Goal: Task Accomplishment & Management: Use online tool/utility

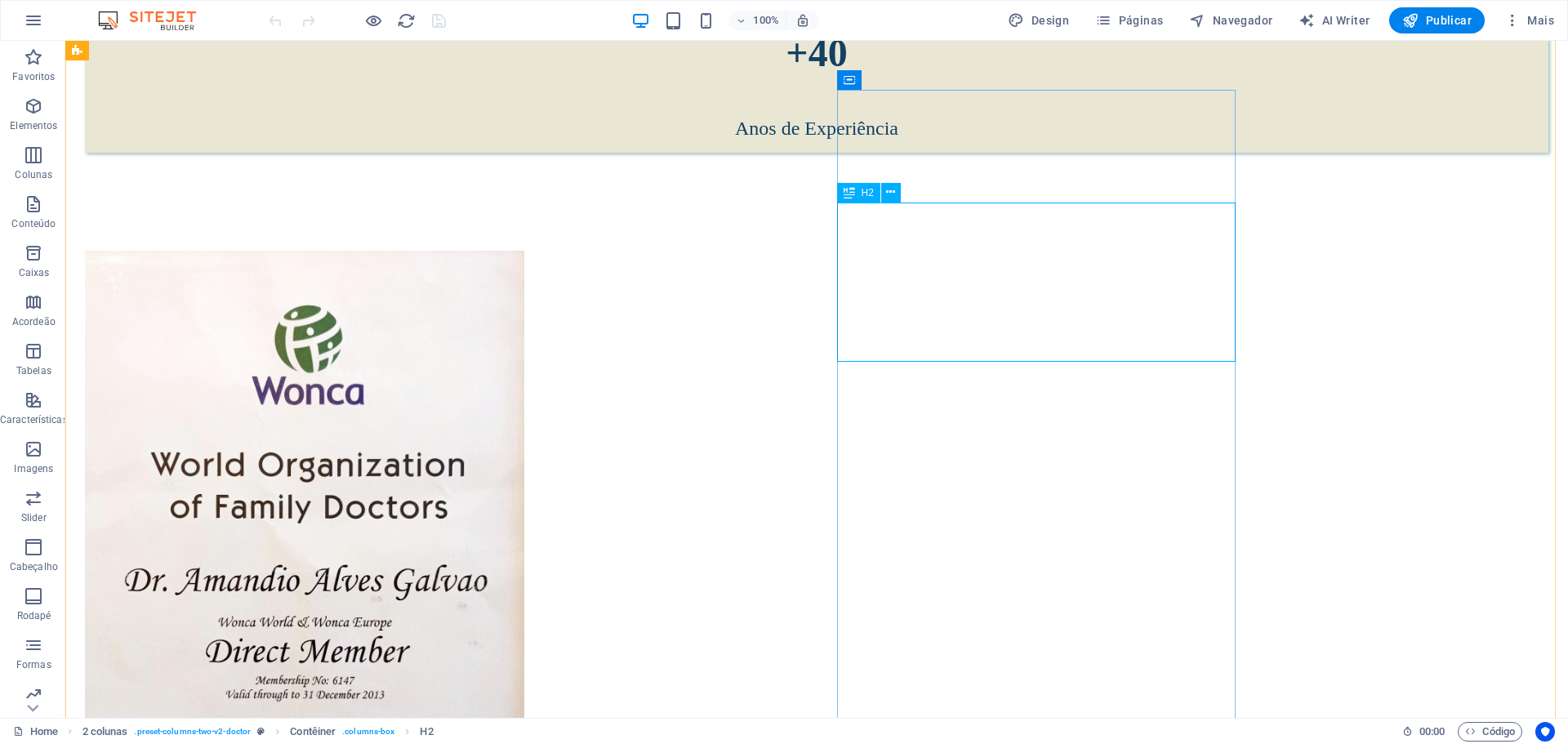
scroll to position [896, 0]
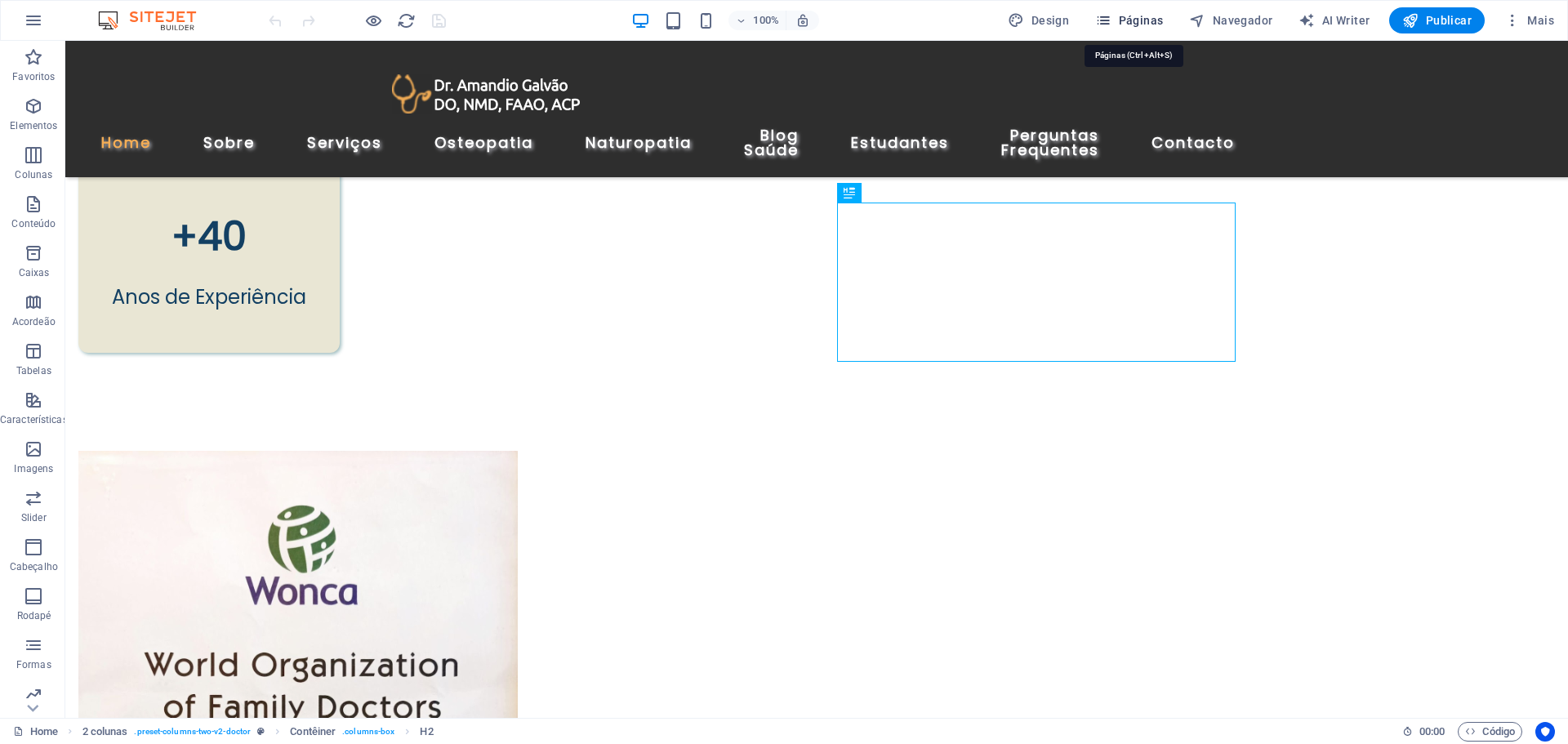
click at [1137, 26] on span "Páginas" at bounding box center [1129, 20] width 68 height 17
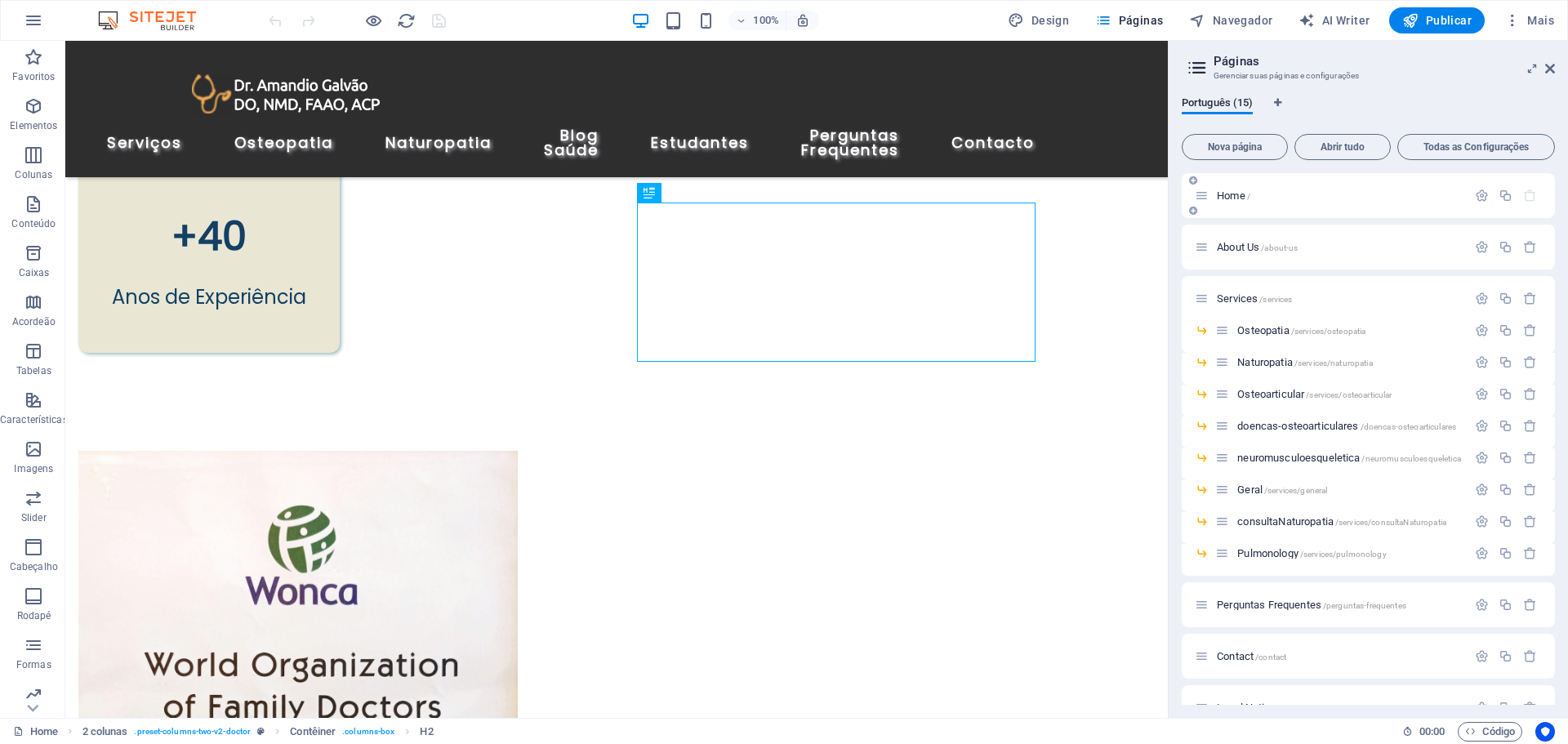
click at [1212, 191] on div "Home /" at bounding box center [1339, 195] width 255 height 11
click at [1202, 202] on icon at bounding box center [1202, 196] width 14 height 14
click at [1551, 65] on icon at bounding box center [1550, 68] width 10 height 13
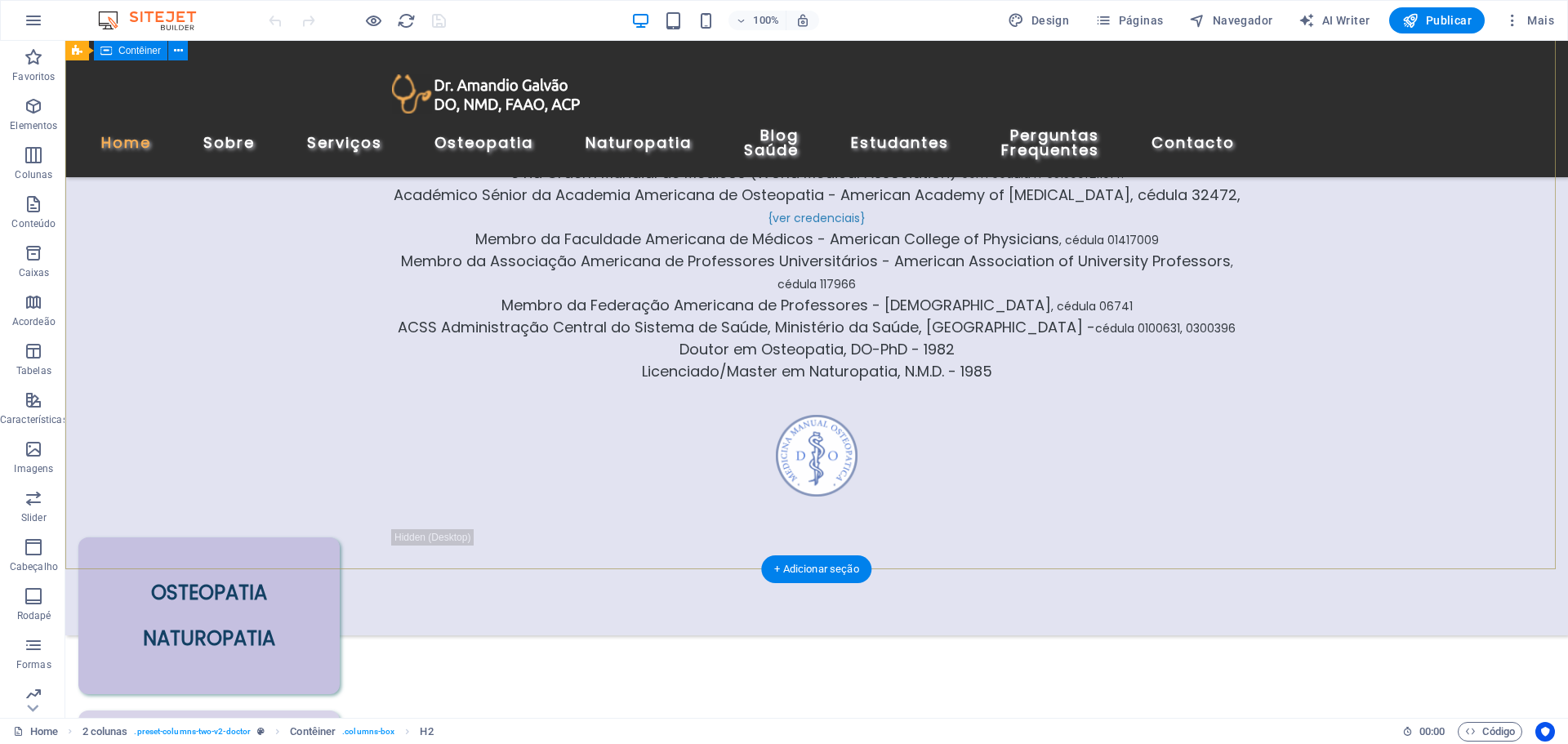
scroll to position [0, 0]
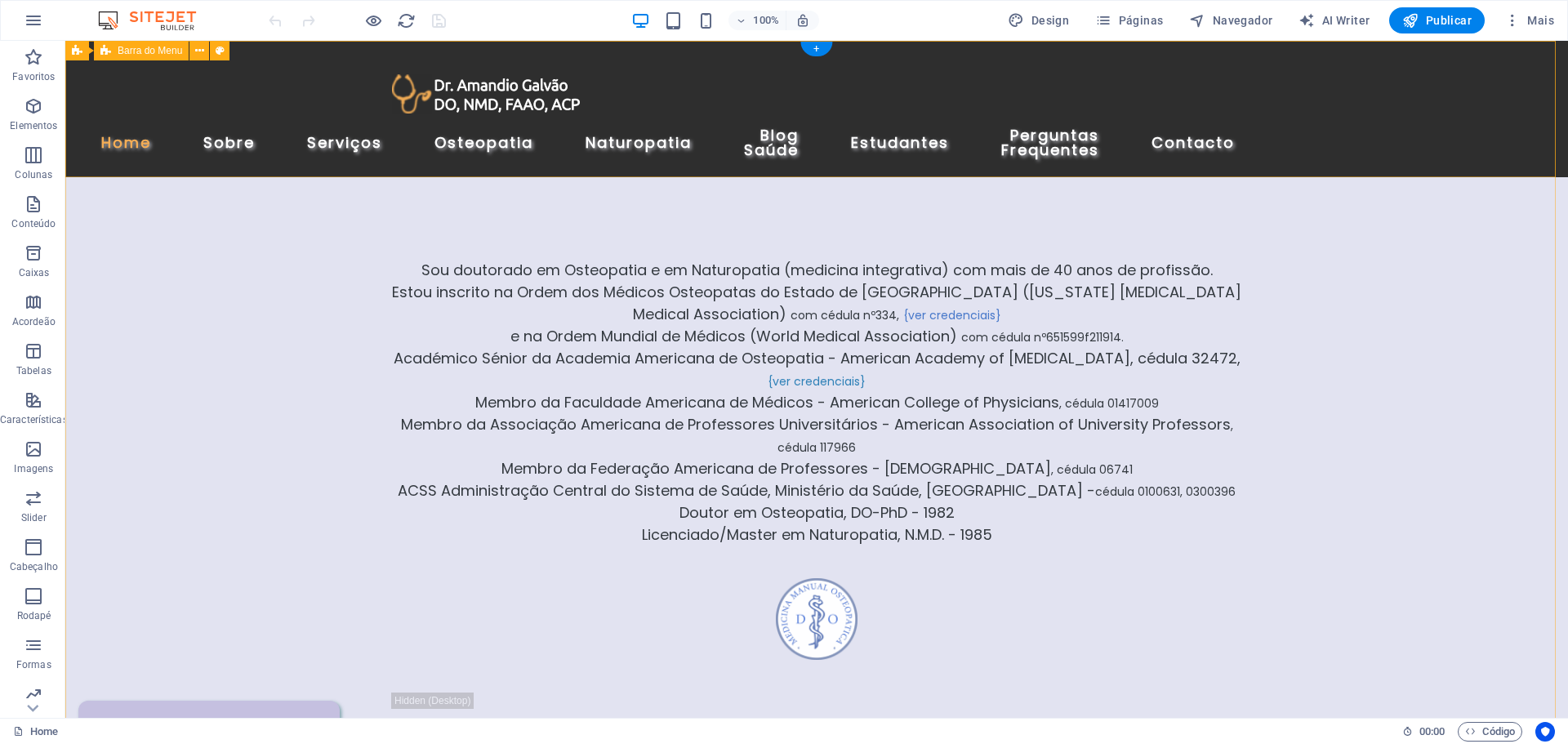
click at [252, 81] on div "Home Sobre Serviços Osteopatia Naturopatia Blog Saúde Estudantes Perguntas Freq…" at bounding box center [816, 109] width 1503 height 137
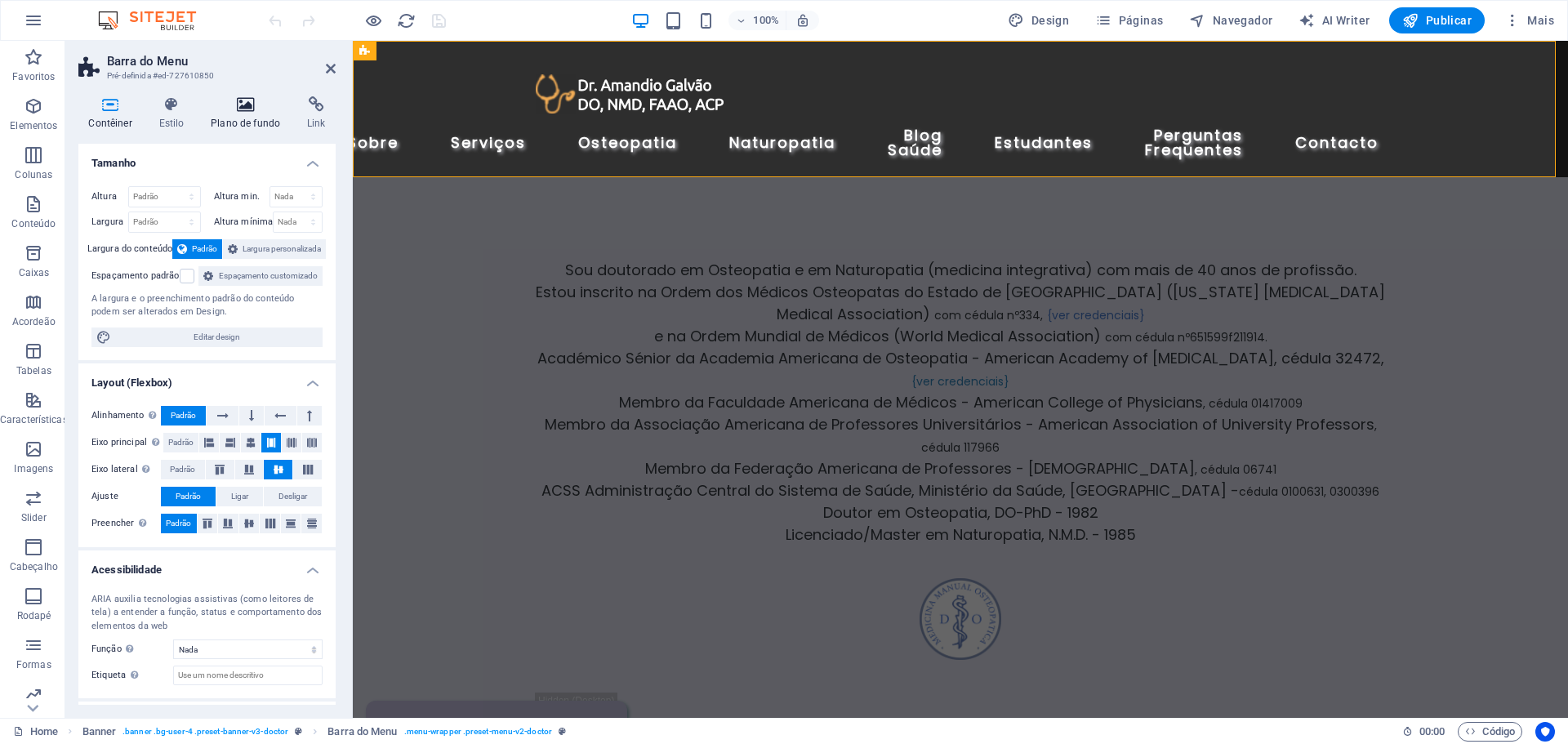
click at [250, 113] on h4 "Plano de fundo" at bounding box center [249, 113] width 96 height 34
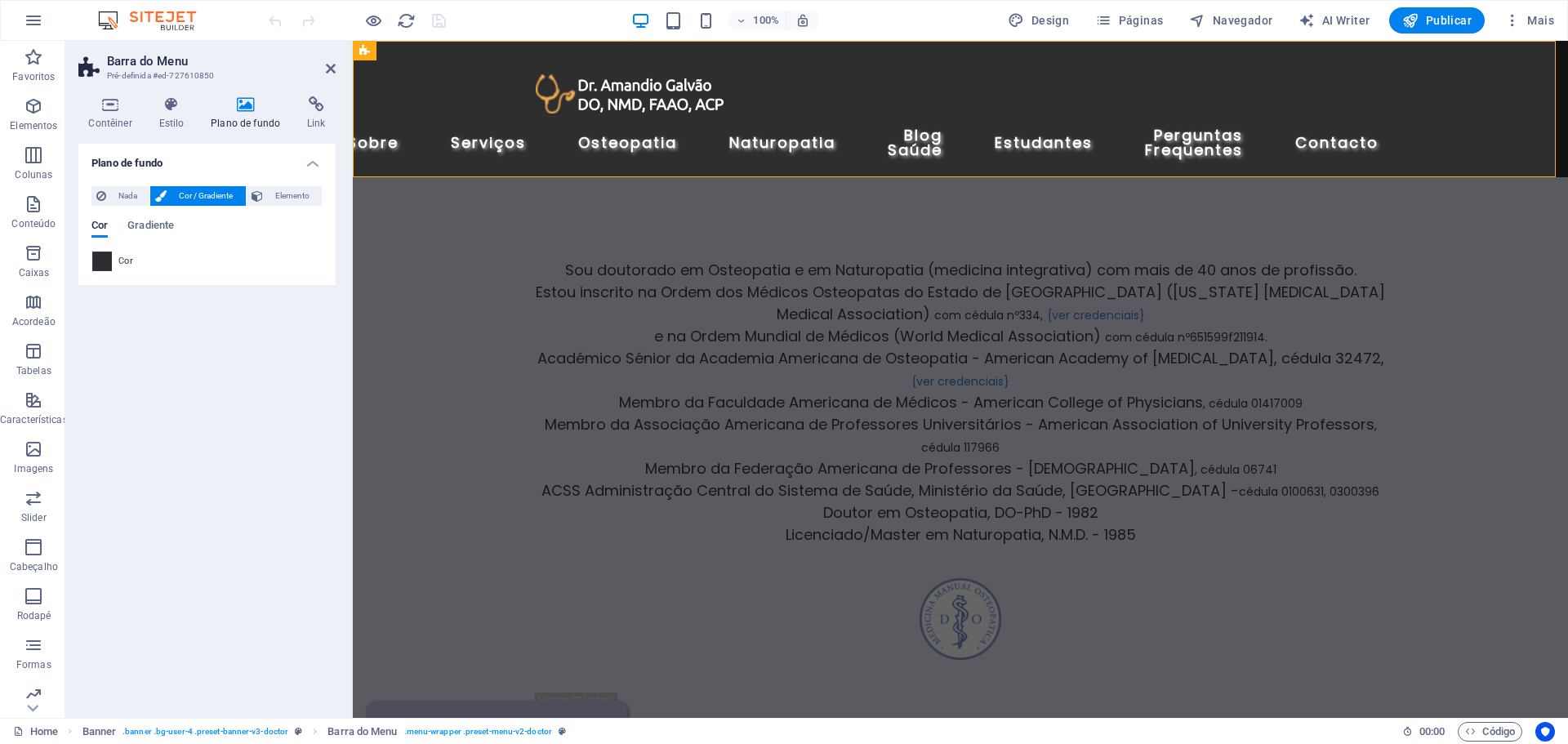
click at [103, 268] on span at bounding box center [102, 262] width 18 height 18
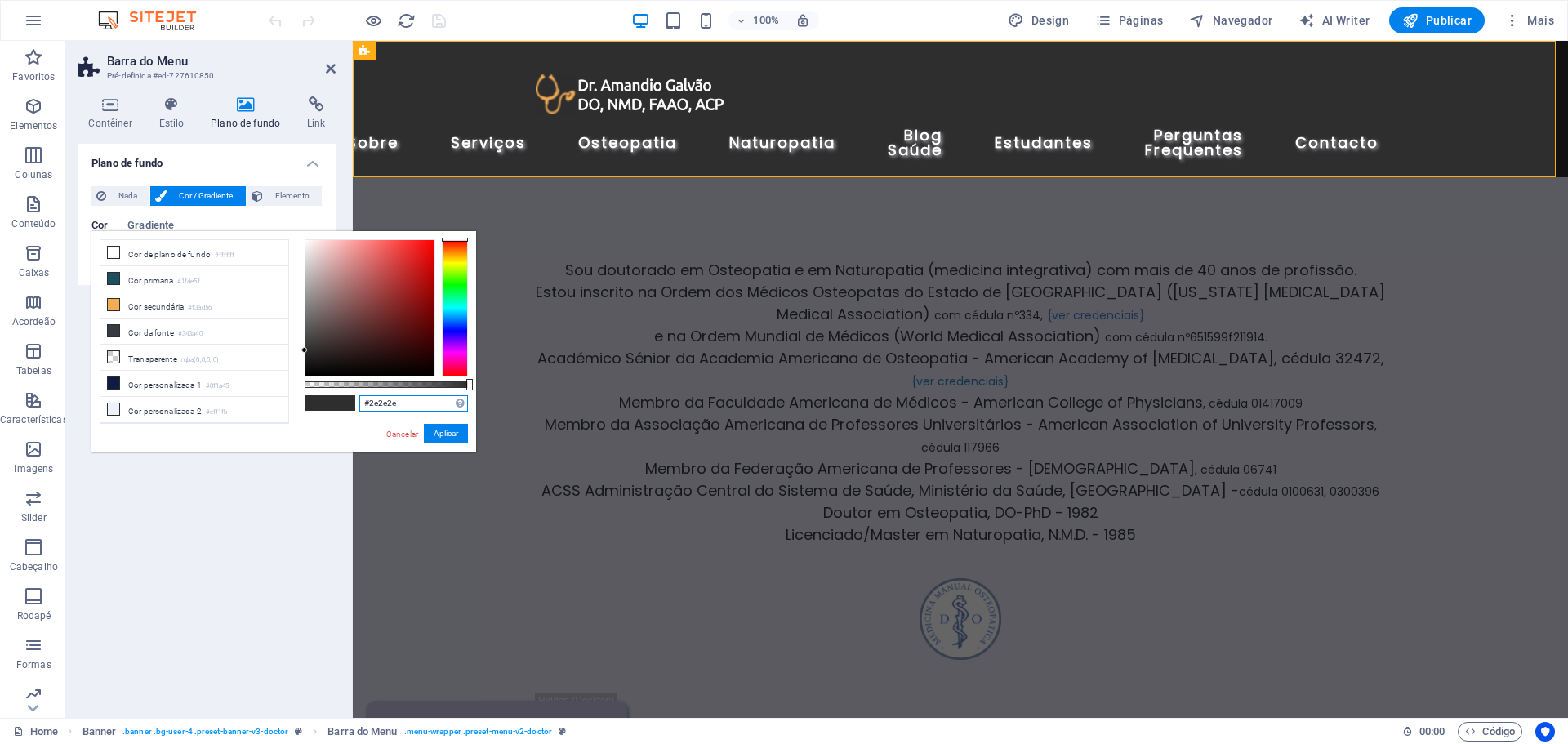
drag, startPoint x: 408, startPoint y: 403, endPoint x: 369, endPoint y: 403, distance: 39.0
click at [369, 403] on input "#2e2e2e" at bounding box center [413, 403] width 108 height 17
type input "#45528a"
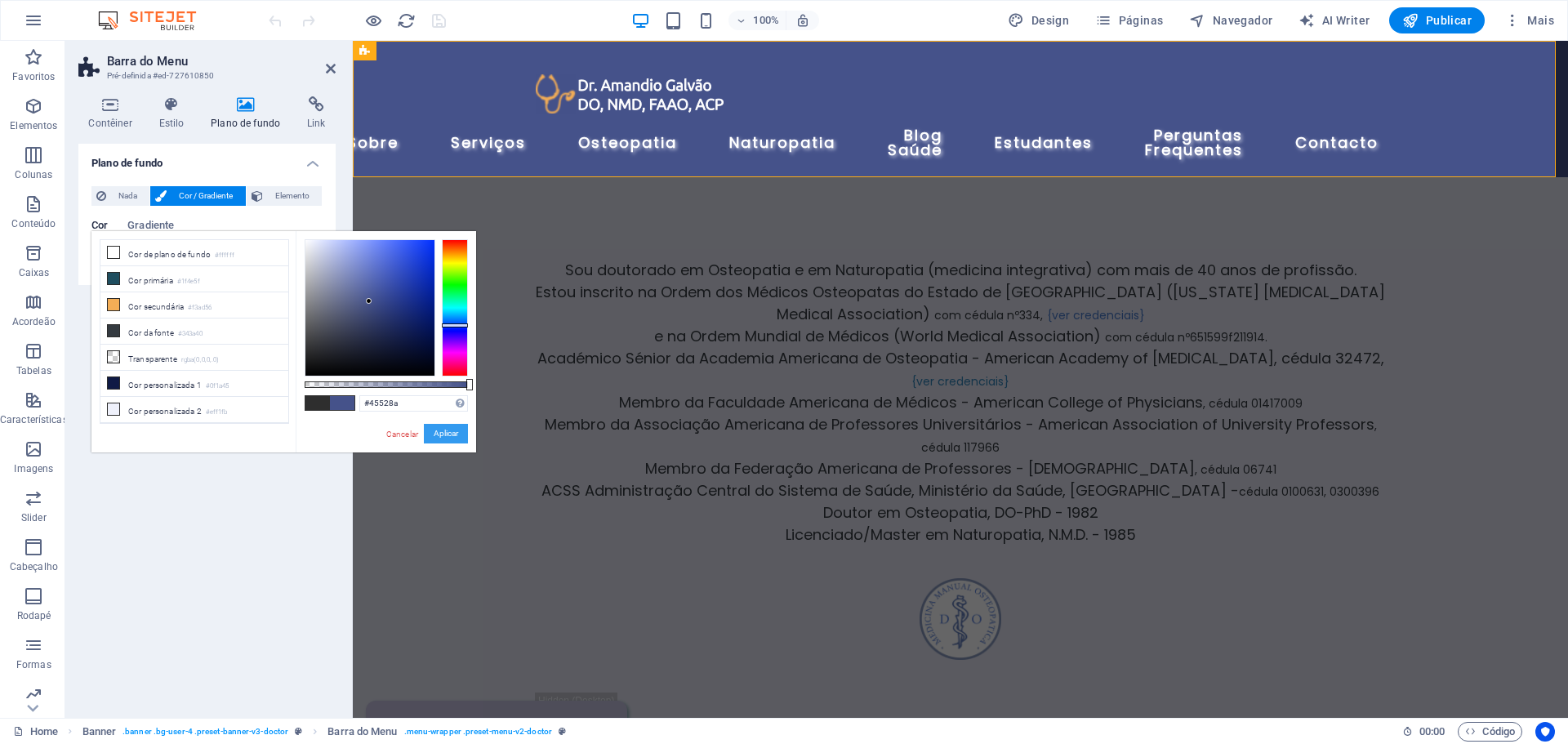
click at [448, 436] on button "Aplicar" at bounding box center [446, 434] width 44 height 20
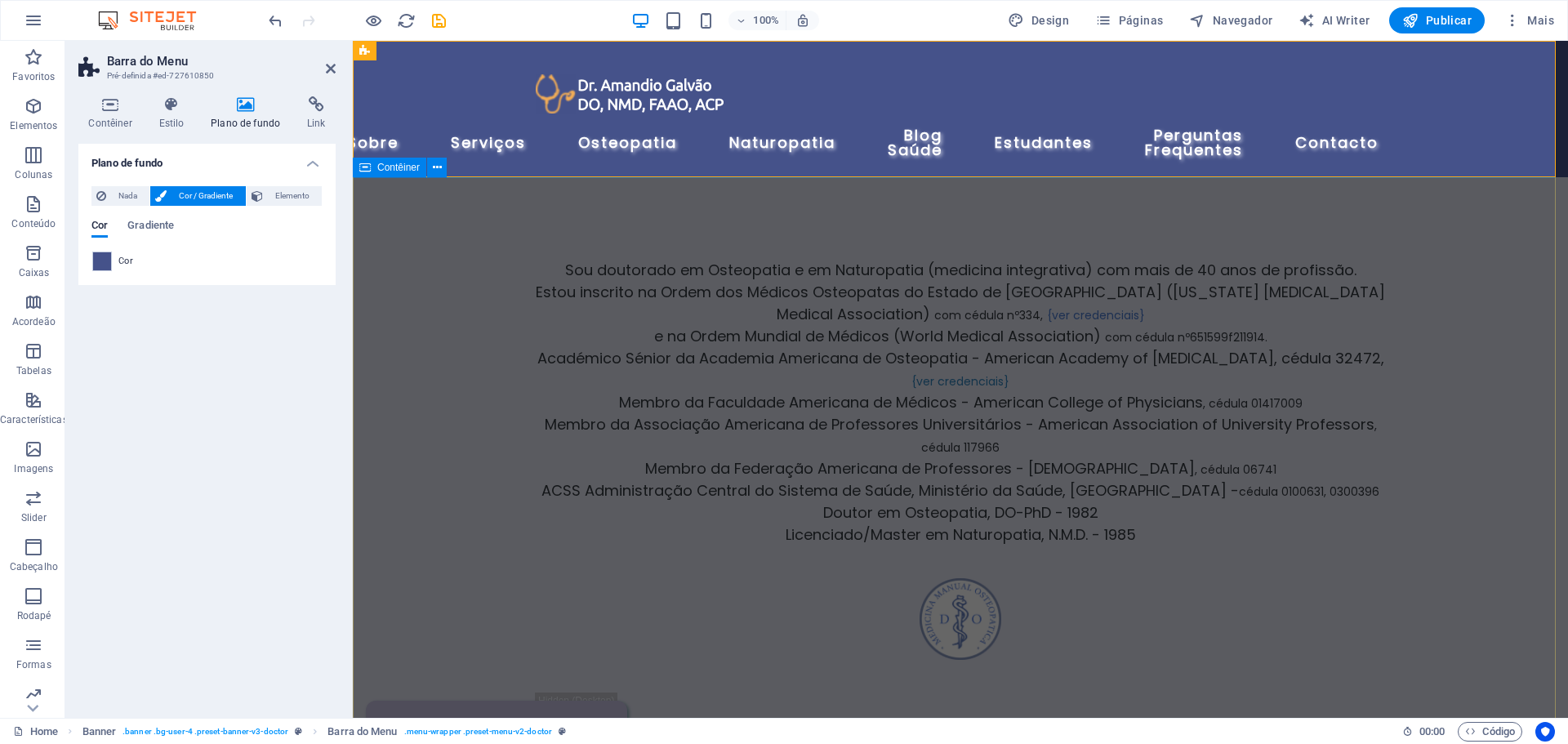
click at [1494, 300] on div "Sou doutorado em Osteopatia e em Naturopatia (medicina integrativa) com mais de…" at bounding box center [961, 488] width 1216 height 622
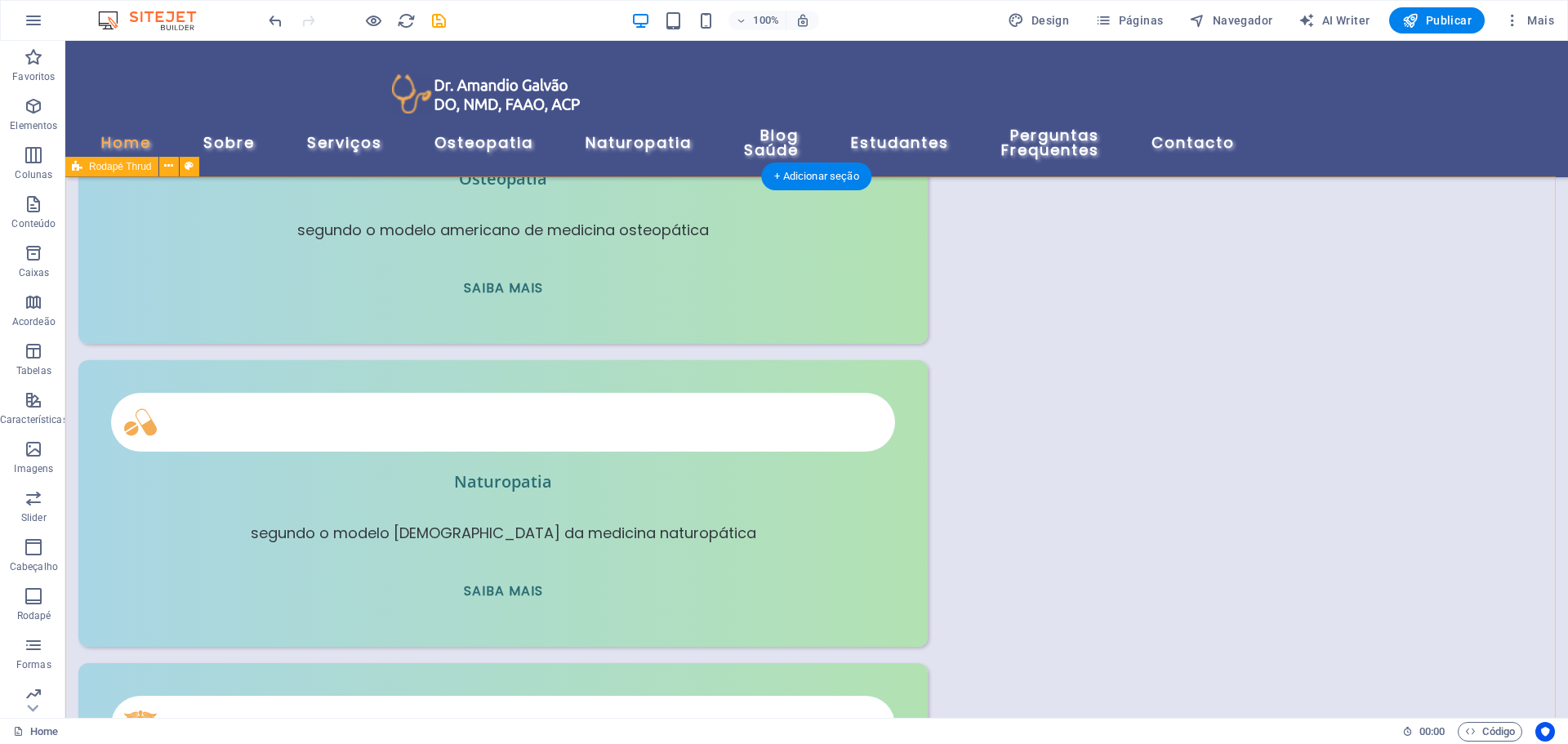
scroll to position [5839, 0]
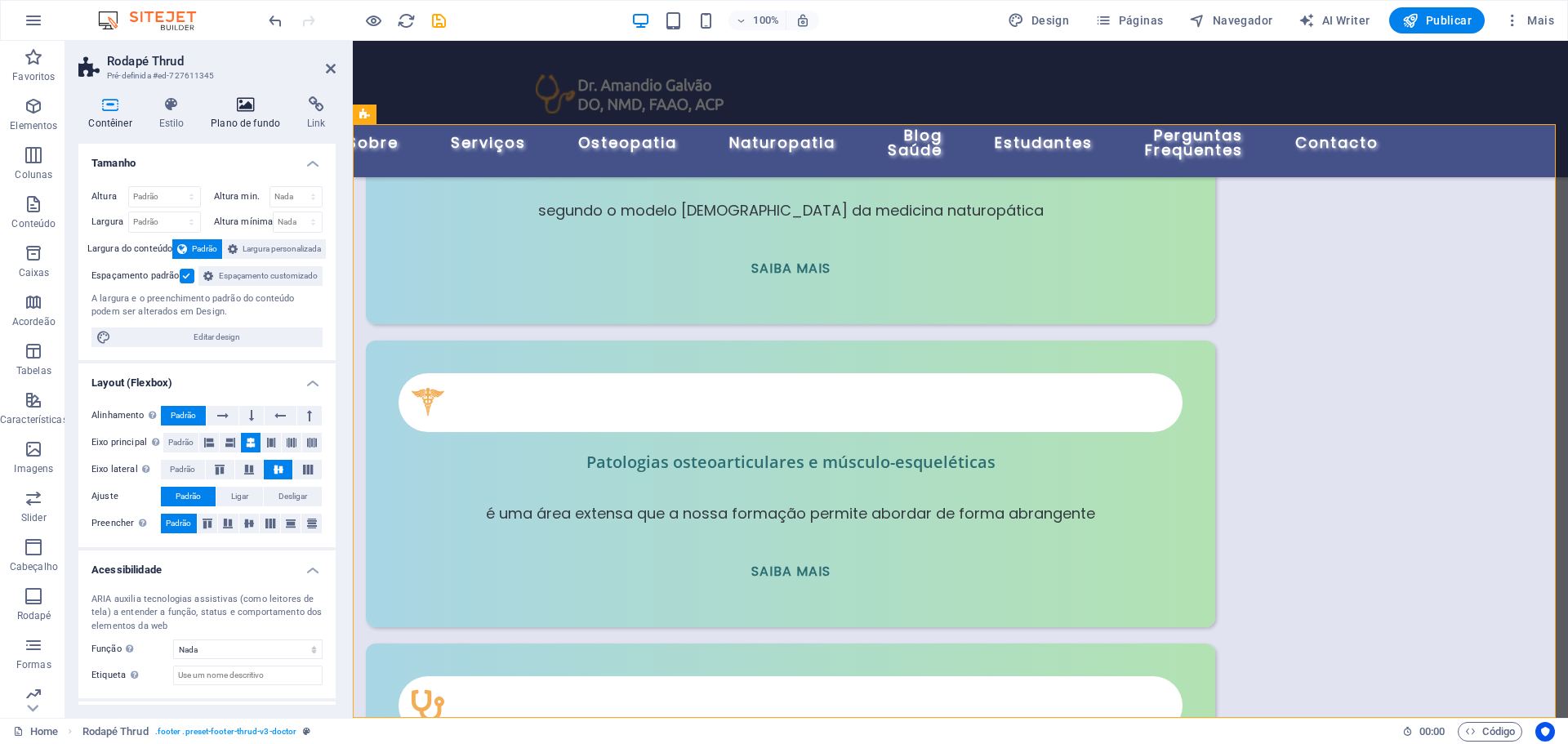
click at [231, 109] on icon at bounding box center [245, 104] width 90 height 17
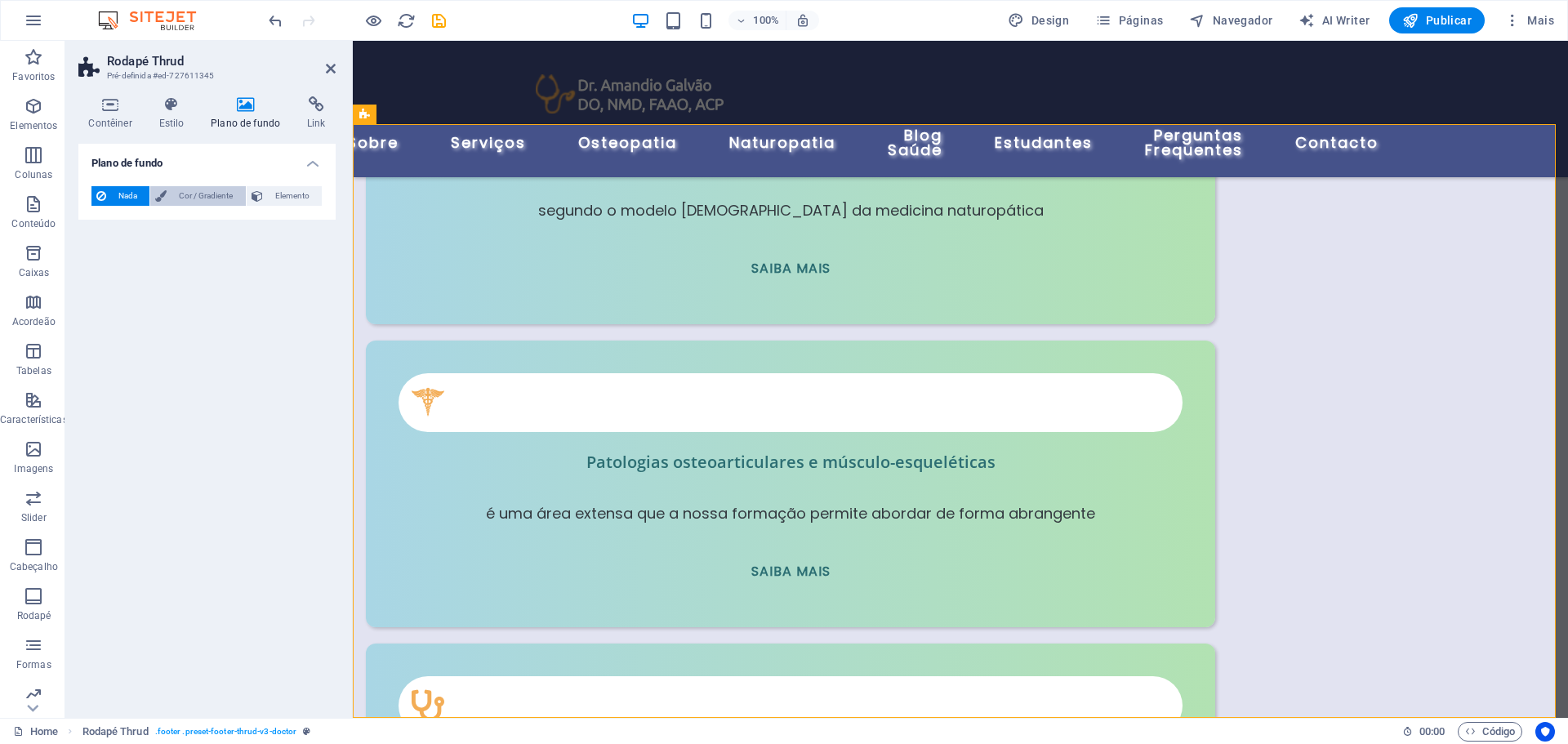
click at [205, 194] on span "Cor / Gradiente" at bounding box center [206, 196] width 69 height 20
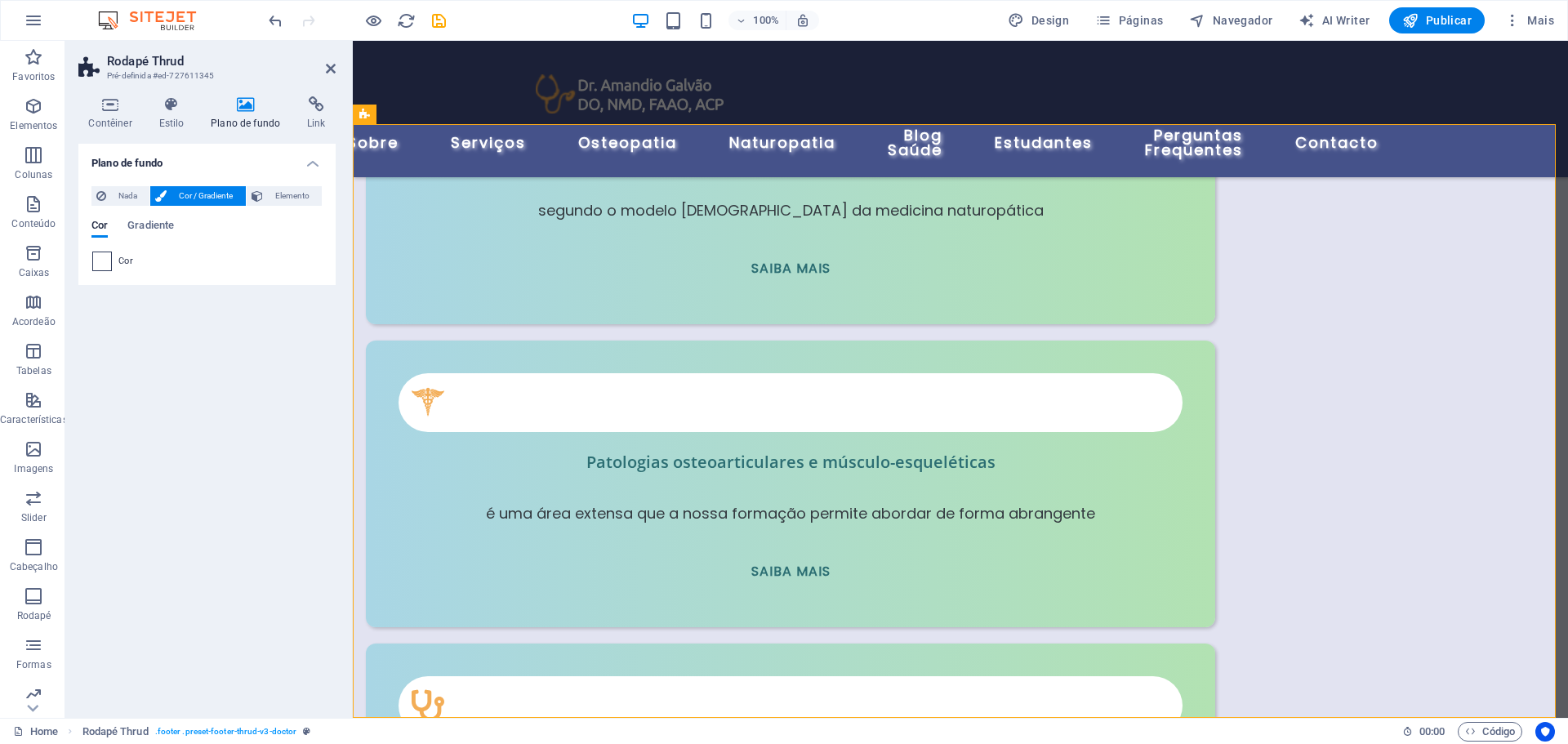
click at [108, 262] on span at bounding box center [102, 262] width 18 height 18
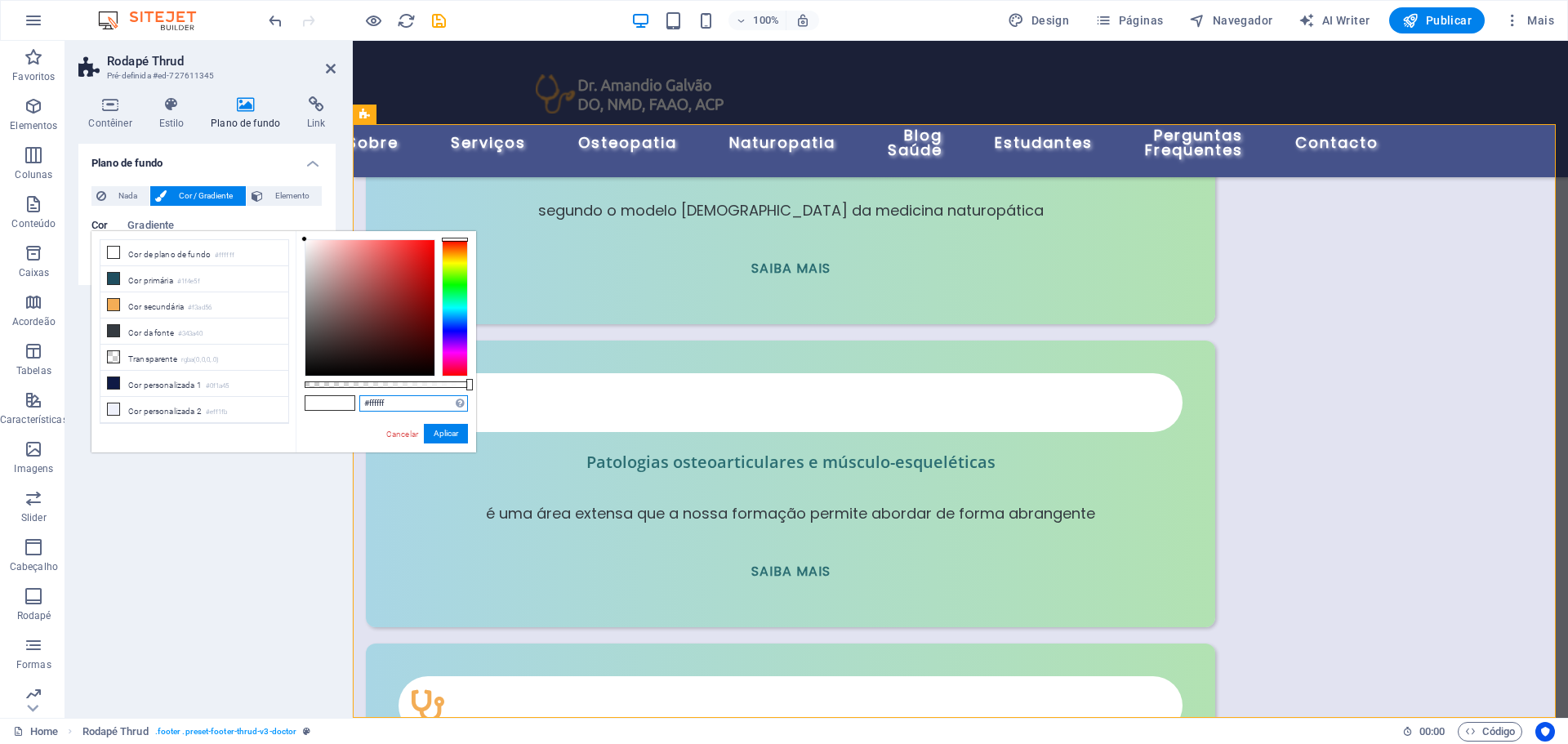
drag, startPoint x: 403, startPoint y: 399, endPoint x: 354, endPoint y: 399, distance: 49.0
click at [354, 399] on div "#ffffff Formatos suportados #0852ed rgb(8, 82, 237) rgba(8, 82, 237, 90%) hsv(2…" at bounding box center [387, 461] width 181 height 459
type input "#45528a"
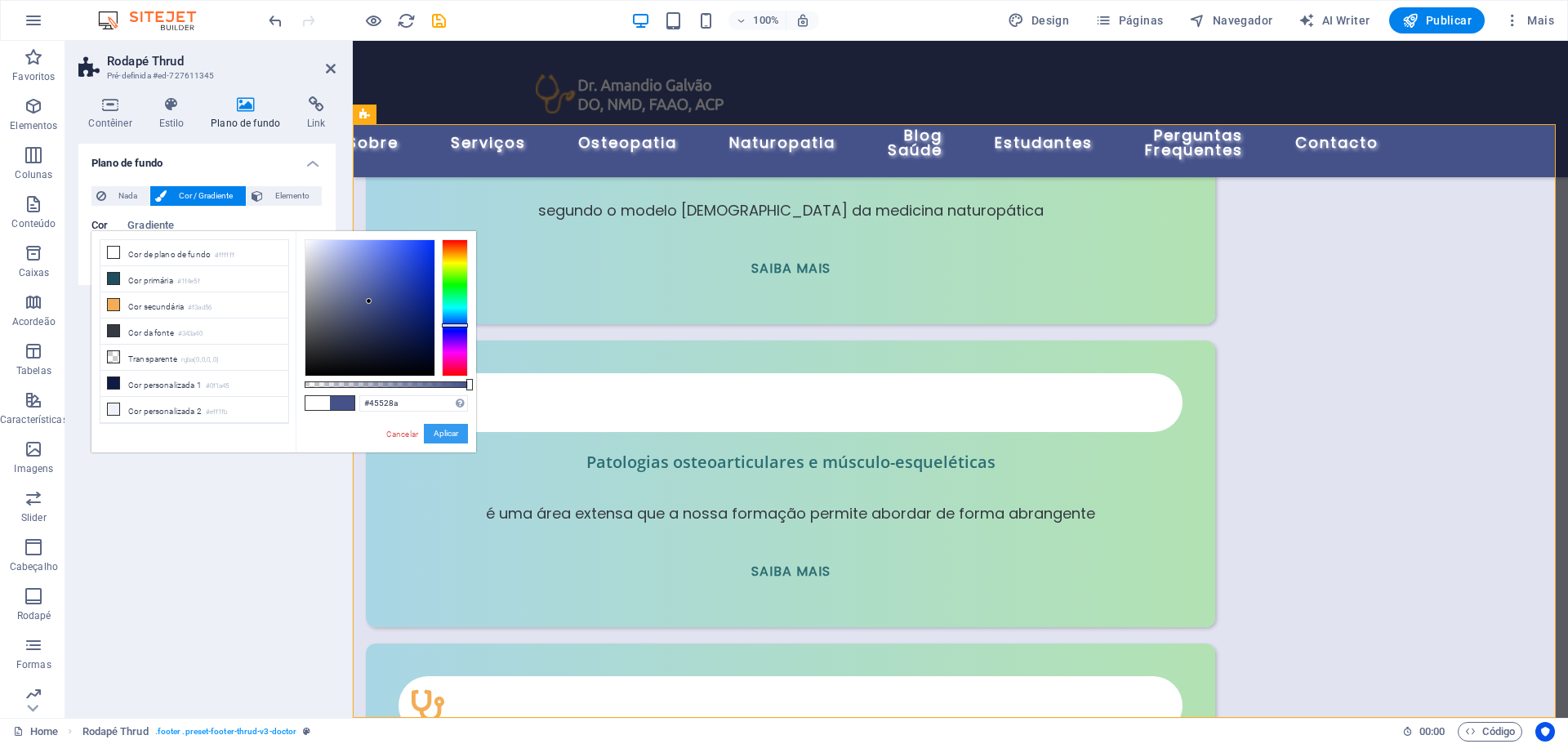
click at [455, 438] on button "Aplicar" at bounding box center [446, 434] width 44 height 20
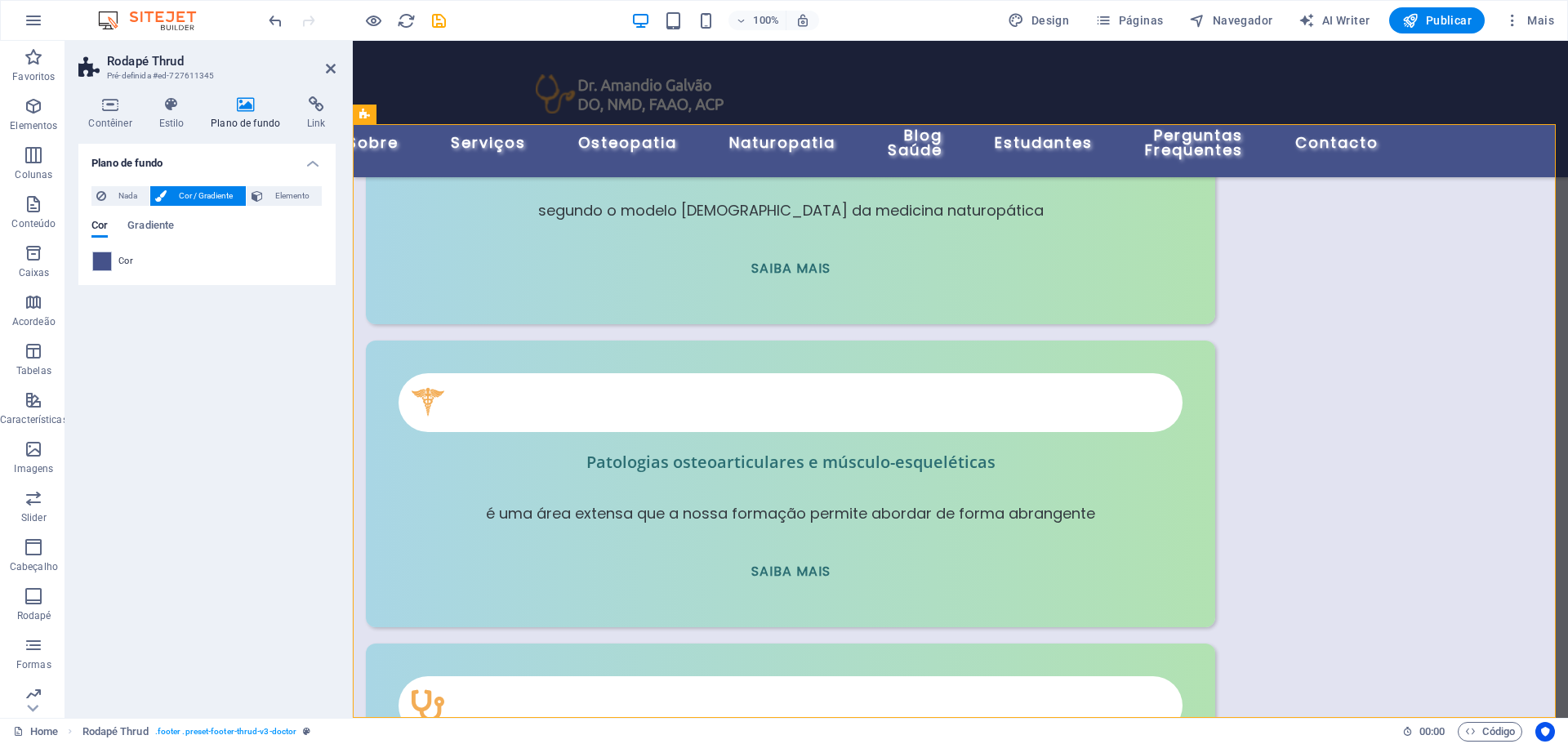
click at [277, 469] on div "Plano de fundo Nada Cor / Gradiente Elemento Esticar o plano de fundo para a la…" at bounding box center [208, 424] width 258 height 561
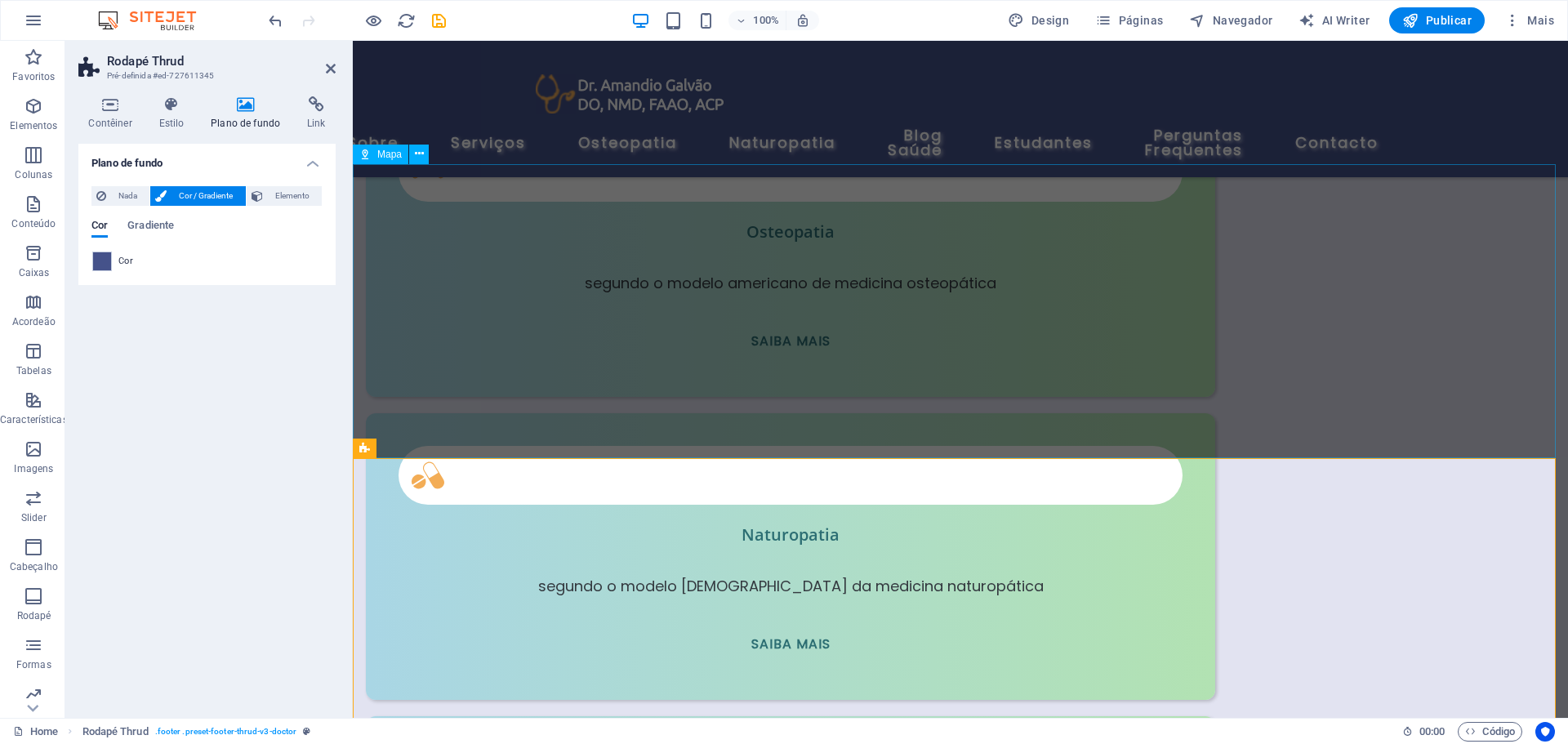
scroll to position [5430, 0]
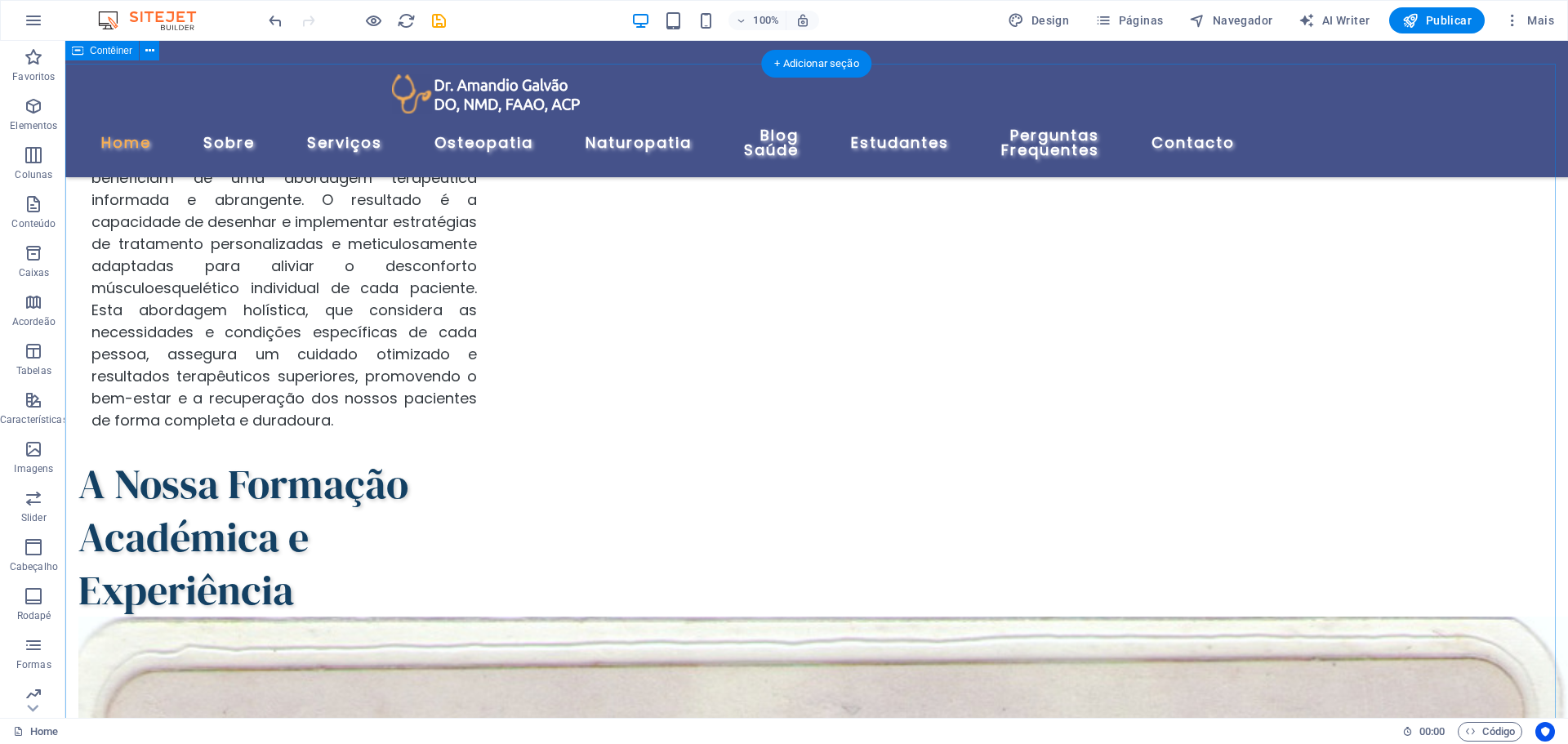
scroll to position [1985, 0]
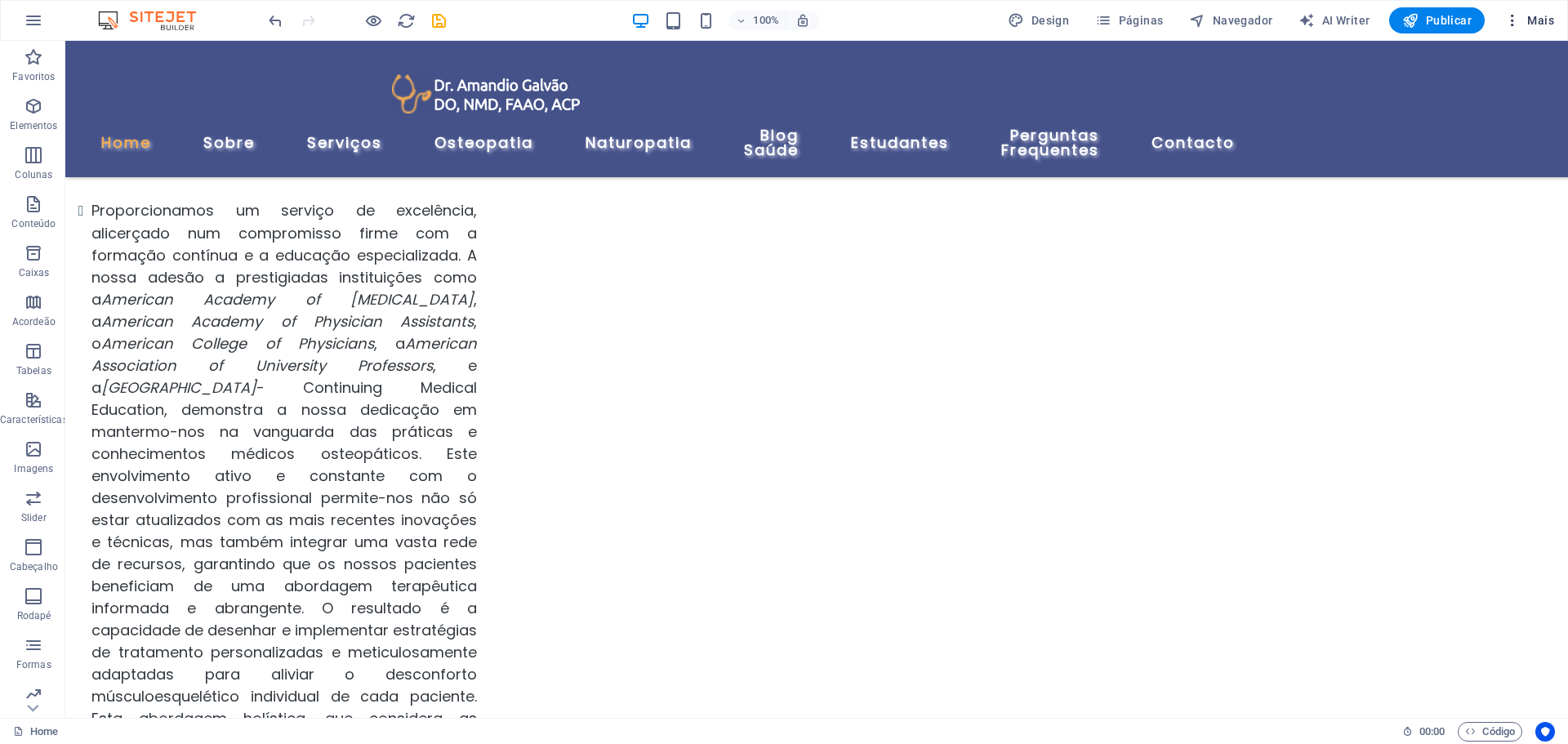
click at [1512, 20] on icon "button" at bounding box center [1513, 20] width 17 height 17
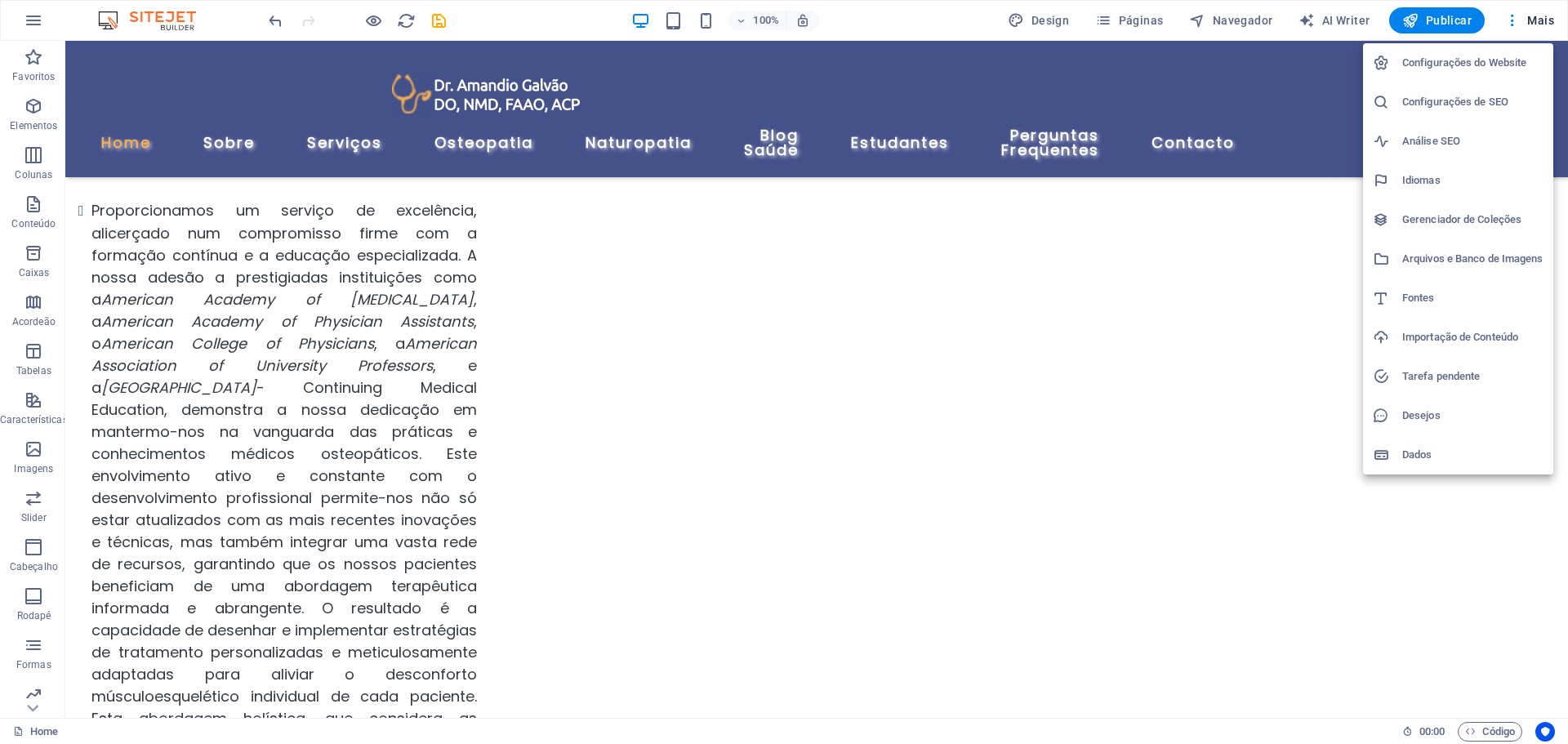
click at [1055, 17] on div at bounding box center [784, 372] width 1568 height 744
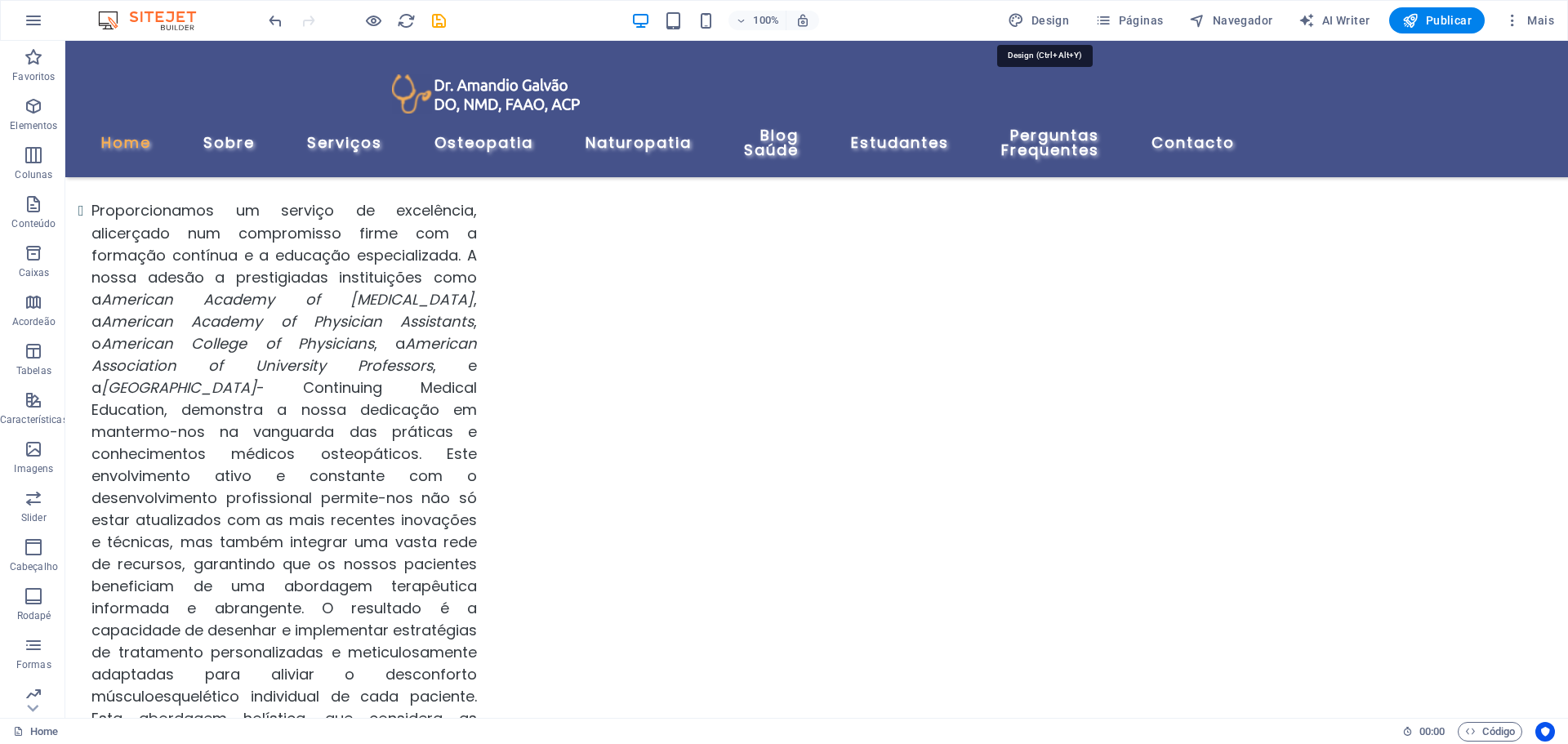
click at [1055, 17] on span "Design" at bounding box center [1039, 20] width 61 height 17
select select "px"
select select "400"
select select "px"
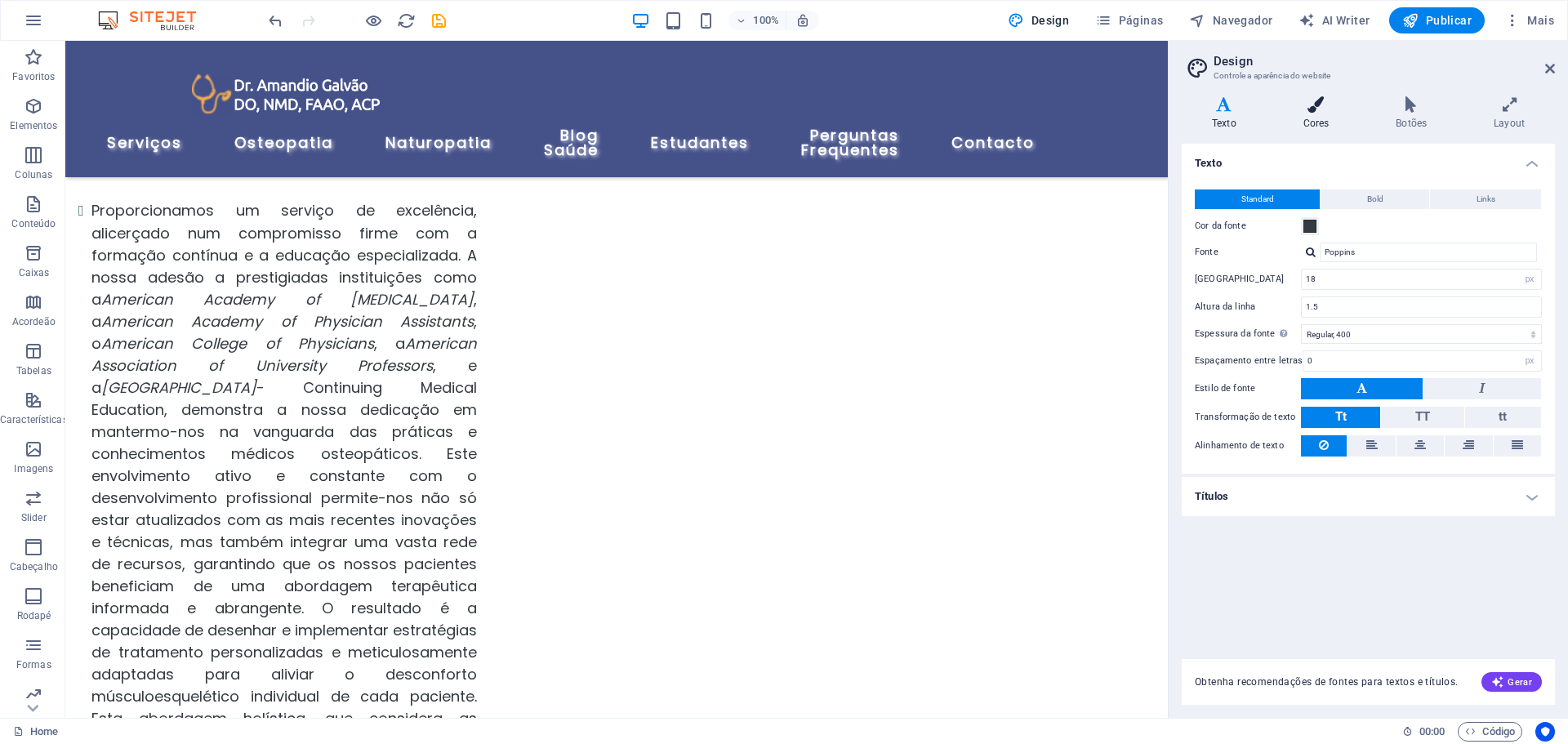
click at [1319, 111] on icon at bounding box center [1317, 104] width 87 height 17
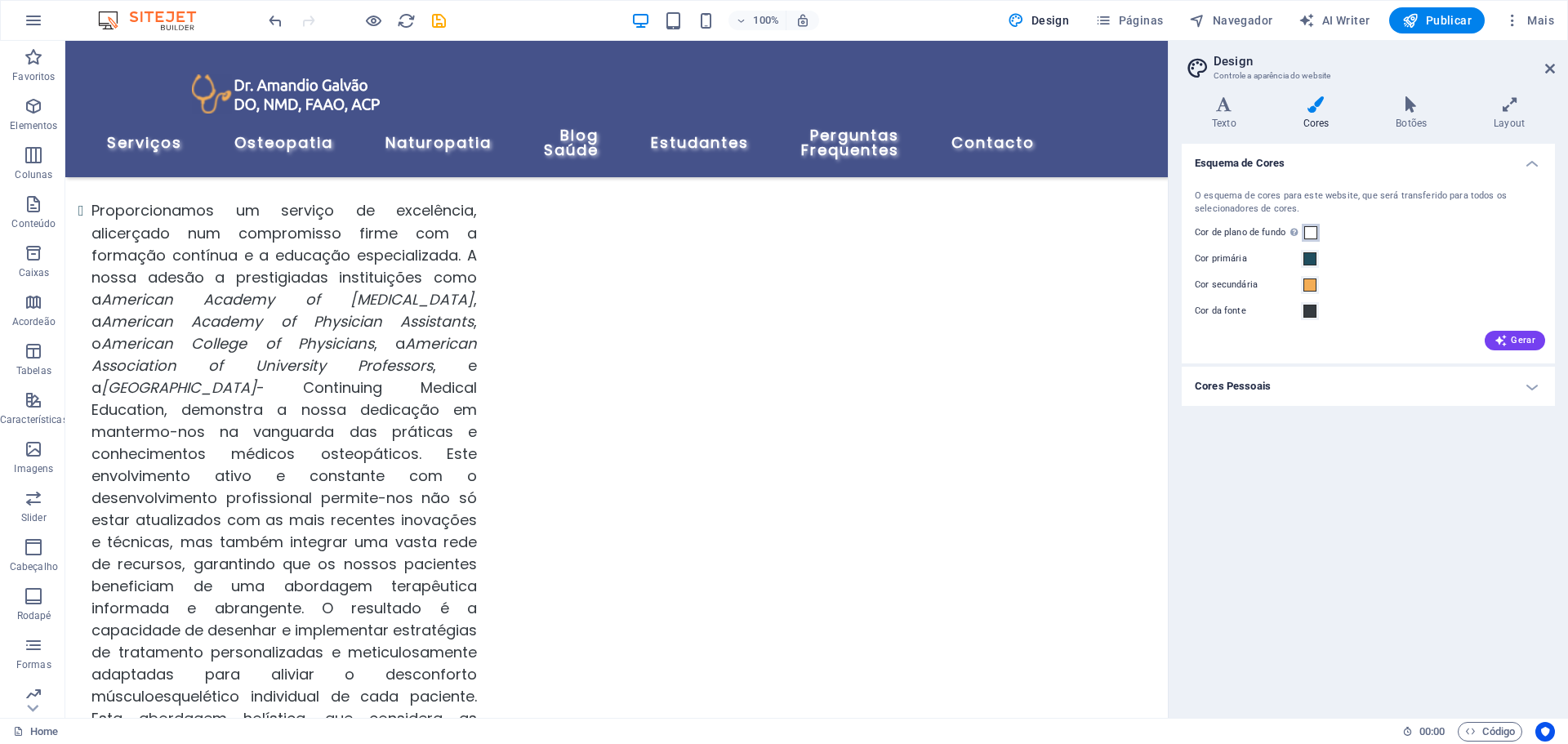
click at [1314, 229] on span at bounding box center [1310, 232] width 13 height 13
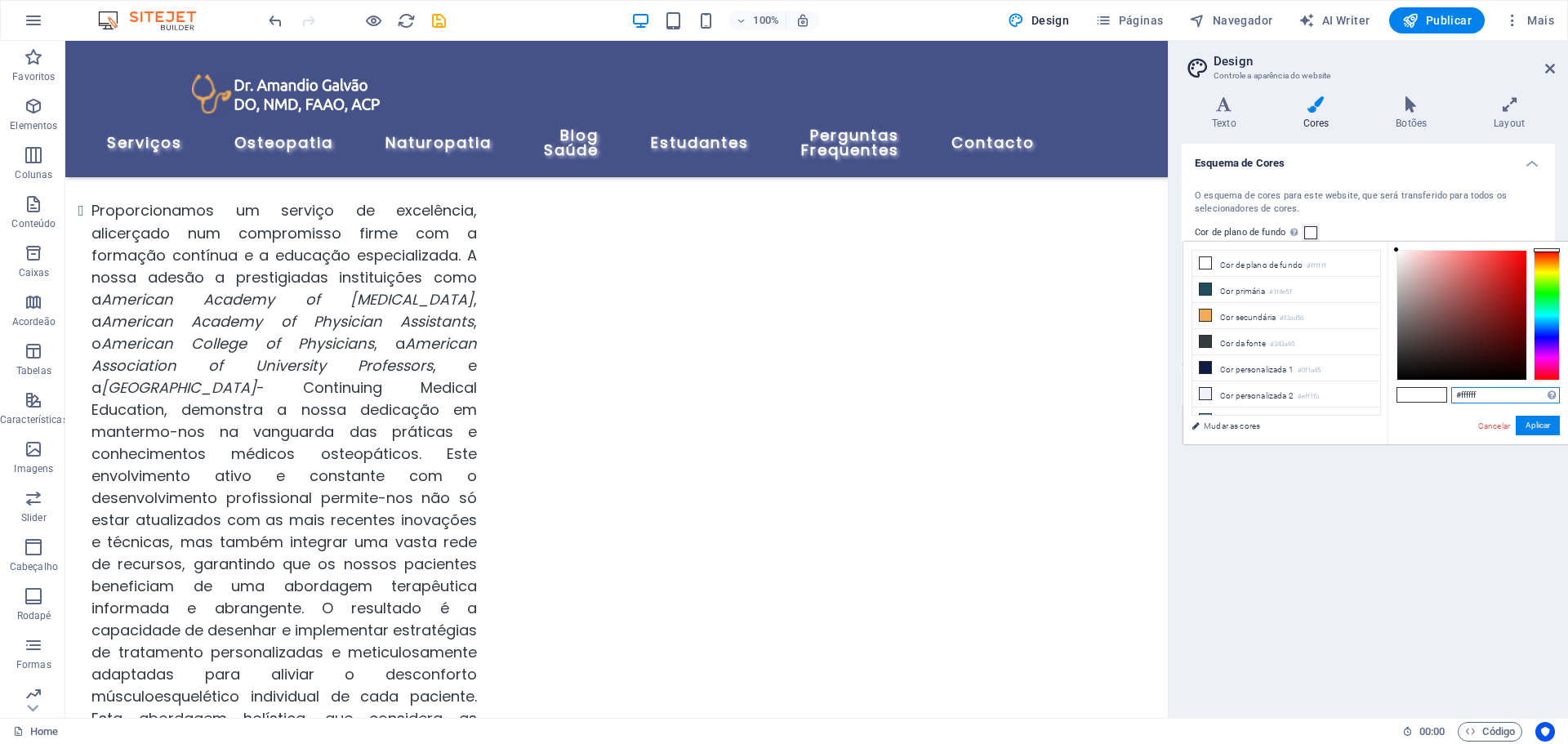
drag, startPoint x: 1515, startPoint y: 396, endPoint x: 1438, endPoint y: 390, distance: 77.2
click at [1438, 390] on div "#ffffff Formatos suportados #0852ed rgb(8, 82, 237) rgba(8, 82, 237, 90%) hsv(2…" at bounding box center [1478, 462] width 181 height 440
type input "#c6daee"
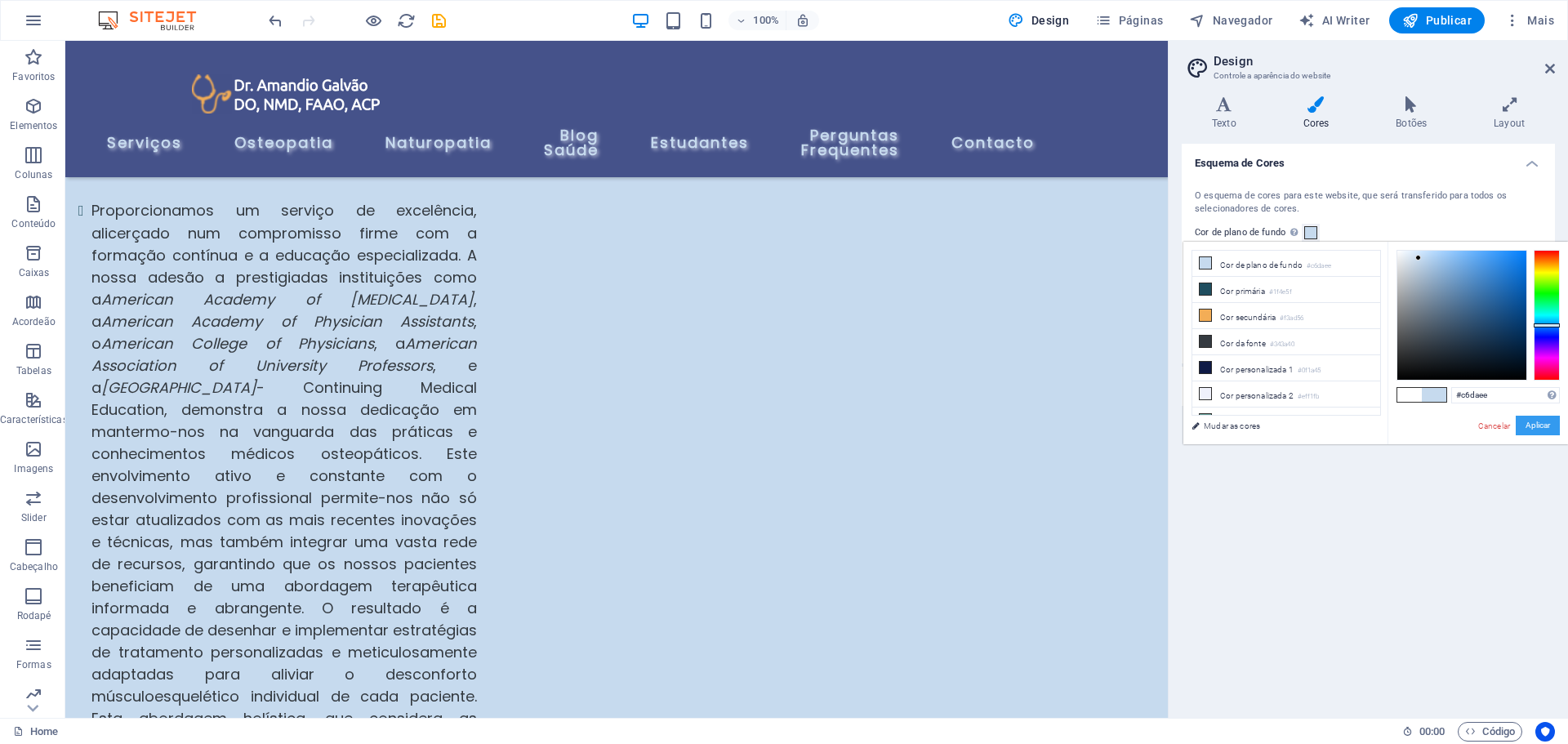
click at [1541, 426] on button "Aplicar" at bounding box center [1538, 426] width 44 height 20
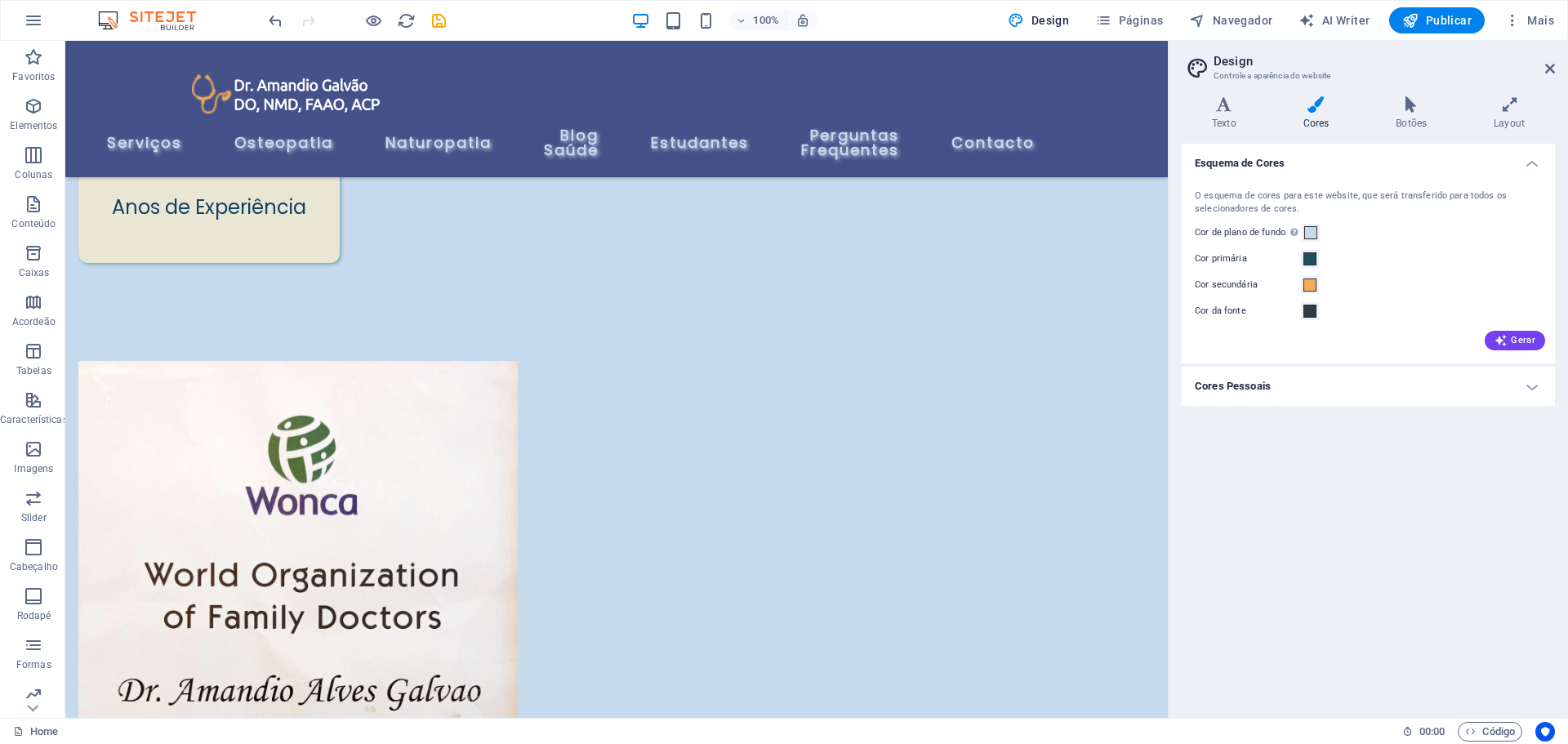
scroll to position [879, 0]
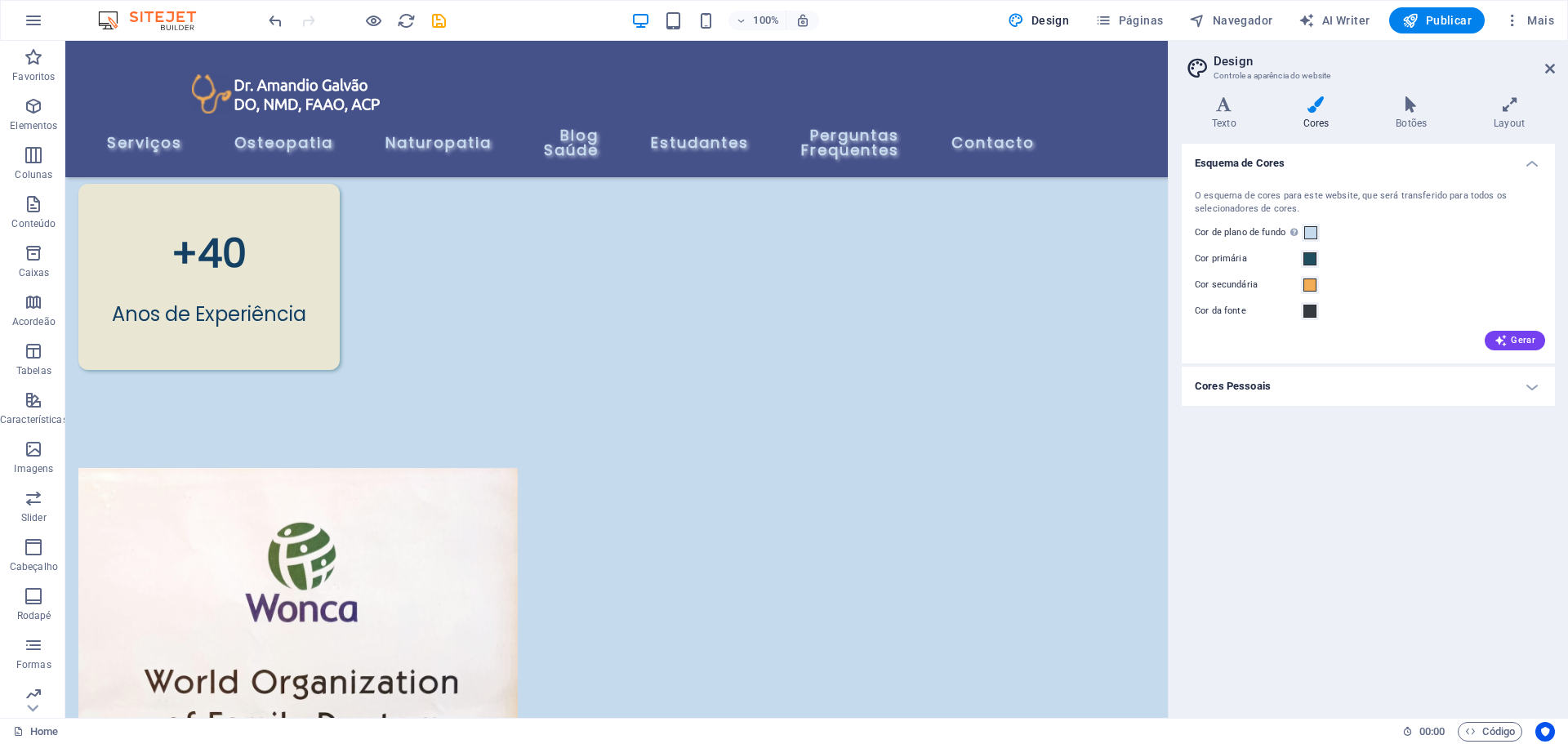
drag, startPoint x: 1164, startPoint y: 304, endPoint x: 1305, endPoint y: 223, distance: 162.6
click at [1549, 65] on icon at bounding box center [1550, 68] width 10 height 13
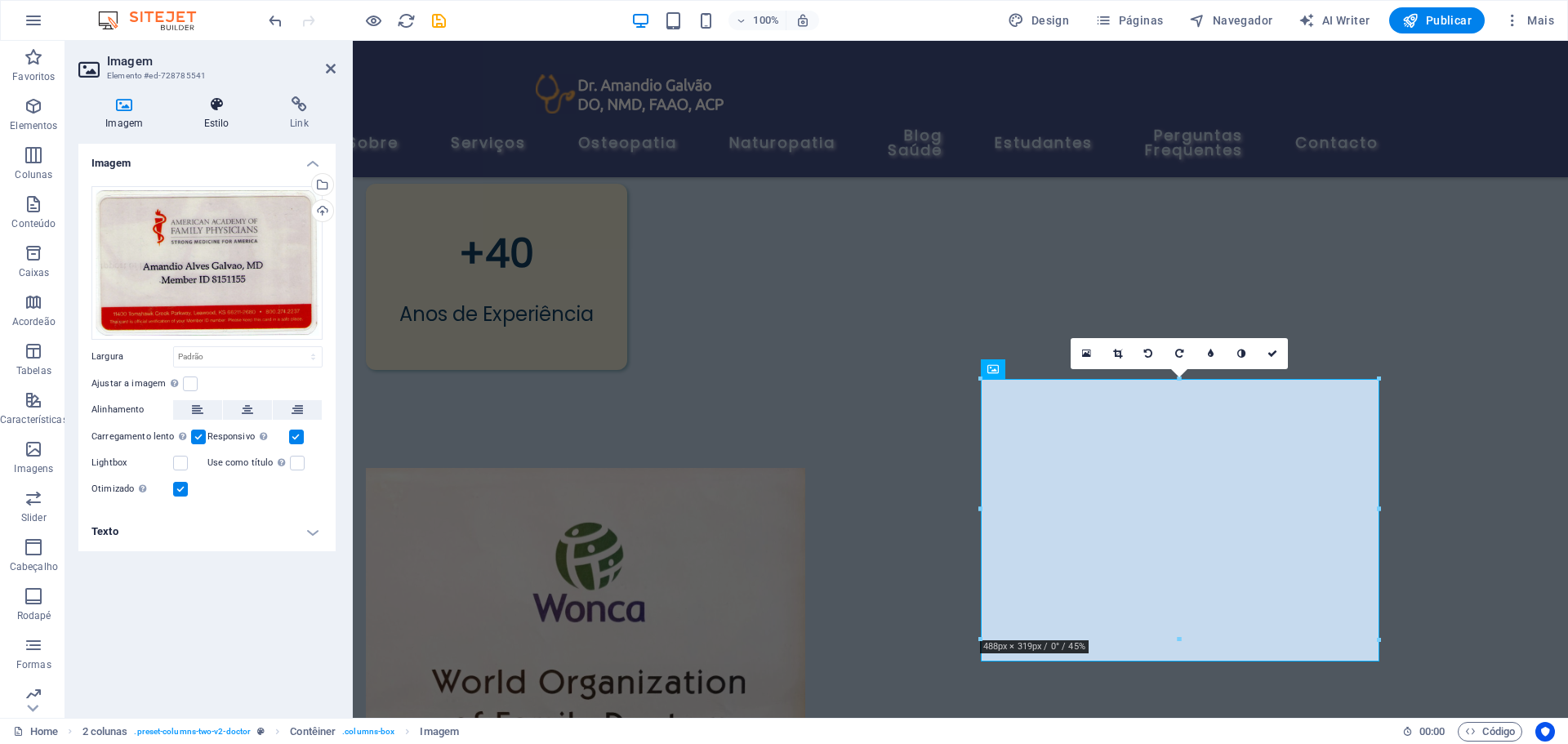
click at [215, 103] on icon at bounding box center [215, 104] width 80 height 17
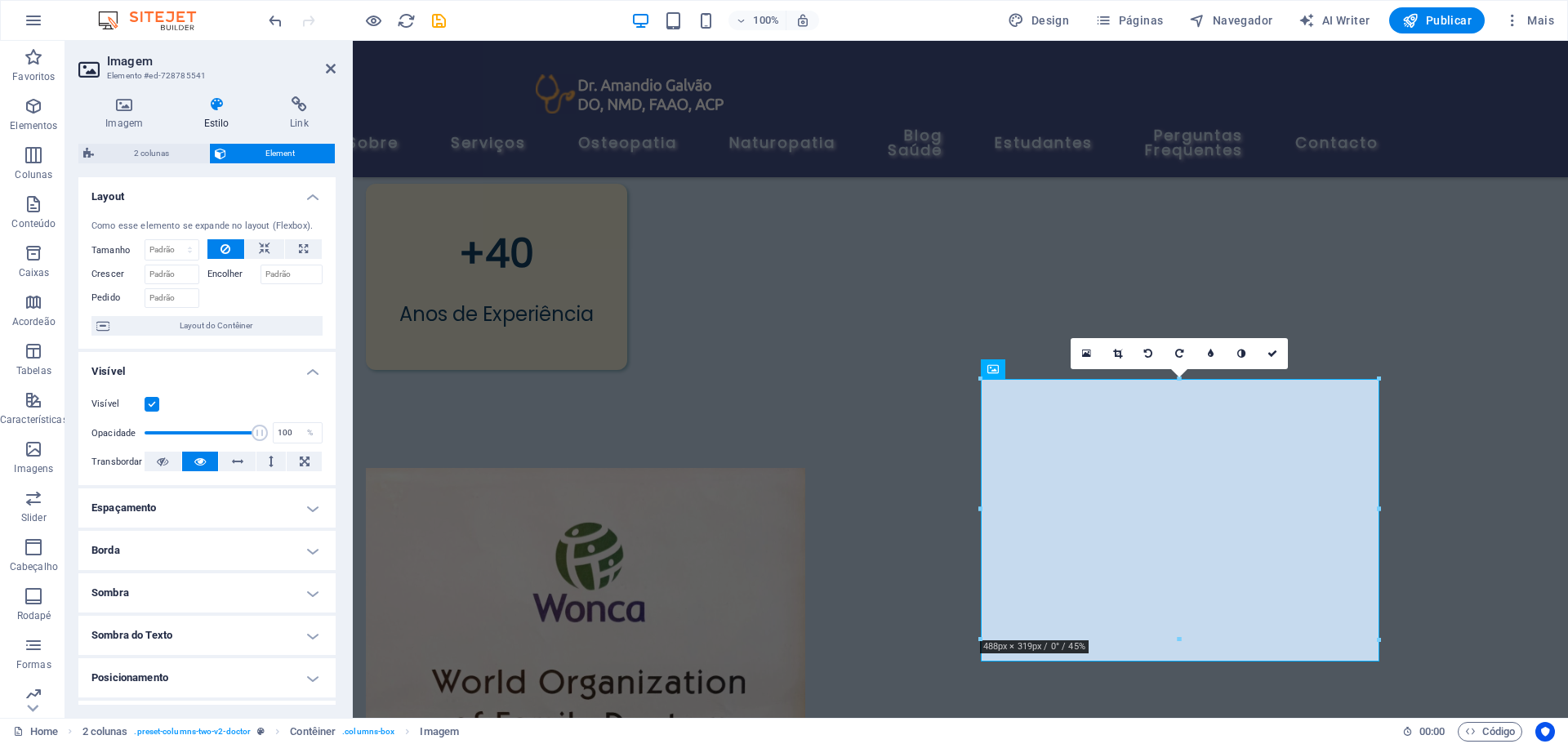
click at [180, 559] on h4 "Borda" at bounding box center [208, 551] width 258 height 39
click at [274, 585] on span at bounding box center [276, 585] width 12 height 12
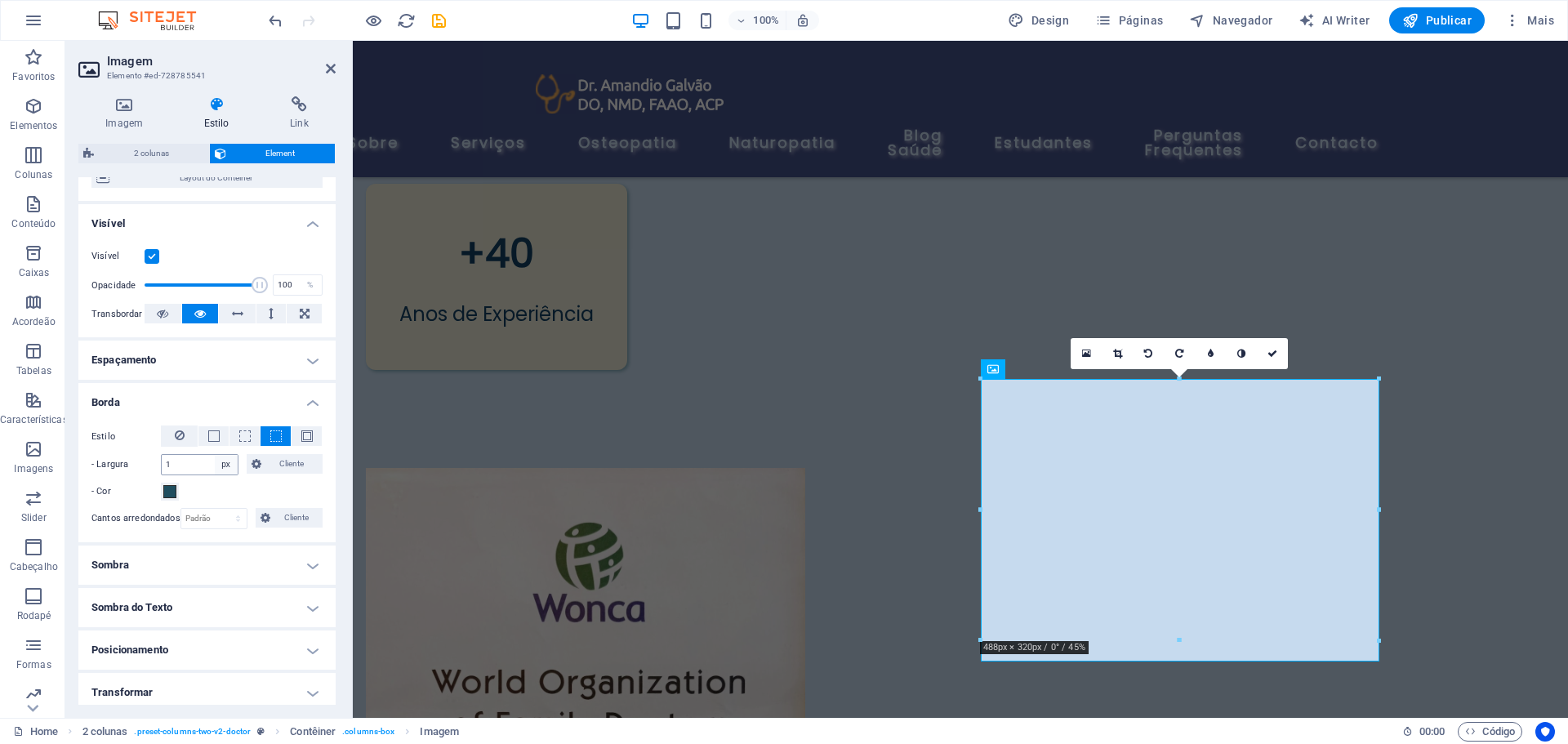
scroll to position [163, 0]
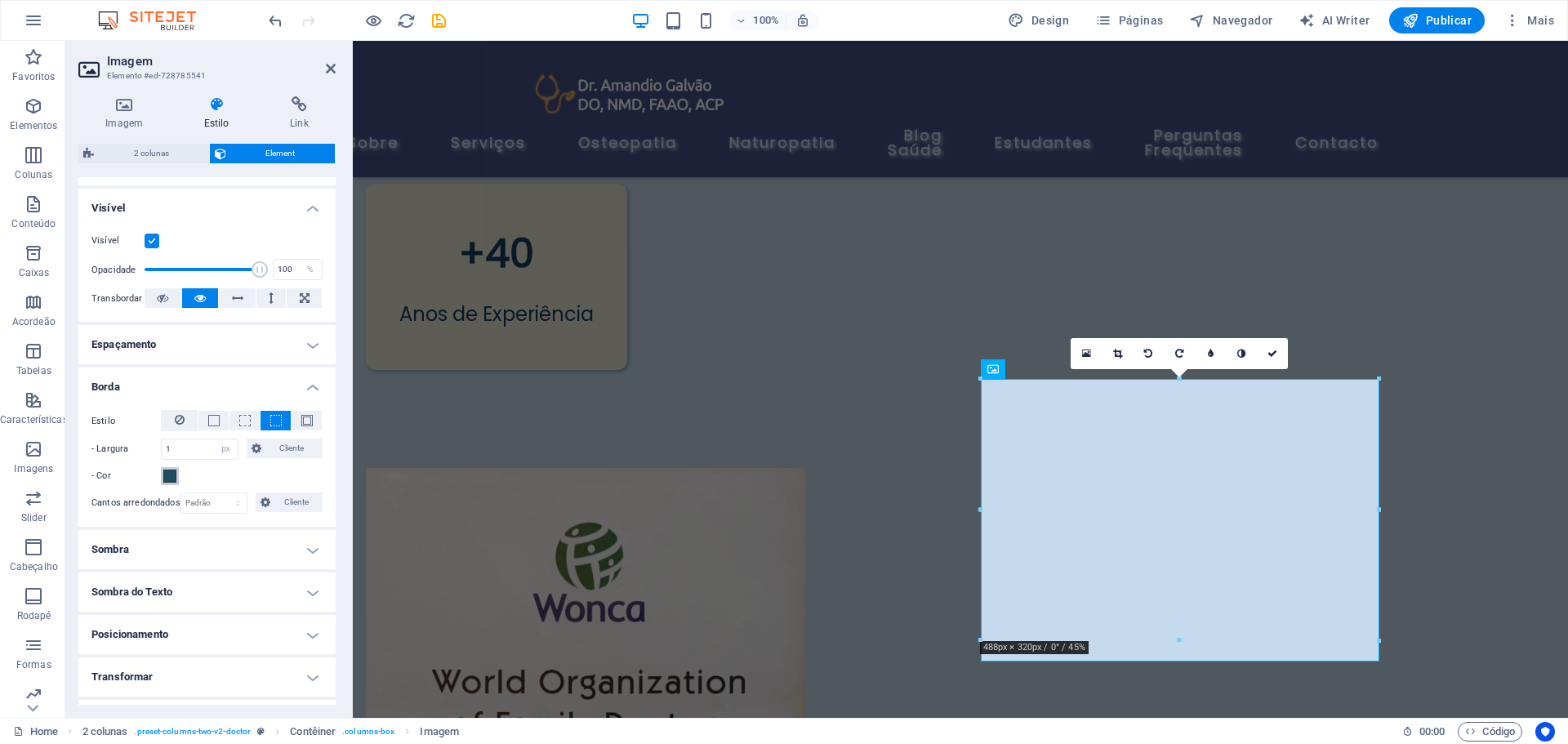
click at [170, 479] on span at bounding box center [169, 475] width 13 height 13
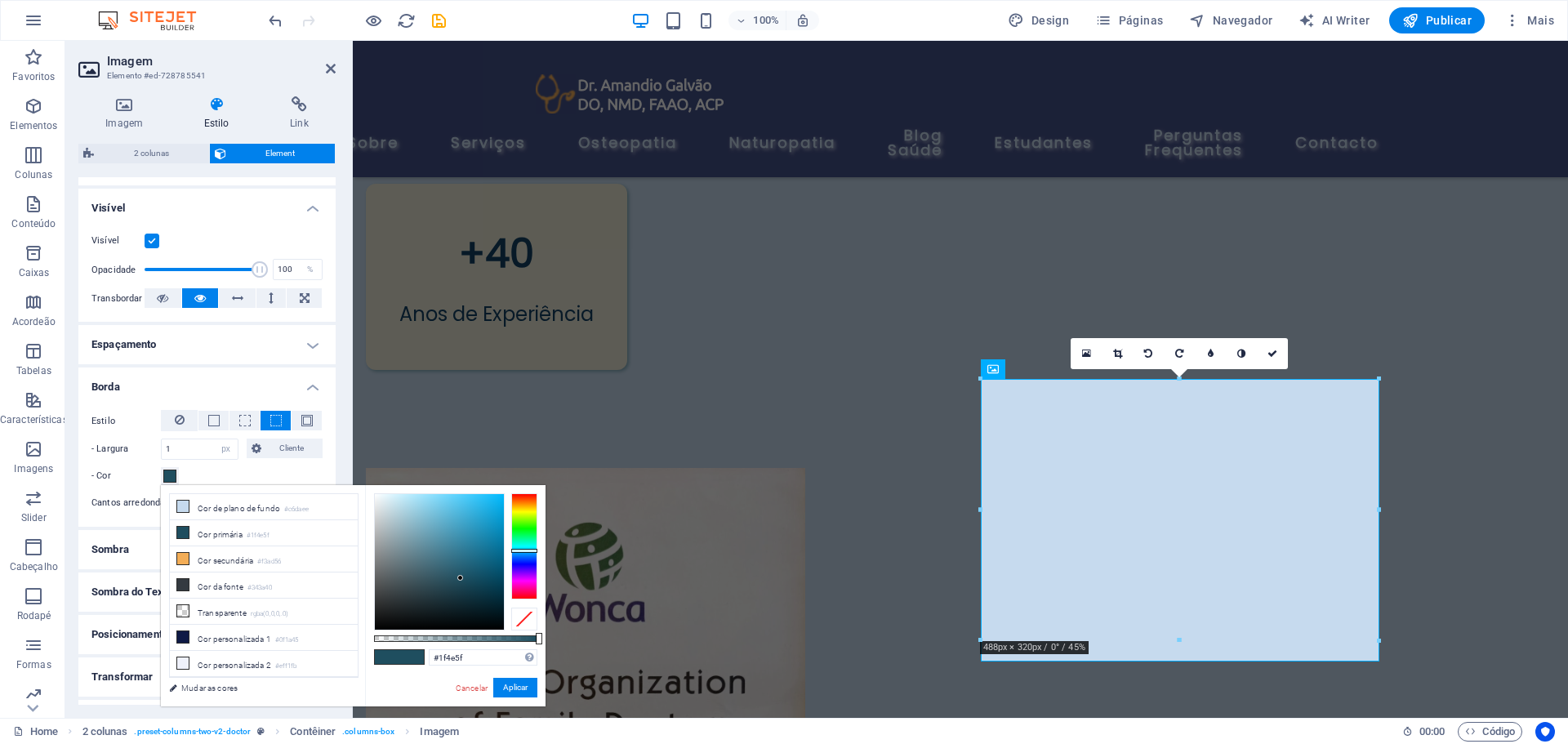
click at [367, 531] on div "#1f4e5f Formatos suportados #0852ed rgb(8, 82, 237) rgba(8, 82, 237, 90%) hsv(2…" at bounding box center [455, 714] width 181 height 459
drag, startPoint x: 476, startPoint y: 657, endPoint x: 418, endPoint y: 657, distance: 58.0
click at [418, 657] on div "#1f4e5f Formatos suportados #0852ed rgb(8, 82, 237) rgba(8, 82, 237, 90%) hsv(2…" at bounding box center [455, 714] width 181 height 459
paste input "b2accc"
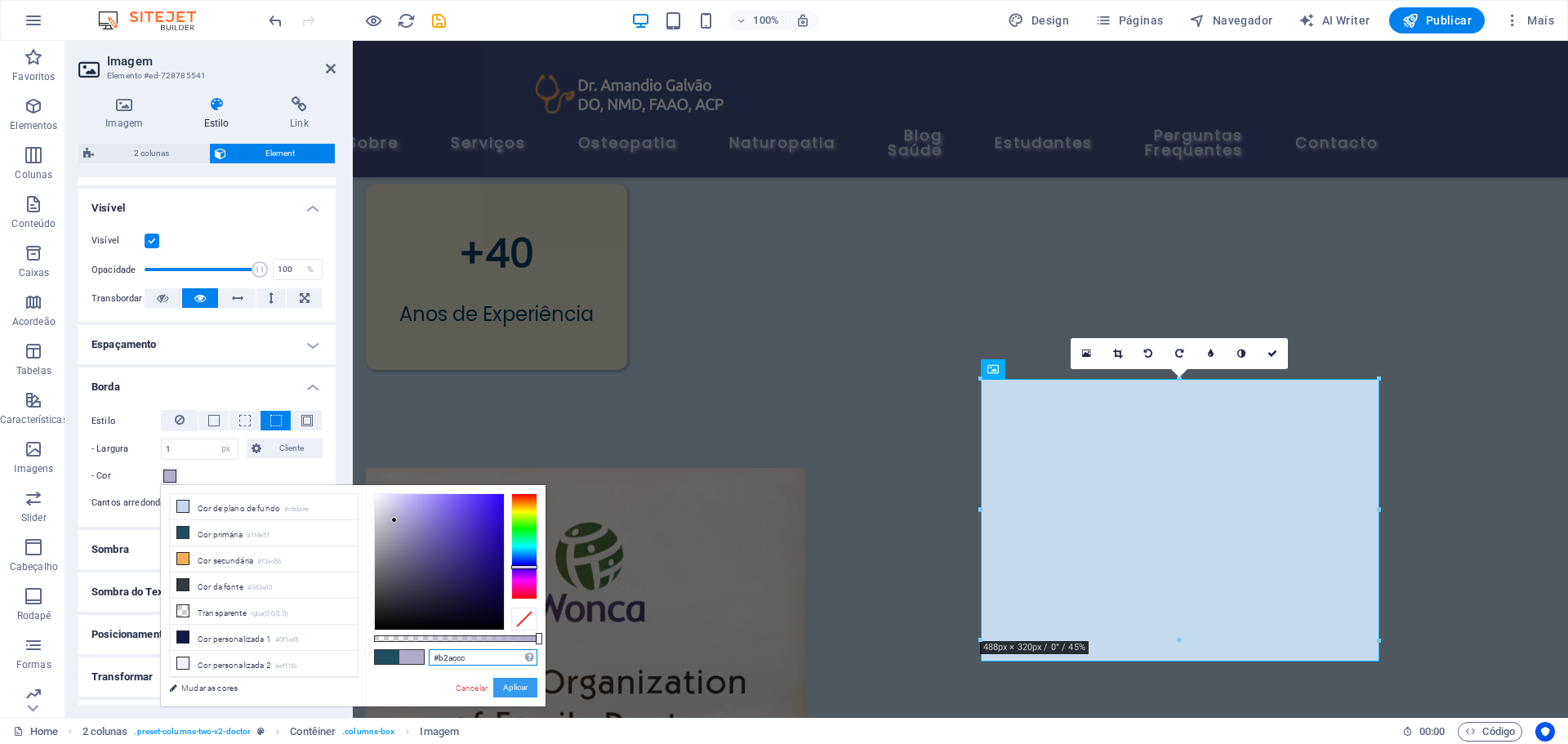
type input "#b2accc"
drag, startPoint x: 511, startPoint y: 691, endPoint x: 53, endPoint y: 567, distance: 474.5
click at [511, 691] on button "Aplicar" at bounding box center [515, 688] width 44 height 20
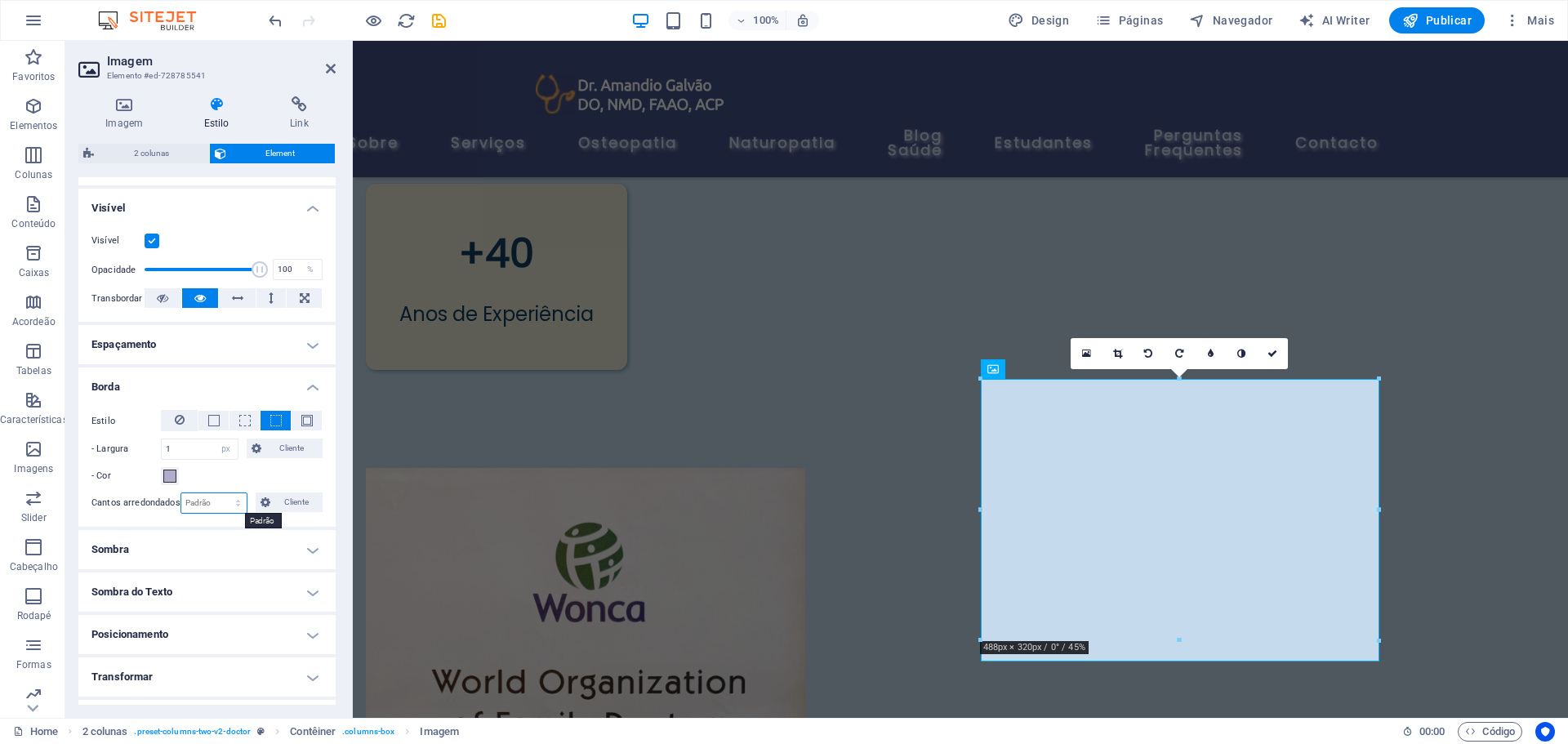
click at [205, 500] on select "Padrão px rem % vh vw Cliente" at bounding box center [213, 504] width 66 height 20
select select "px"
click at [221, 494] on select "Padrão px rem % vh vw Cliente" at bounding box center [213, 504] width 66 height 20
type input "15"
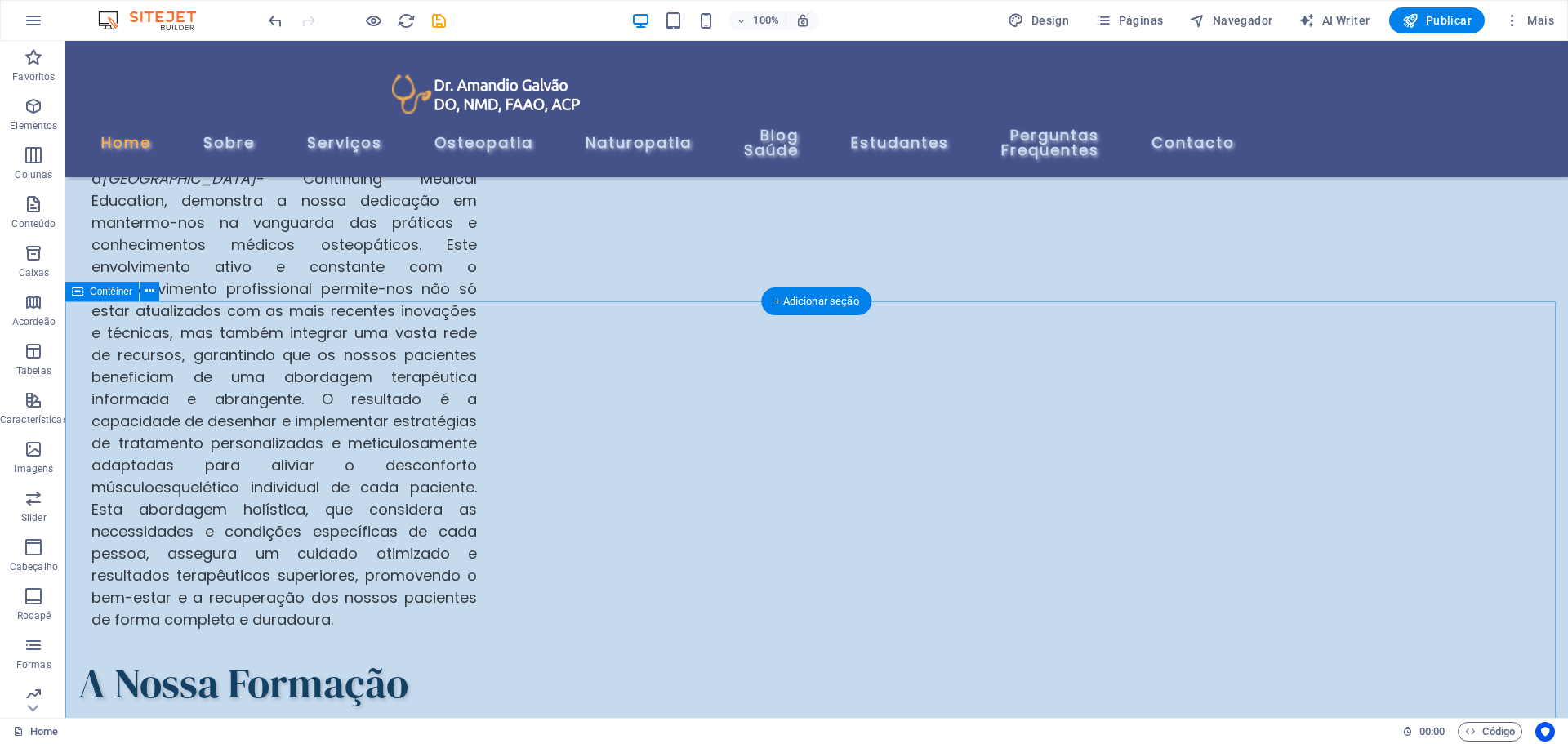
scroll to position [2288, 0]
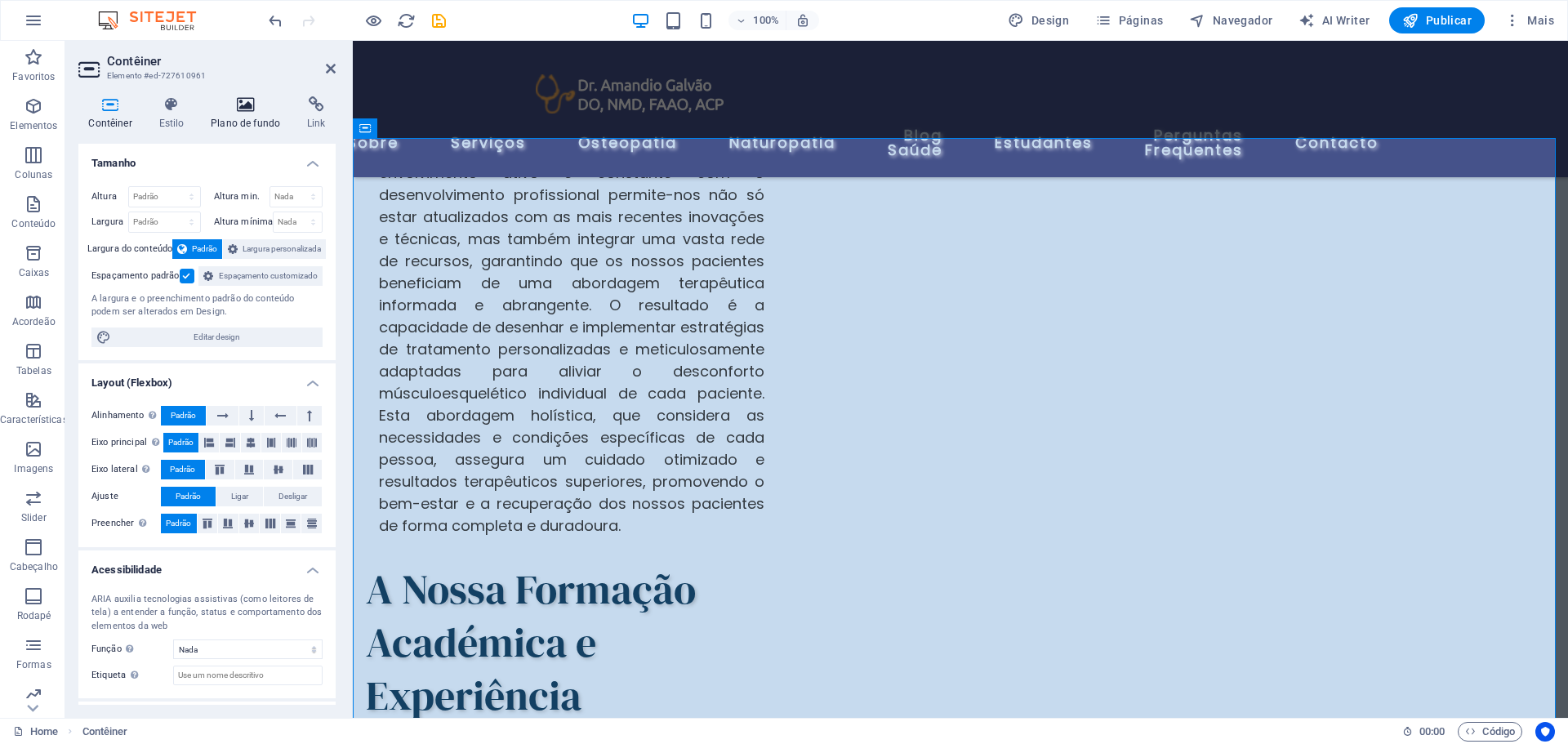
click at [240, 109] on icon at bounding box center [245, 104] width 90 height 17
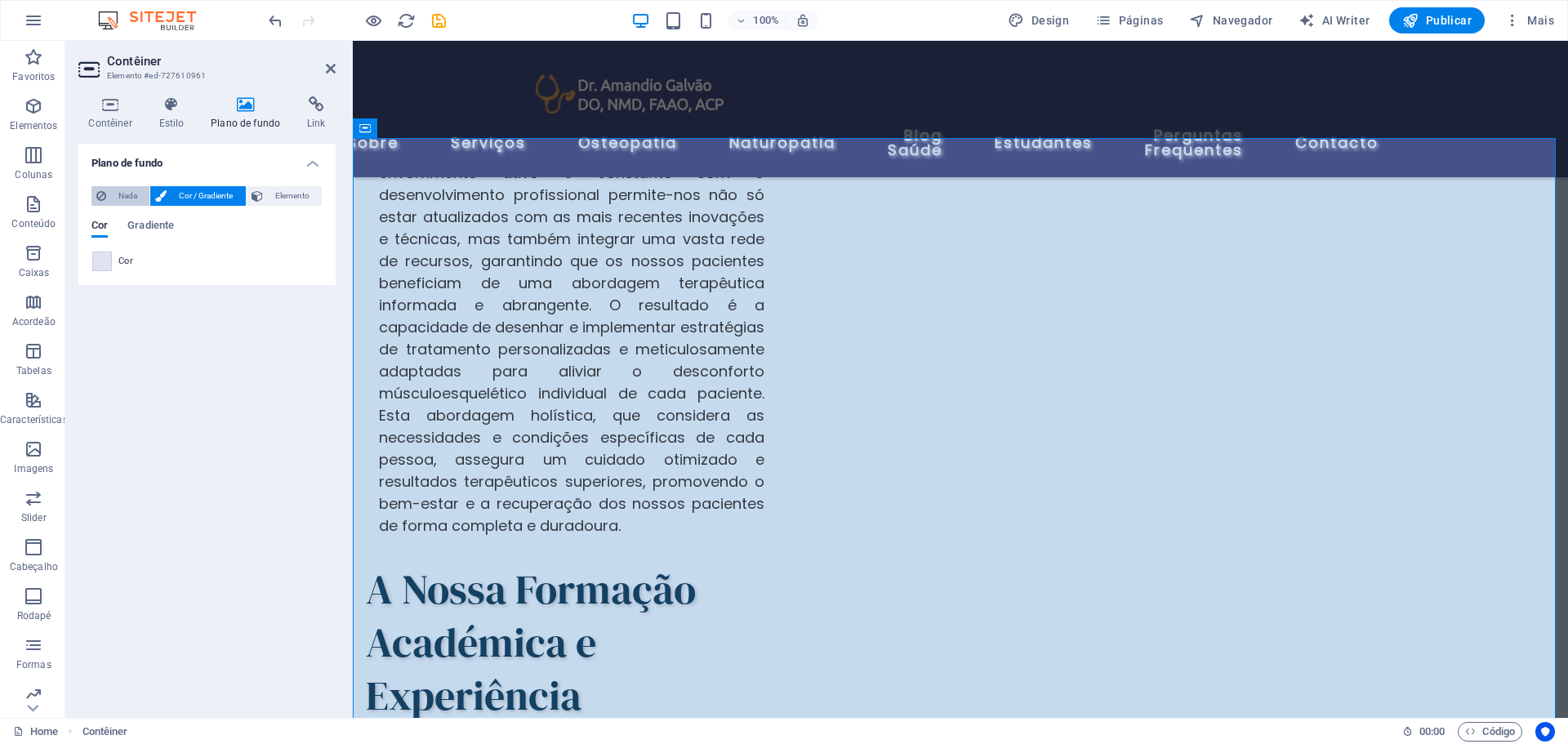
click at [117, 195] on span "Nada" at bounding box center [128, 196] width 33 height 20
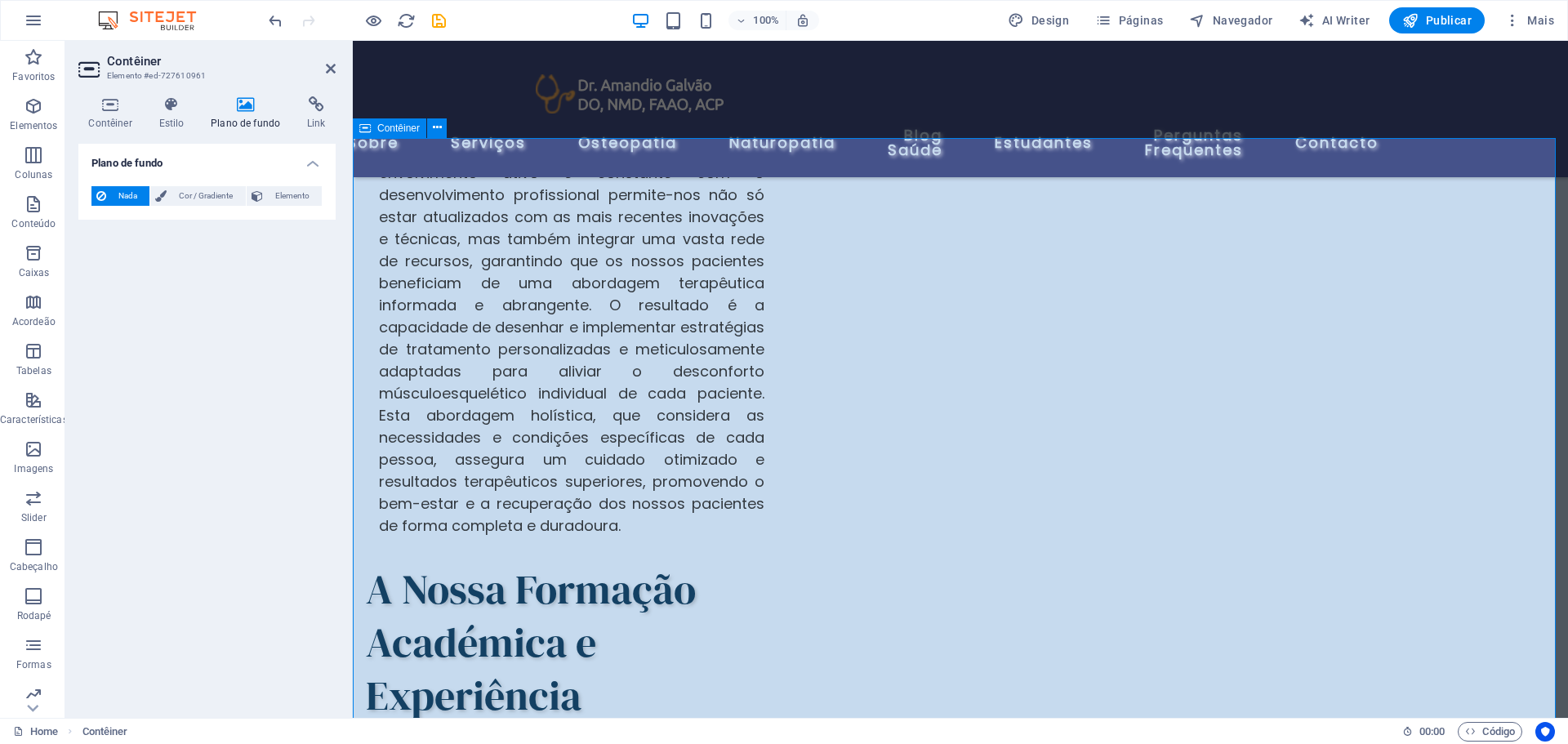
click at [330, 66] on icon at bounding box center [331, 68] width 10 height 13
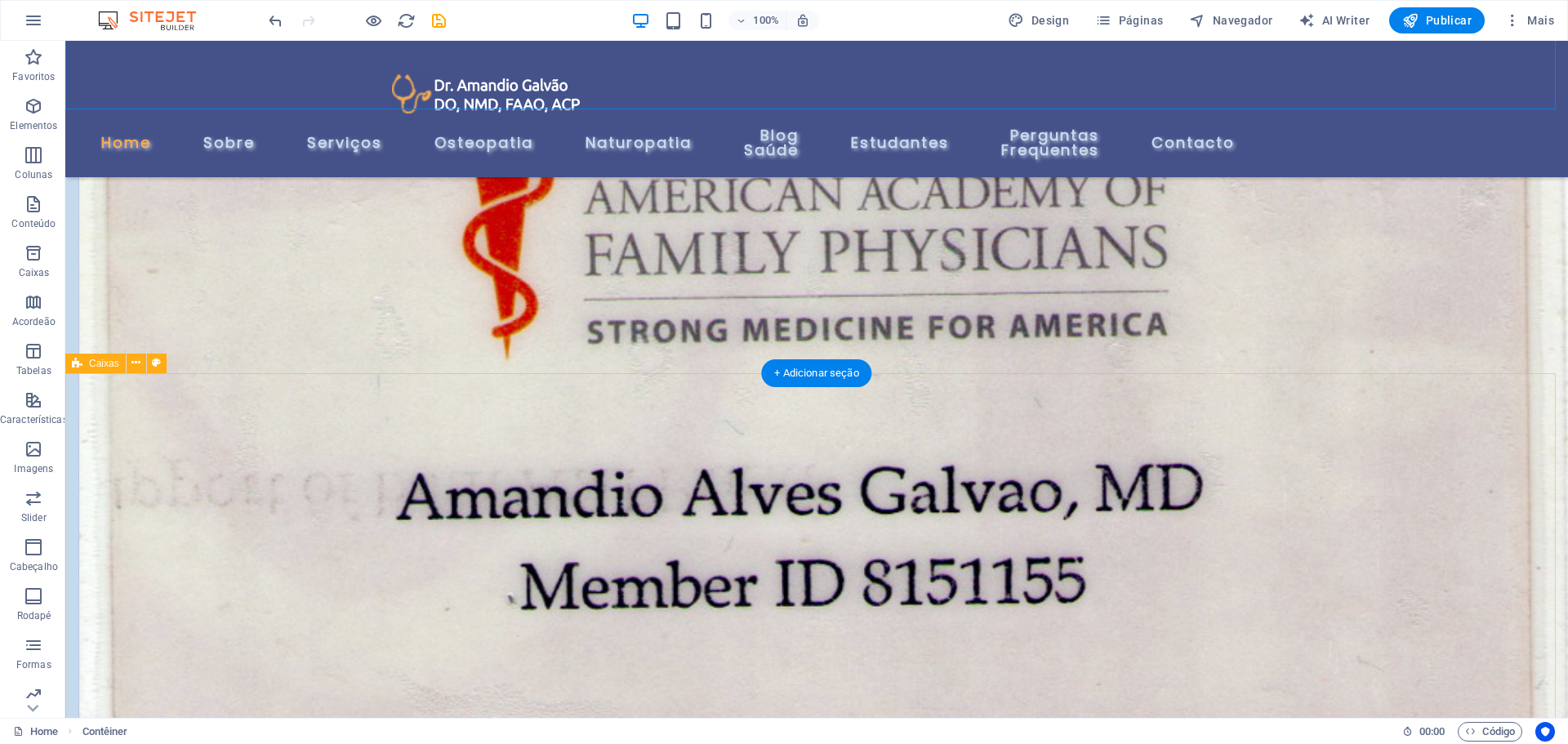
scroll to position [3105, 0]
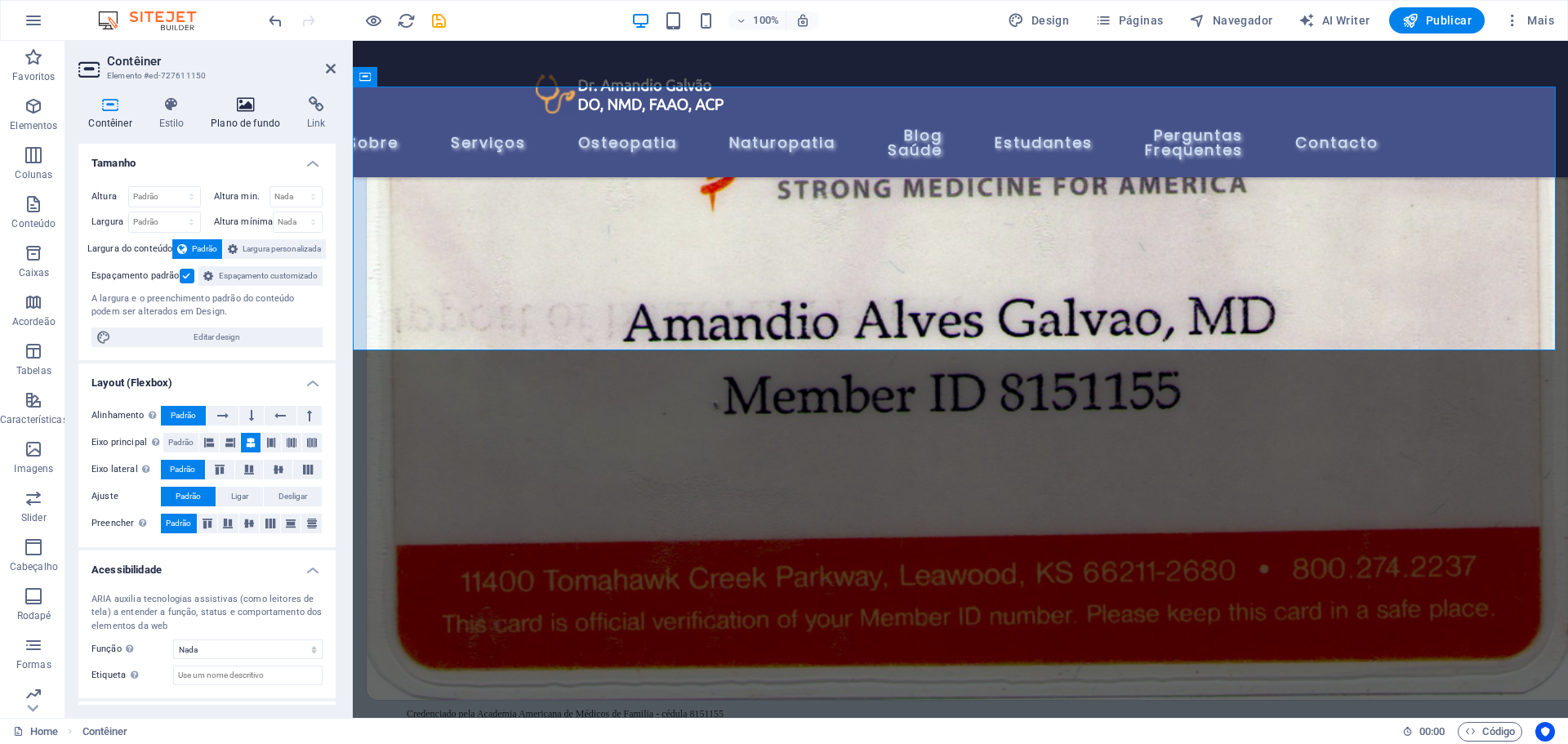
click at [231, 108] on icon at bounding box center [245, 104] width 90 height 17
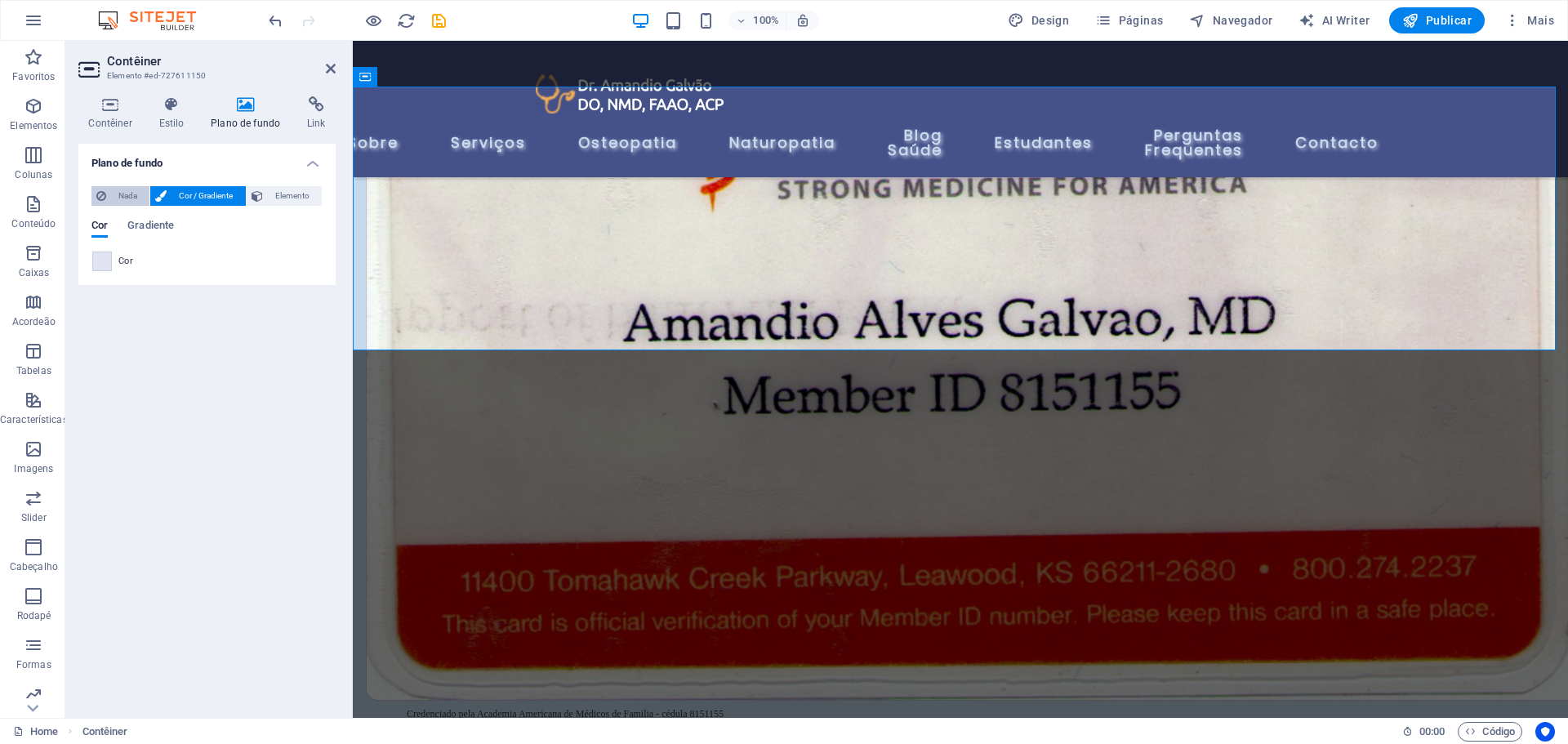
click at [116, 195] on span "Nada" at bounding box center [128, 196] width 33 height 20
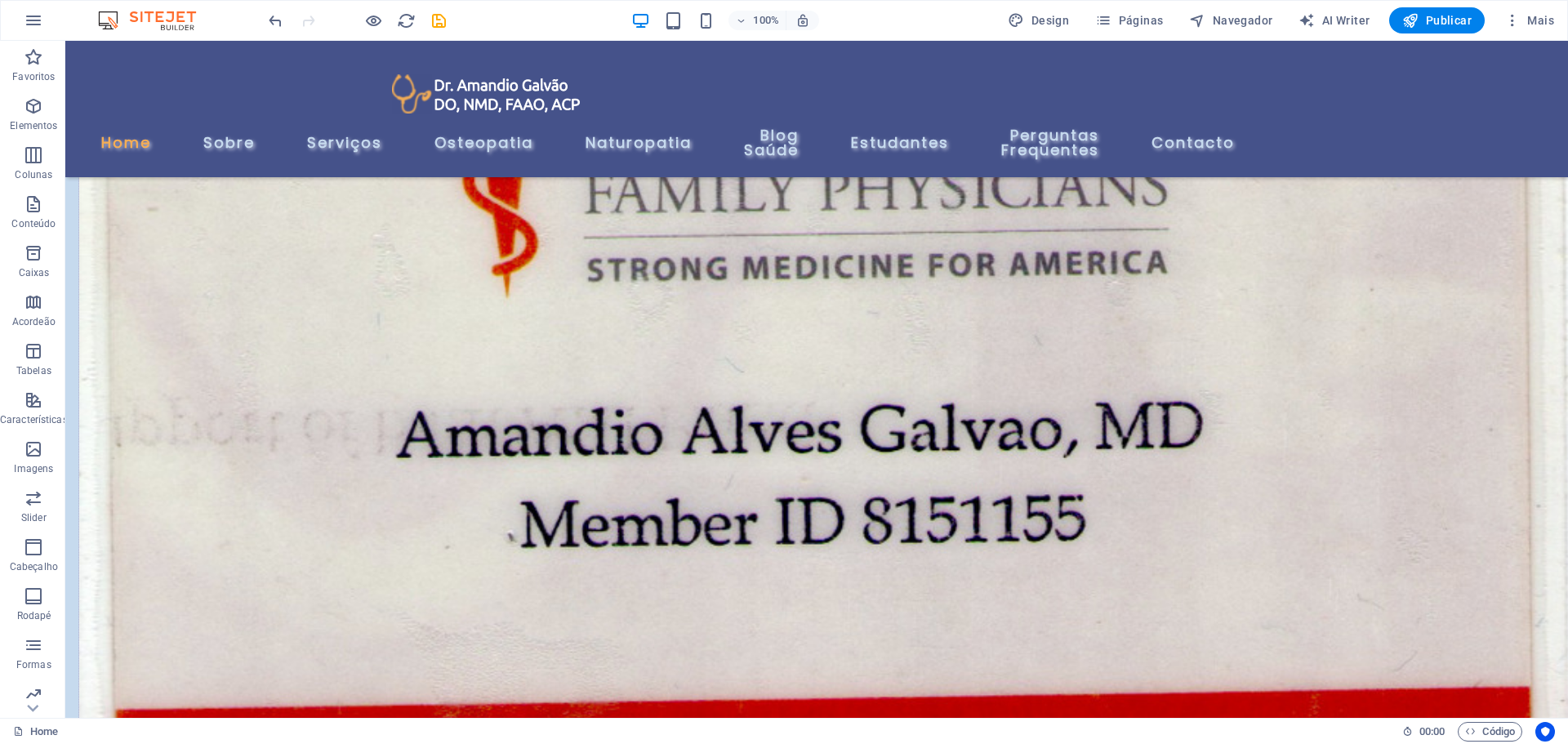
scroll to position [3109, 0]
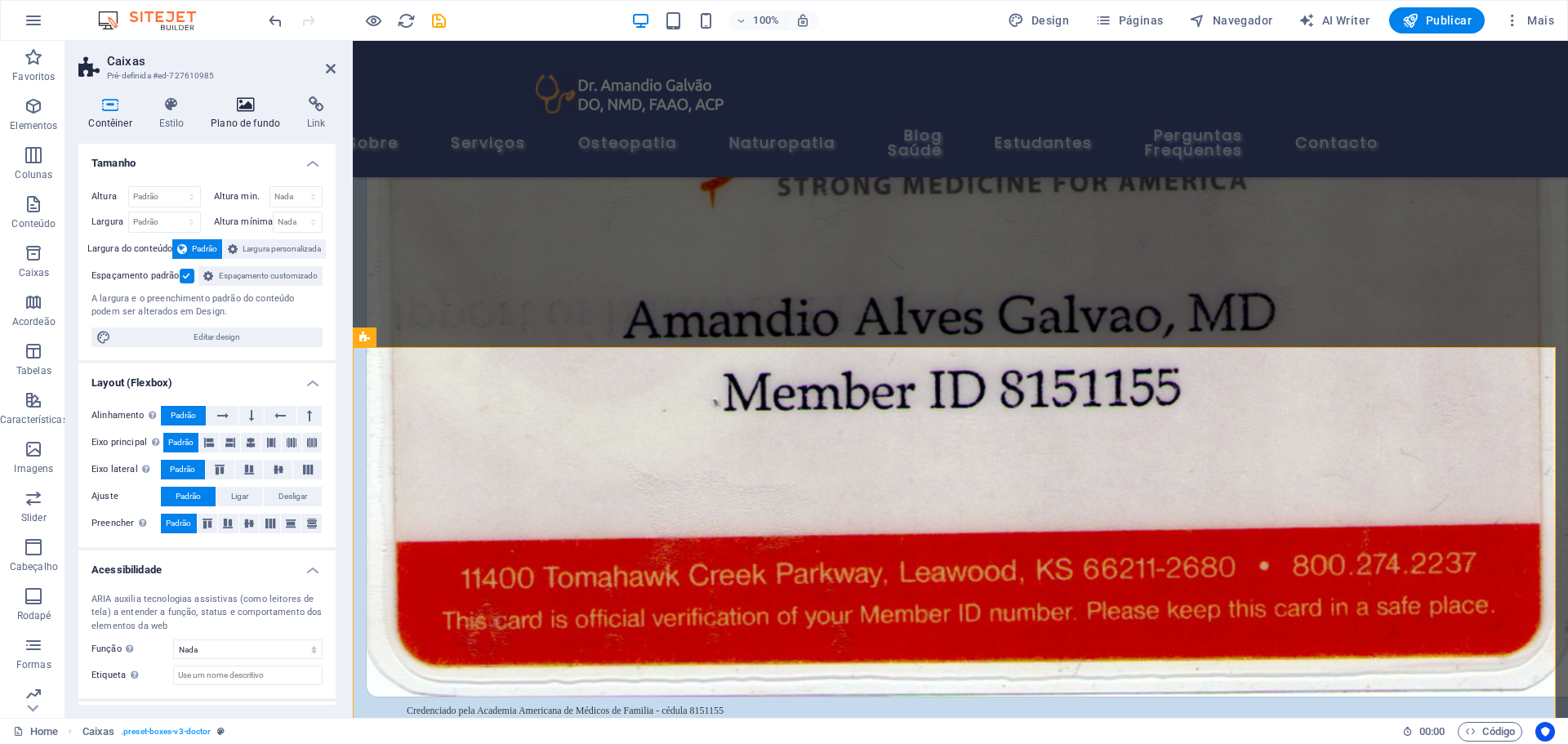
click at [244, 102] on icon at bounding box center [245, 104] width 90 height 17
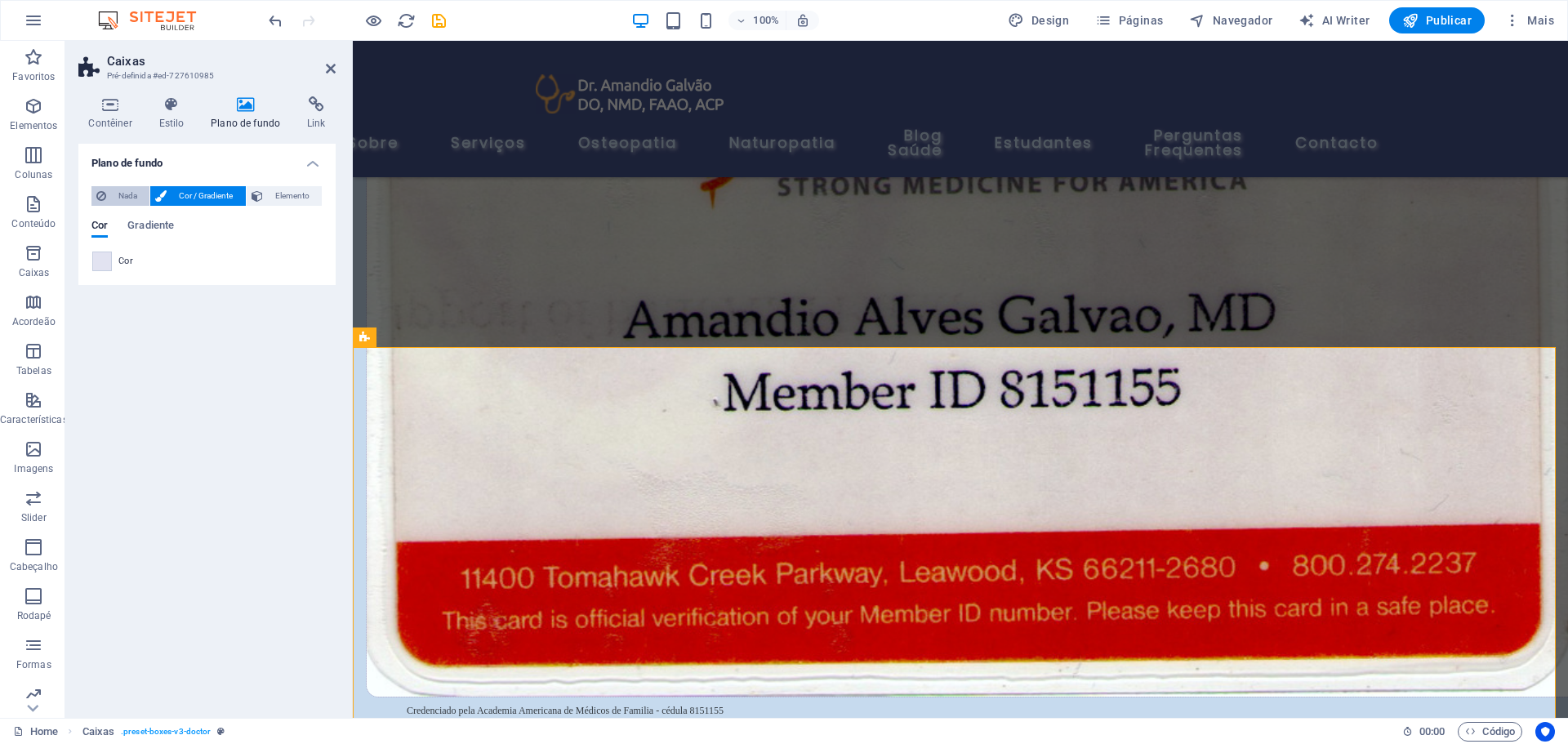
click at [117, 191] on span "Nada" at bounding box center [128, 196] width 33 height 20
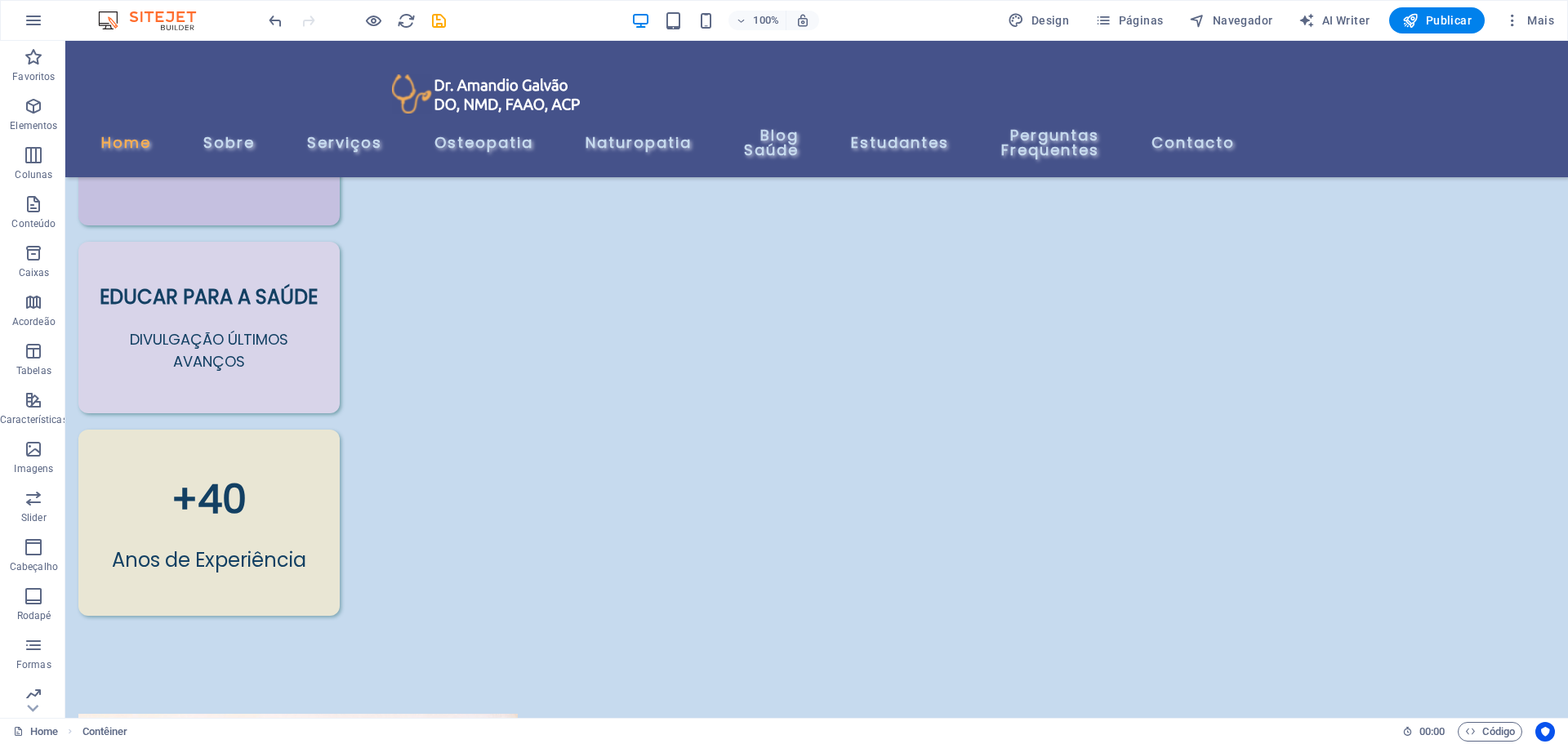
scroll to position [641, 0]
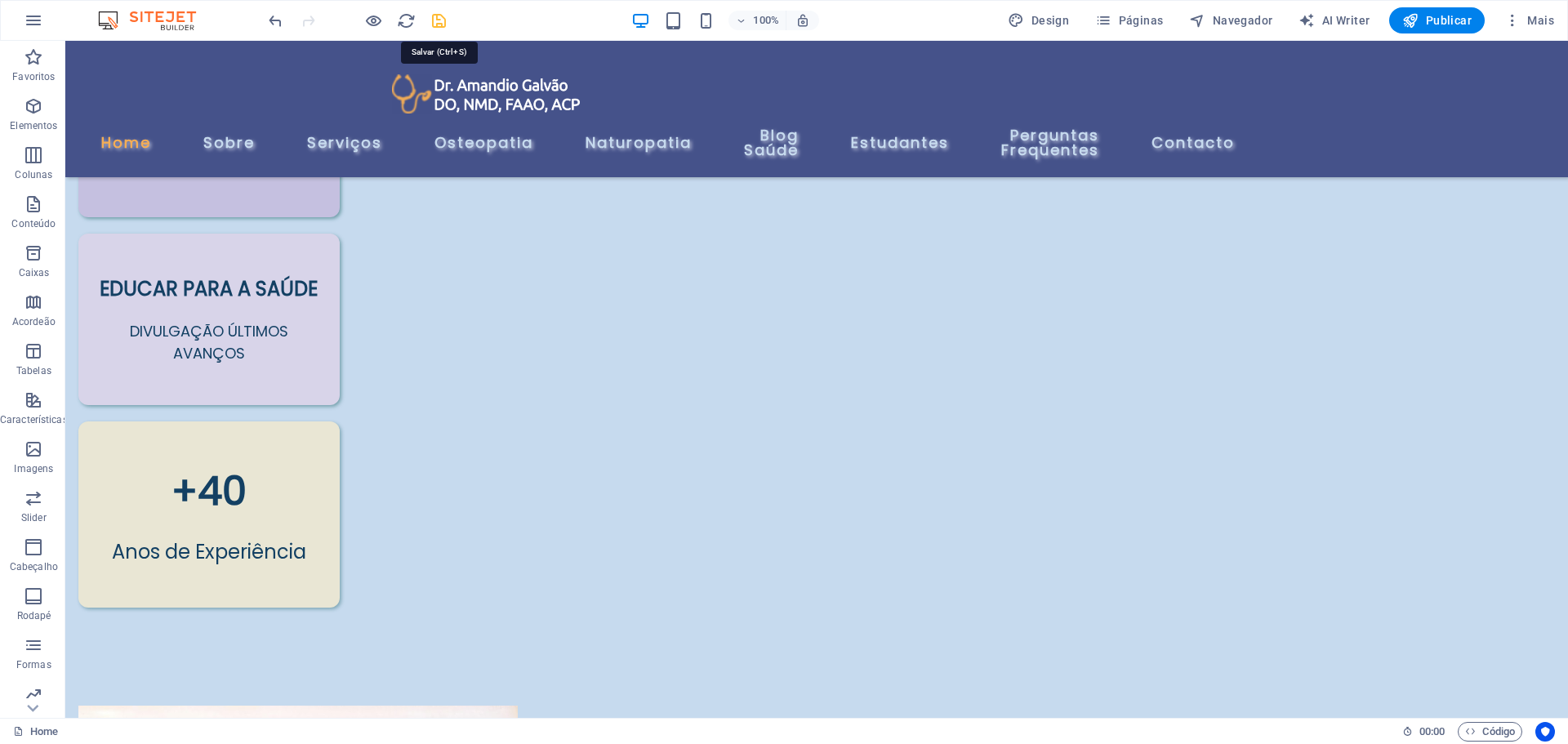
click at [441, 18] on icon "save" at bounding box center [439, 21] width 19 height 19
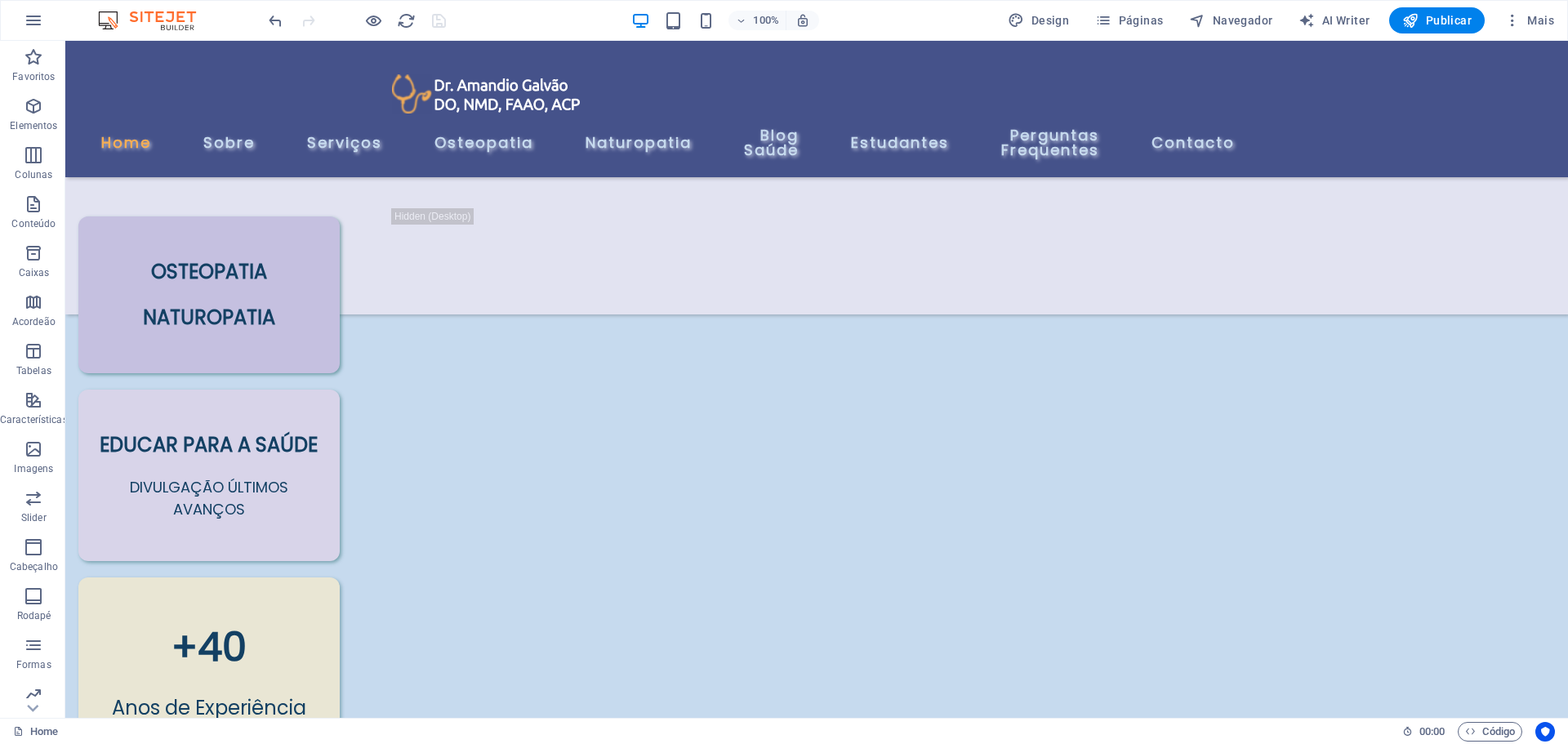
scroll to position [394, 0]
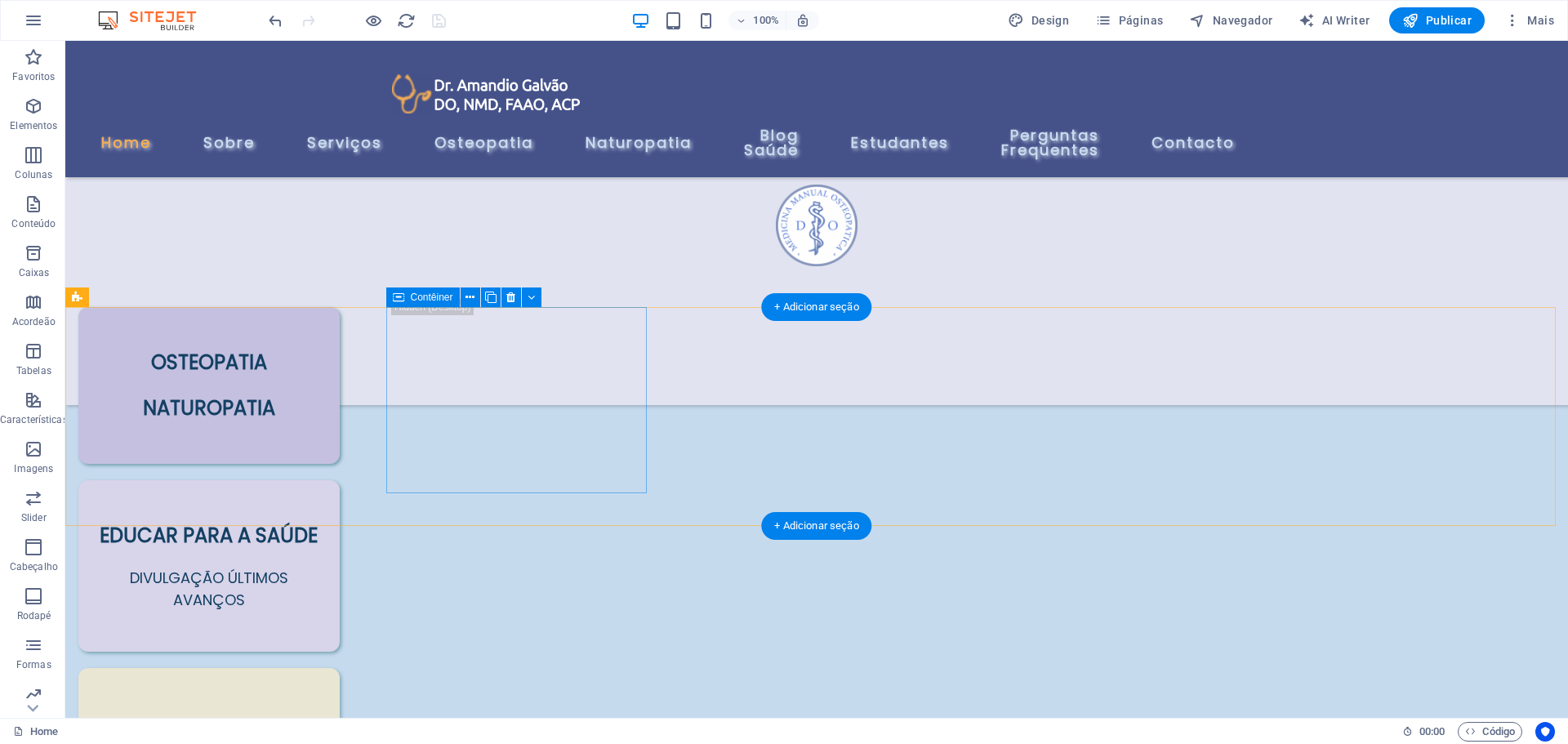
click at [339, 465] on div "OSTEOPATIA NATUROPATIA" at bounding box center [210, 385] width 262 height 156
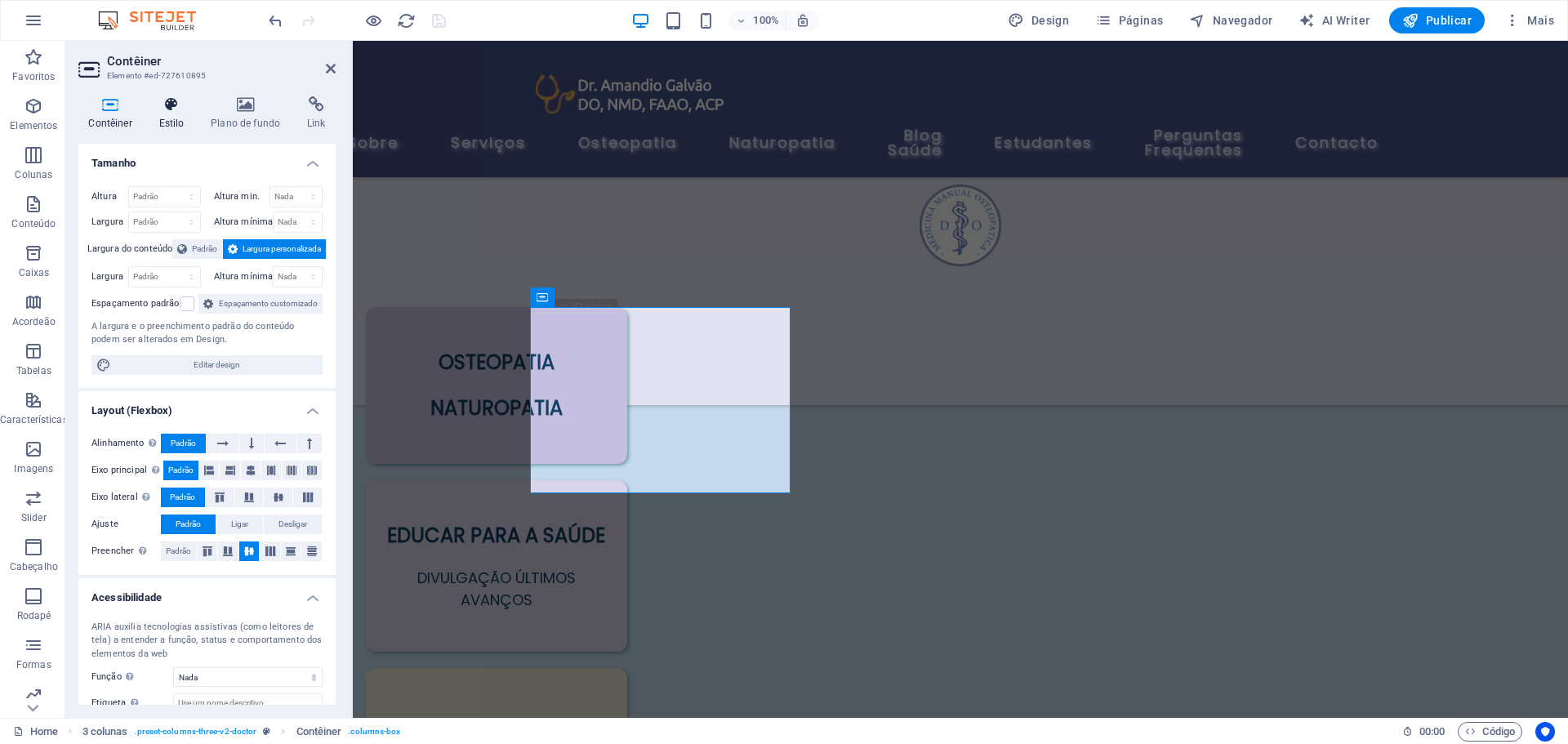
click at [175, 105] on icon at bounding box center [171, 104] width 46 height 17
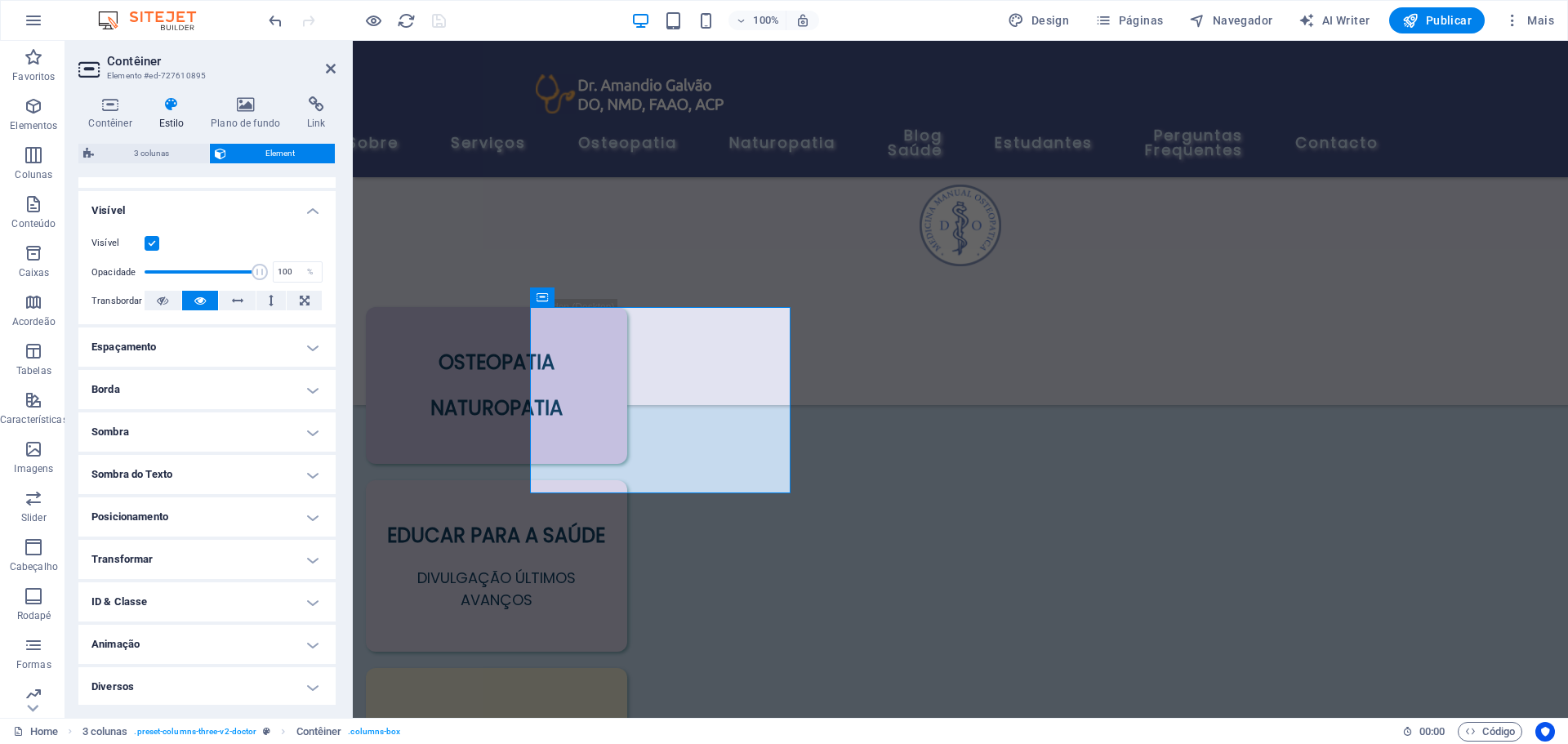
scroll to position [162, 0]
click at [257, 435] on h4 "Sombra" at bounding box center [208, 431] width 258 height 39
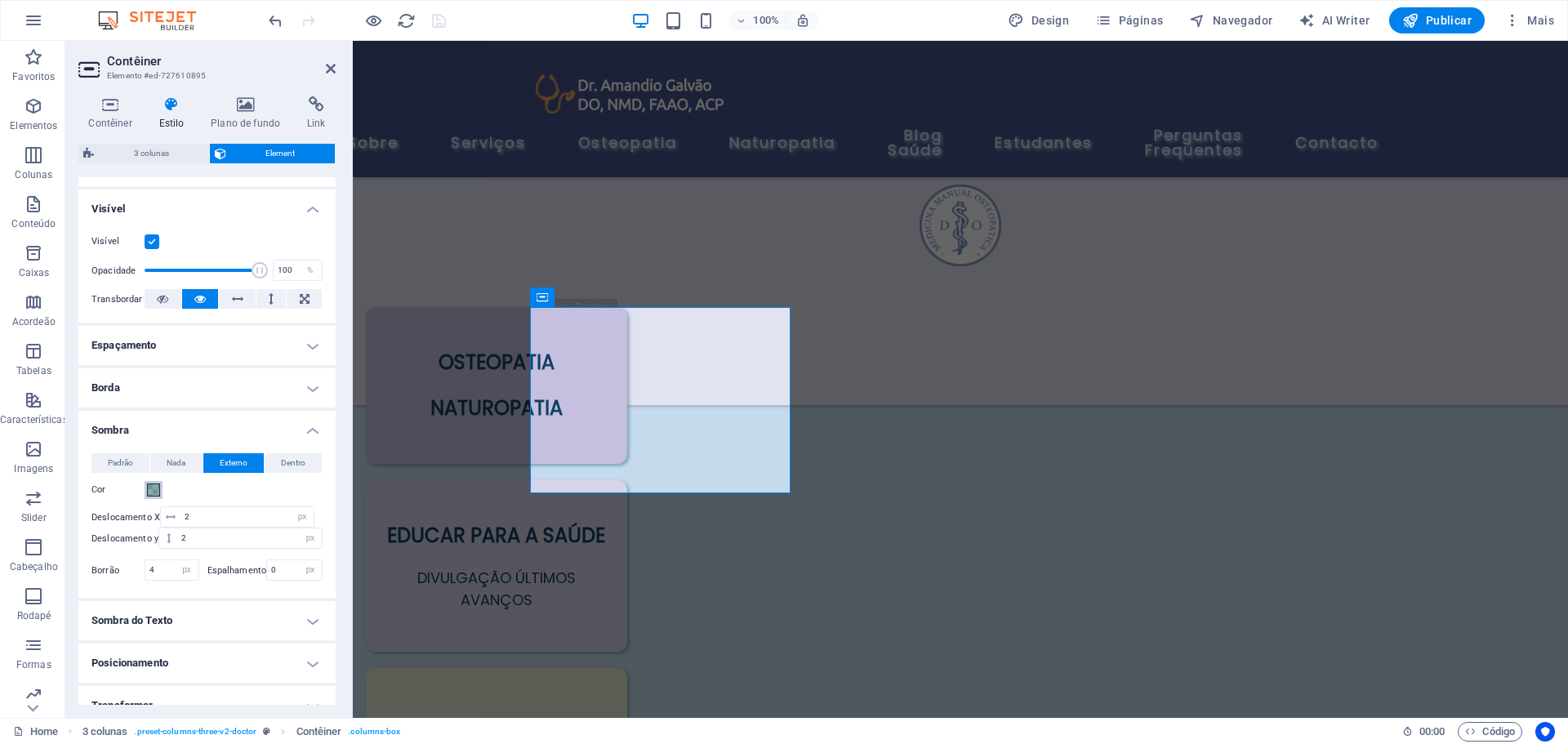
click at [155, 490] on span at bounding box center [152, 490] width 13 height 13
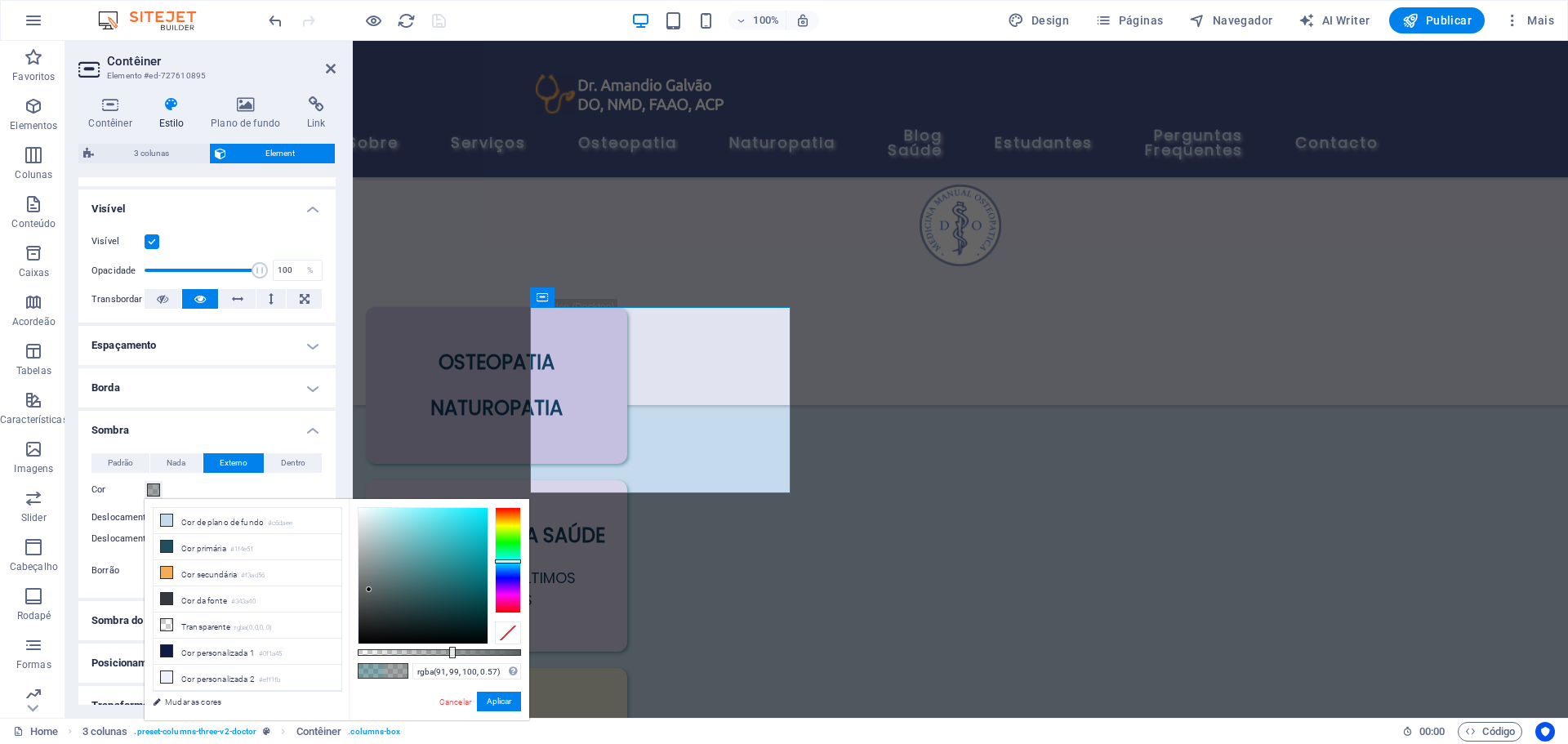
click at [369, 590] on div at bounding box center [423, 577] width 129 height 136
type input "rgba(0, 0, 0, 0.57)"
drag, startPoint x: 369, startPoint y: 590, endPoint x: 349, endPoint y: 652, distance: 65.1
click at [349, 652] on div "rgba(0, 0, 0, 0.57) Formatos suportados #0852ed rgb(8, 82, 237) rgba(8, 82, 237…" at bounding box center [440, 728] width 181 height 459
click at [491, 701] on button "Aplicar" at bounding box center [499, 702] width 44 height 20
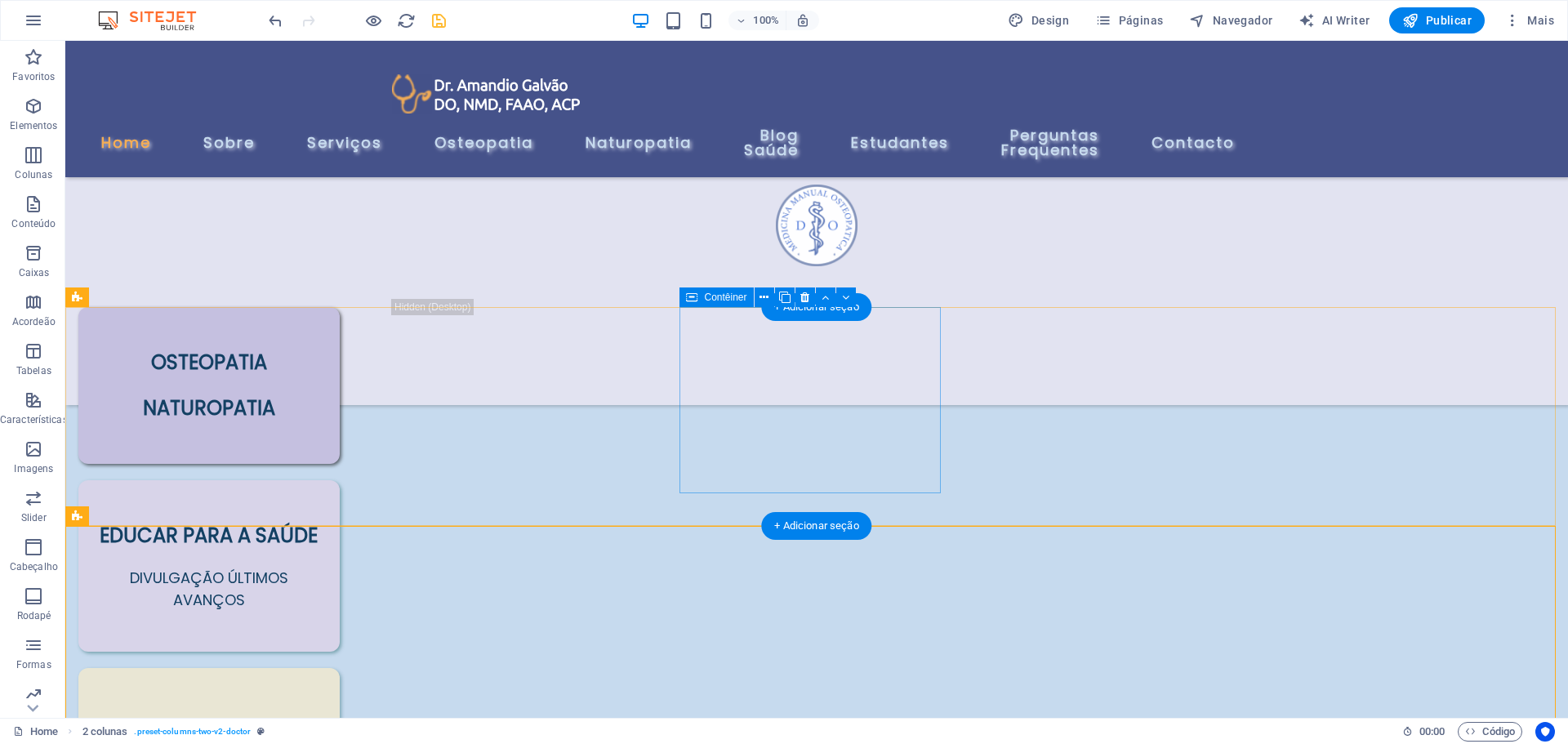
click at [339, 480] on div "EDUCAR PARA A SAÚDE DIVULGAÇÃO ÚLTIMOS AVANÇOS" at bounding box center [210, 566] width 262 height 171
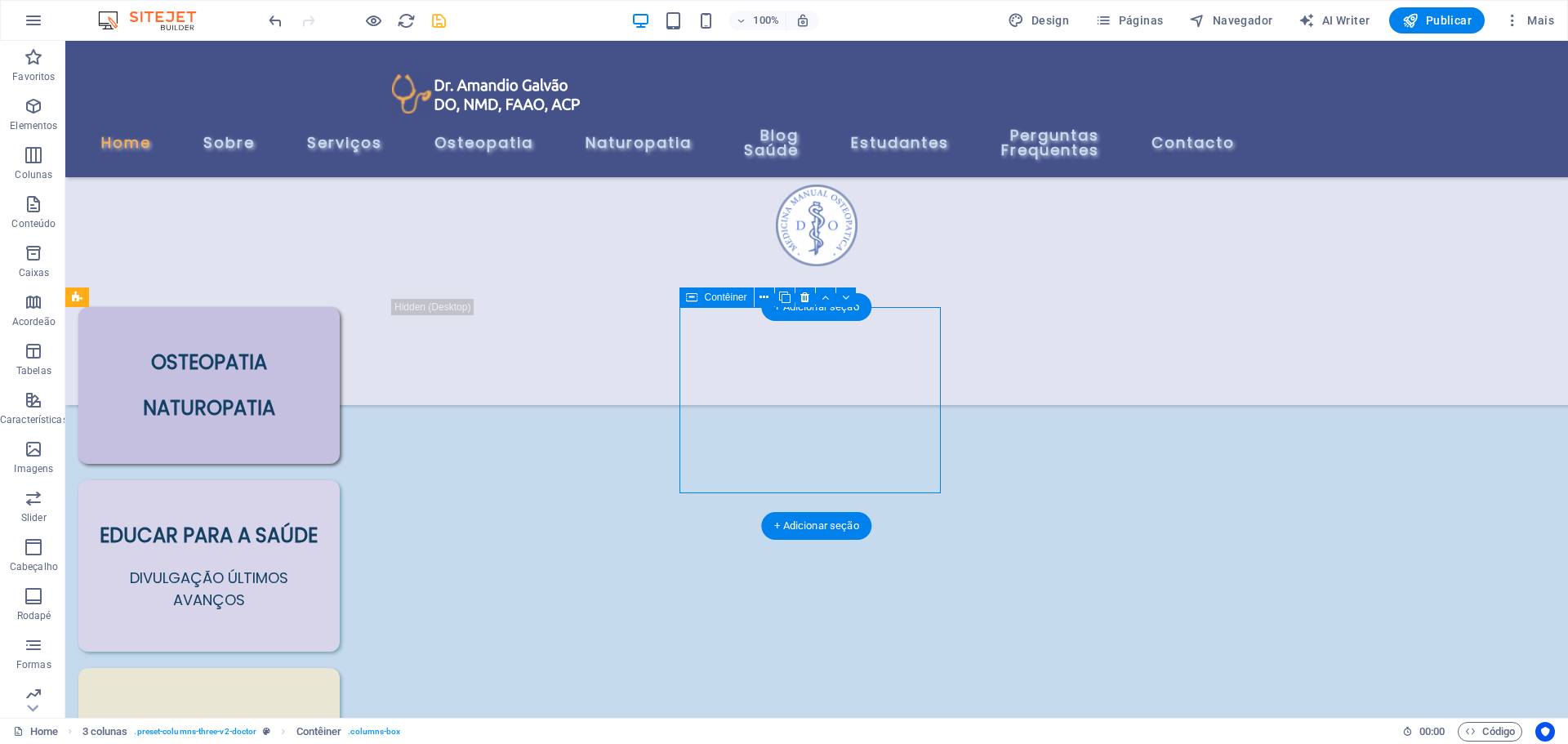
click at [339, 480] on div "EDUCAR PARA A SAÚDE DIVULGAÇÃO ÚLTIMOS AVANÇOS" at bounding box center [210, 566] width 262 height 171
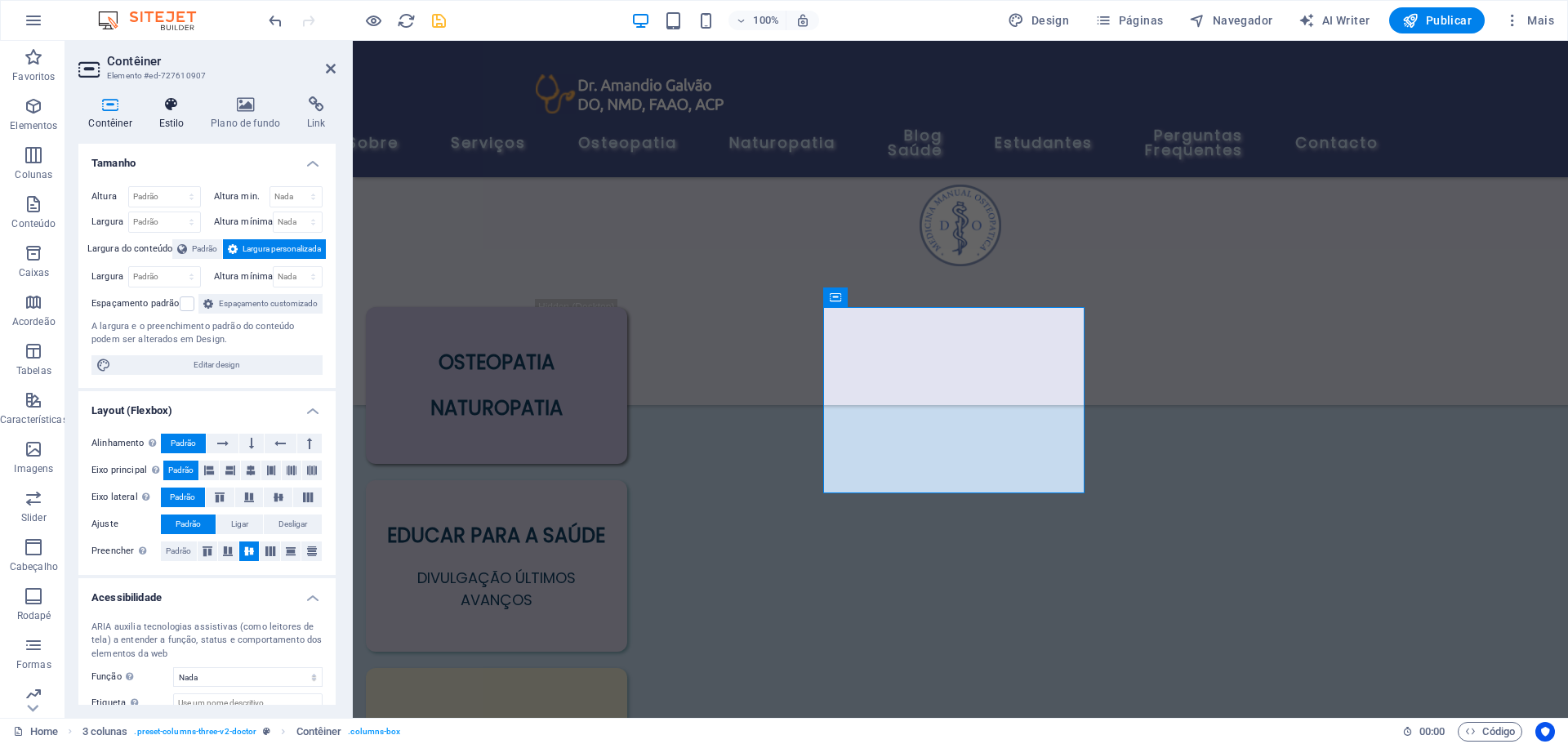
click at [179, 108] on icon at bounding box center [171, 104] width 46 height 17
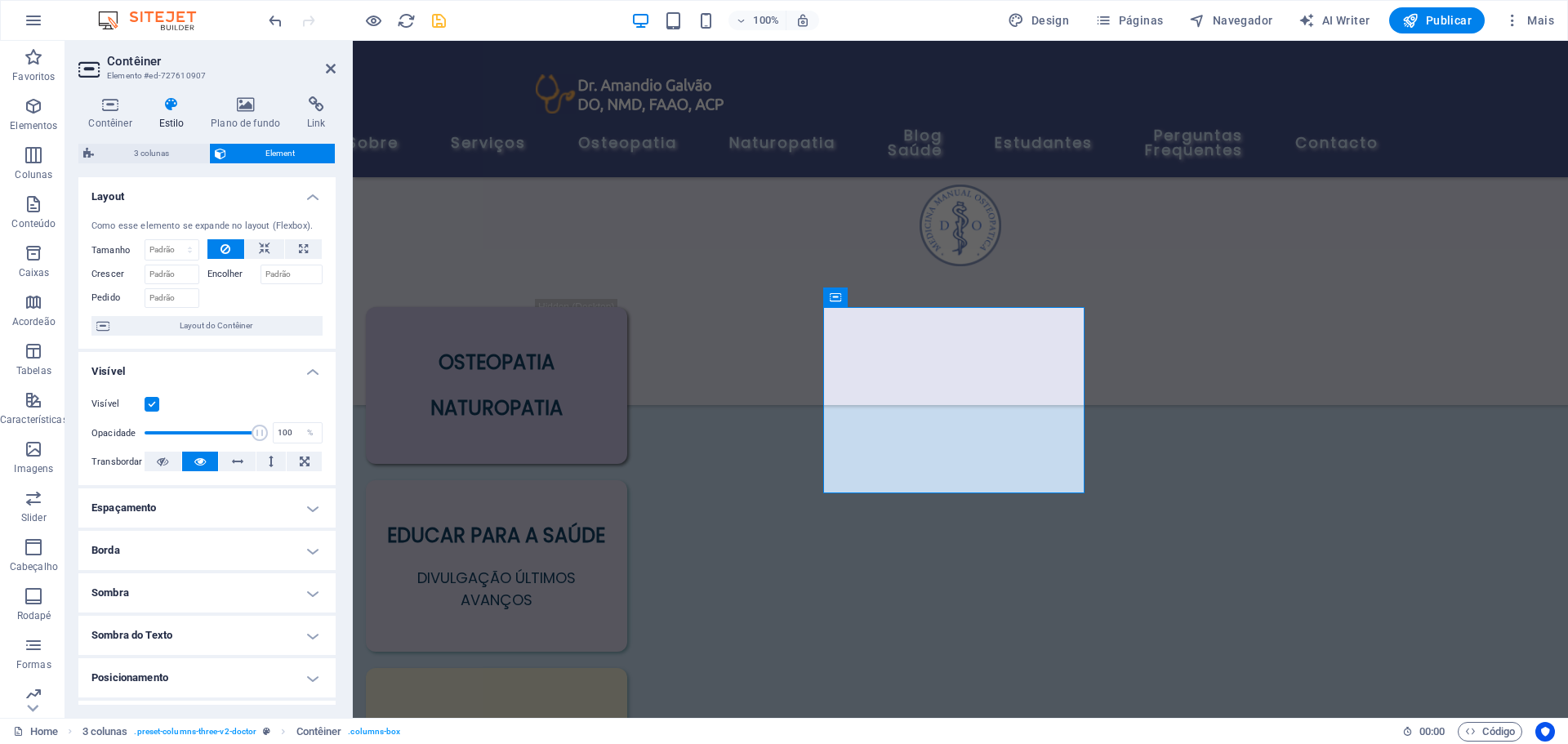
click at [218, 588] on h4 "Sombra" at bounding box center [208, 593] width 258 height 39
click at [155, 653] on span at bounding box center [152, 652] width 13 height 13
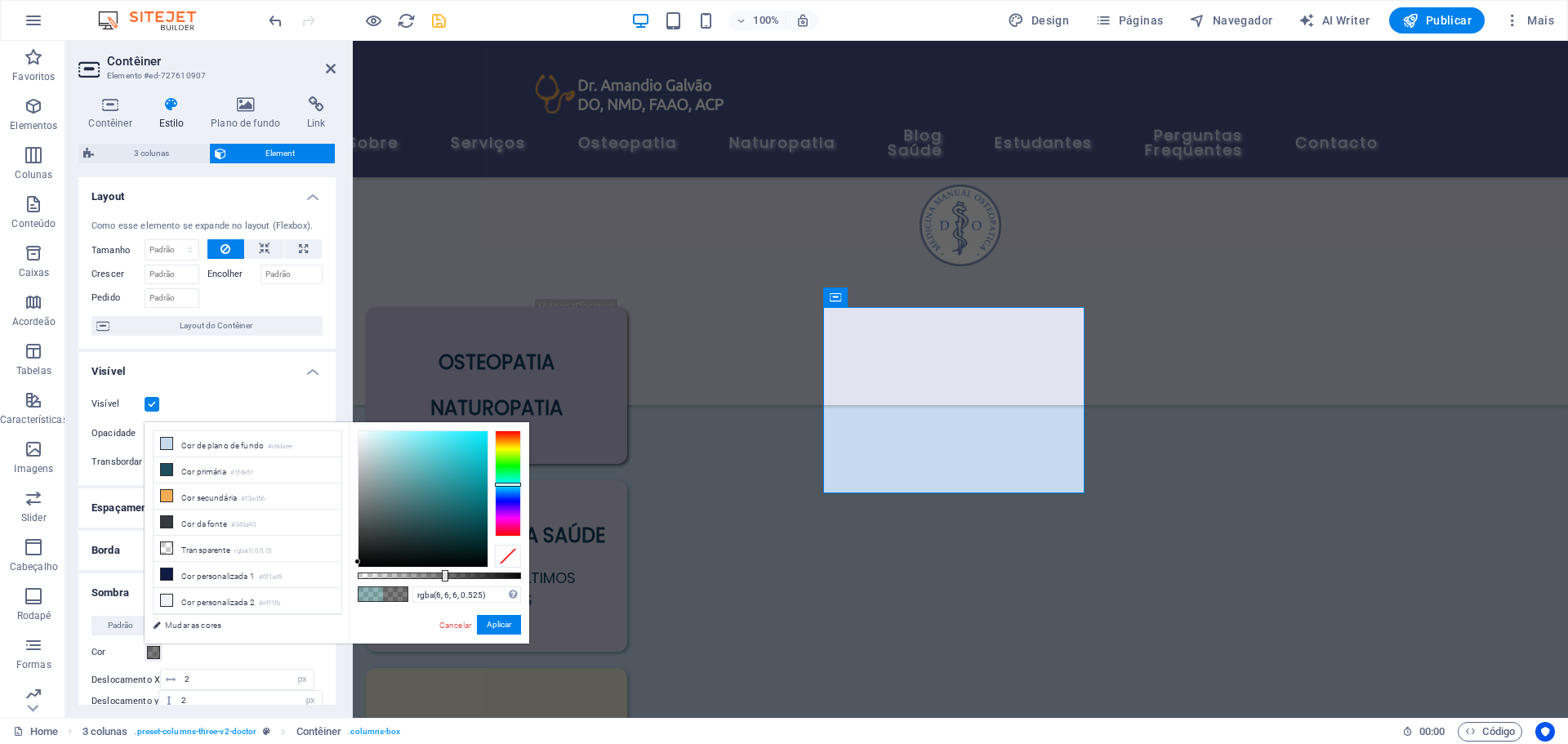
type input "rgba(5, 5, 5, 0.525)"
drag, startPoint x: 436, startPoint y: 505, endPoint x: 352, endPoint y: 564, distance: 102.6
click at [352, 564] on div "rgba(5, 5, 5, 0.525) Formatos suportados #0852ed rgb(8, 82, 237) rgba(8, 82, 23…" at bounding box center [440, 651] width 181 height 459
click at [494, 629] on button "Aplicar" at bounding box center [499, 625] width 44 height 20
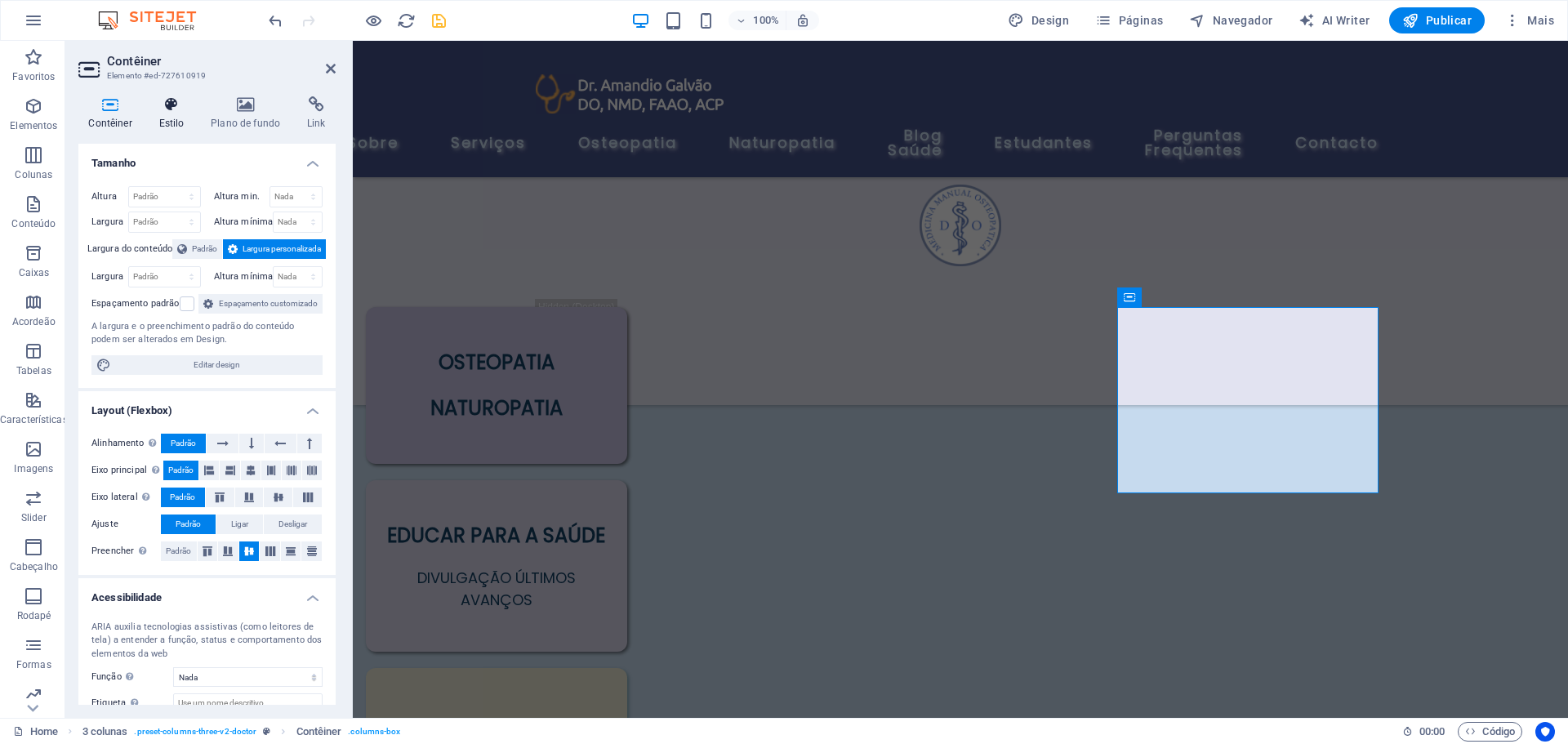
click at [167, 108] on icon at bounding box center [171, 104] width 46 height 17
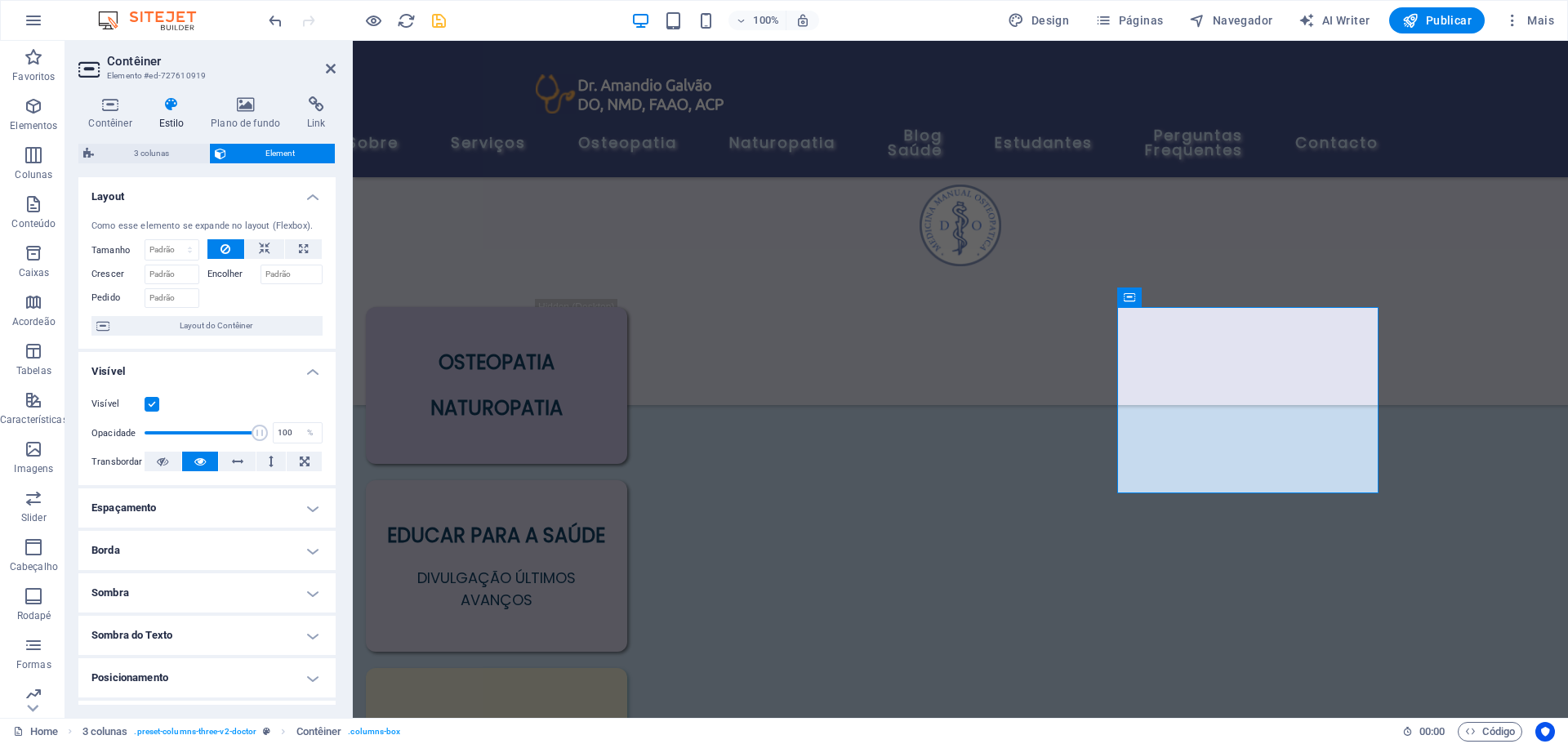
click at [172, 598] on h4 "Sombra" at bounding box center [208, 593] width 258 height 39
click at [151, 657] on span at bounding box center [152, 652] width 13 height 13
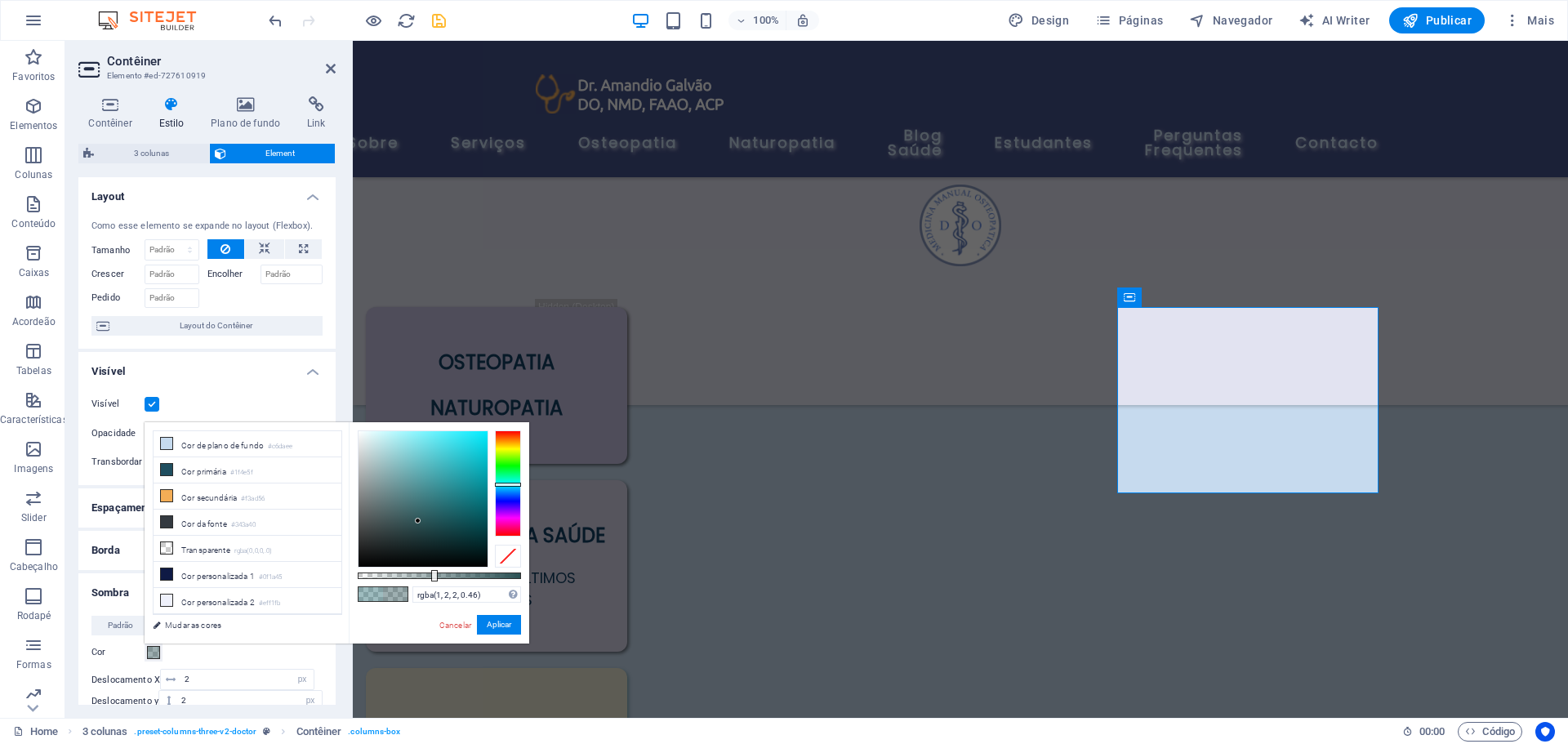
type input "rgba(0, 0, 0, 0.46)"
drag, startPoint x: 437, startPoint y: 504, endPoint x: 388, endPoint y: 603, distance: 110.5
click at [351, 579] on div "rgba(0, 0, 0, 0.46) Formatos suportados #0852ed rgb(8, 82, 237) rgba(8, 82, 237…" at bounding box center [440, 651] width 181 height 459
click at [513, 624] on button "Aplicar" at bounding box center [499, 625] width 44 height 20
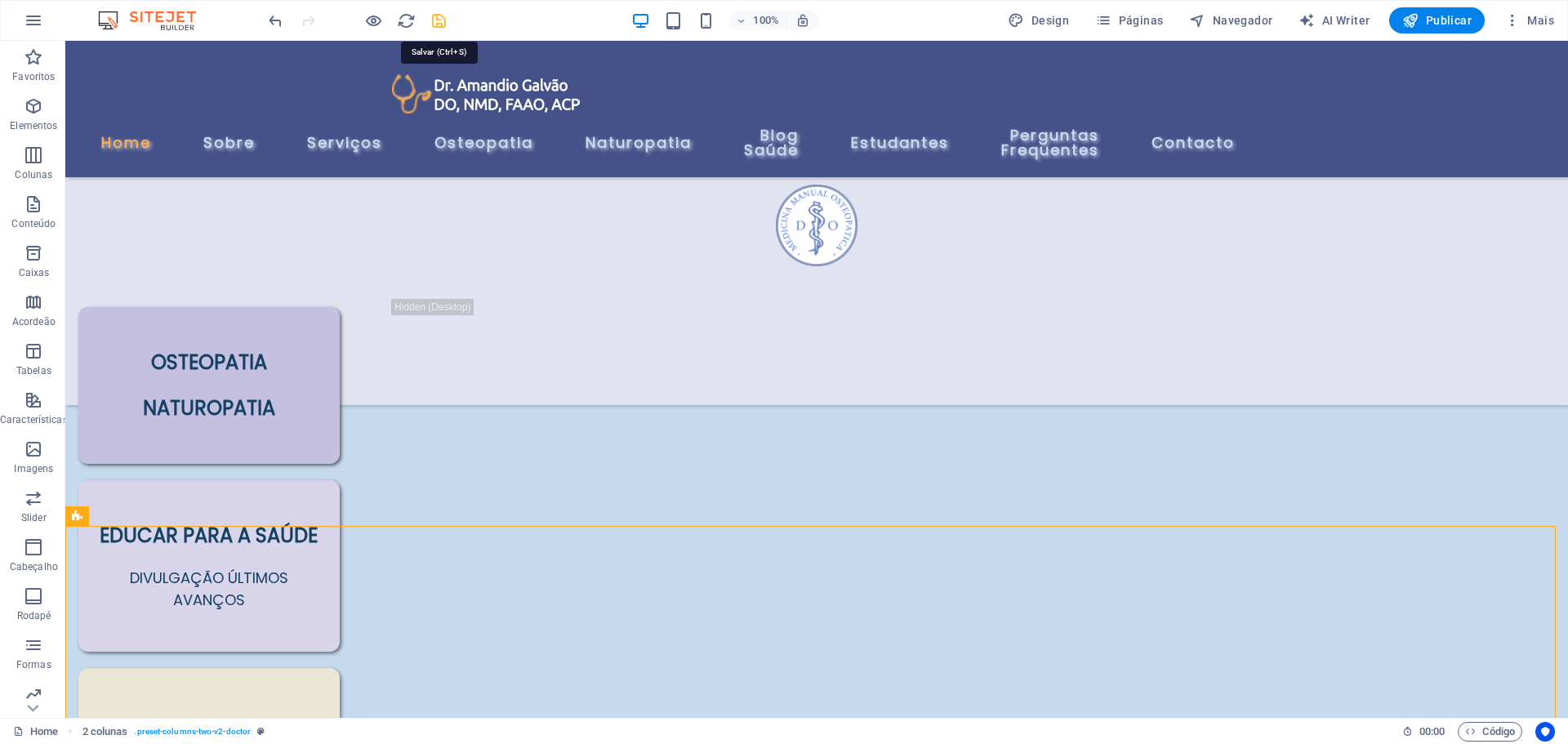
click at [436, 20] on icon "save" at bounding box center [439, 21] width 19 height 19
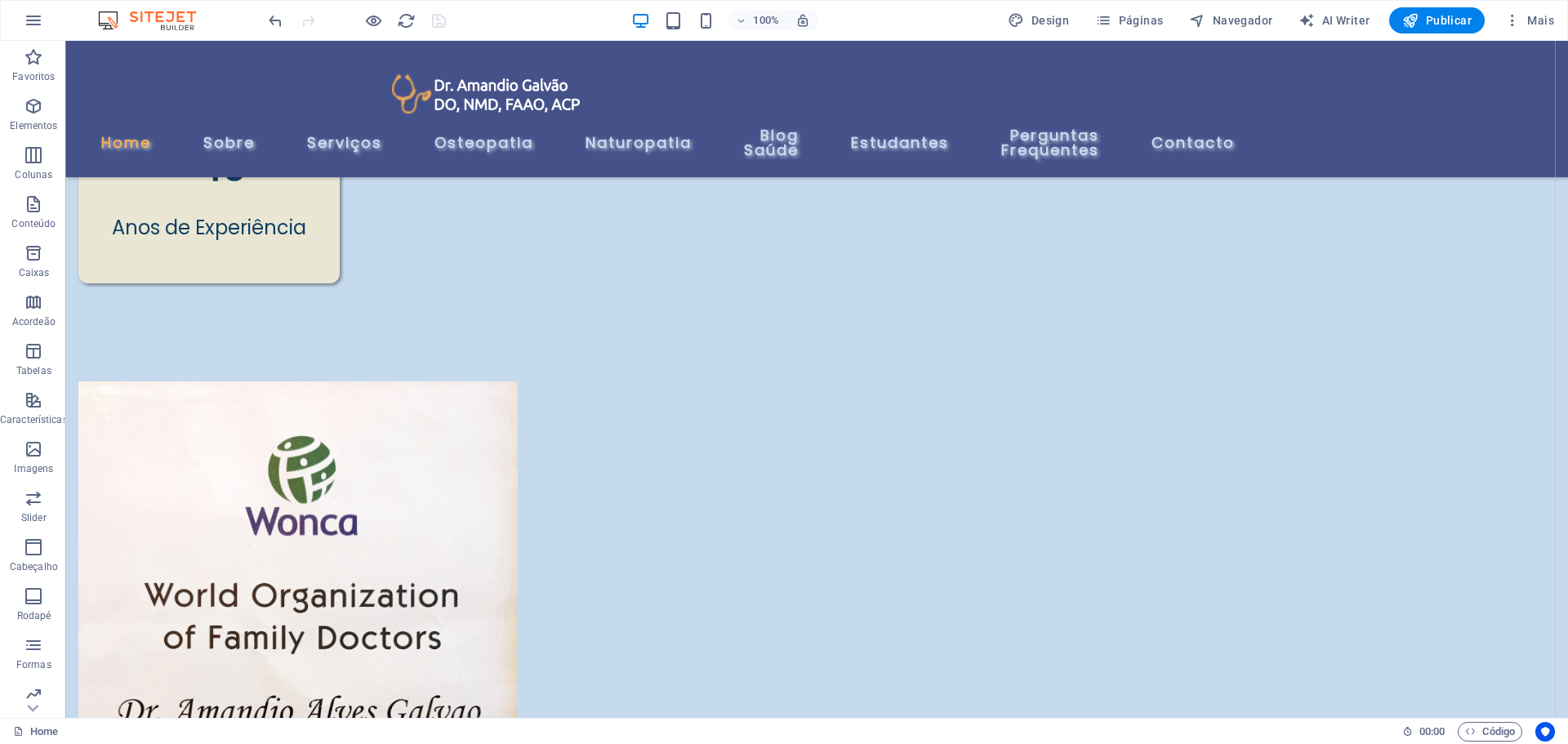
scroll to position [966, 0]
click at [477, 381] on figure "Credenciado pela Organização Mundial de Doutores de Familia" at bounding box center [277, 733] width 398 height 705
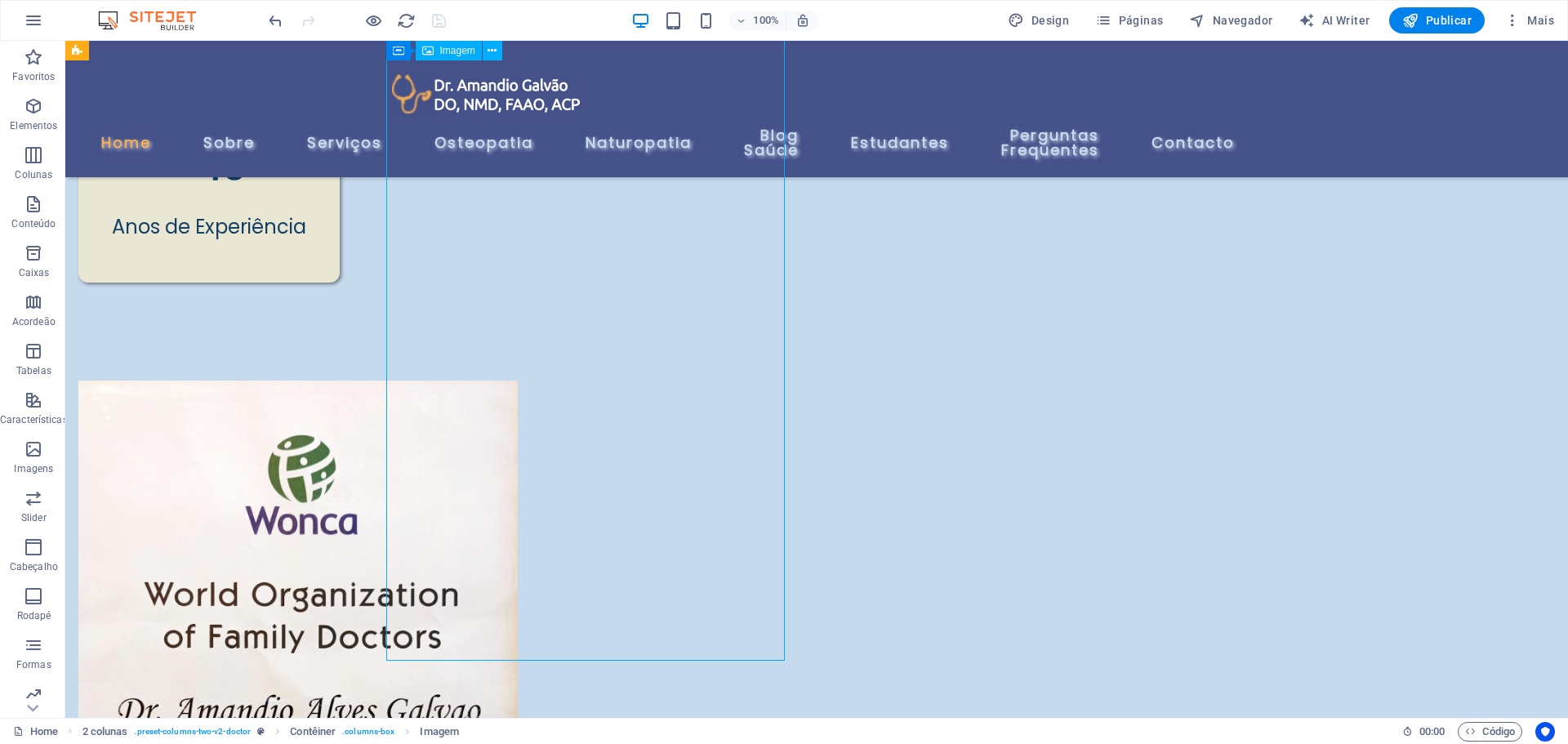
click at [477, 381] on figure "Credenciado pela Organização Mundial de Doutores de Familia" at bounding box center [277, 733] width 398 height 705
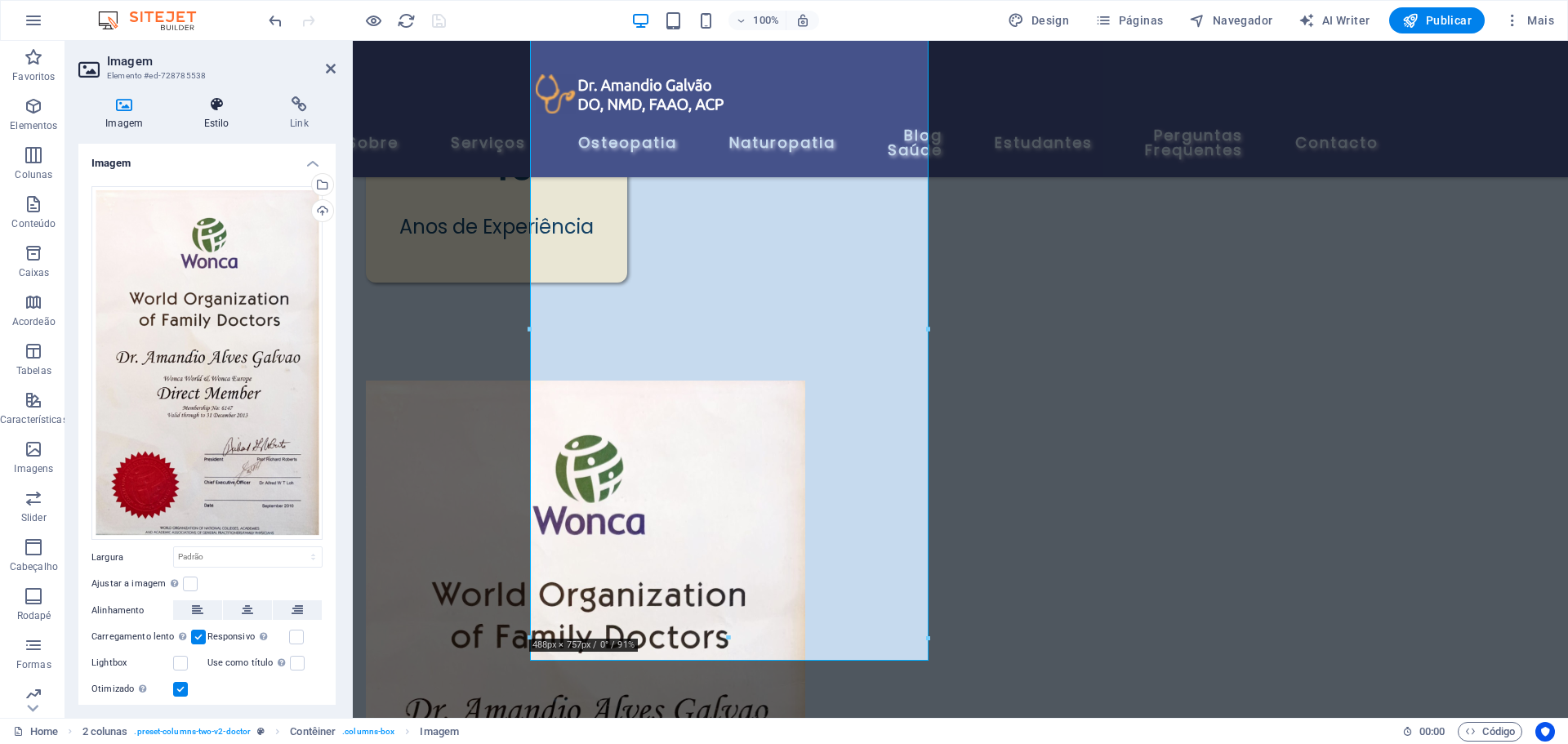
click at [224, 104] on icon at bounding box center [215, 104] width 80 height 17
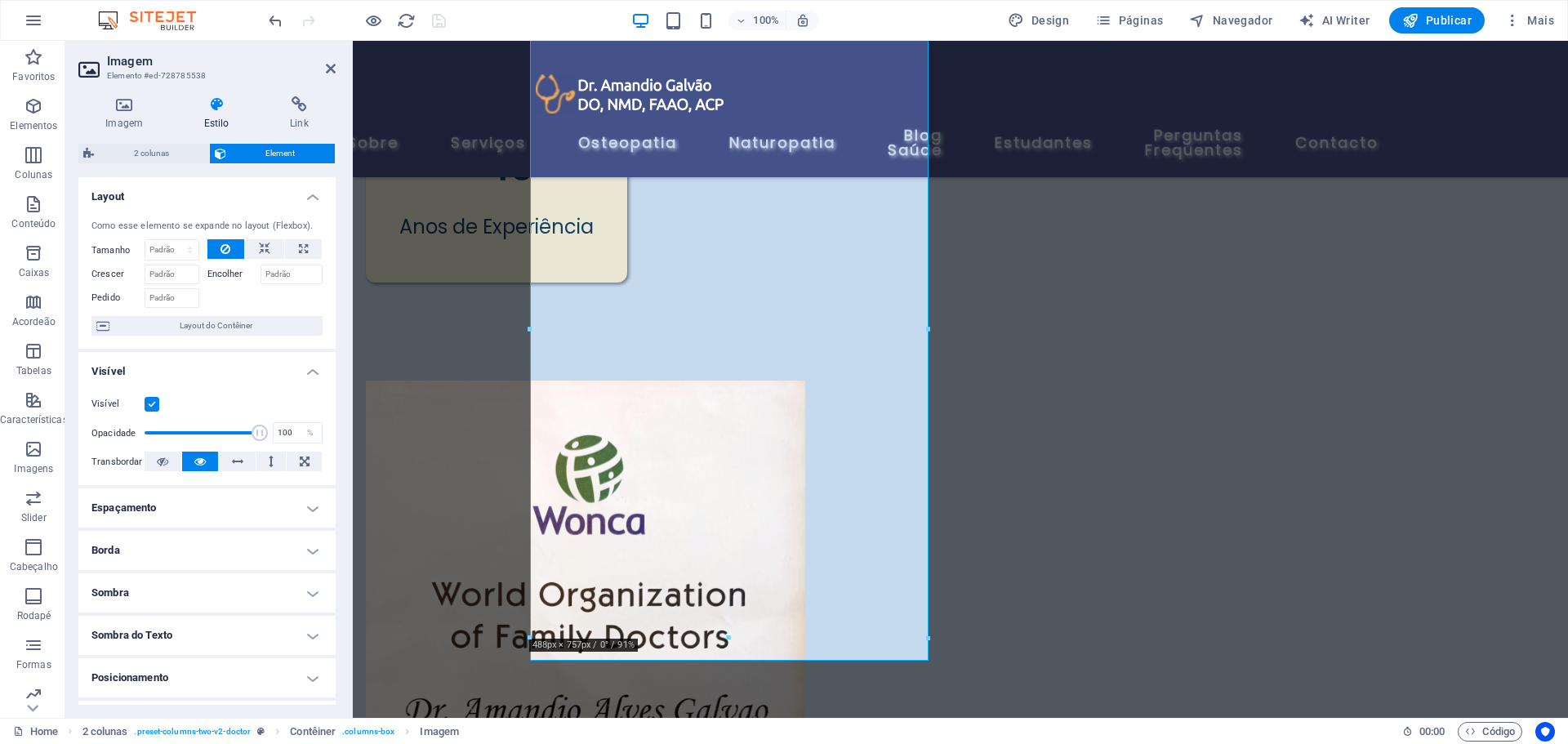
click at [193, 607] on h4 "Sombra" at bounding box center [208, 593] width 258 height 39
click at [237, 625] on span "Externo" at bounding box center [233, 626] width 28 height 20
type input "2"
type input "4"
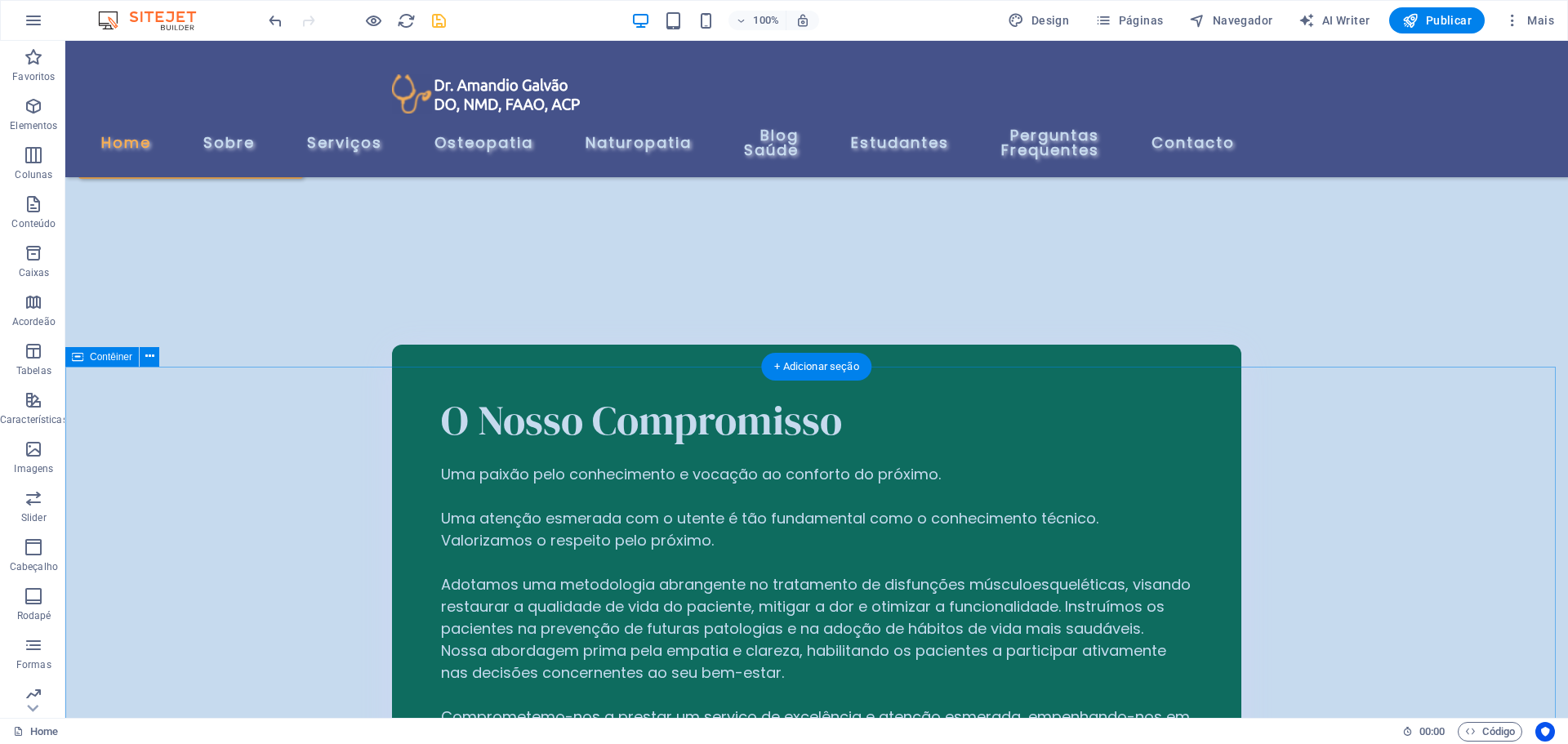
scroll to position [4561, 0]
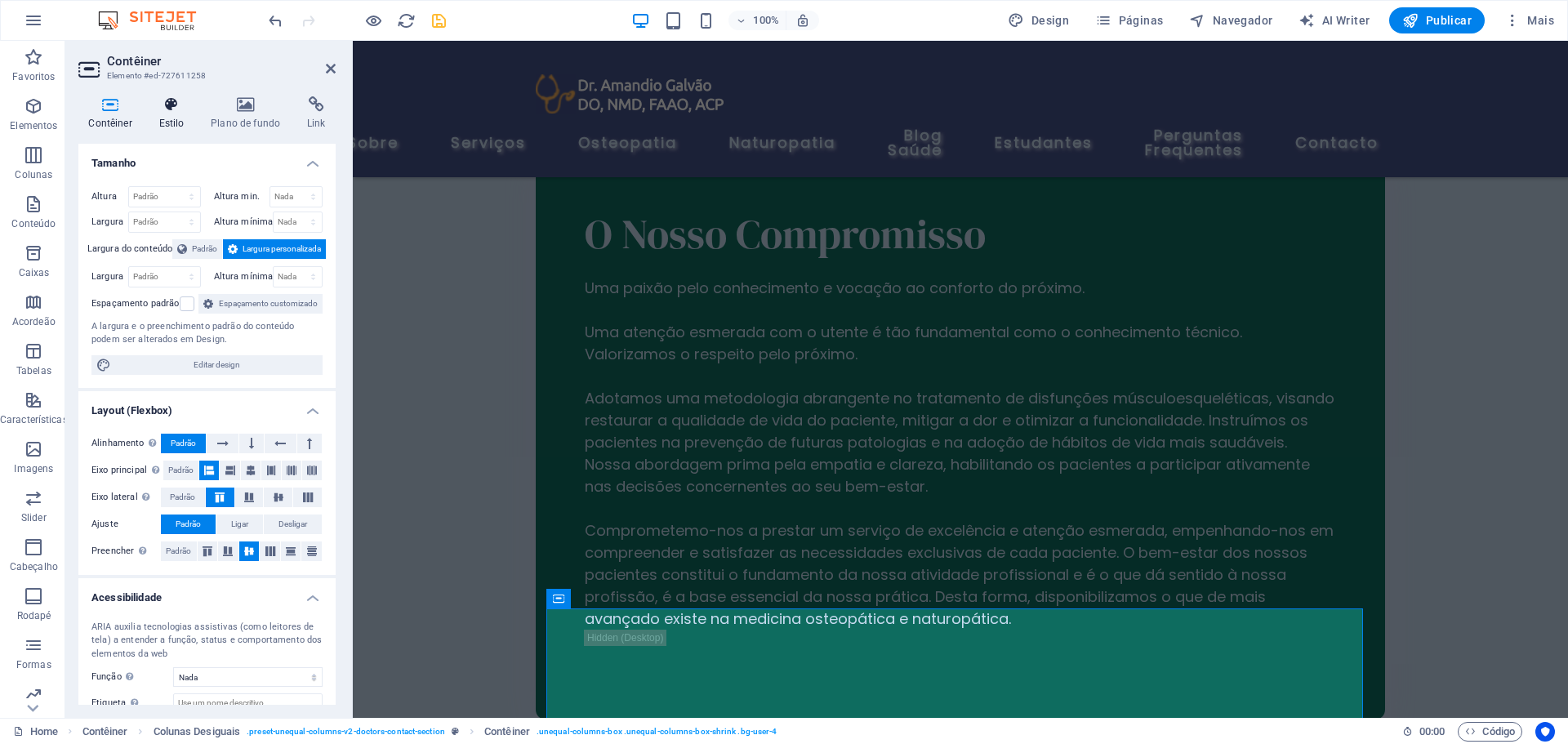
click at [165, 107] on icon at bounding box center [171, 104] width 46 height 17
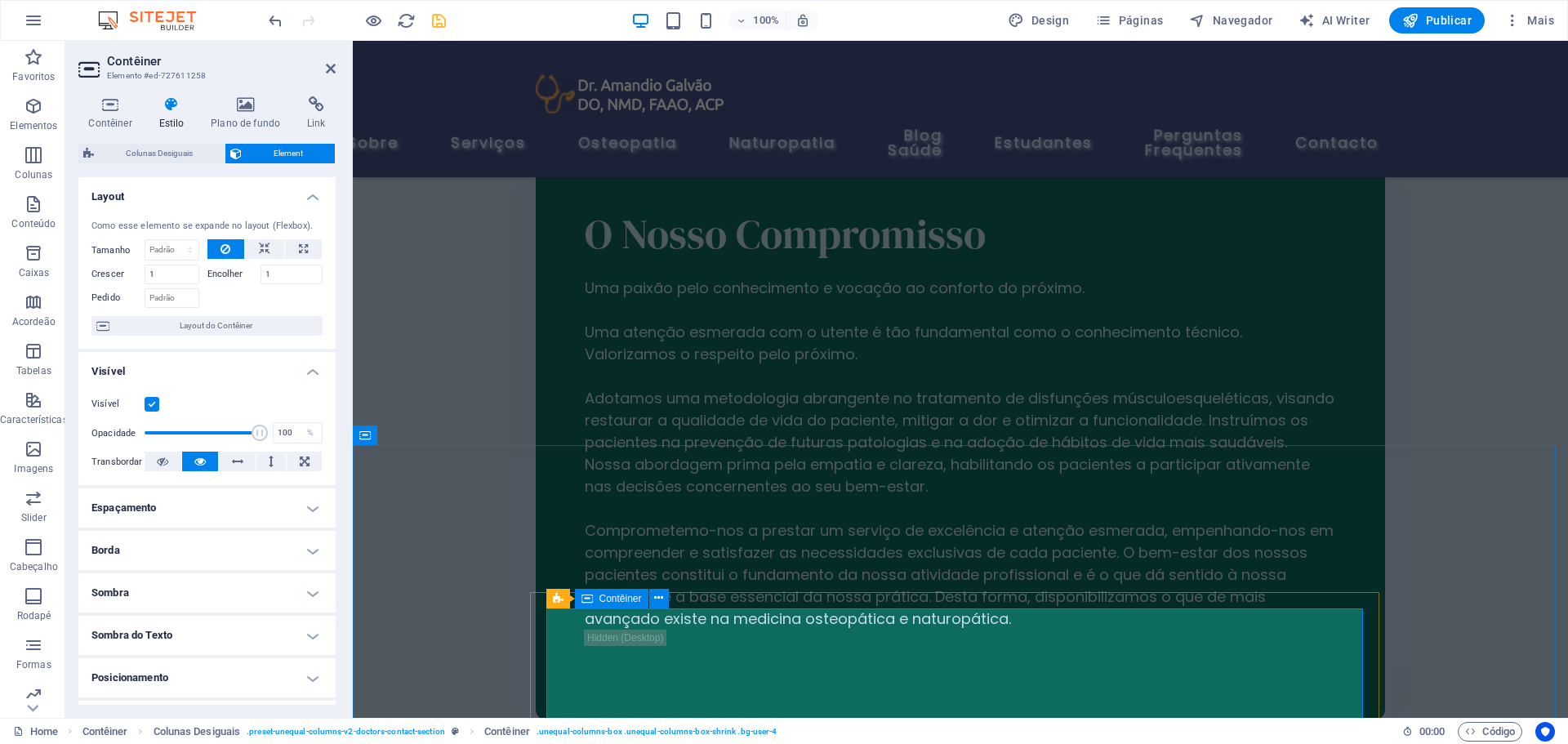
click at [238, 89] on div "Contêiner Estilo Plano de fundo Link Tamanho Altura Padrão px rem % vh vw Altur…" at bounding box center [207, 401] width 283 height 635
click at [244, 108] on icon at bounding box center [245, 104] width 90 height 17
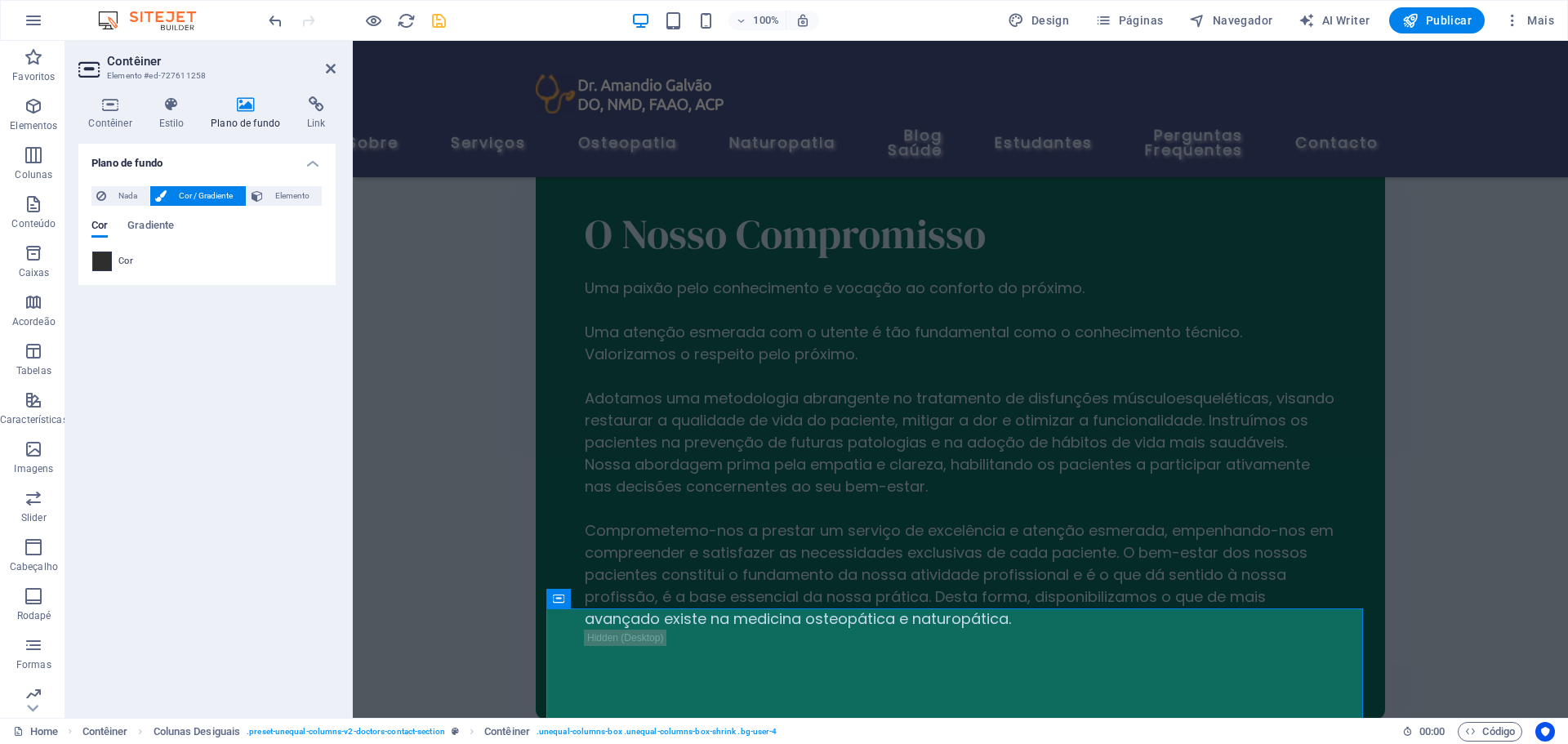
click at [103, 260] on span at bounding box center [102, 262] width 18 height 18
type input "#2e2e2e"
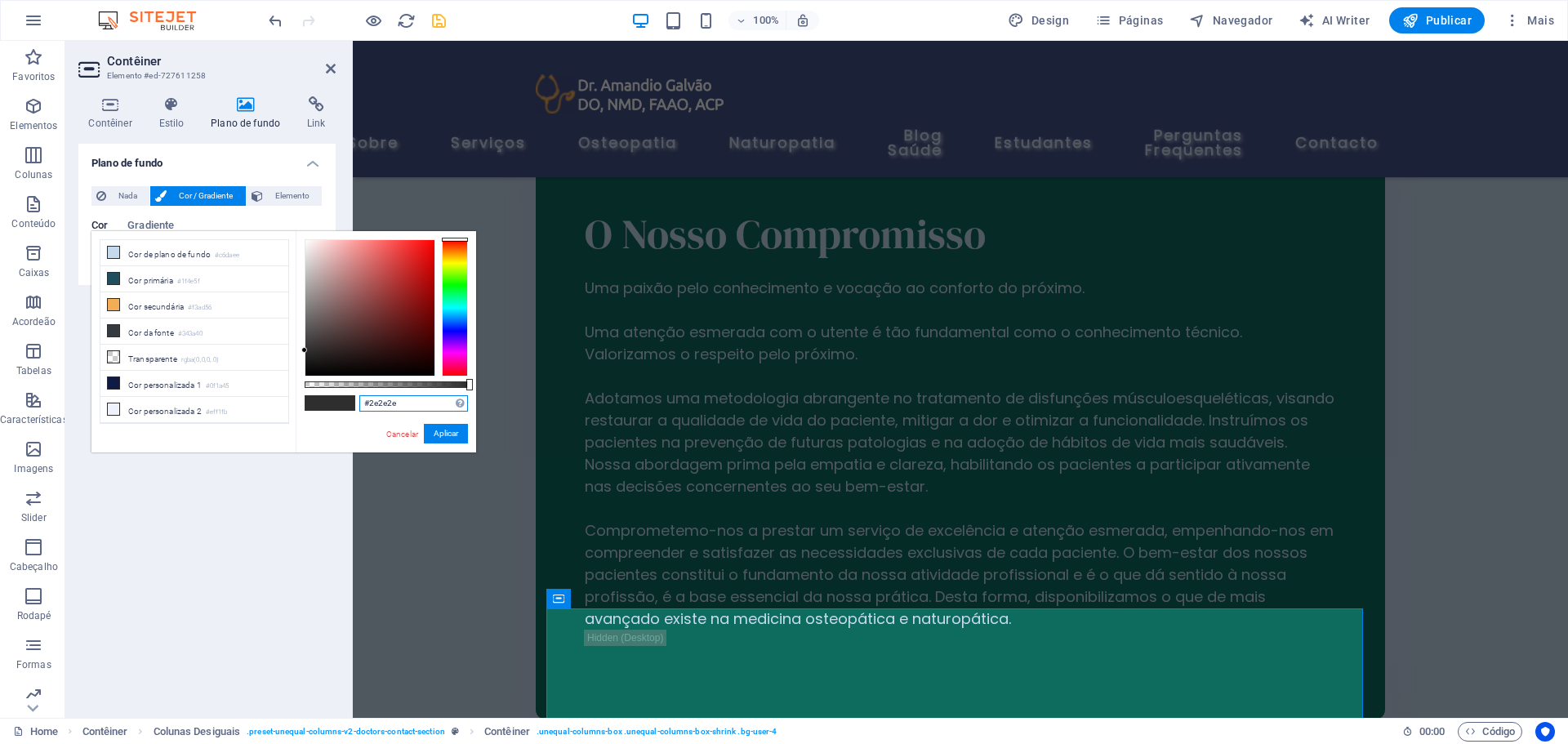
drag, startPoint x: 407, startPoint y: 405, endPoint x: 357, endPoint y: 403, distance: 50.0
click at [357, 403] on div "#2e2e2e Formatos suportados #0852ed rgb(8, 82, 237) rgba(8, 82, 237, 90%) hsv(2…" at bounding box center [387, 461] width 181 height 459
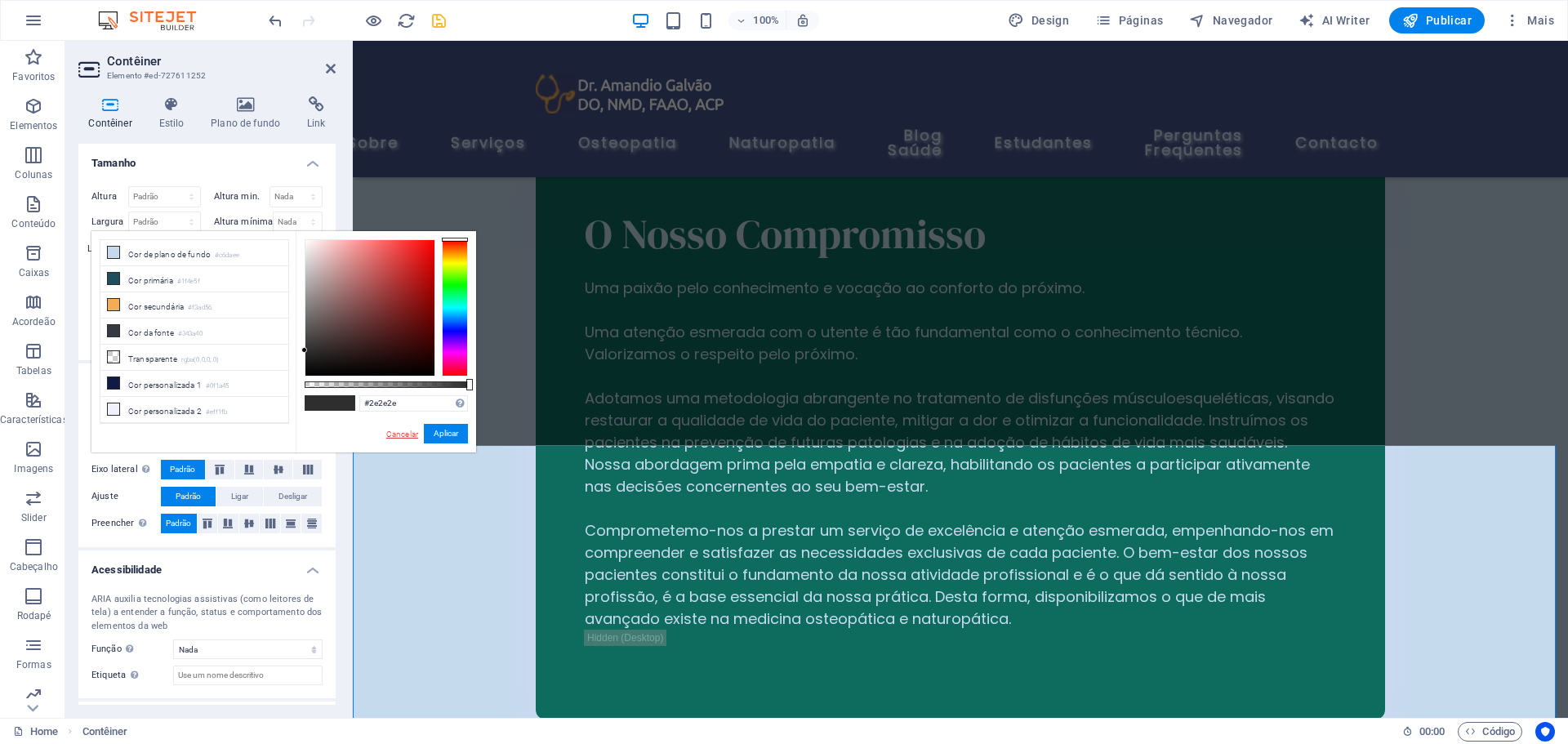
click at [401, 435] on link "Cancelar" at bounding box center [402, 434] width 35 height 12
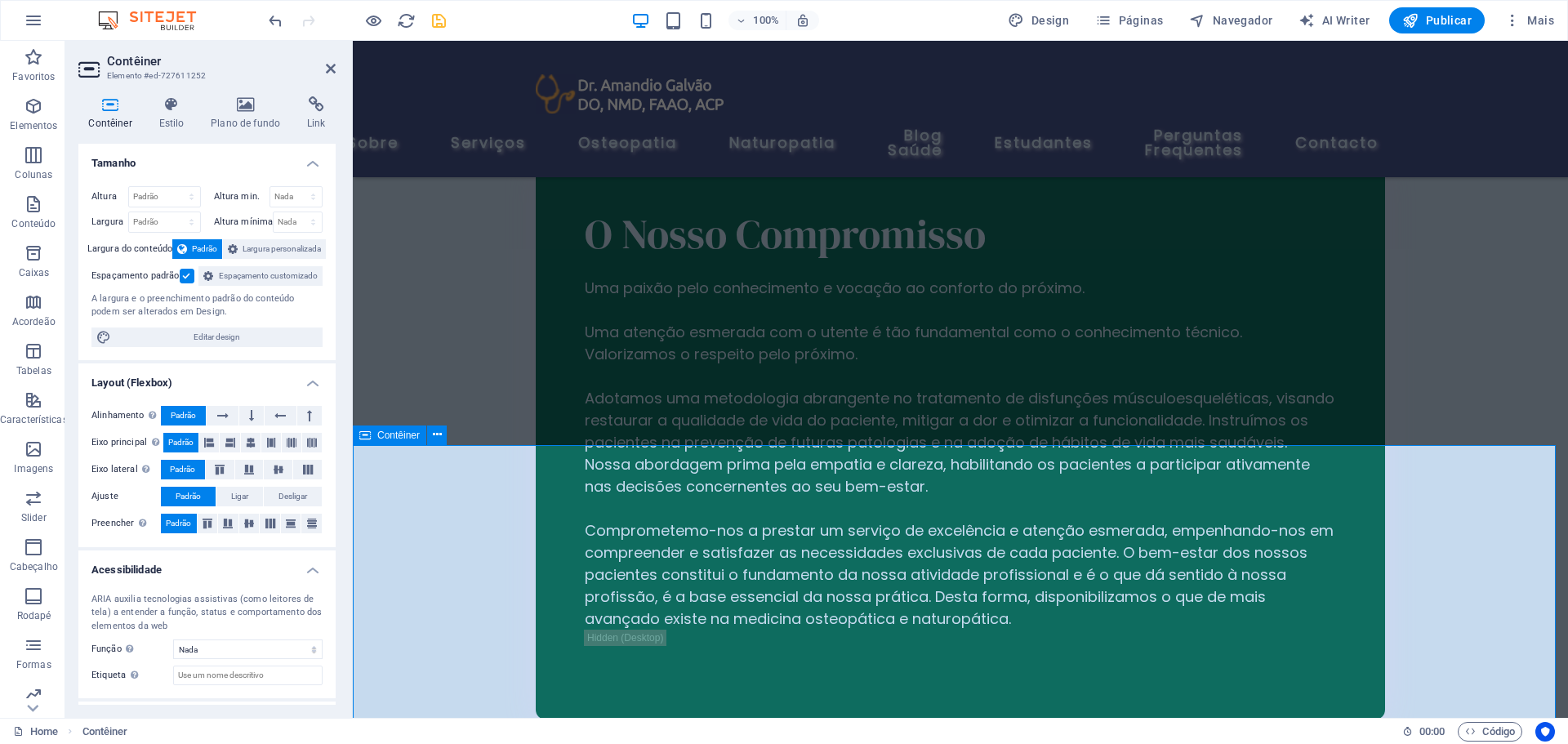
click at [258, 96] on icon at bounding box center [245, 104] width 90 height 17
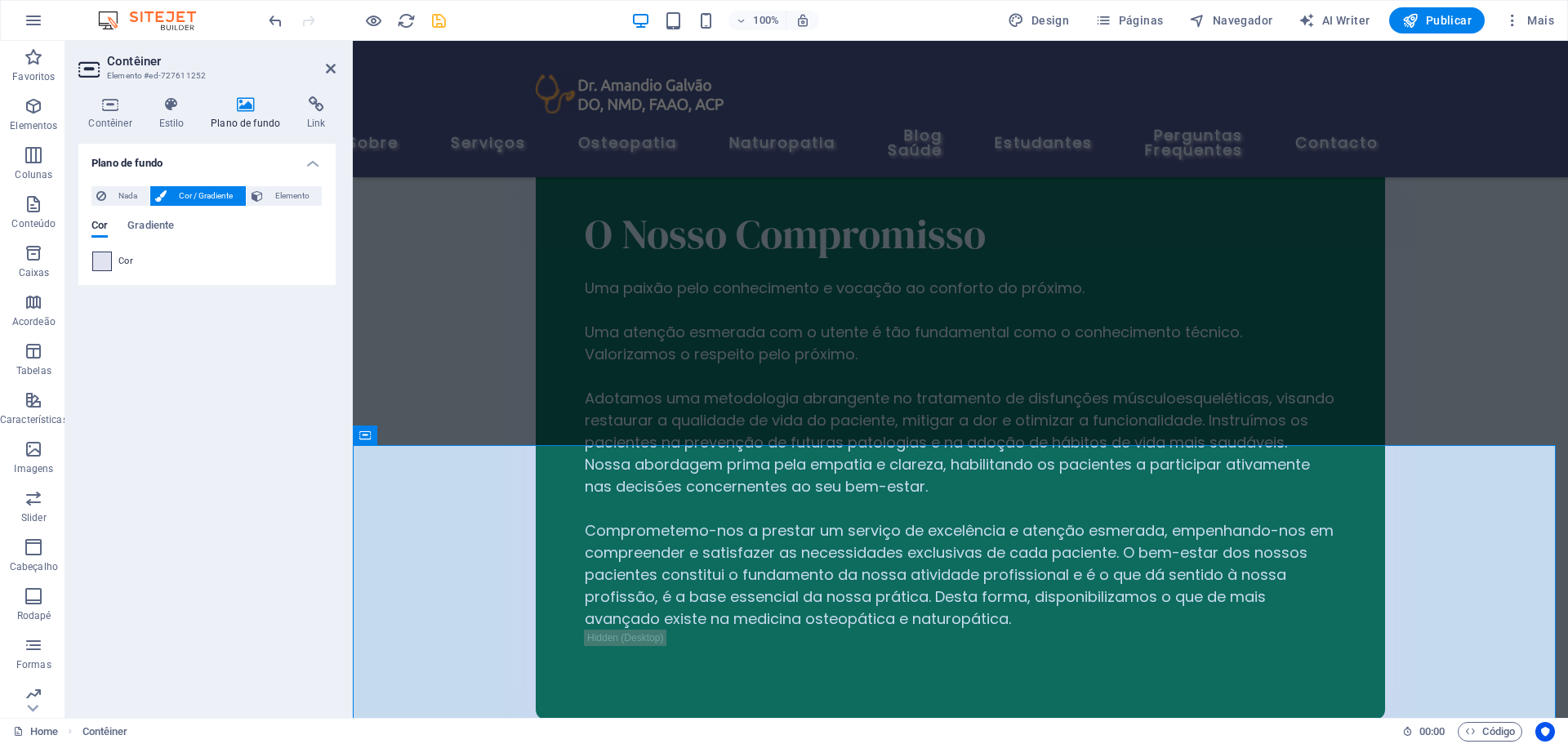
click at [98, 258] on span at bounding box center [102, 262] width 18 height 18
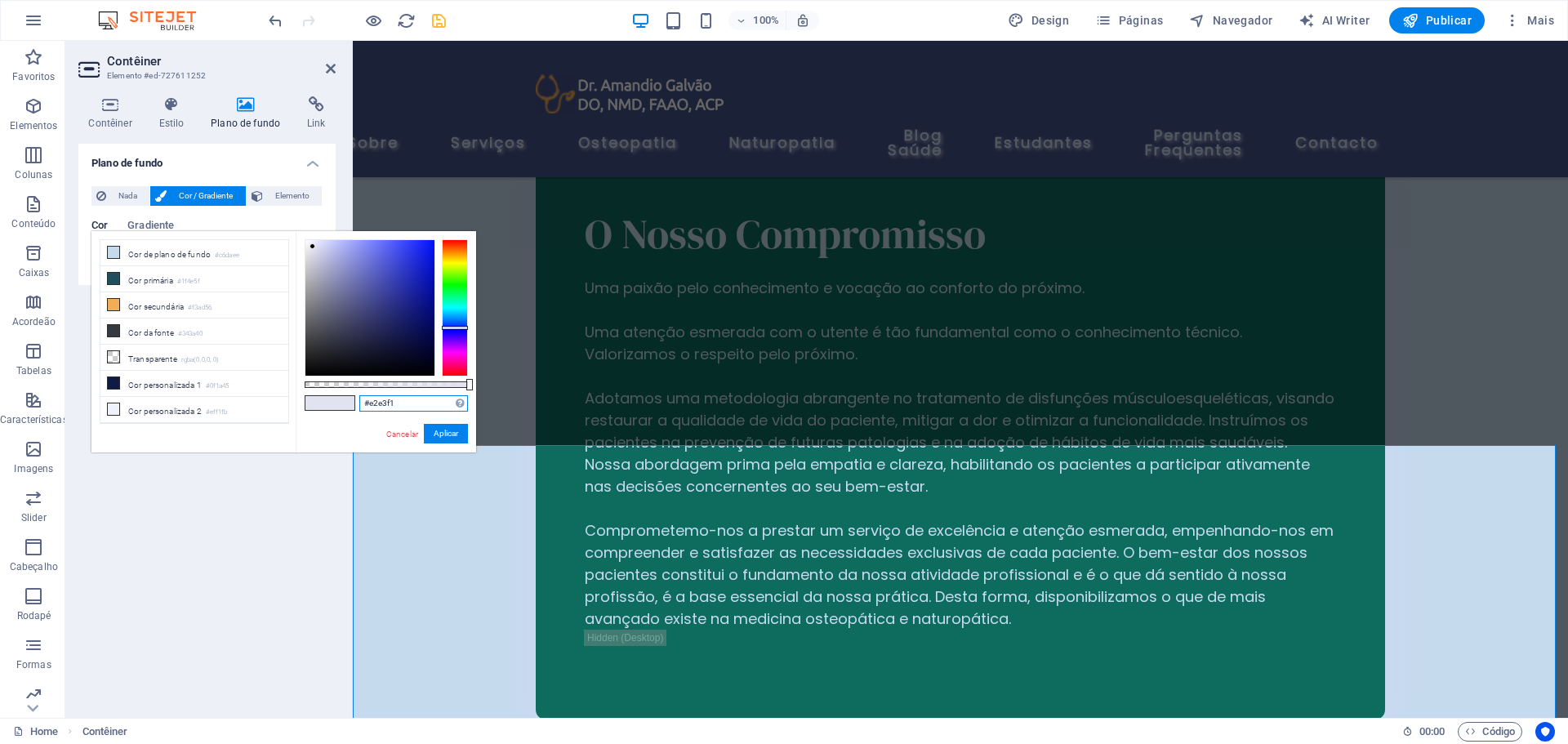
drag, startPoint x: 400, startPoint y: 403, endPoint x: 343, endPoint y: 397, distance: 57.3
click at [345, 398] on div "#e2e3f1 Formatos suportados #0852ed rgb(8, 82, 237) rgba(8, 82, 237, 90%) hsv(2…" at bounding box center [387, 461] width 181 height 459
paste input "2e2e2e"
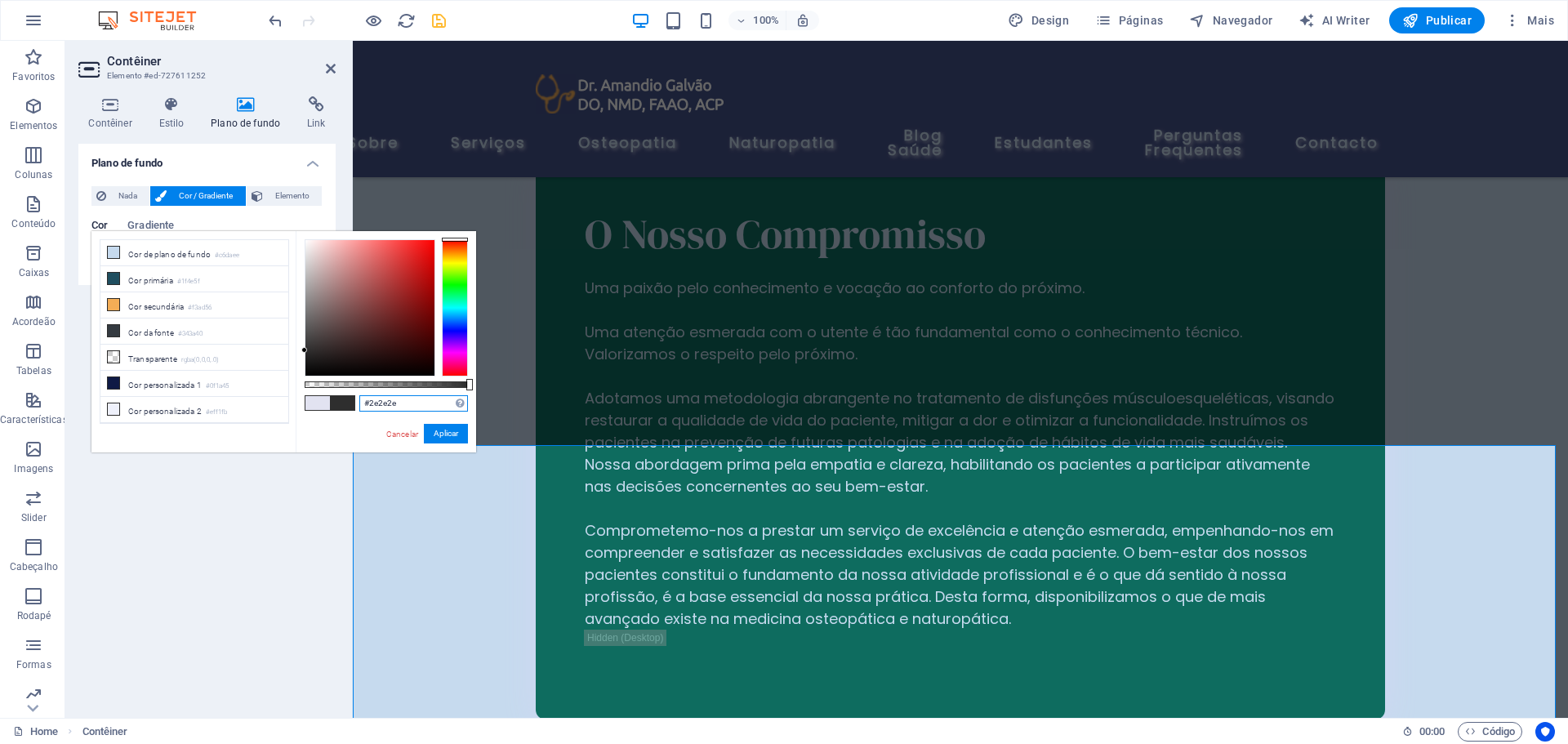
type input "#2e2e2e"
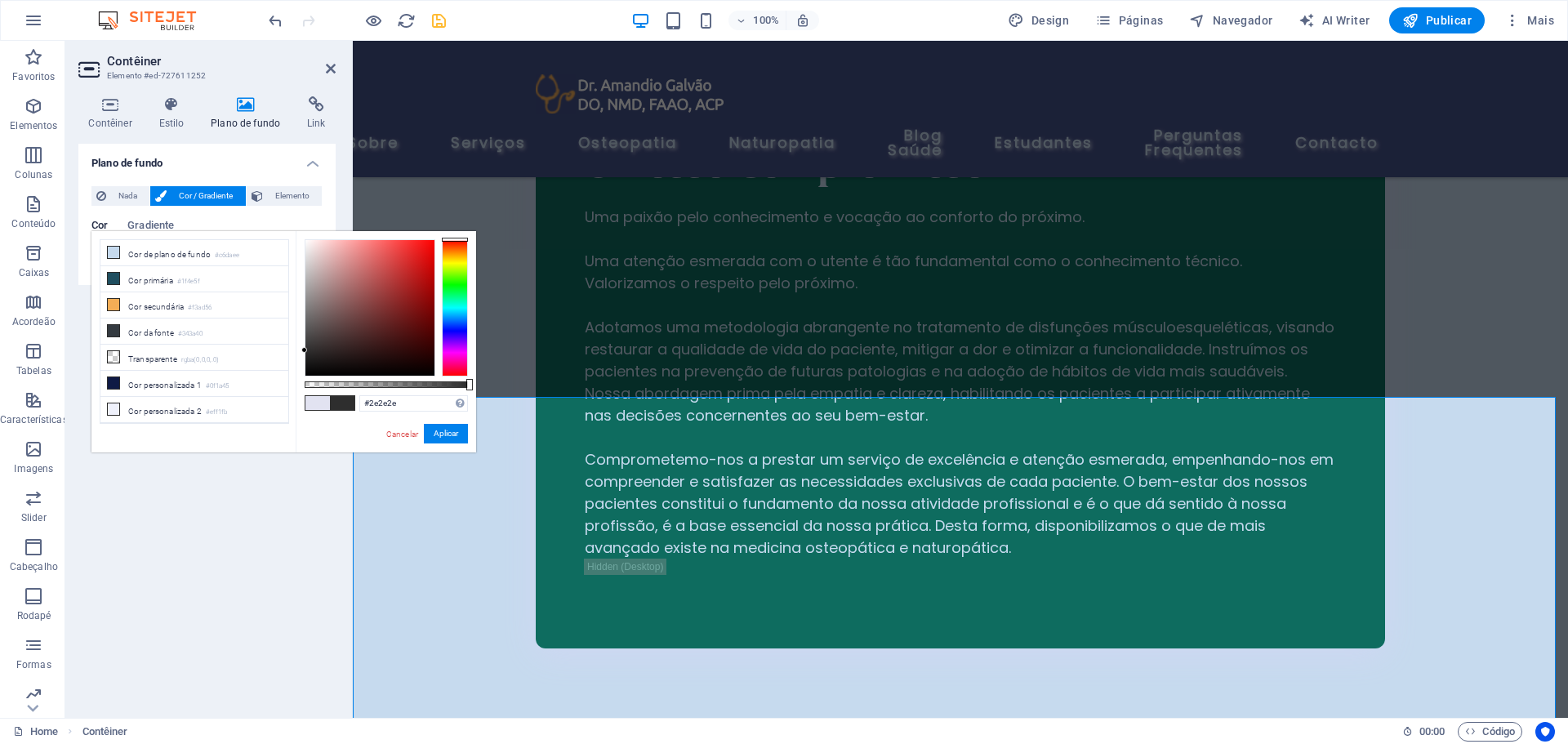
scroll to position [4888, 0]
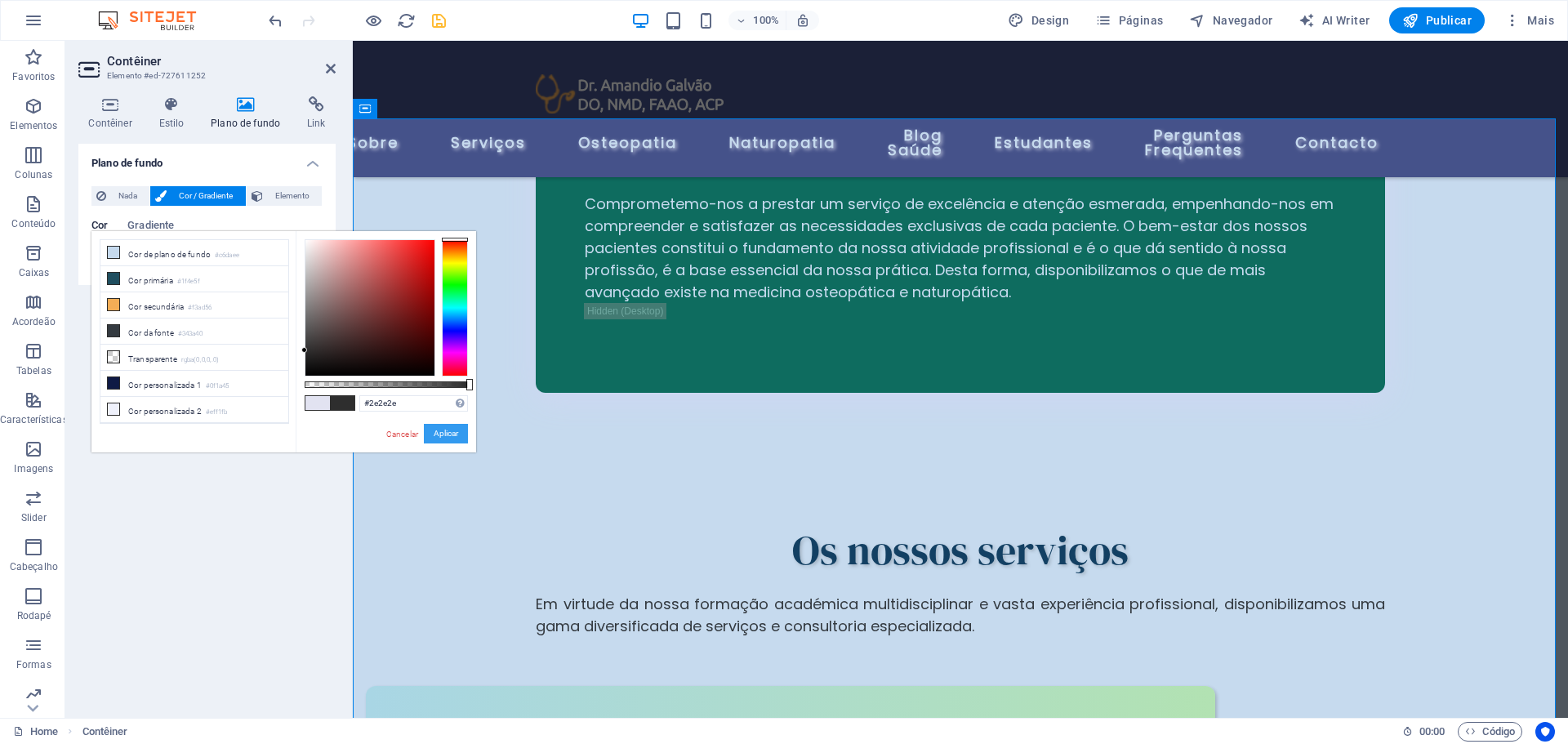
click at [440, 436] on button "Aplicar" at bounding box center [446, 434] width 44 height 20
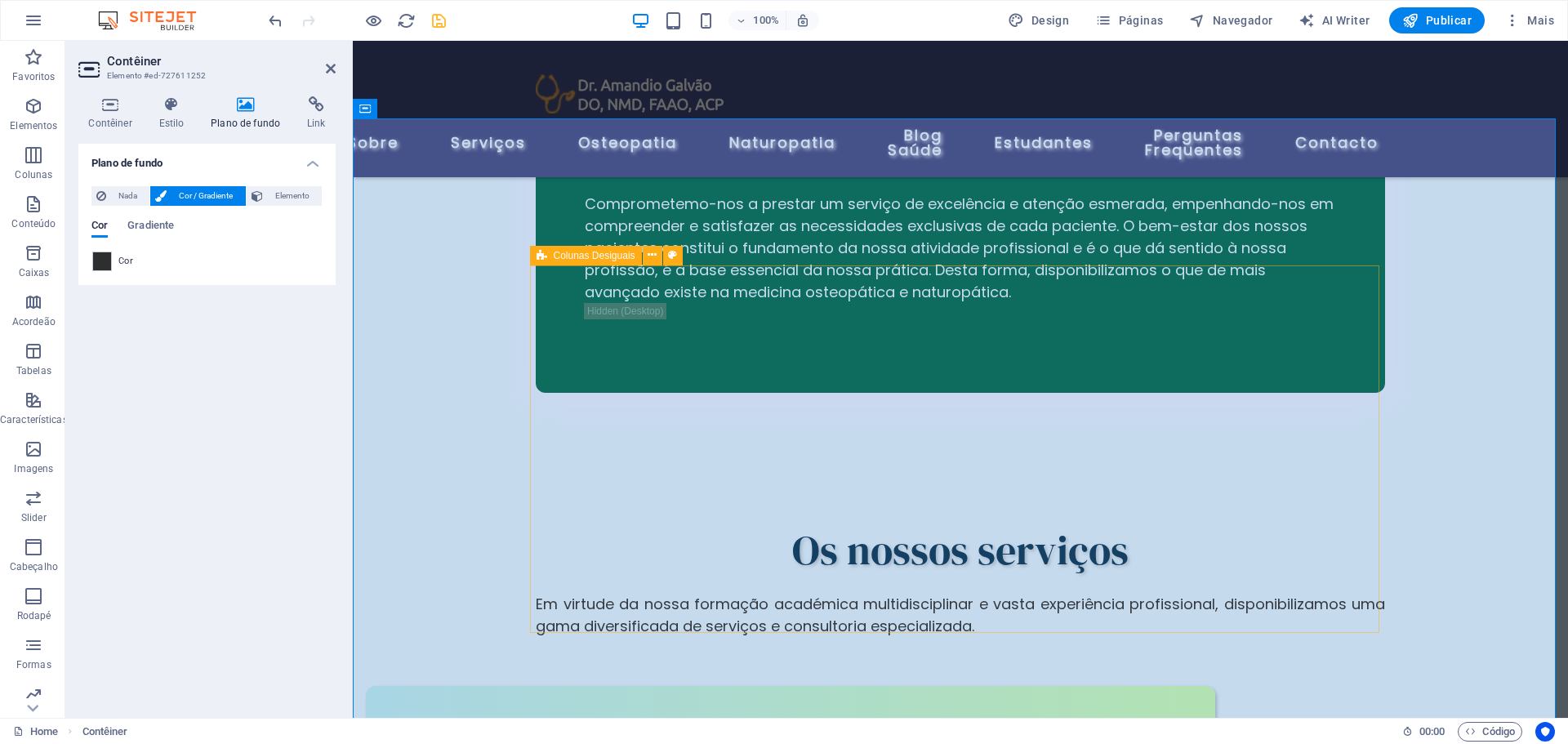
select select "%"
select select "px"
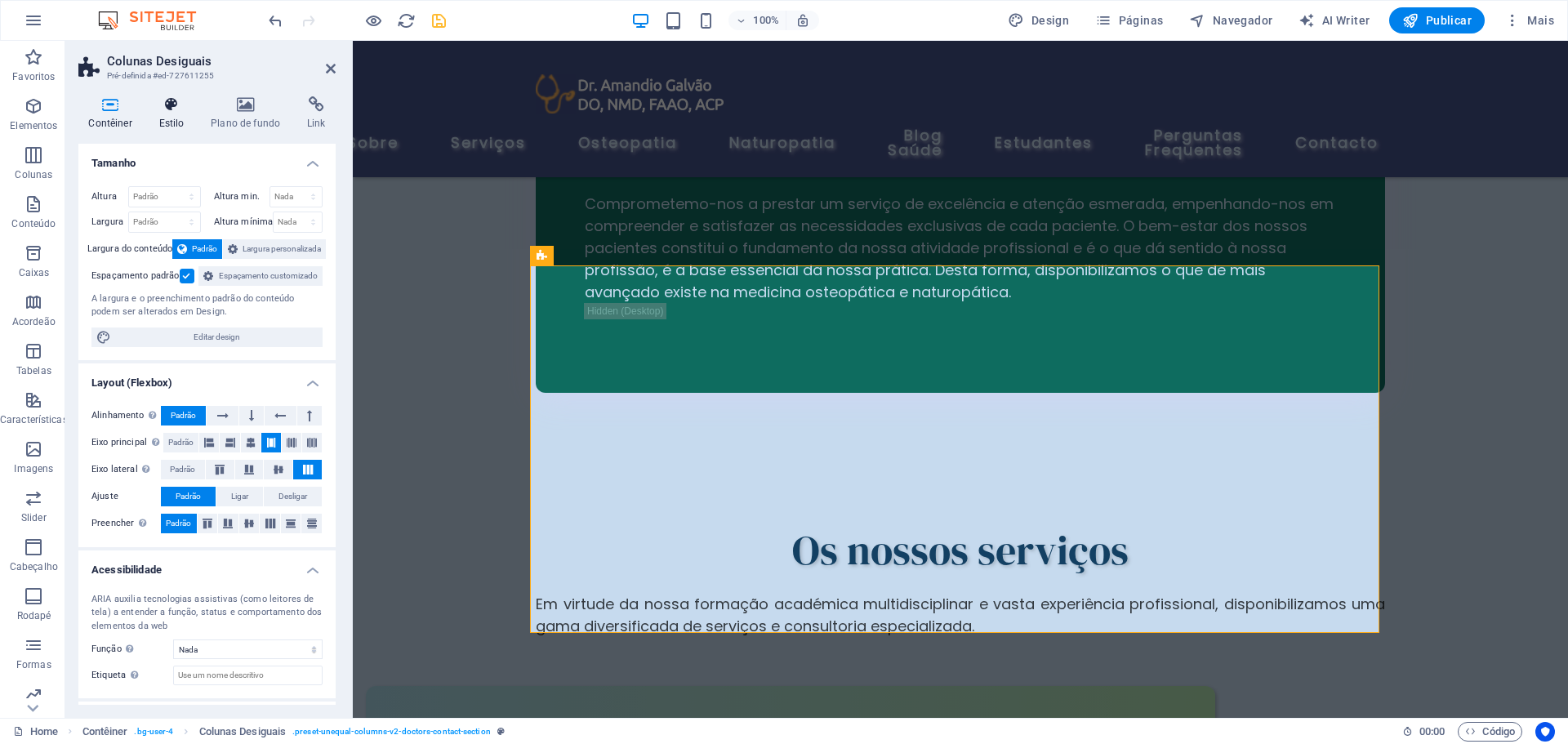
click at [174, 105] on icon at bounding box center [171, 104] width 46 height 17
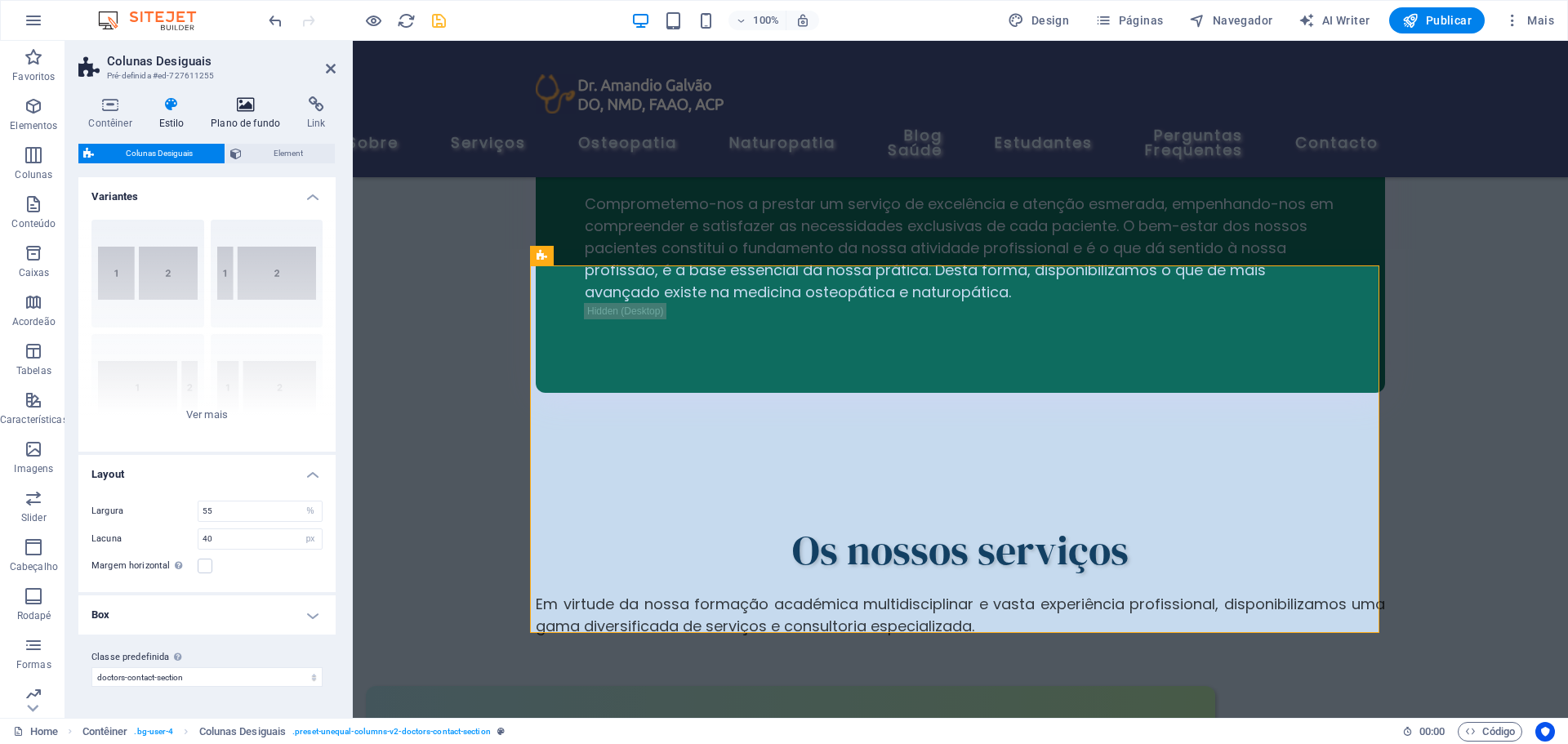
click at [246, 99] on icon at bounding box center [245, 104] width 90 height 17
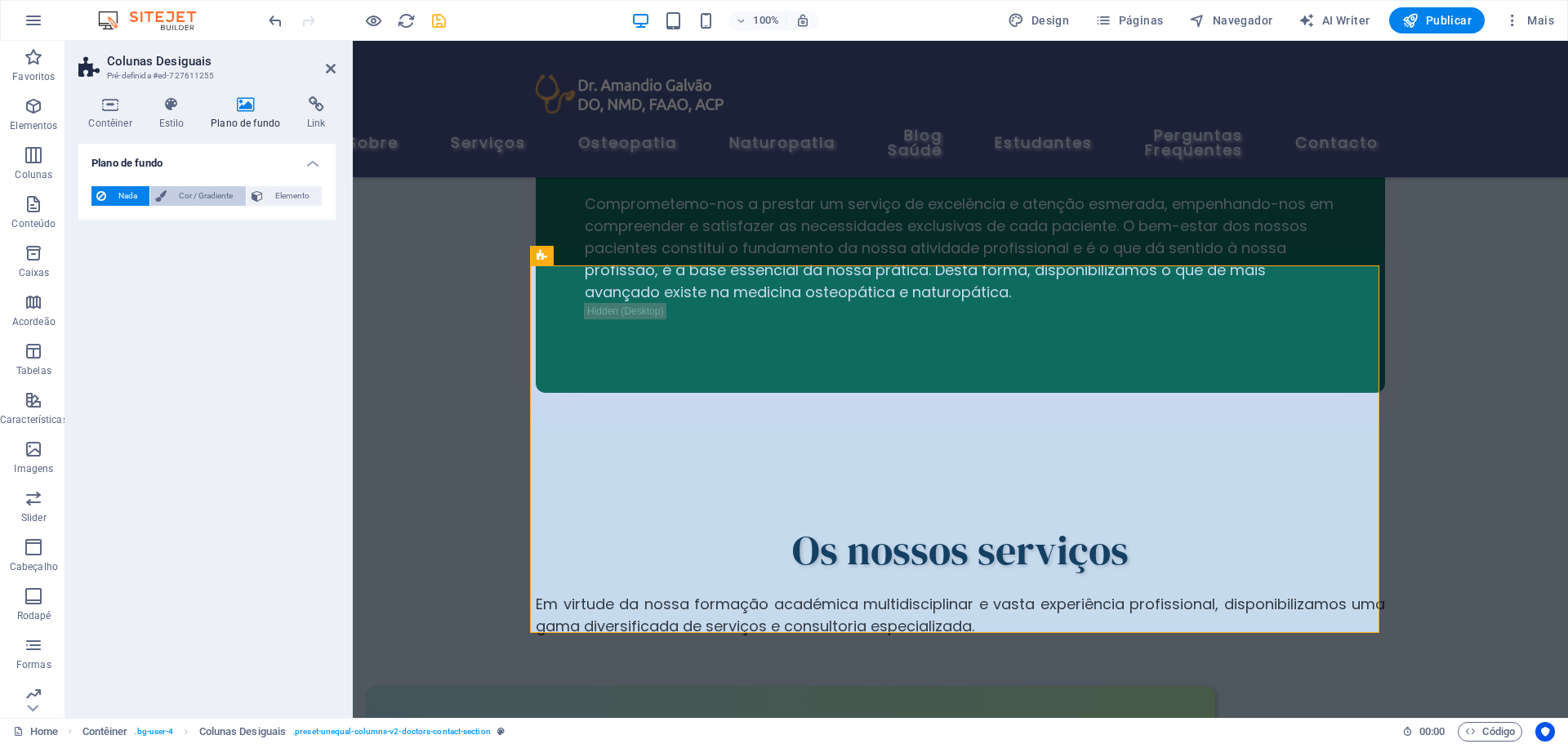
click at [201, 197] on span "Cor / Gradiente" at bounding box center [206, 196] width 69 height 20
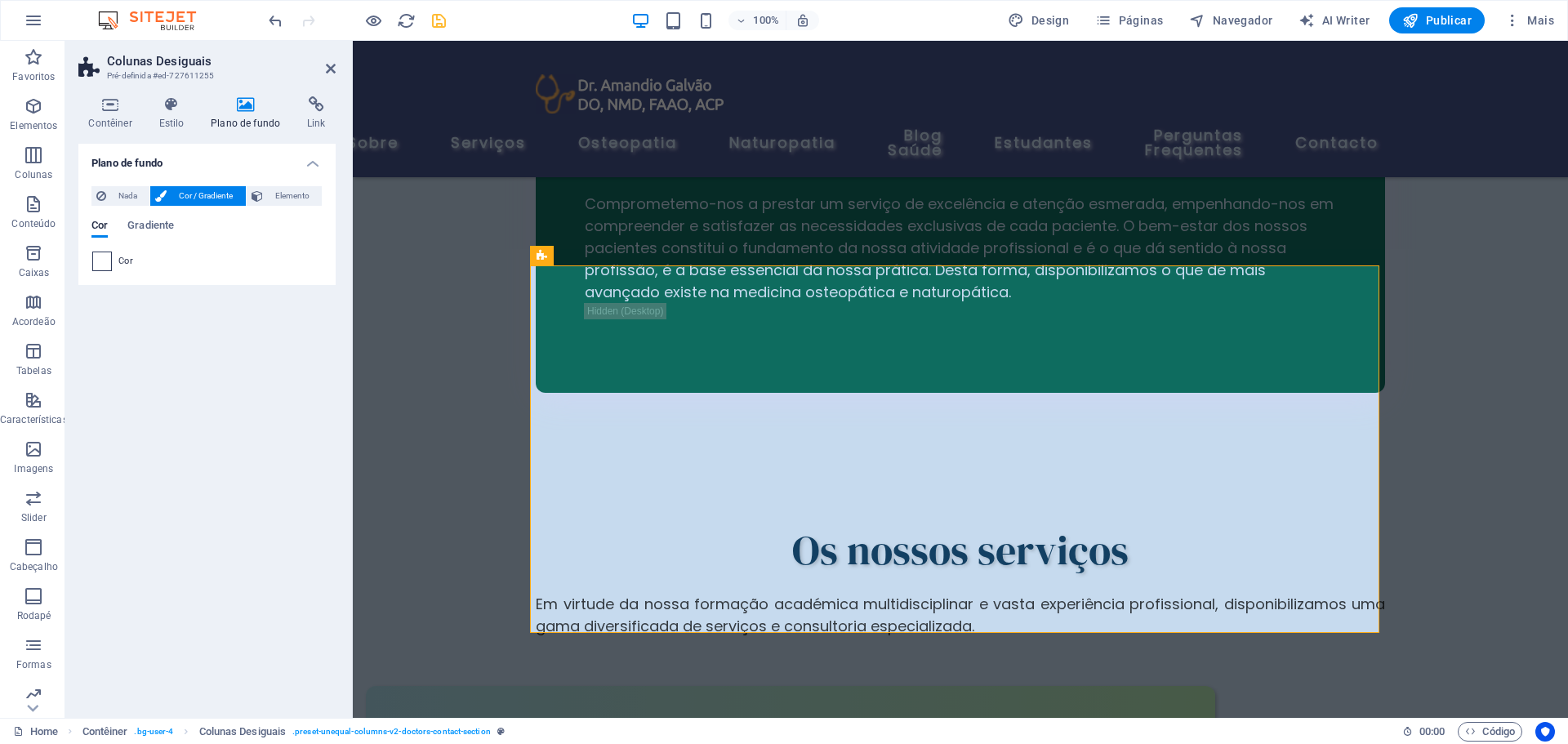
click at [98, 258] on span at bounding box center [102, 262] width 18 height 18
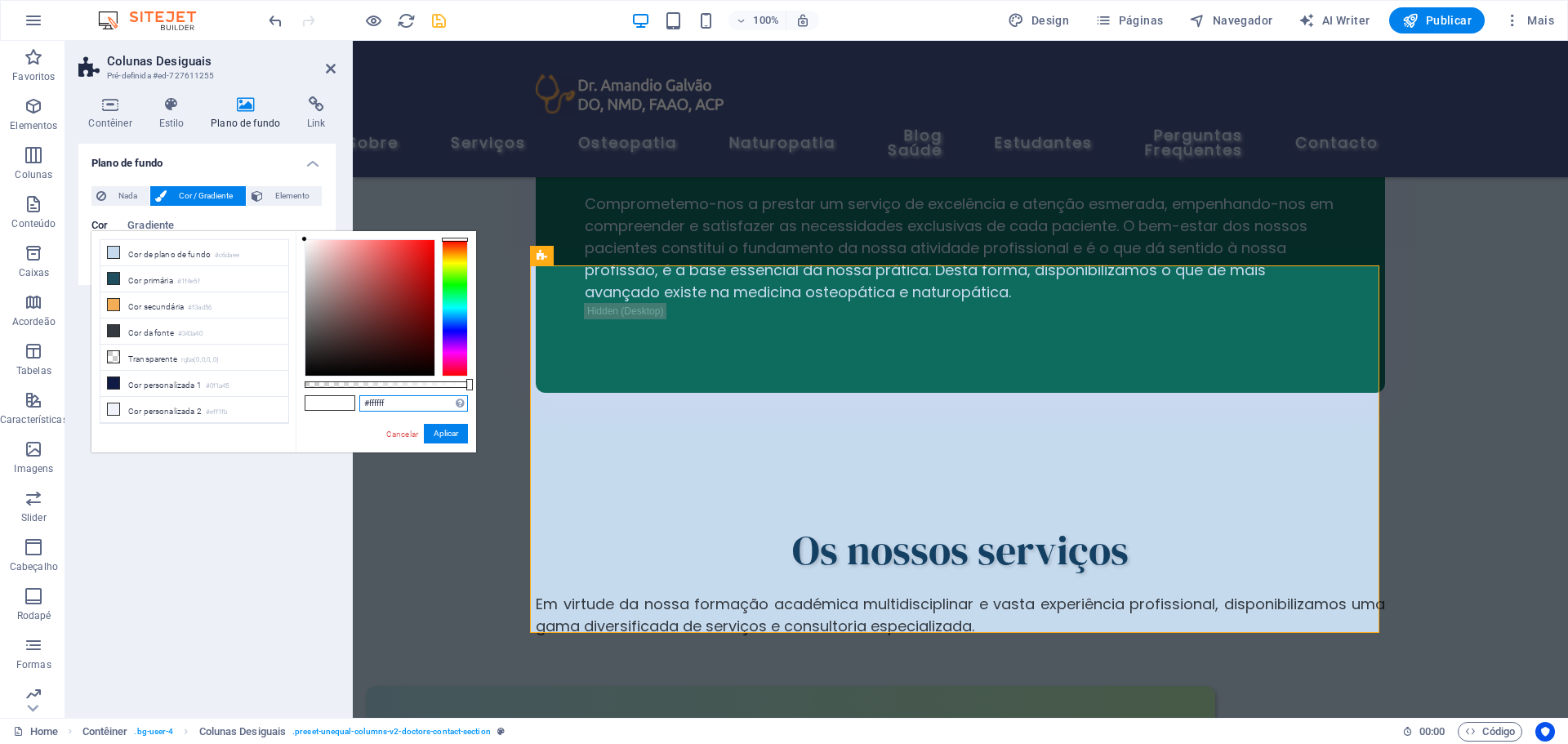
drag, startPoint x: 411, startPoint y: 404, endPoint x: 348, endPoint y: 401, distance: 63.1
click at [349, 401] on div "#ffffff Formatos suportados #0852ed rgb(8, 82, 237) rgba(8, 82, 237, 90%) hsv(2…" at bounding box center [387, 461] width 181 height 459
paste input "2e2e2e"
type input "#2e2e2e"
click at [448, 434] on button "Aplicar" at bounding box center [446, 434] width 44 height 20
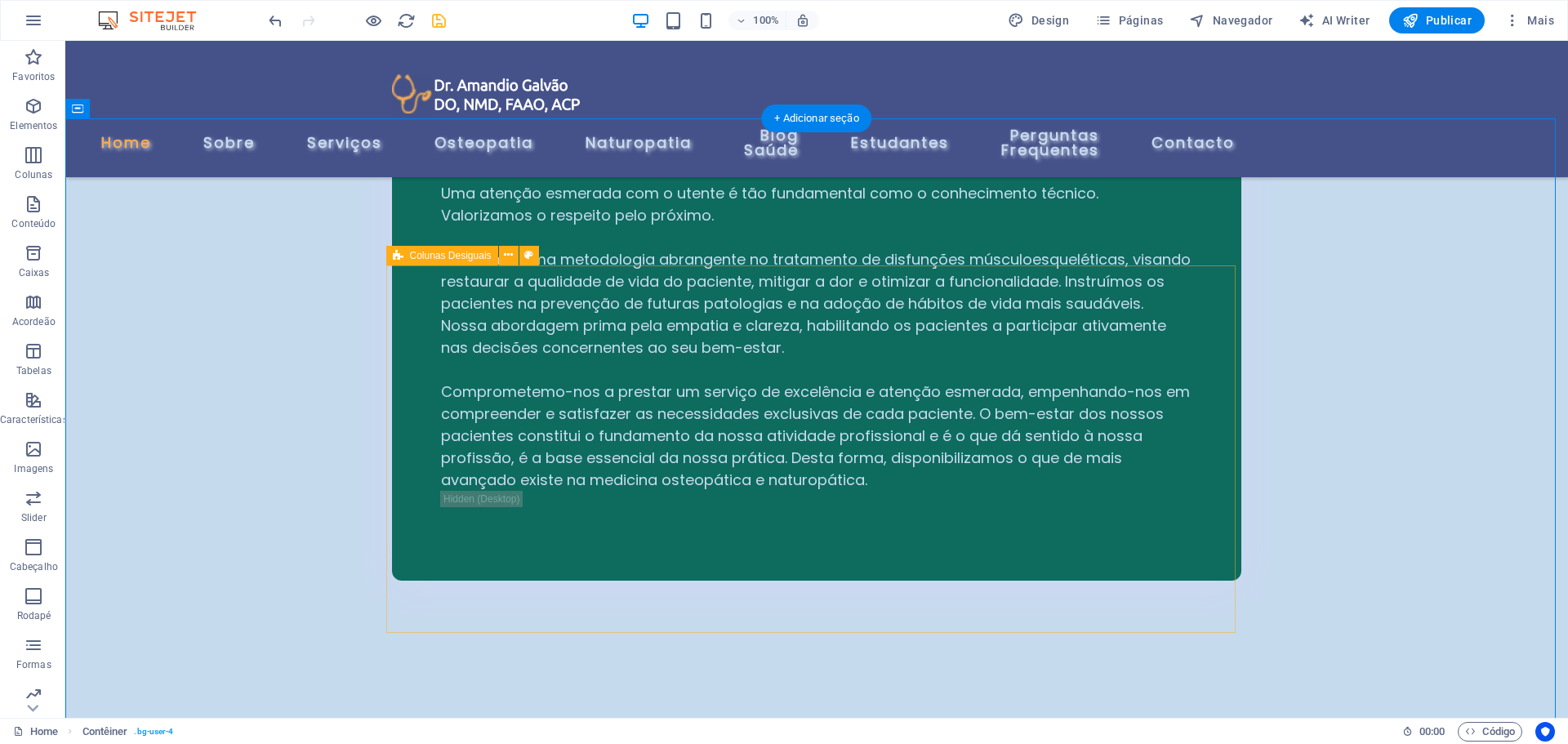
select select "%"
select select "px"
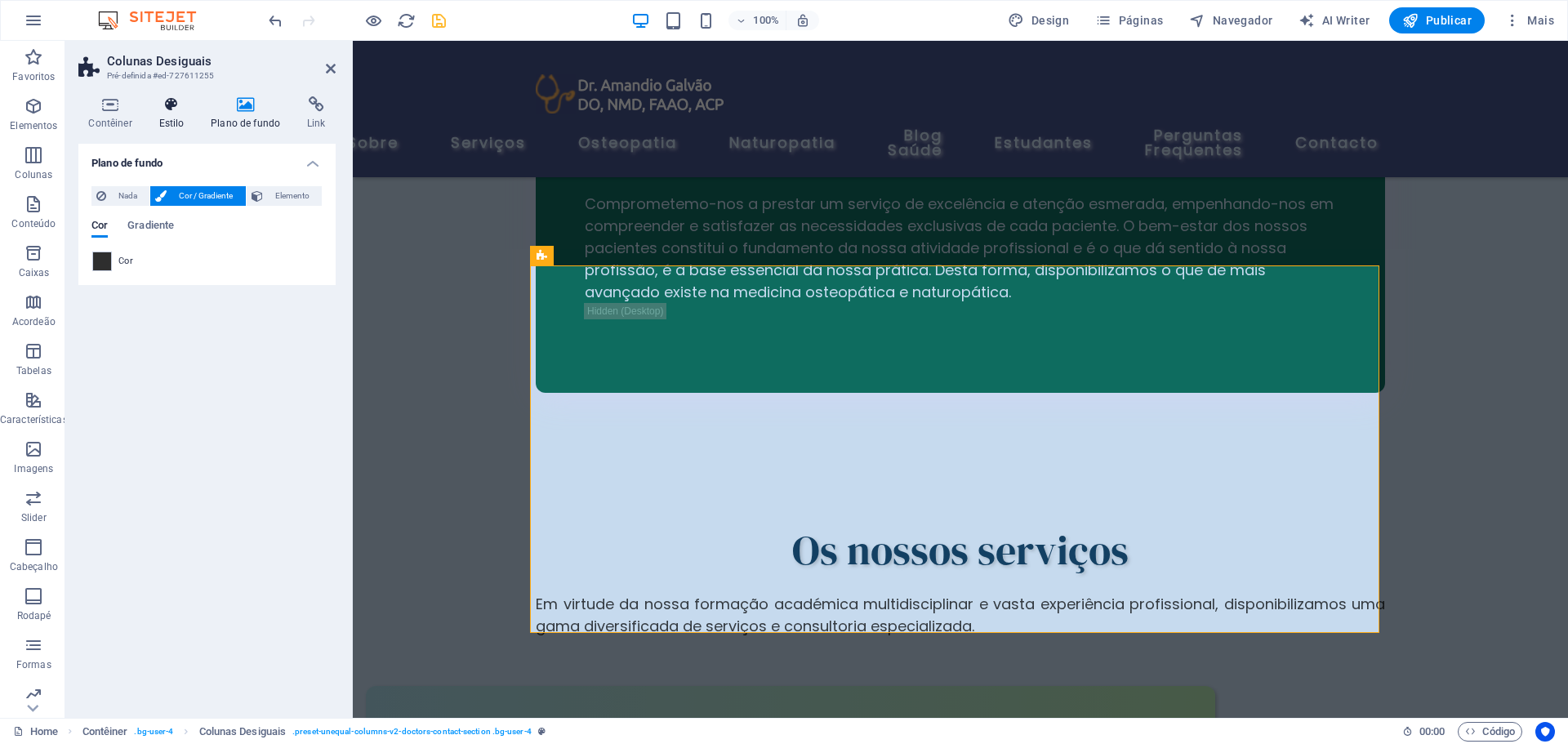
click at [161, 106] on icon at bounding box center [171, 104] width 46 height 17
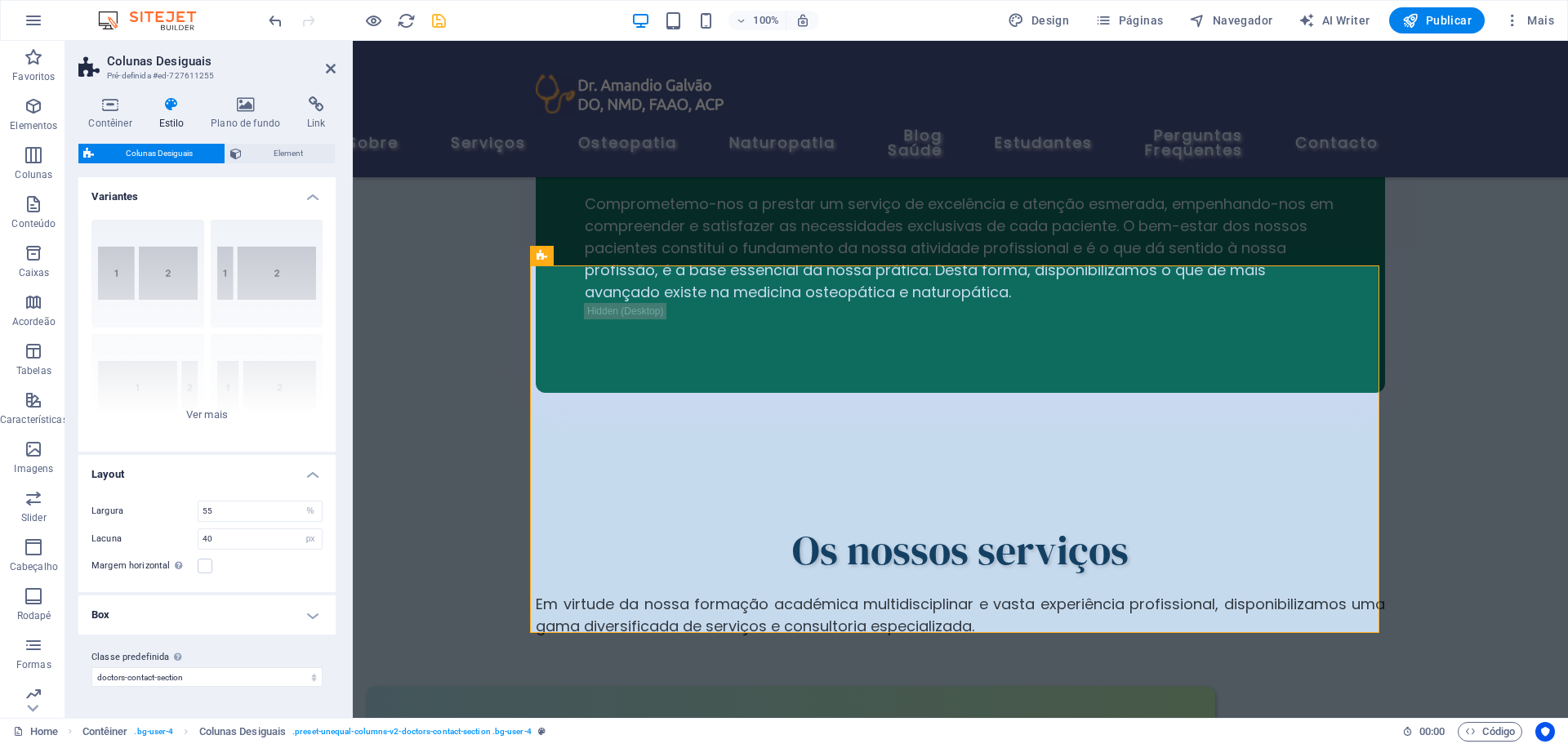
click at [316, 618] on h4 "Box" at bounding box center [208, 615] width 258 height 39
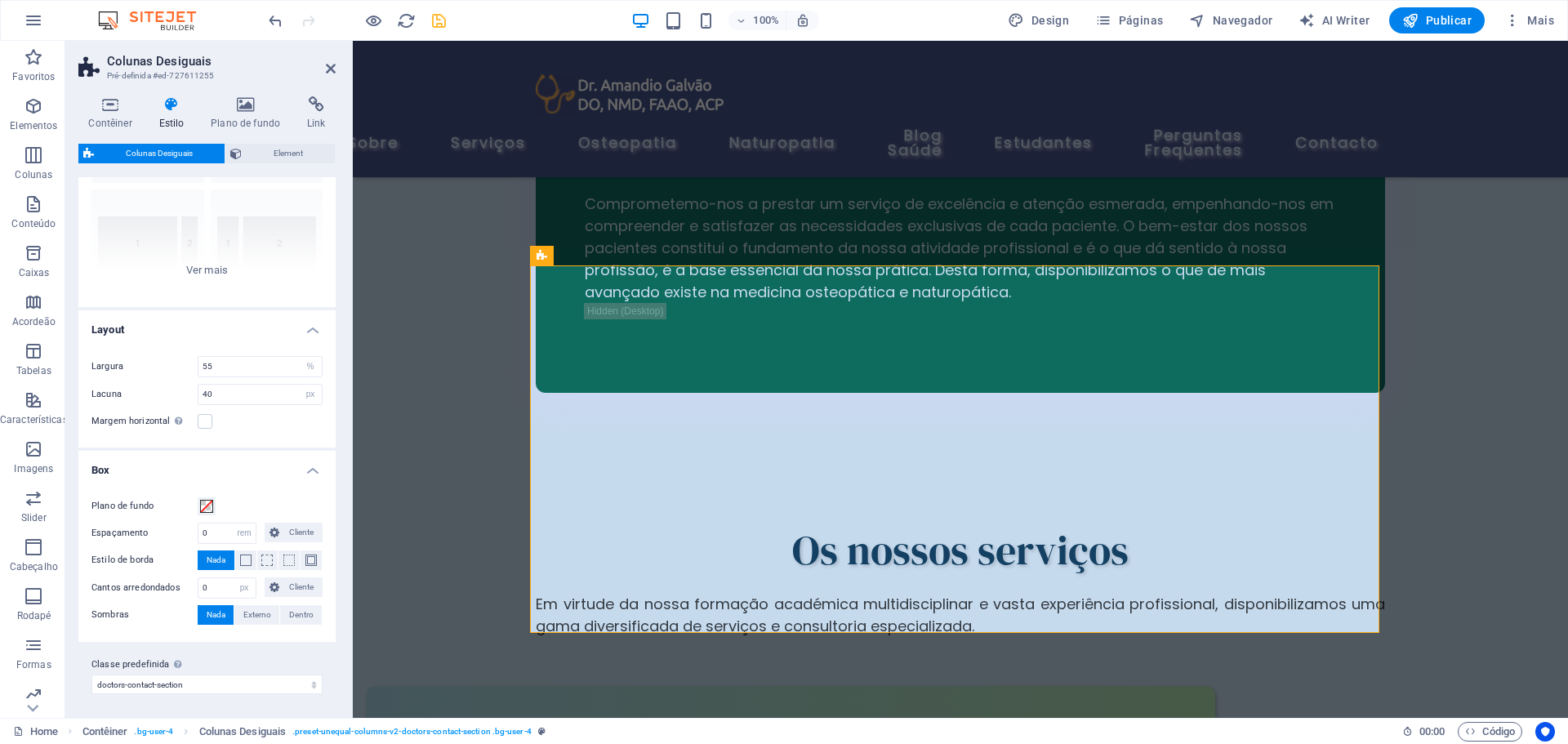
scroll to position [147, 0]
click at [213, 581] on input "0" at bounding box center [227, 586] width 57 height 20
type input "15"
click at [258, 616] on span "Externo" at bounding box center [257, 613] width 28 height 20
type input "2"
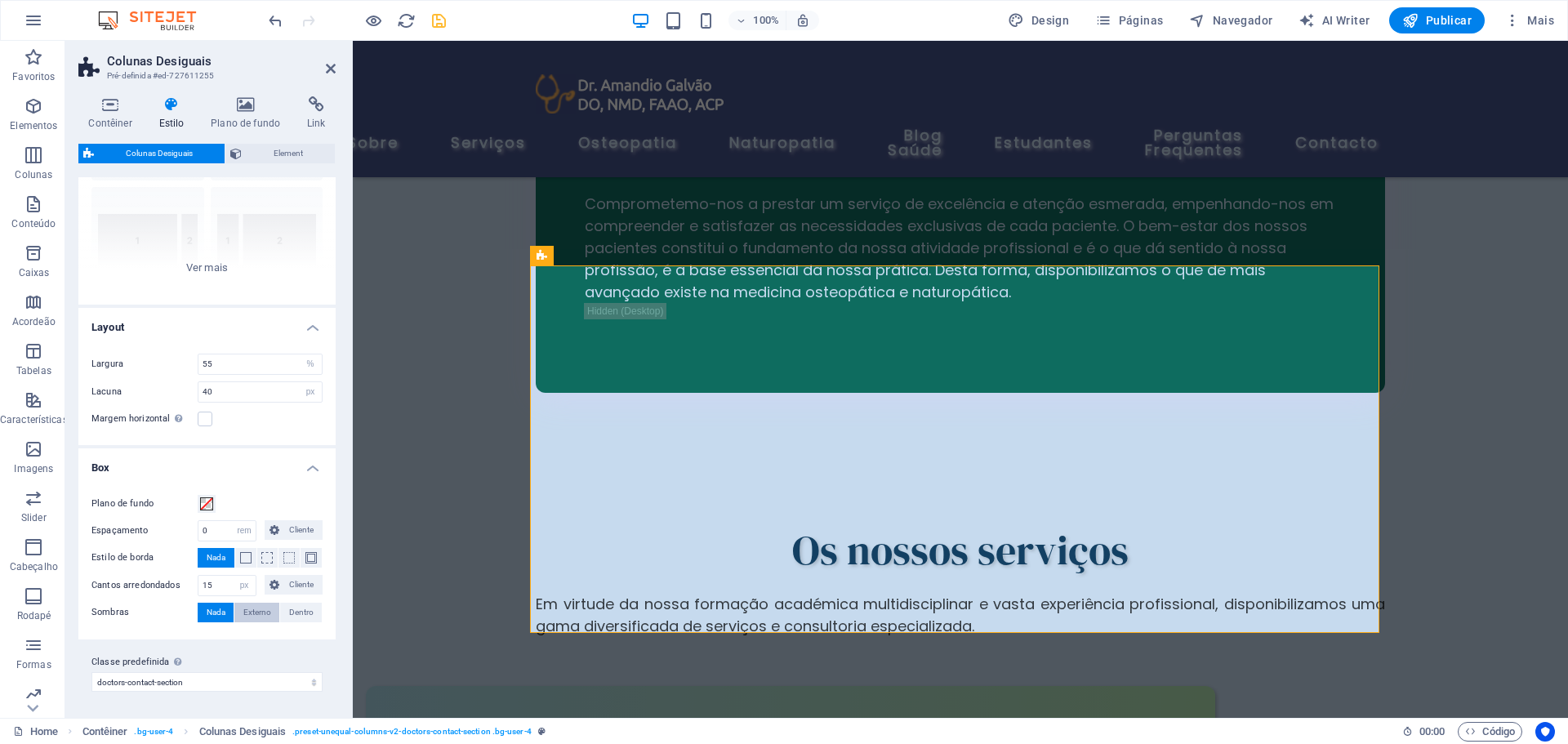
type input "2"
type input "4"
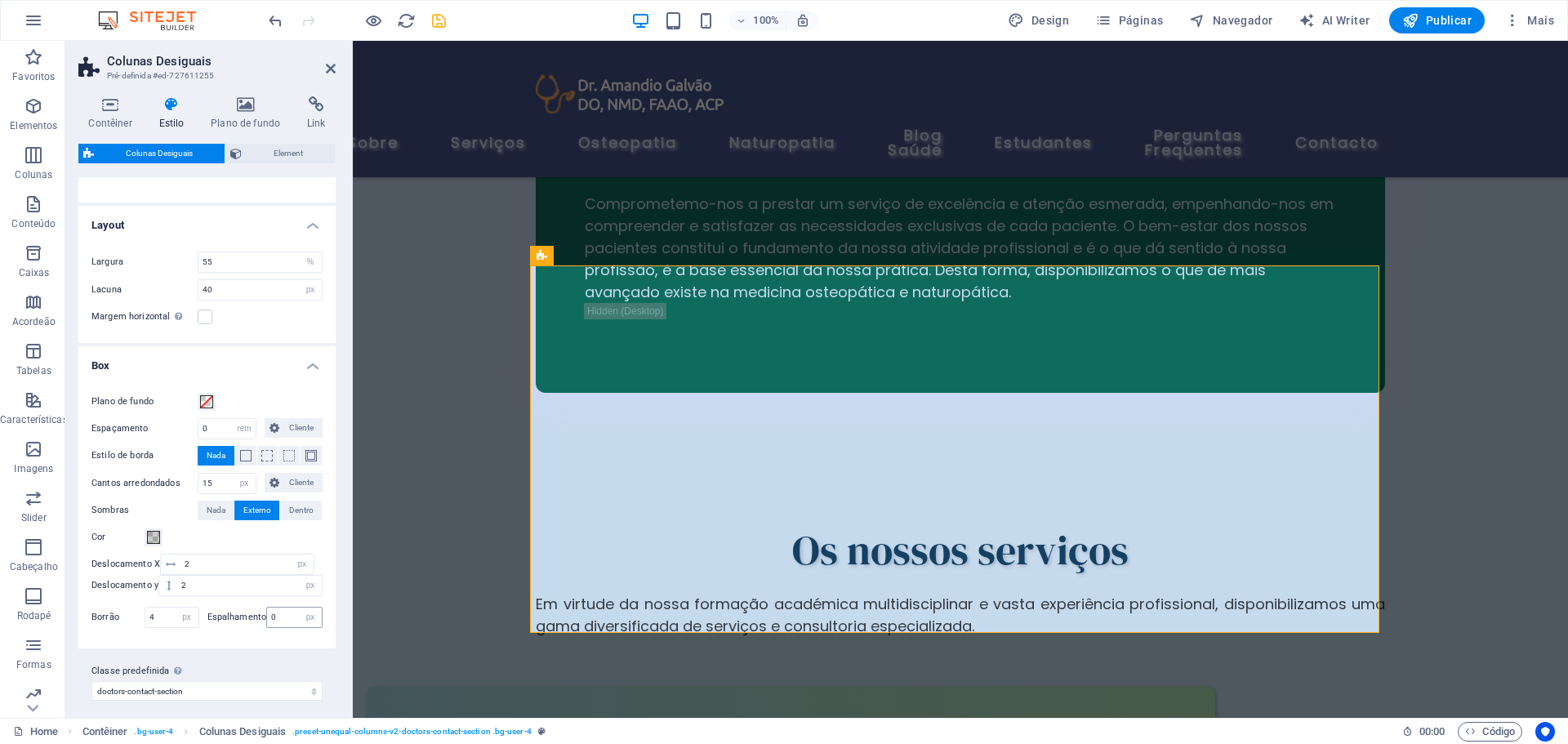
scroll to position [258, 0]
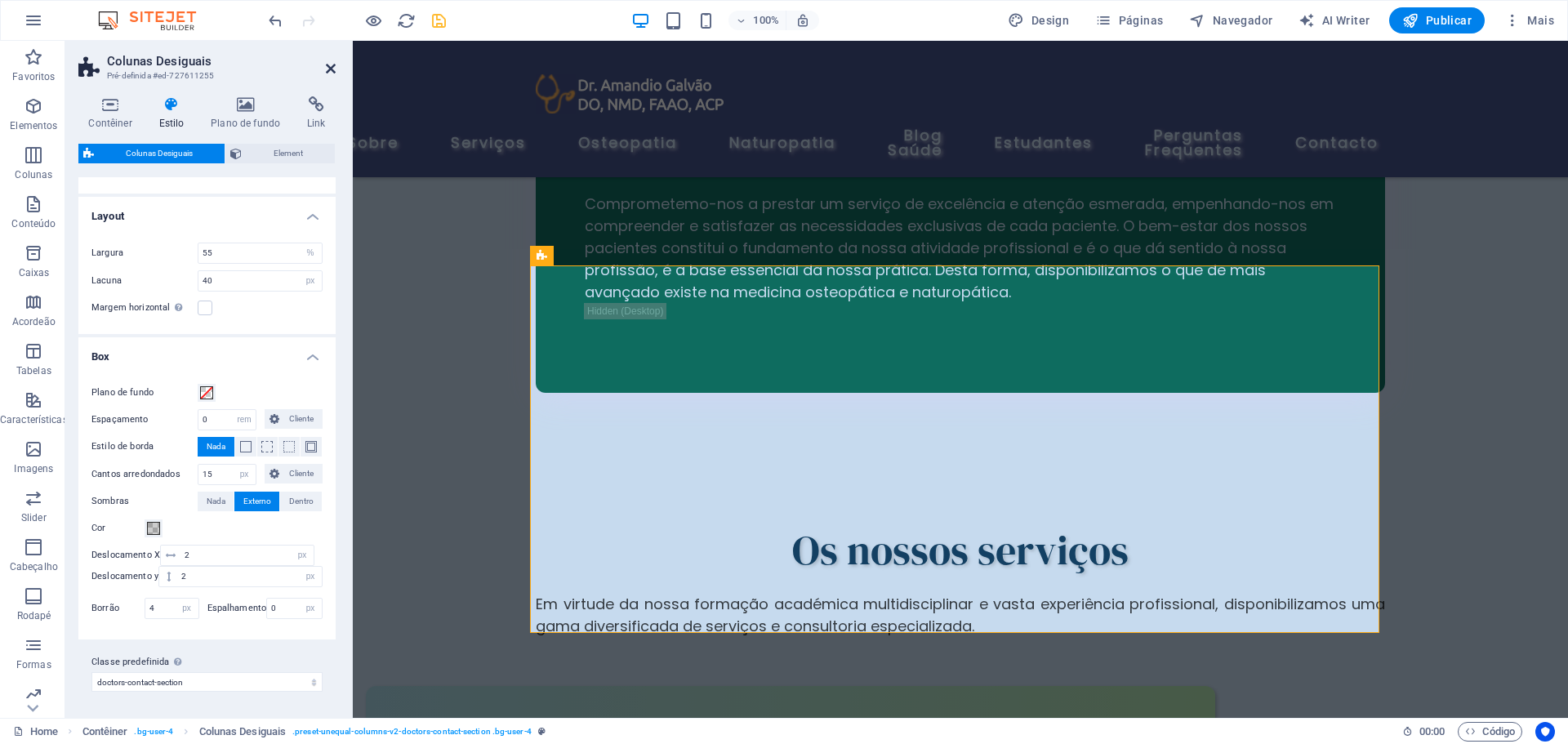
click at [332, 69] on icon at bounding box center [331, 68] width 10 height 13
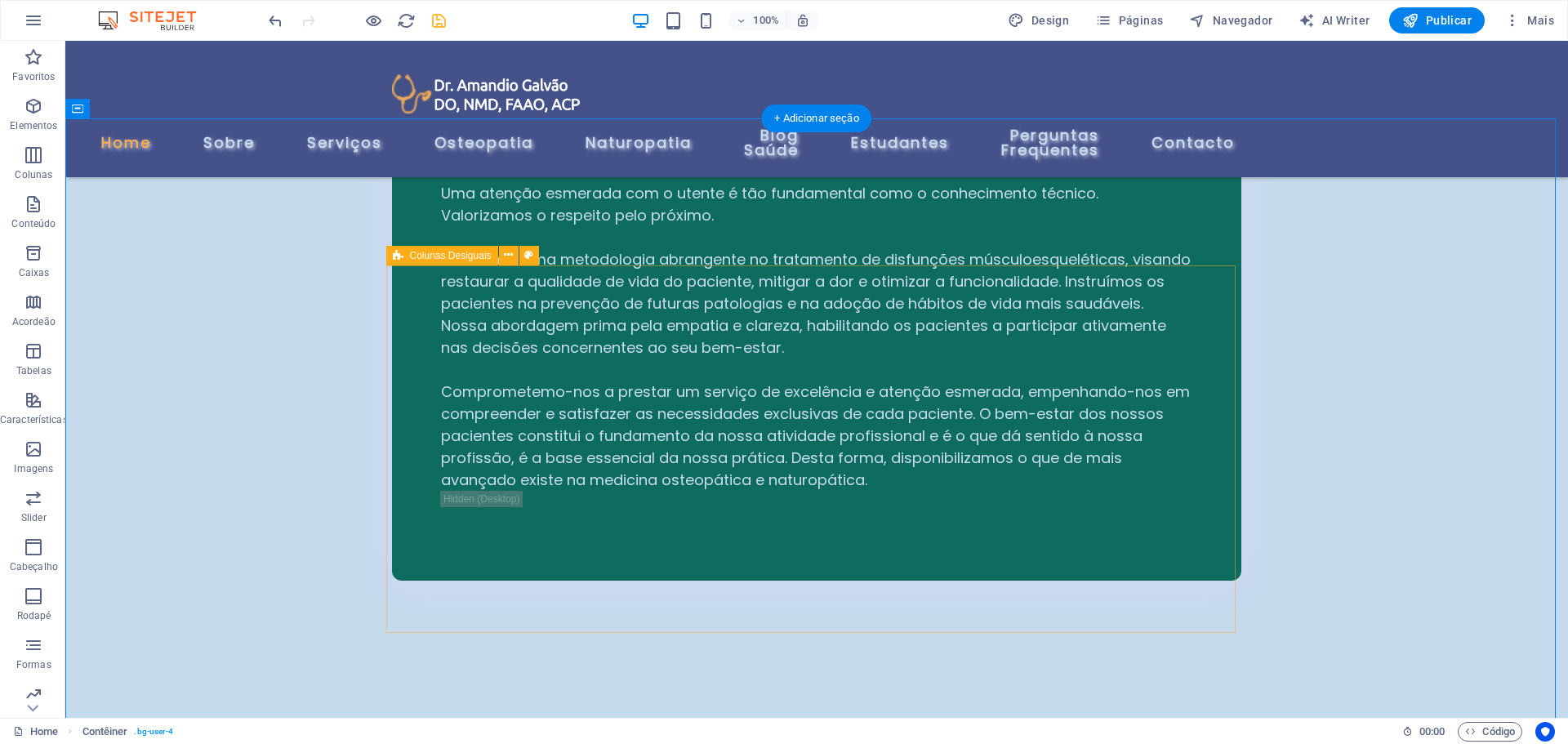
select select "%"
select select "px"
select select "rem"
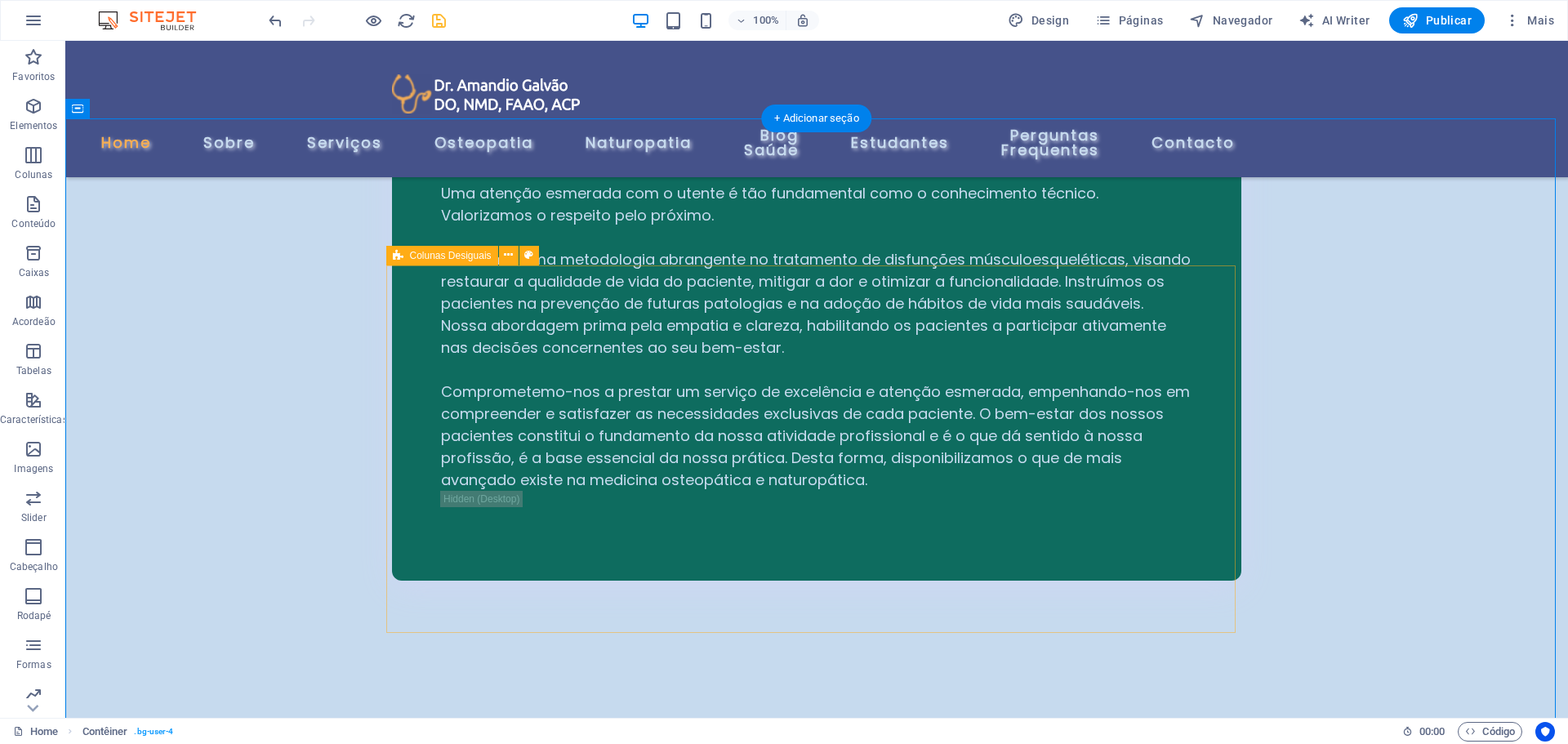
select select "px"
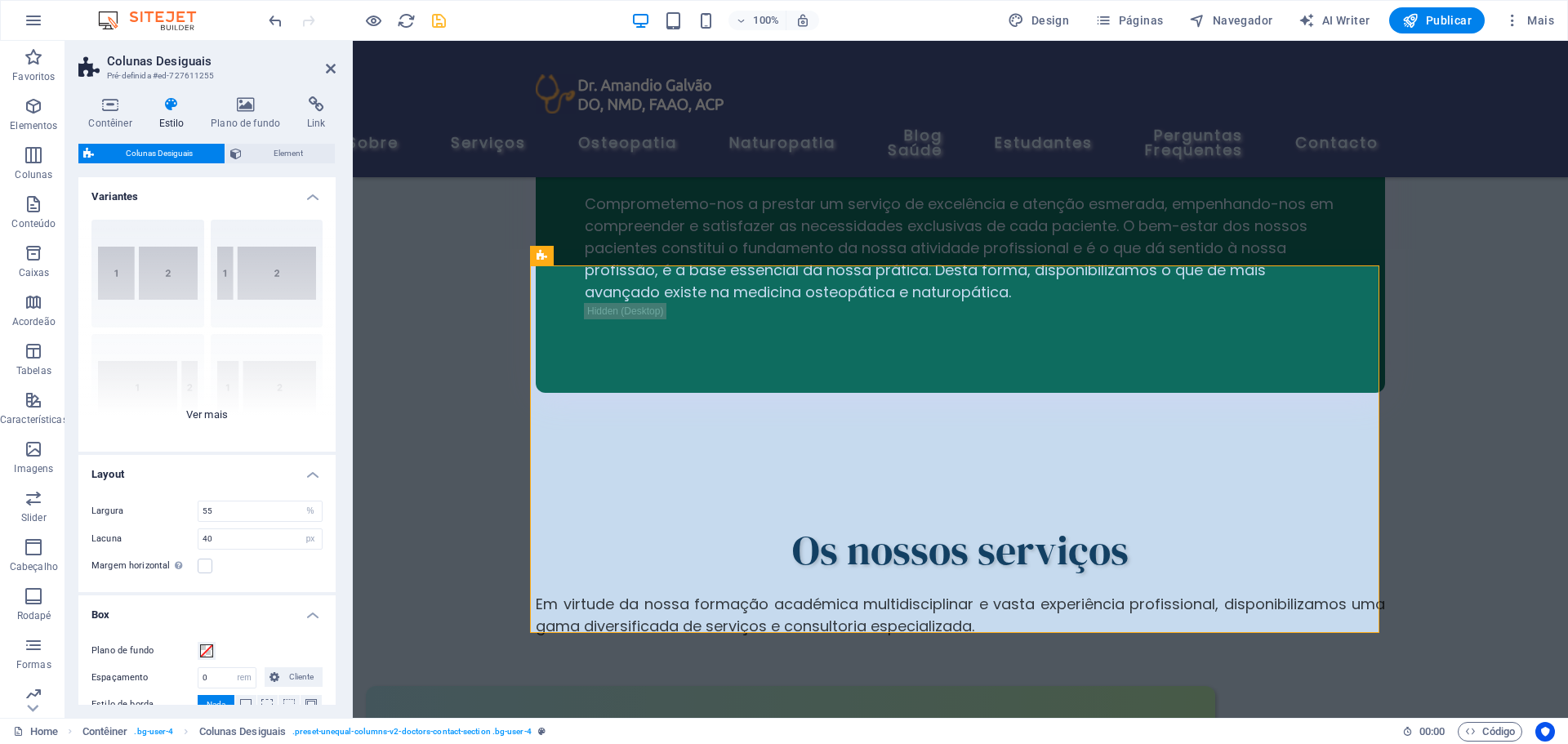
click at [214, 412] on div "[PHONE_NUMBER] [PHONE_NUMBER] 70-30 Padrão" at bounding box center [208, 329] width 258 height 245
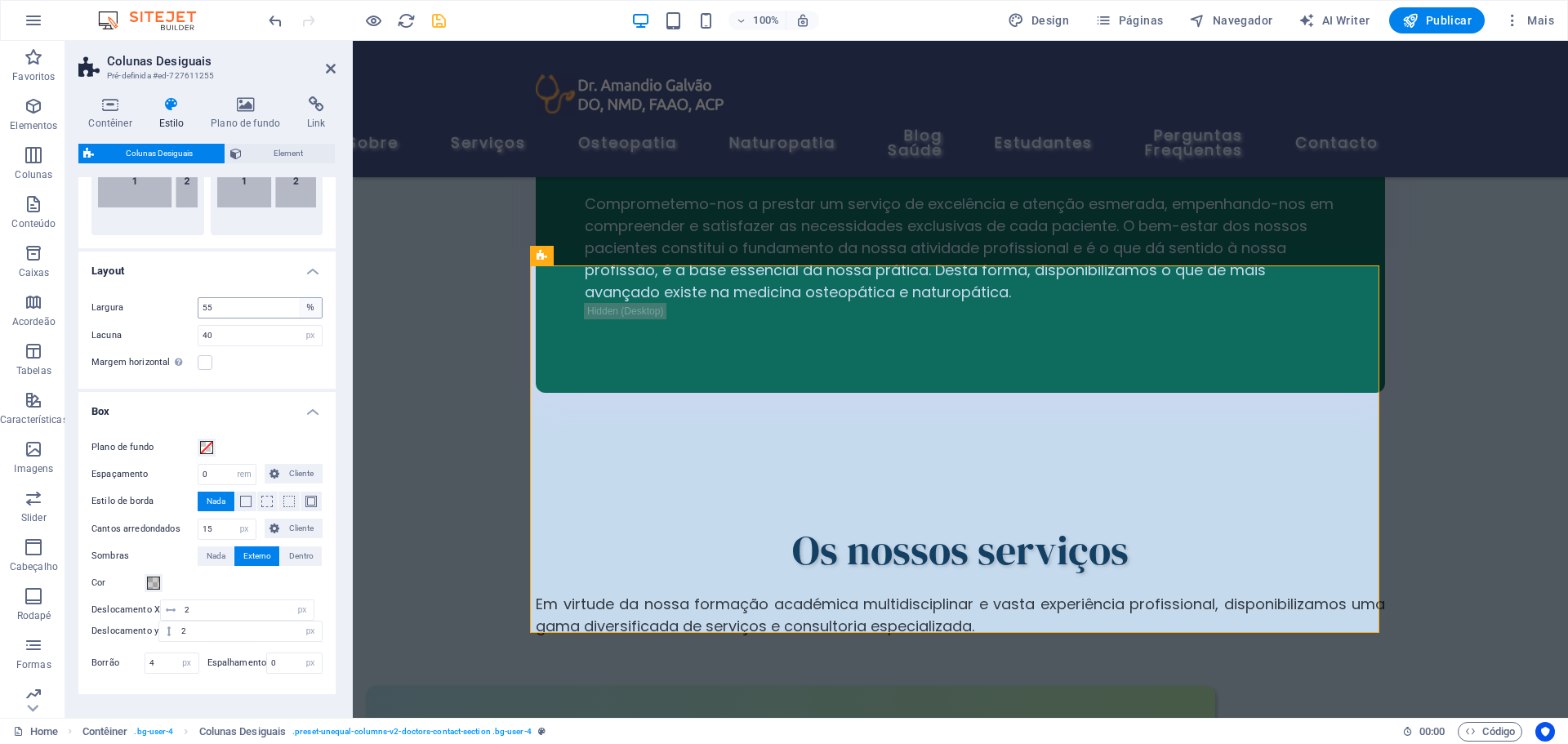
scroll to position [376, 0]
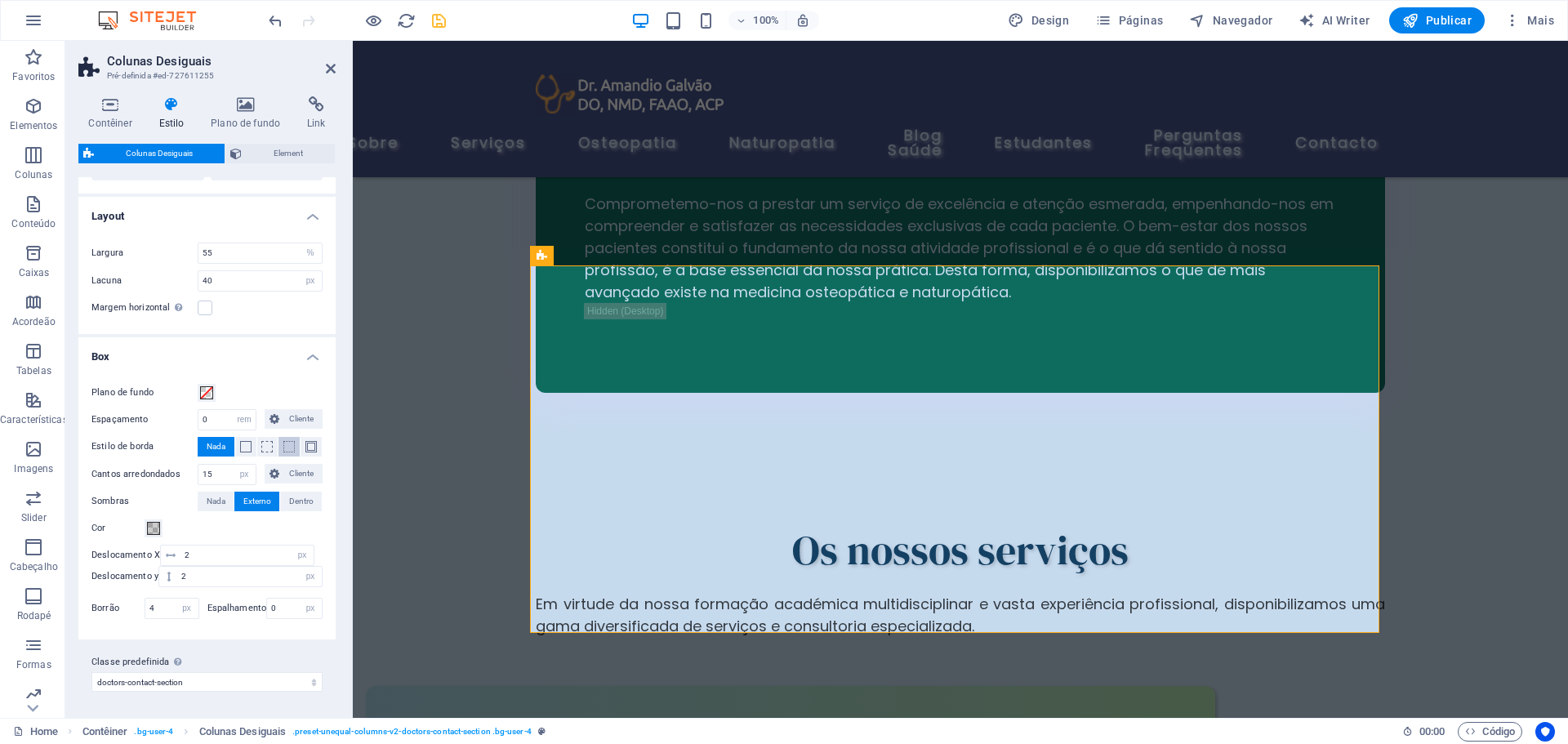
click at [288, 442] on span at bounding box center [289, 447] width 12 height 12
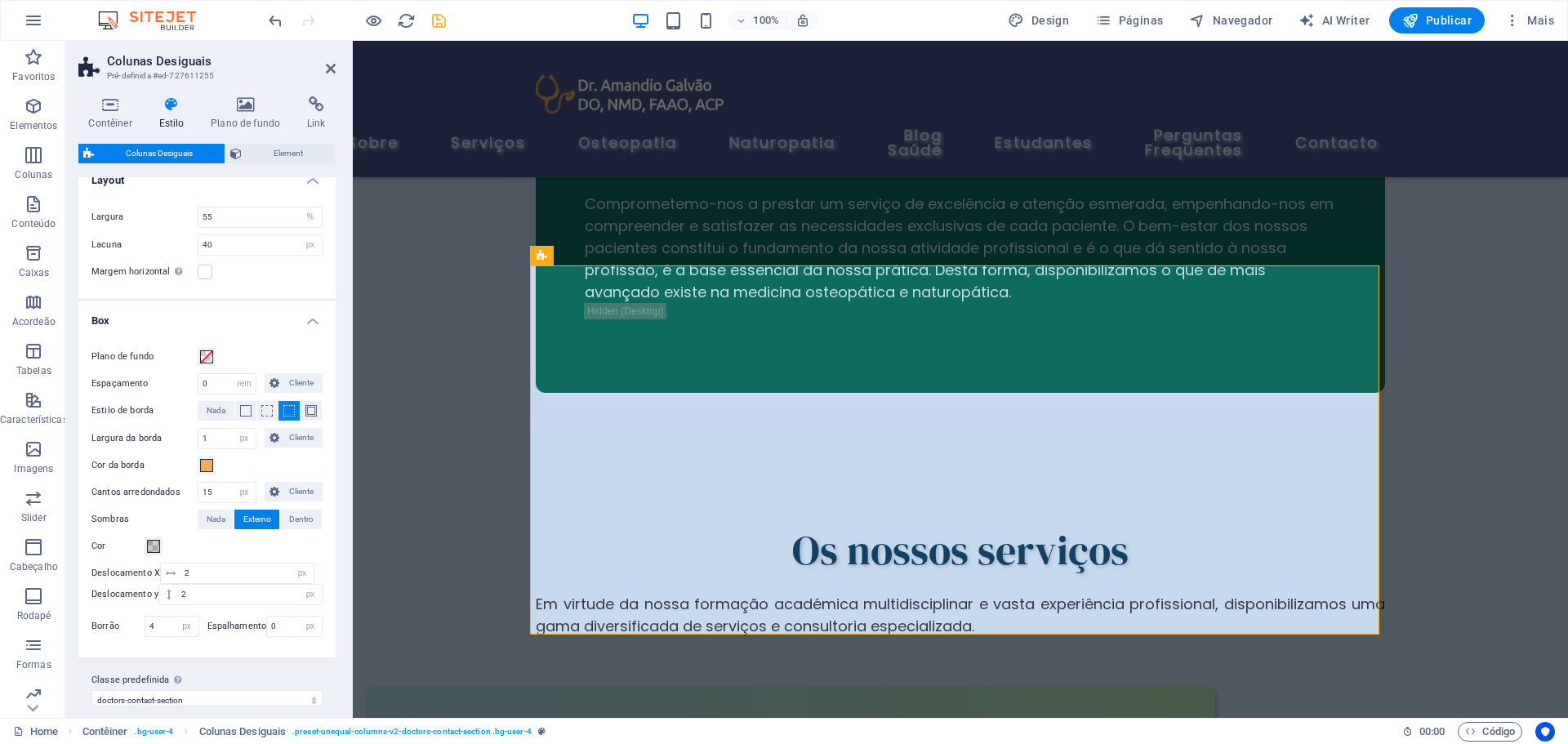
scroll to position [430, 0]
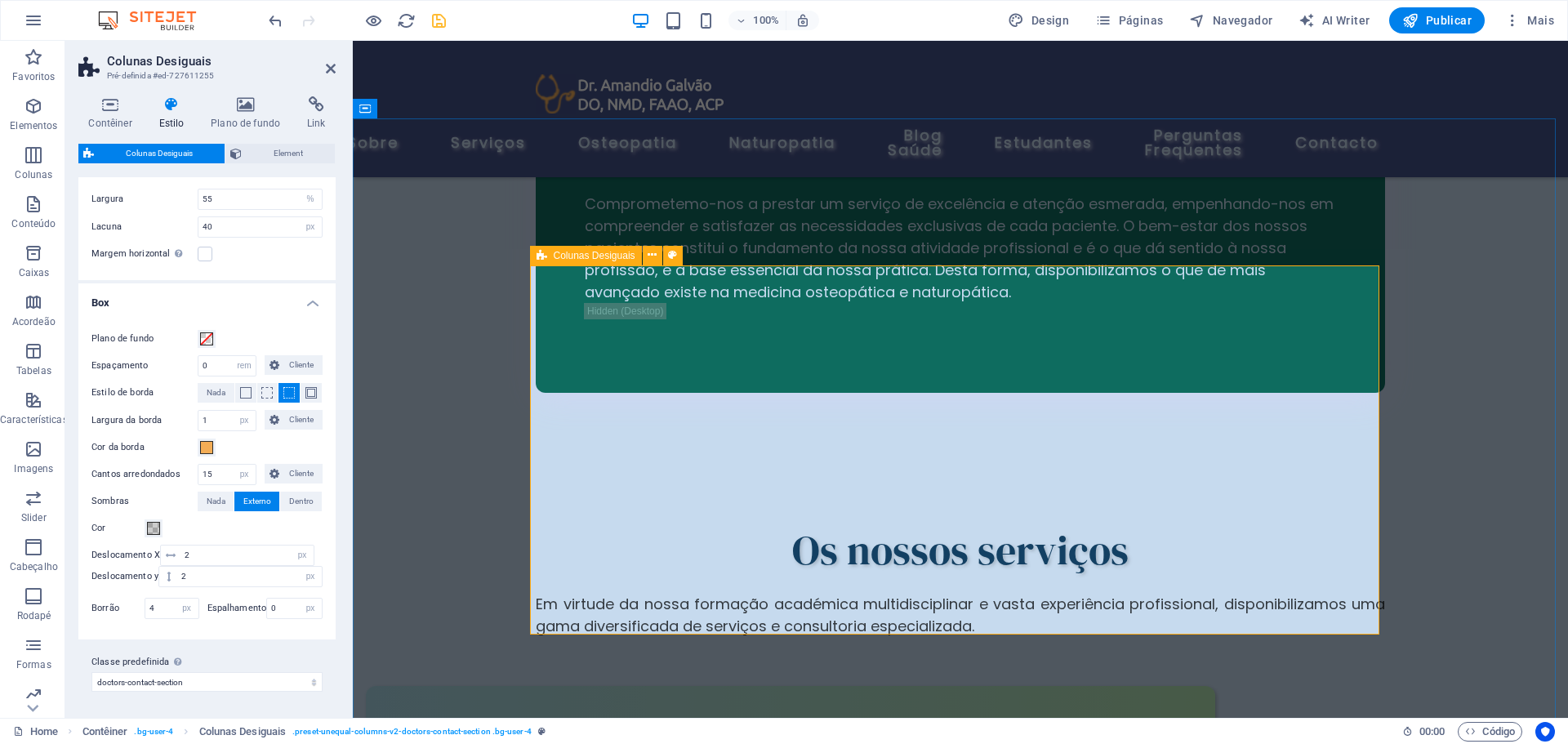
click at [541, 256] on icon at bounding box center [542, 256] width 11 height 20
click at [654, 253] on icon at bounding box center [651, 255] width 9 height 17
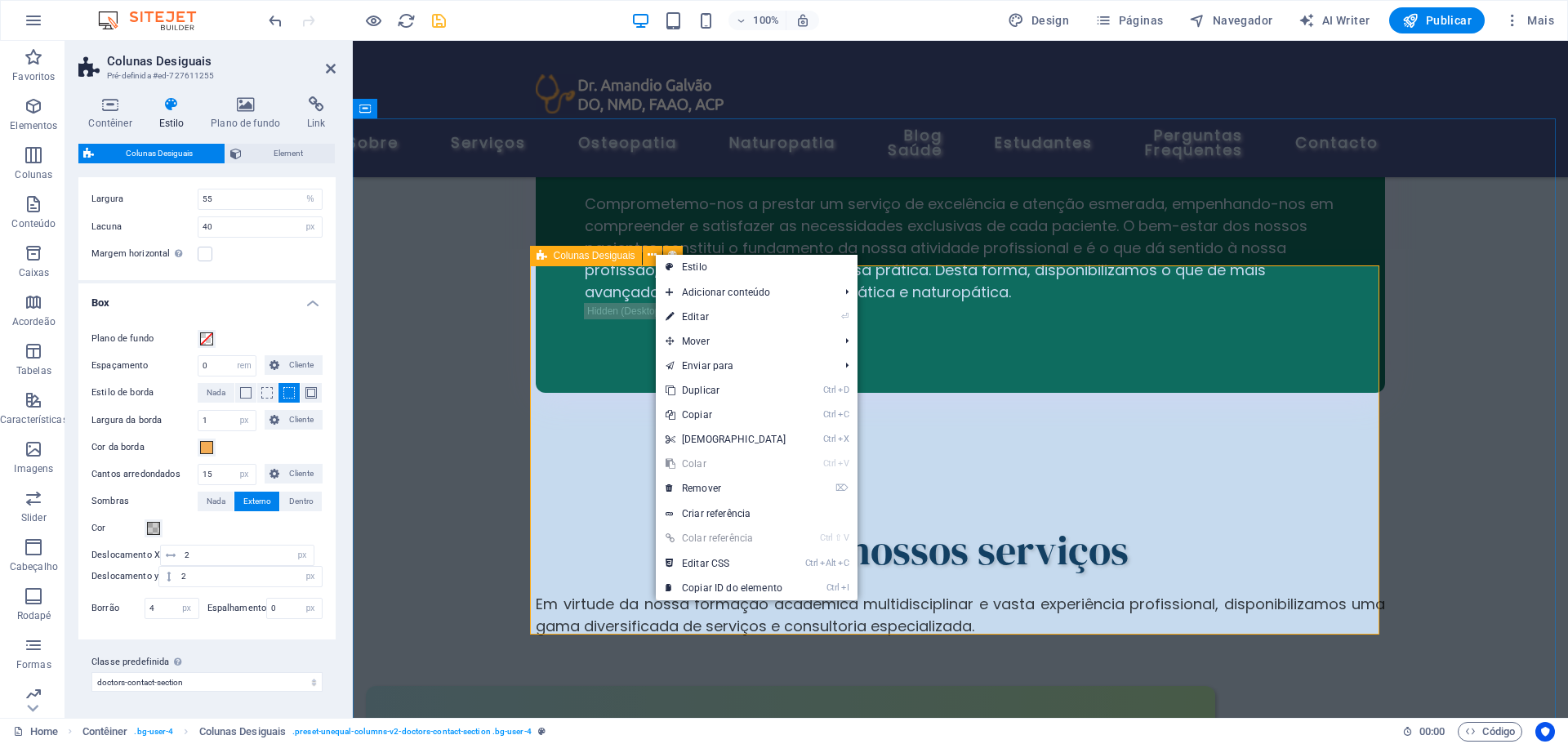
click at [636, 256] on div "Colunas Desiguais" at bounding box center [586, 256] width 112 height 20
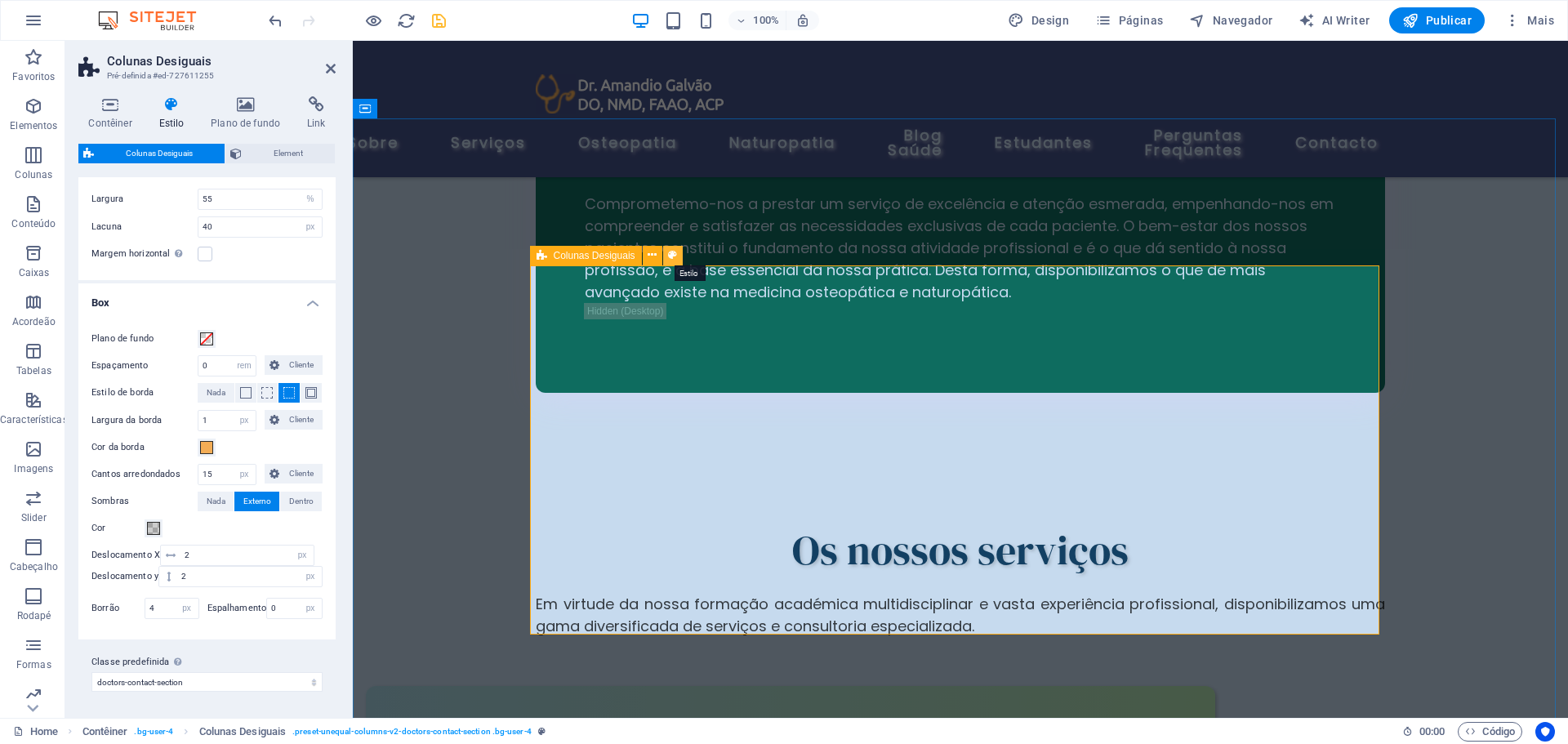
click at [672, 254] on icon at bounding box center [672, 255] width 9 height 17
click at [244, 105] on icon at bounding box center [245, 104] width 90 height 17
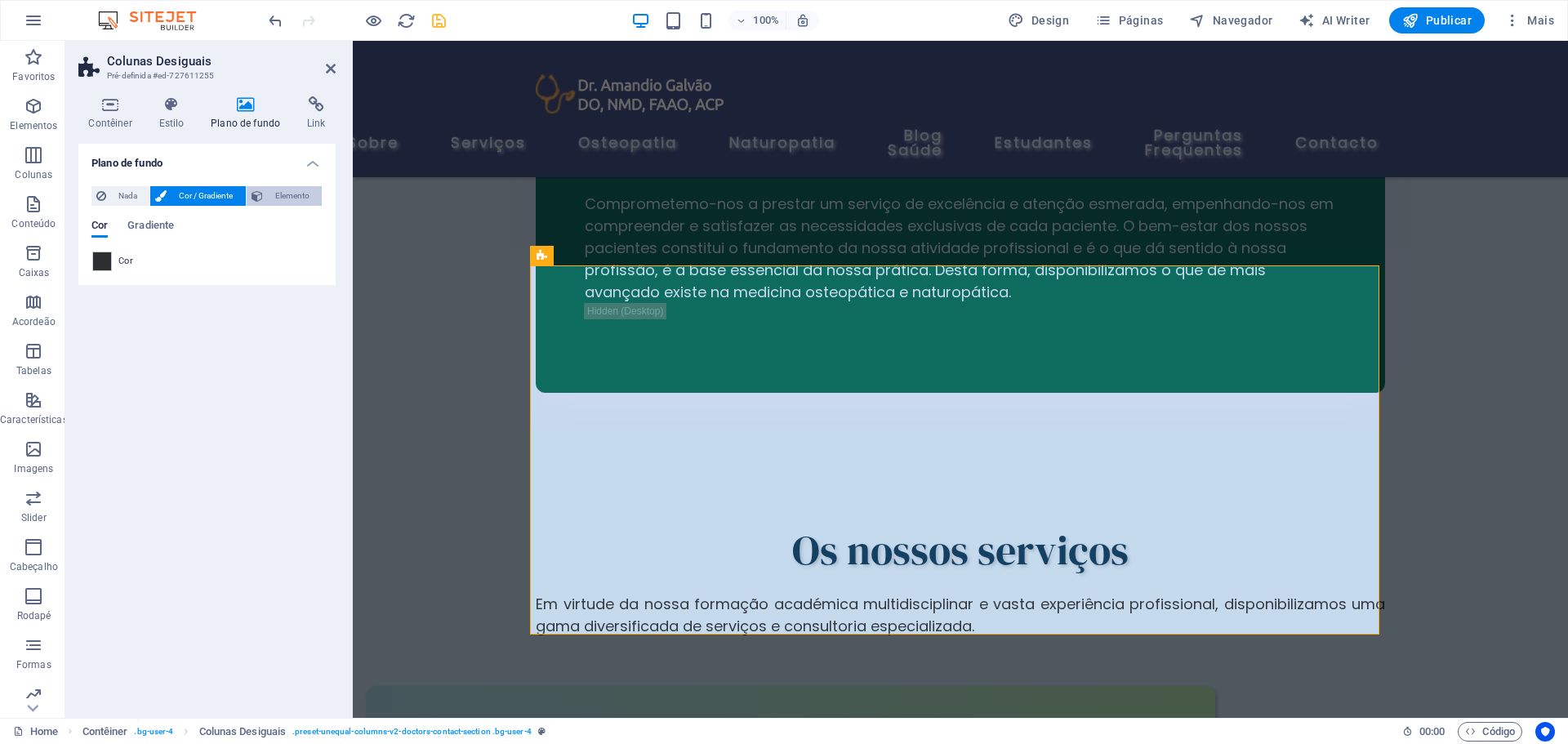
click at [295, 198] on span "Elemento" at bounding box center [292, 196] width 49 height 20
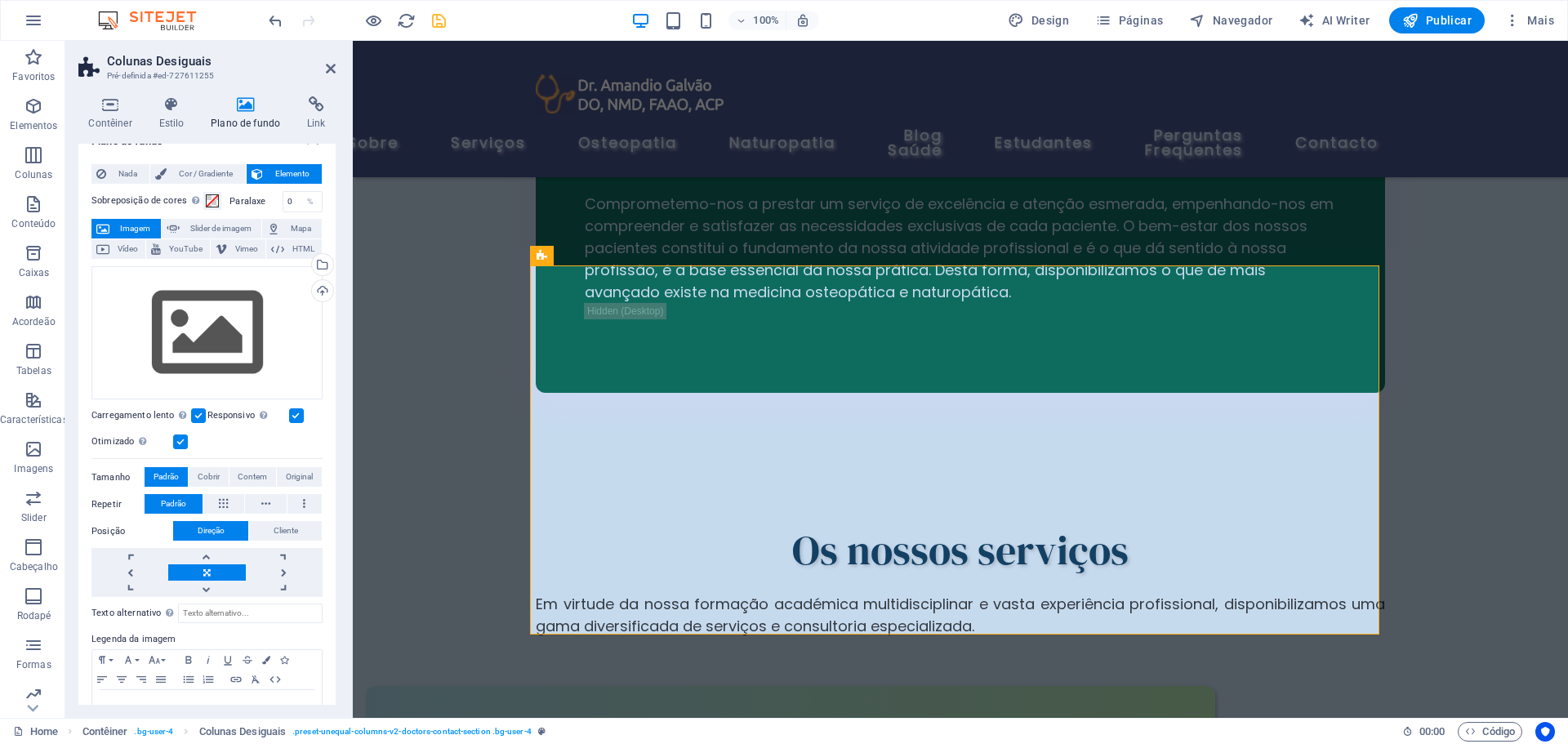
scroll to position [0, 0]
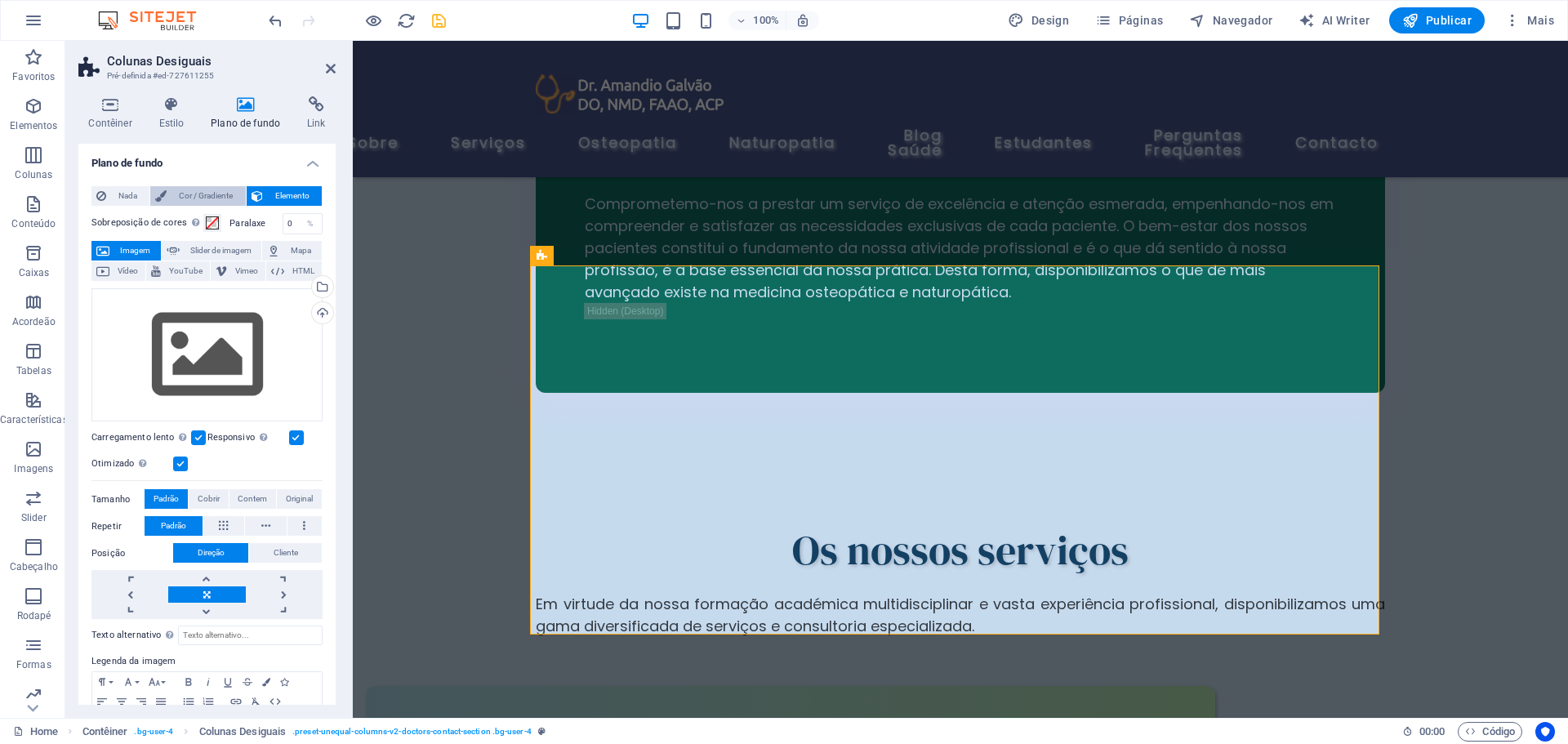
click at [210, 193] on span "Cor / Gradiente" at bounding box center [206, 196] width 69 height 20
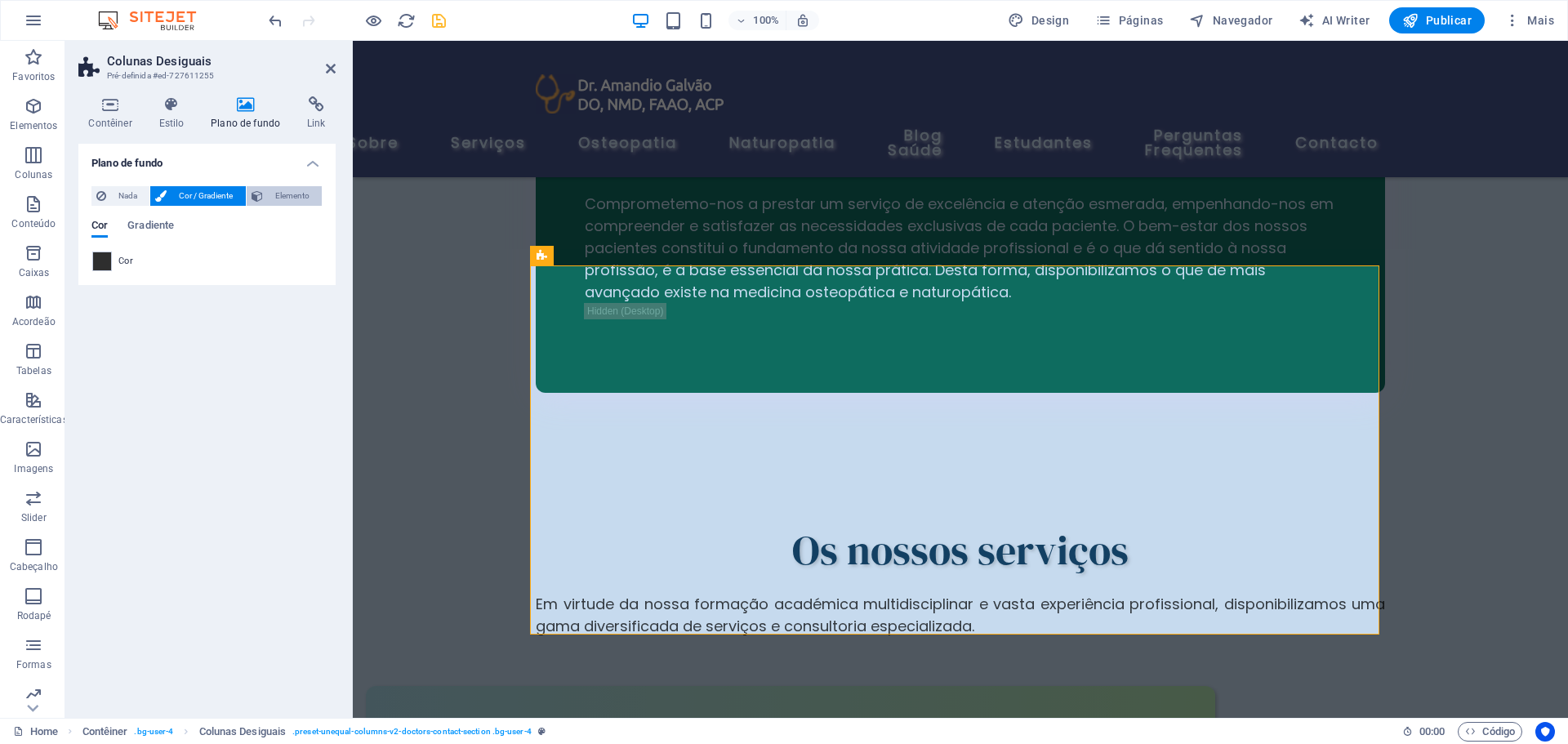
click at [269, 191] on span "Elemento" at bounding box center [292, 196] width 49 height 20
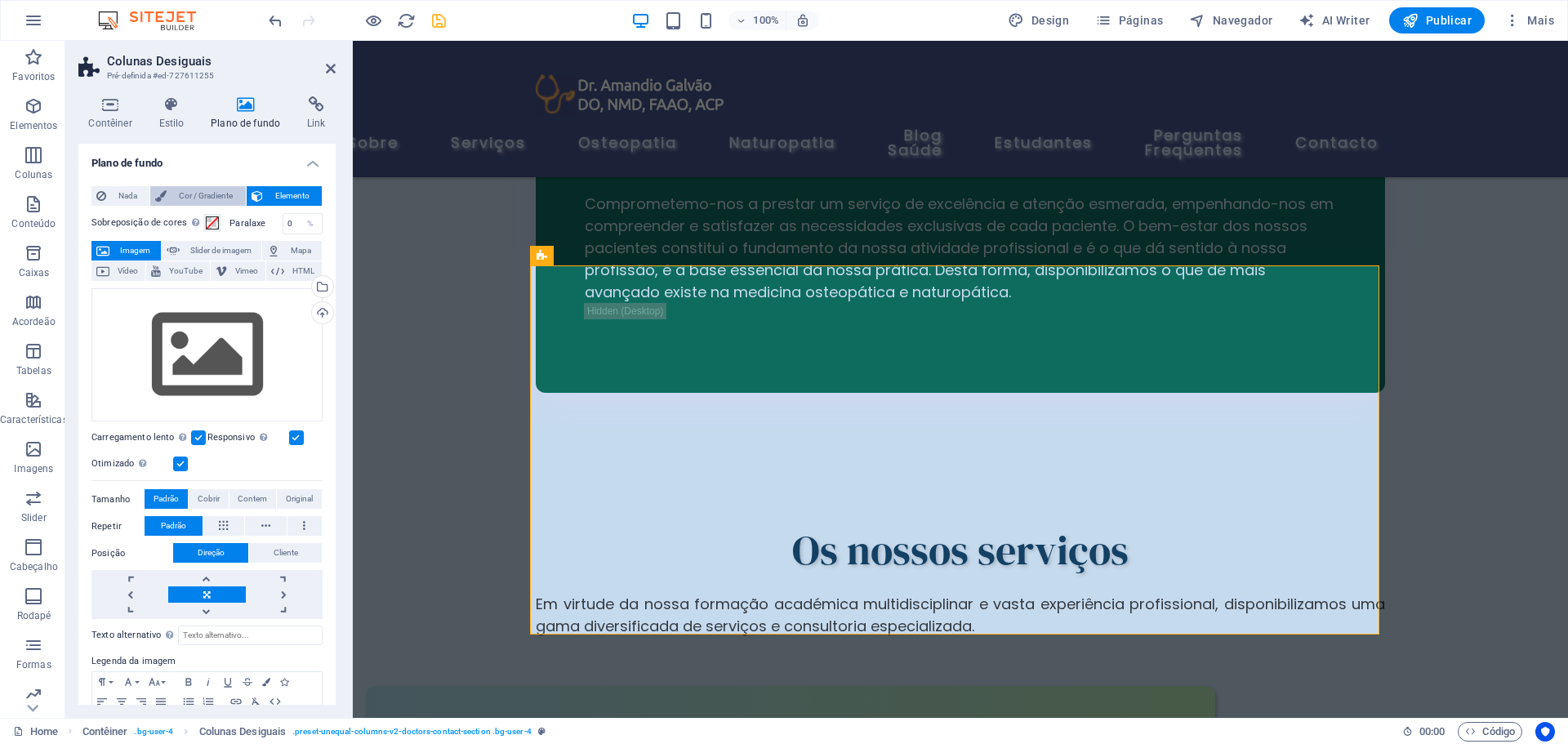
click at [176, 197] on span "Cor / Gradiente" at bounding box center [206, 196] width 69 height 20
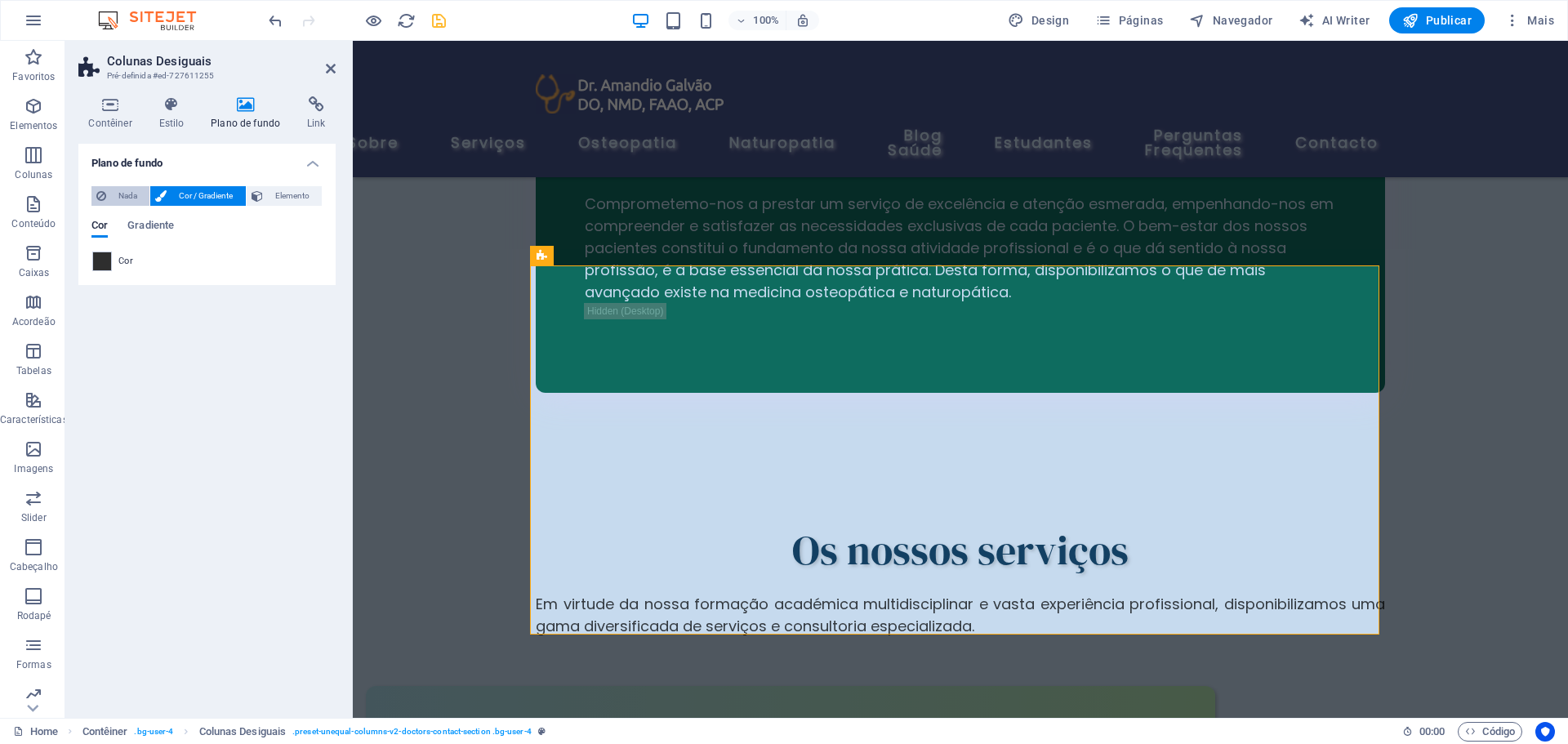
click at [124, 191] on span "Nada" at bounding box center [128, 196] width 33 height 20
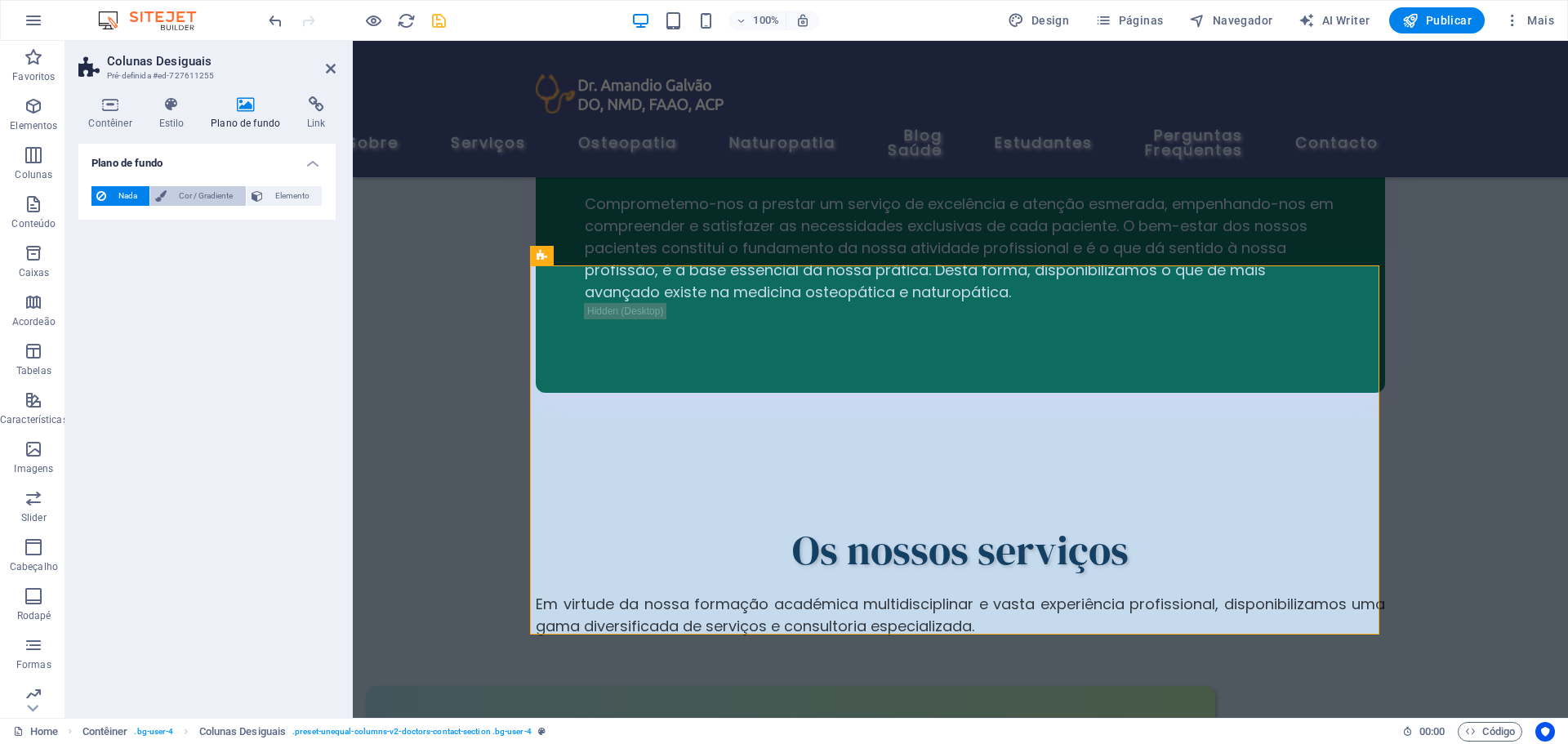
click at [187, 192] on span "Cor / Gradiente" at bounding box center [206, 196] width 69 height 20
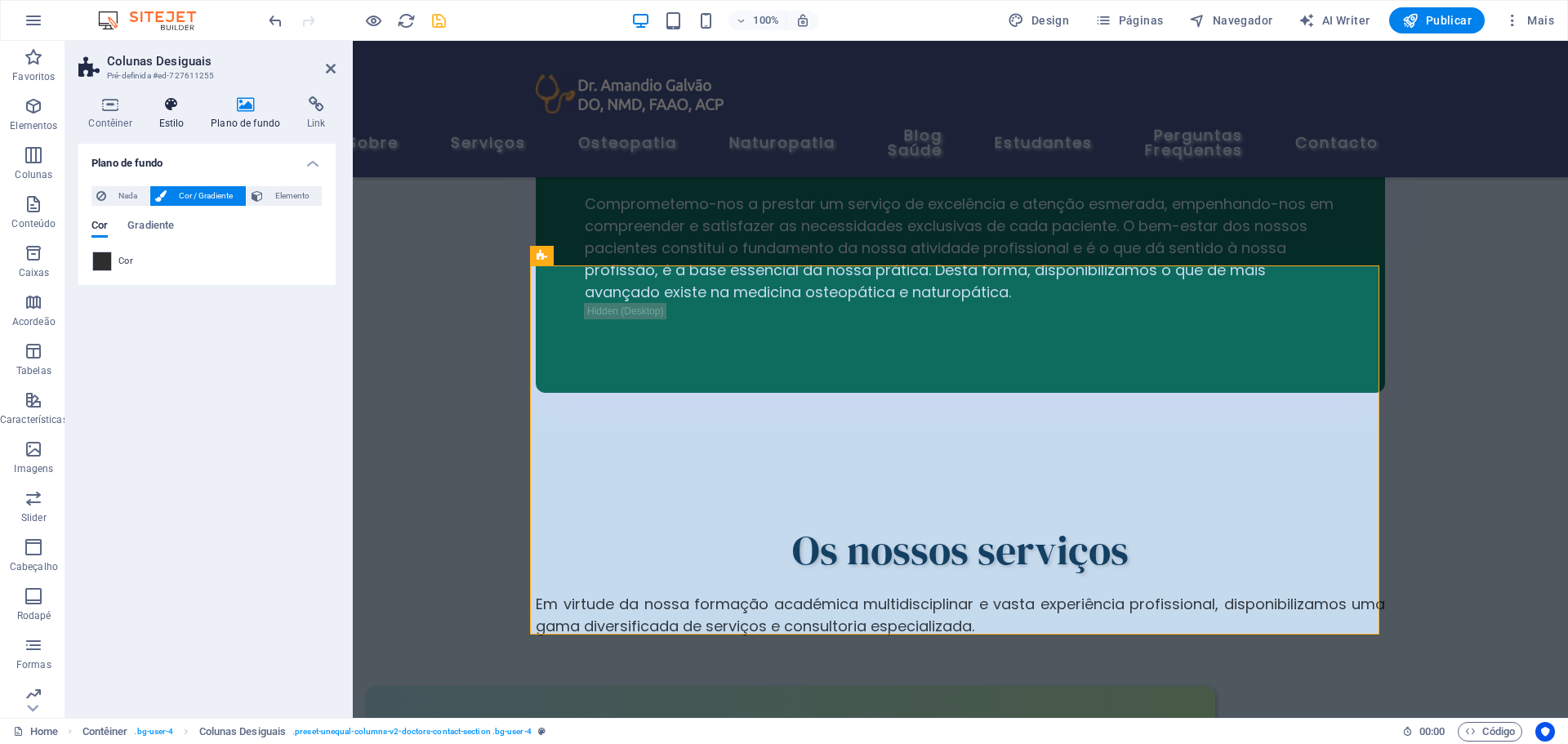
click at [171, 108] on icon at bounding box center [171, 104] width 46 height 17
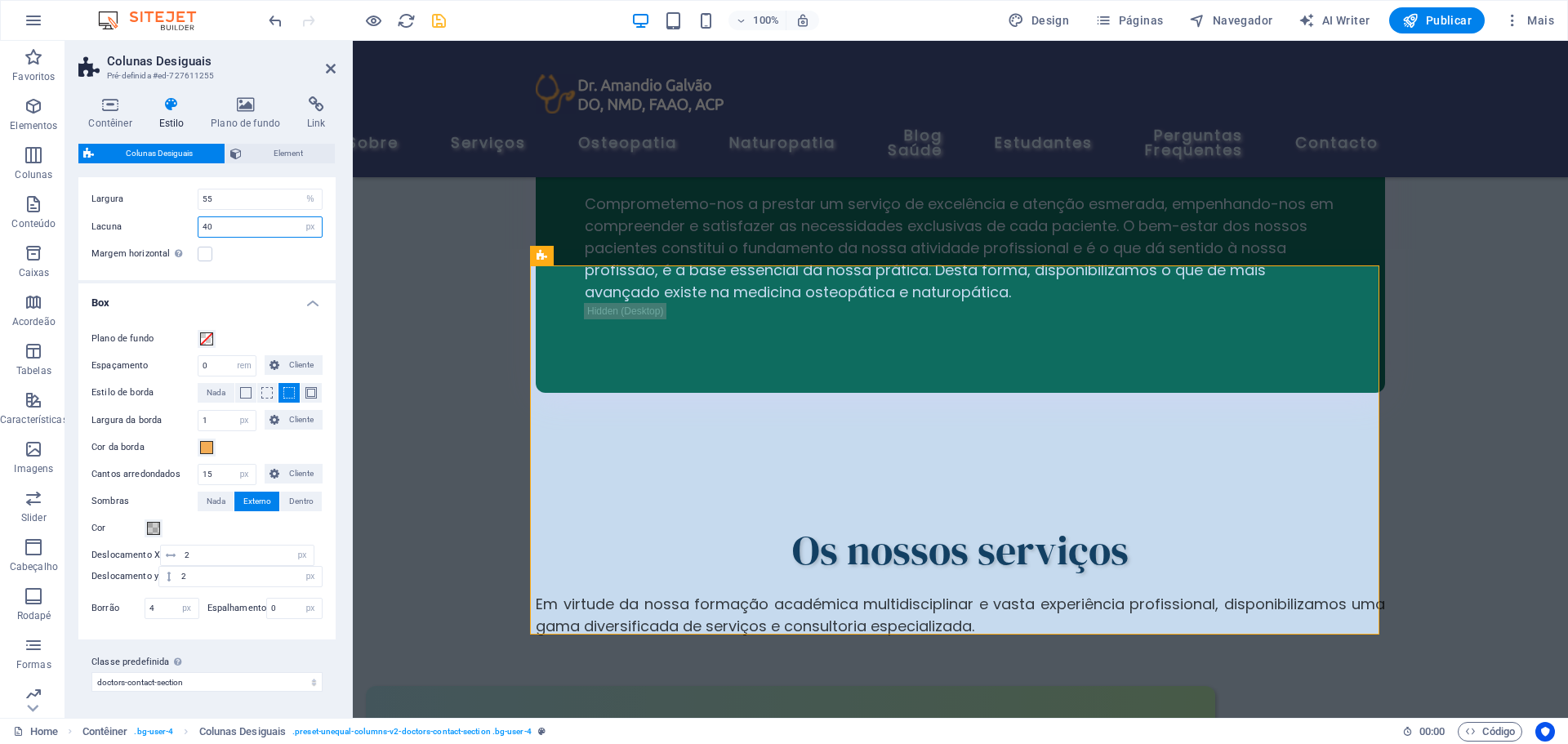
click at [238, 227] on input "40" at bounding box center [260, 227] width 123 height 20
type input "4"
type input "0"
click at [332, 65] on icon at bounding box center [331, 68] width 10 height 13
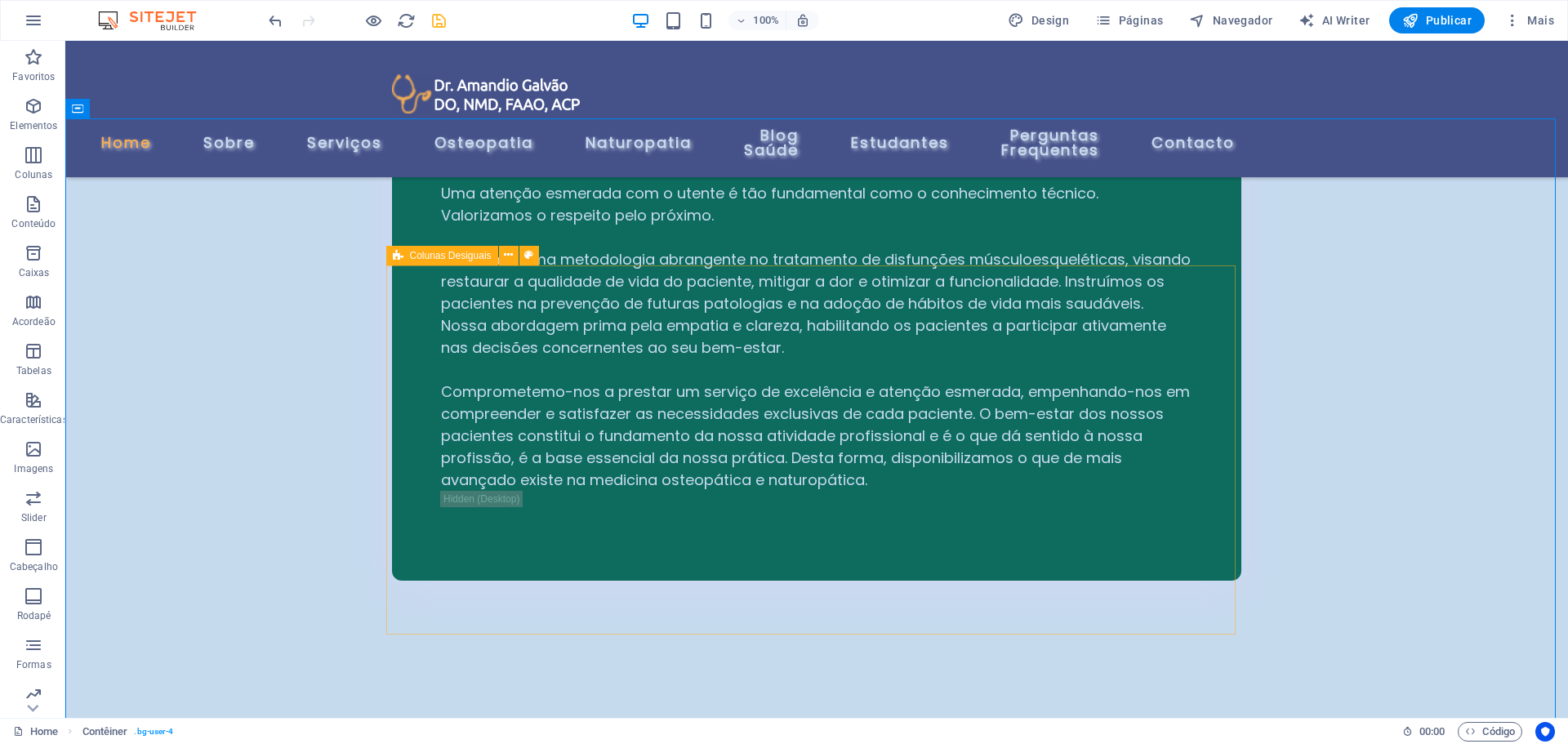
click at [418, 258] on span "Colunas Desiguais" at bounding box center [451, 256] width 82 height 10
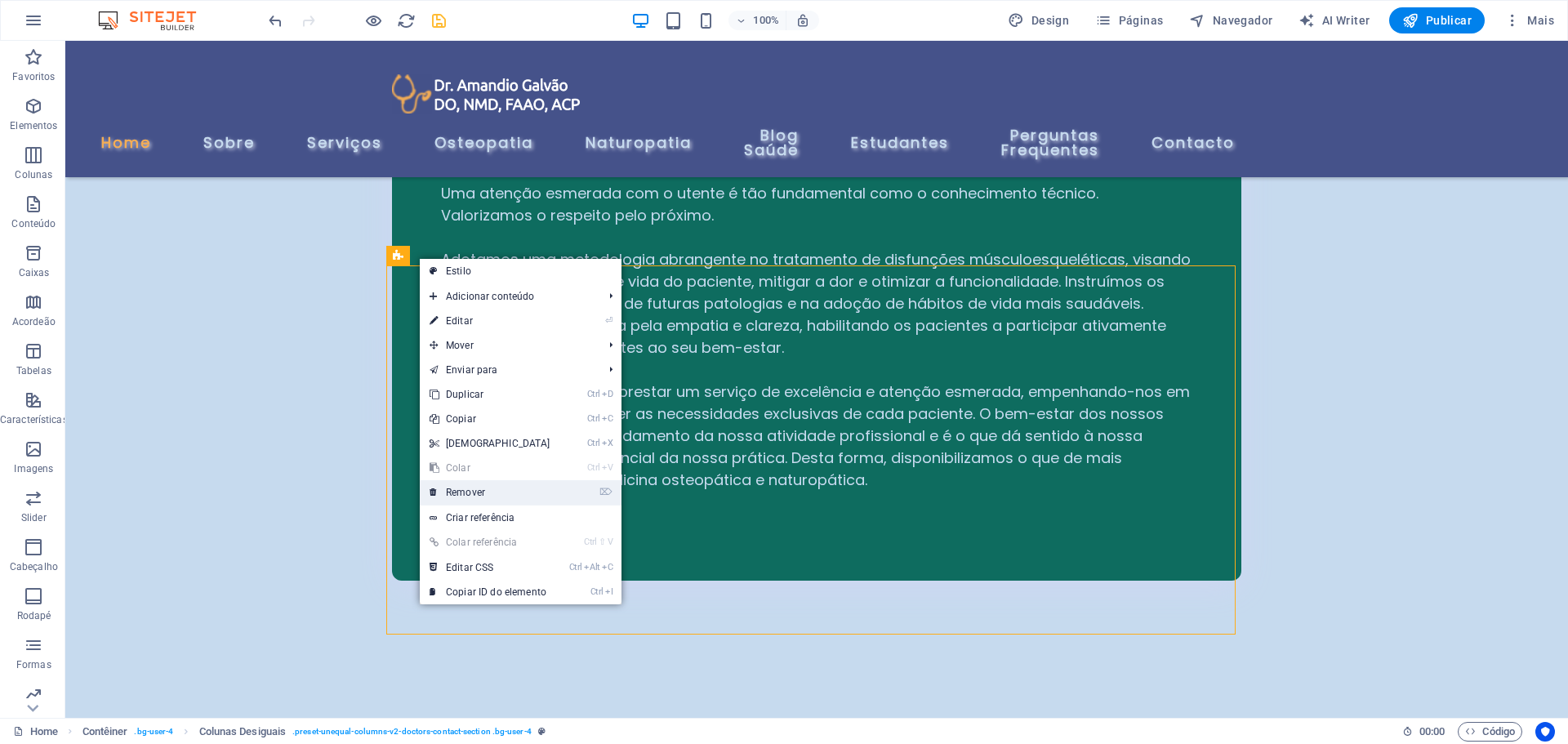
click at [464, 494] on link "⌦ Remover" at bounding box center [490, 492] width 141 height 25
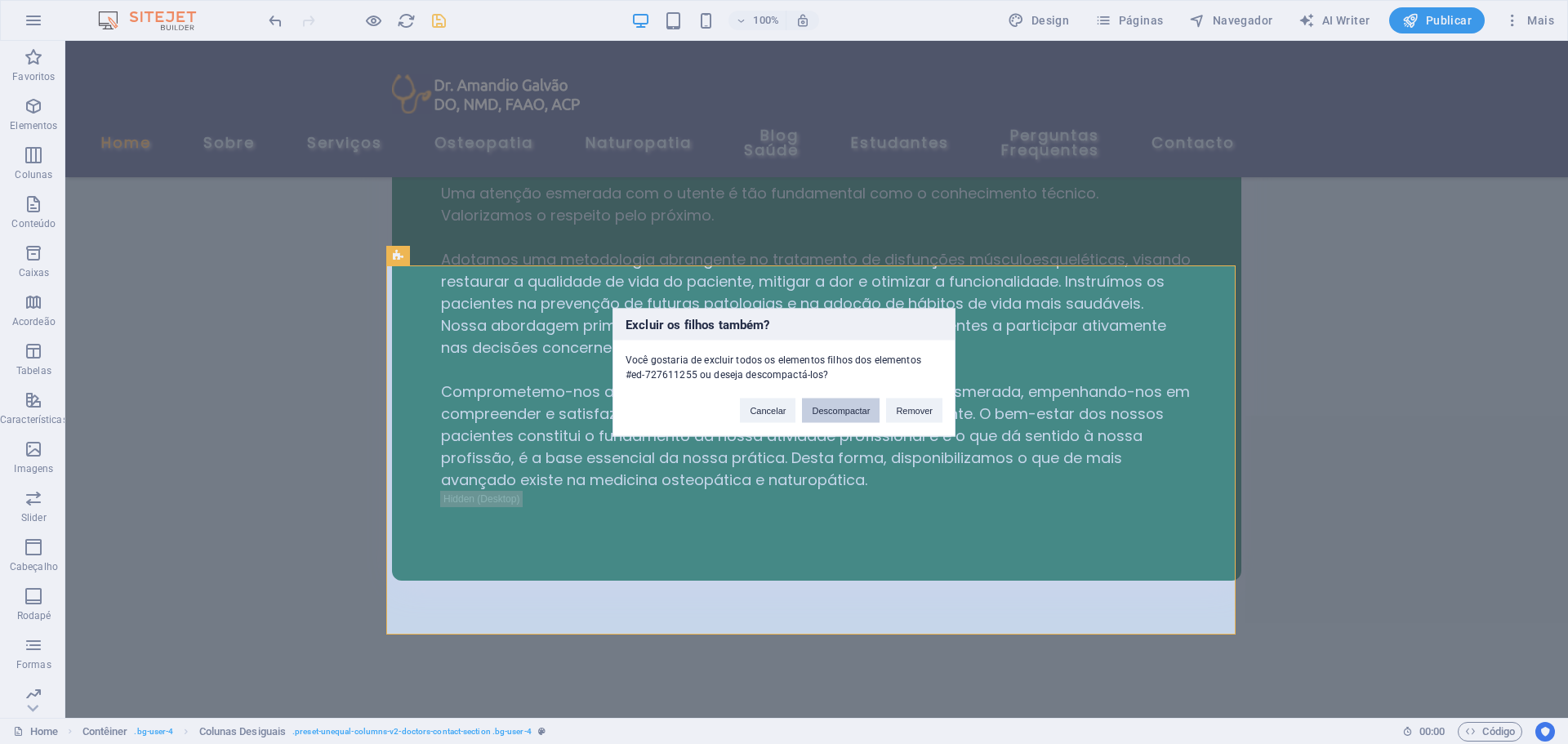
click at [834, 413] on button "Descompactar" at bounding box center [840, 409] width 78 height 25
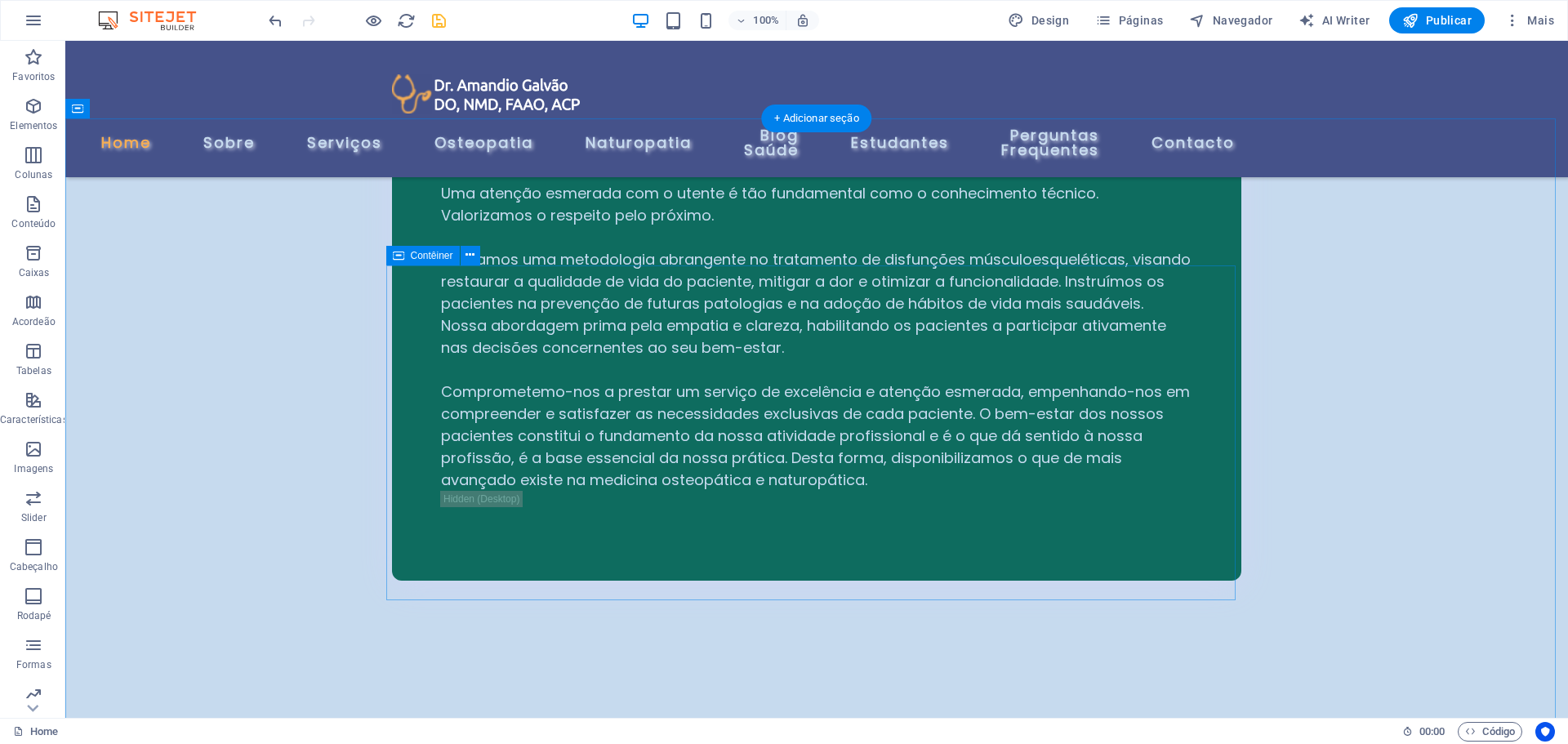
click at [422, 256] on span "Contêiner" at bounding box center [432, 256] width 42 height 10
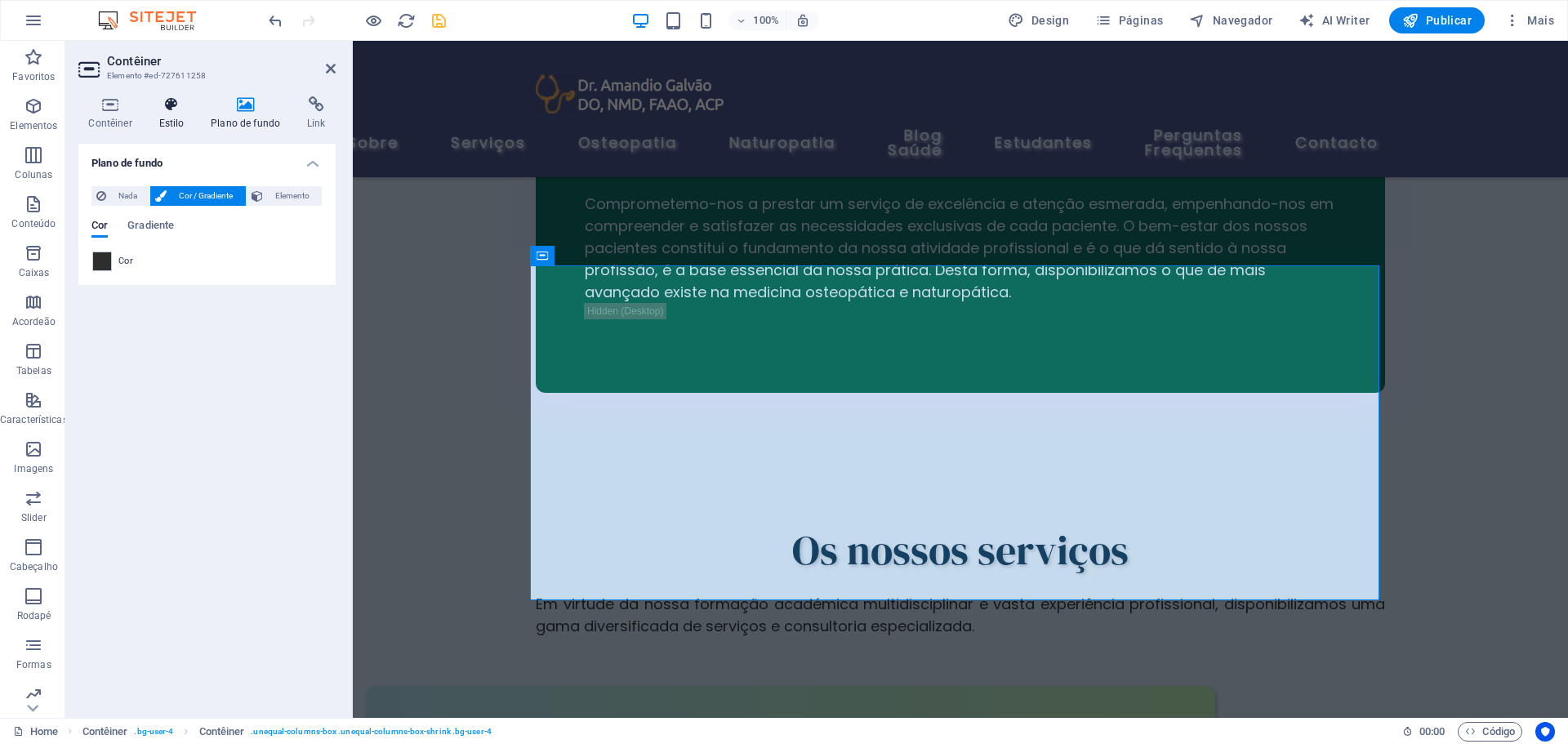
click at [168, 108] on icon at bounding box center [171, 104] width 46 height 17
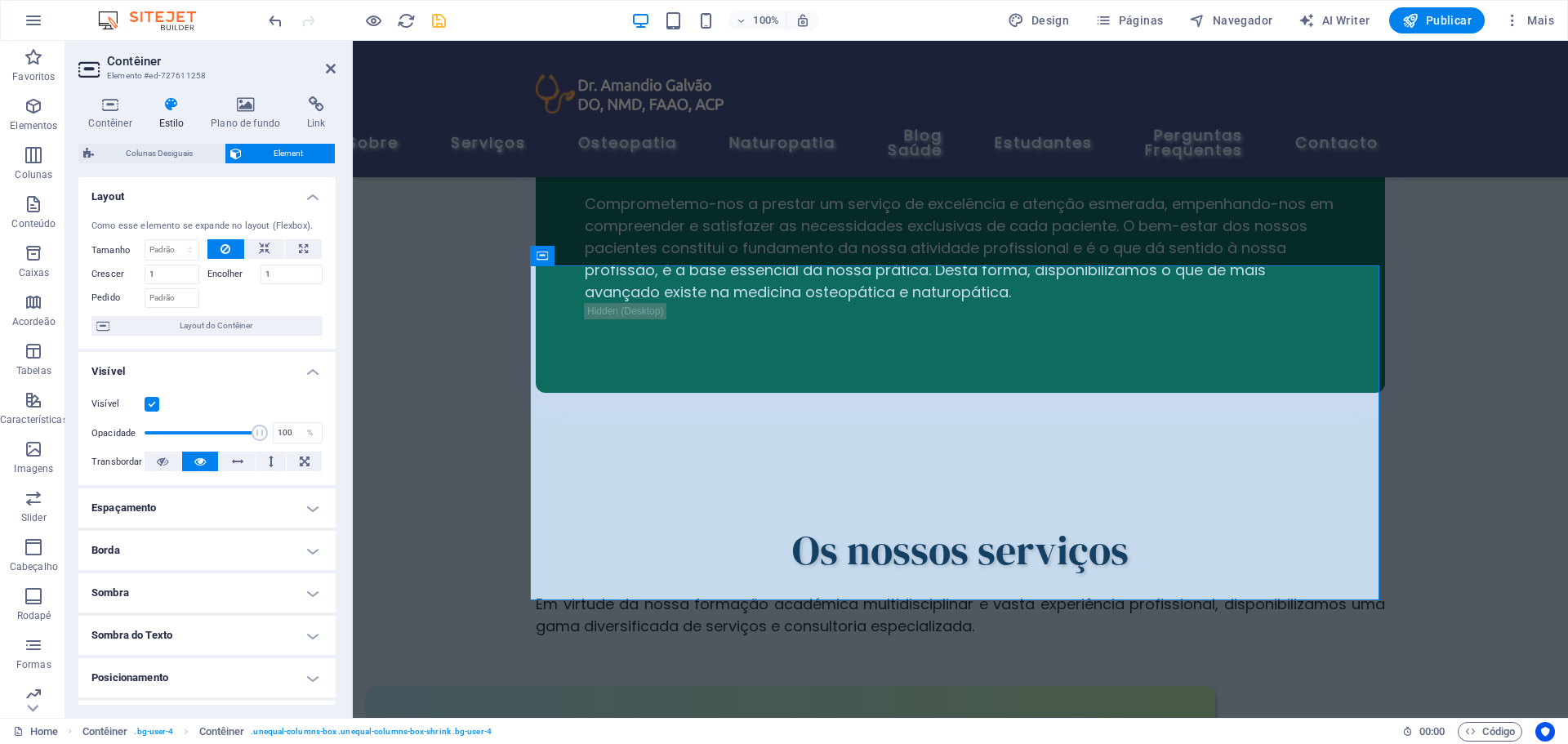
click at [206, 544] on h4 "Borda" at bounding box center [208, 551] width 258 height 39
click at [271, 584] on span at bounding box center [276, 585] width 12 height 12
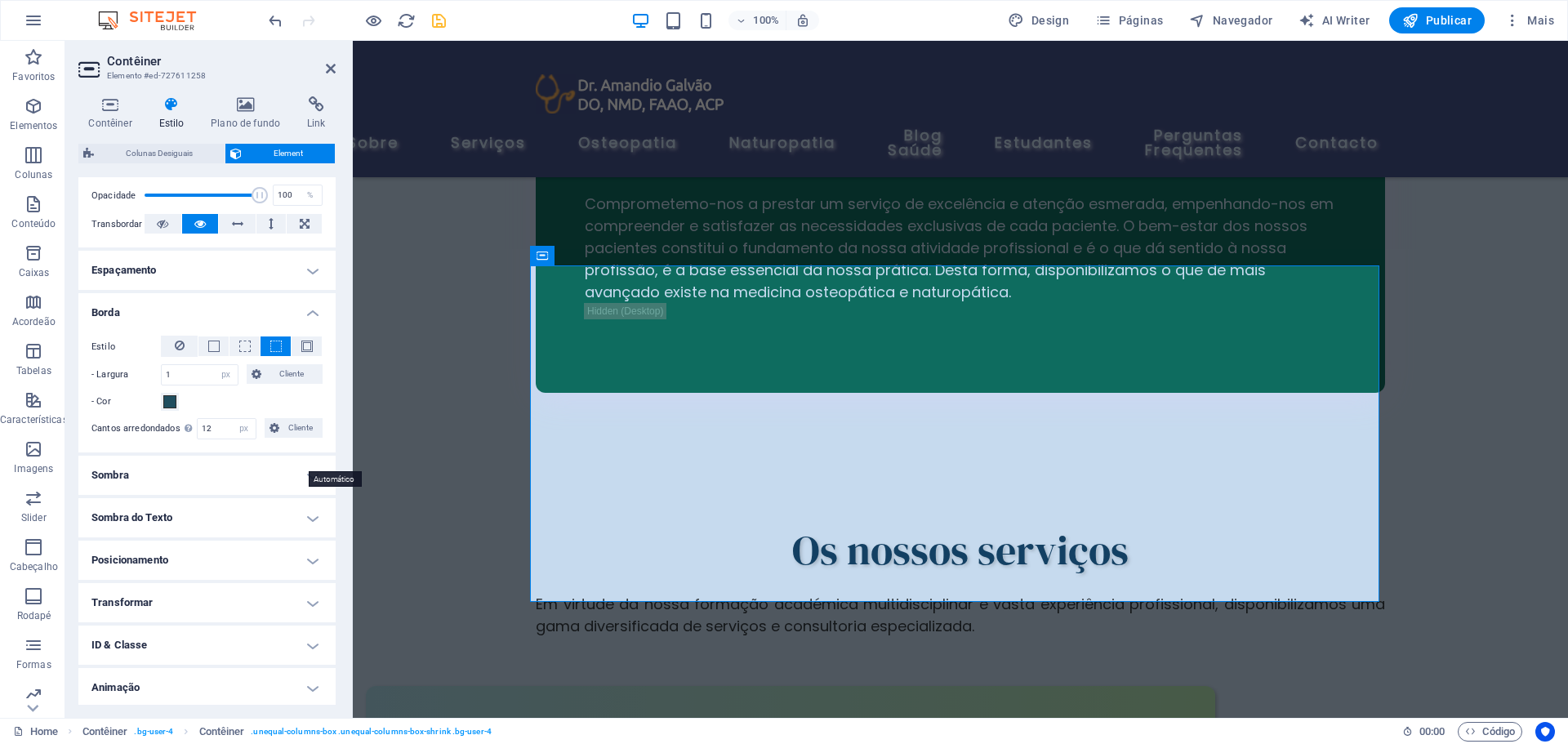
scroll to position [245, 0]
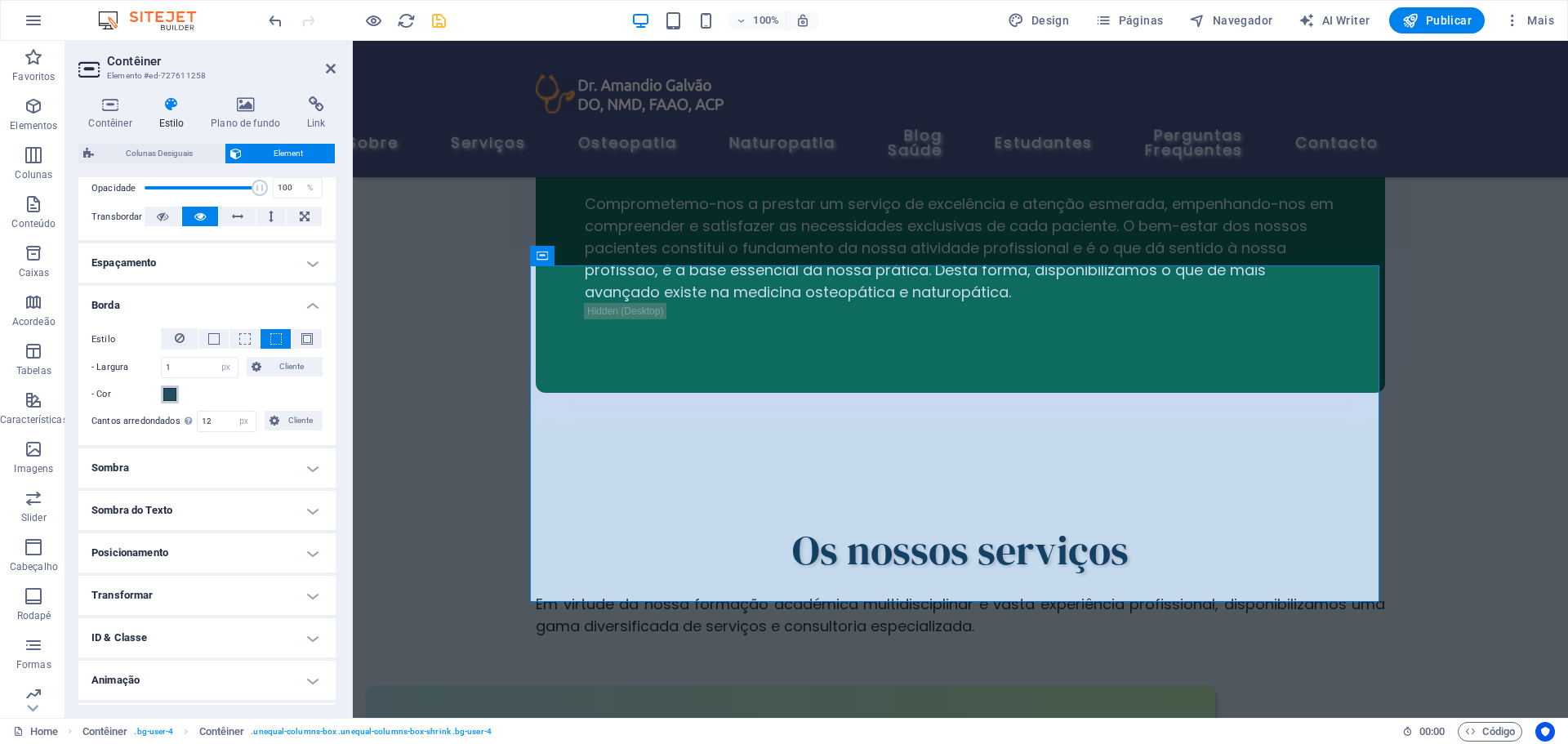
click at [165, 394] on span at bounding box center [169, 394] width 13 height 13
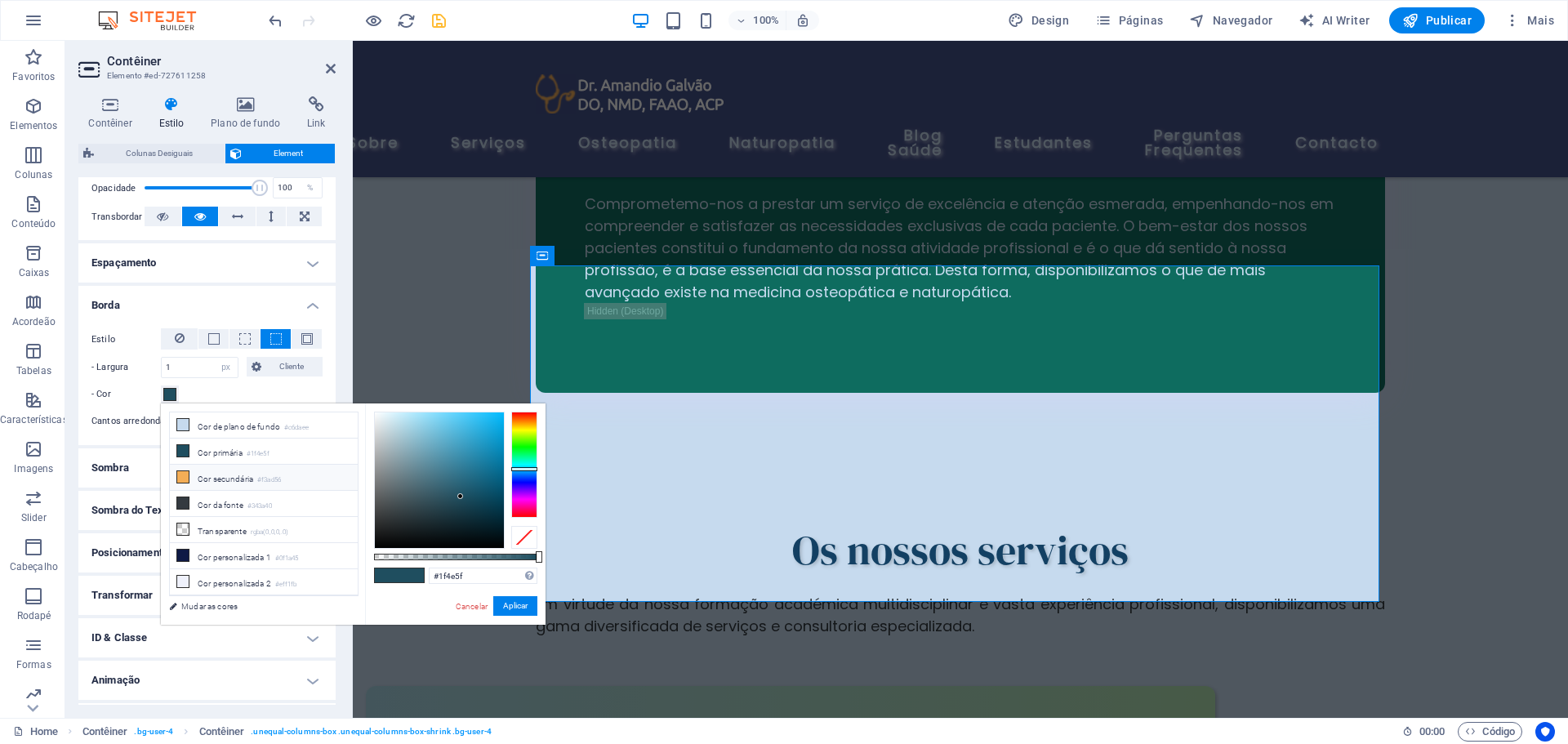
click at [180, 473] on icon at bounding box center [183, 477] width 12 height 12
type input "#f3ad56"
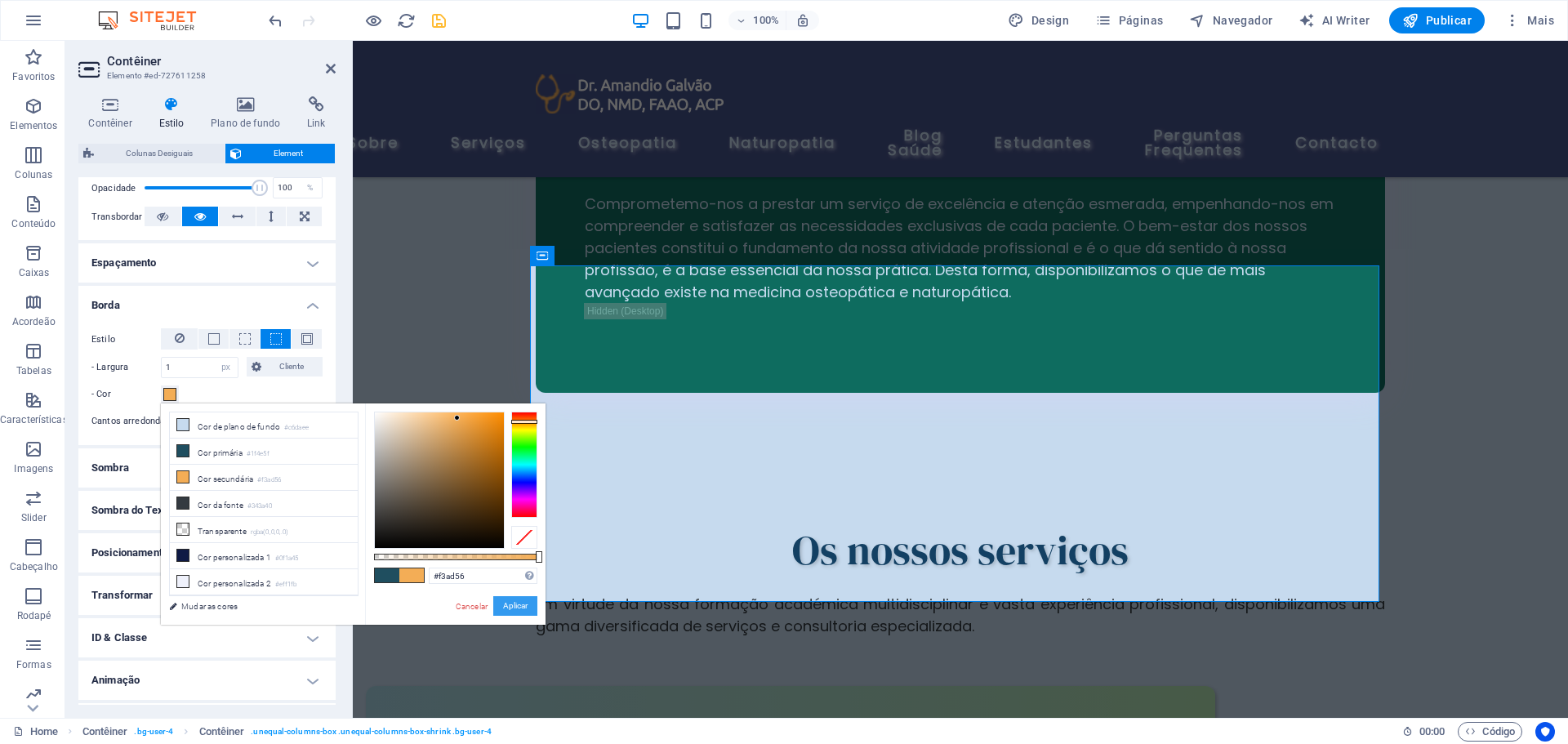
click at [512, 605] on button "Aplicar" at bounding box center [515, 606] width 44 height 20
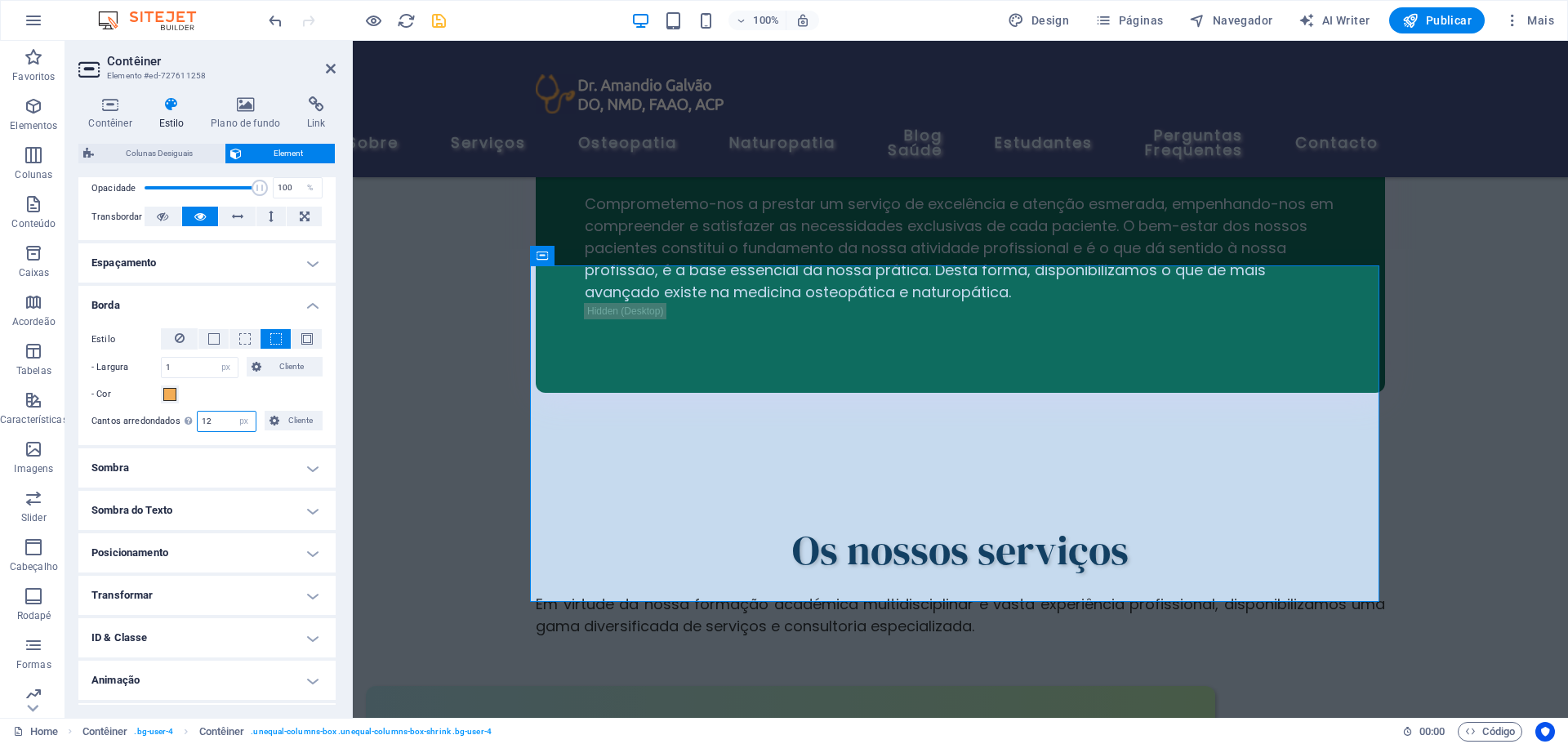
click at [214, 418] on input "12" at bounding box center [226, 422] width 58 height 20
type input "15"
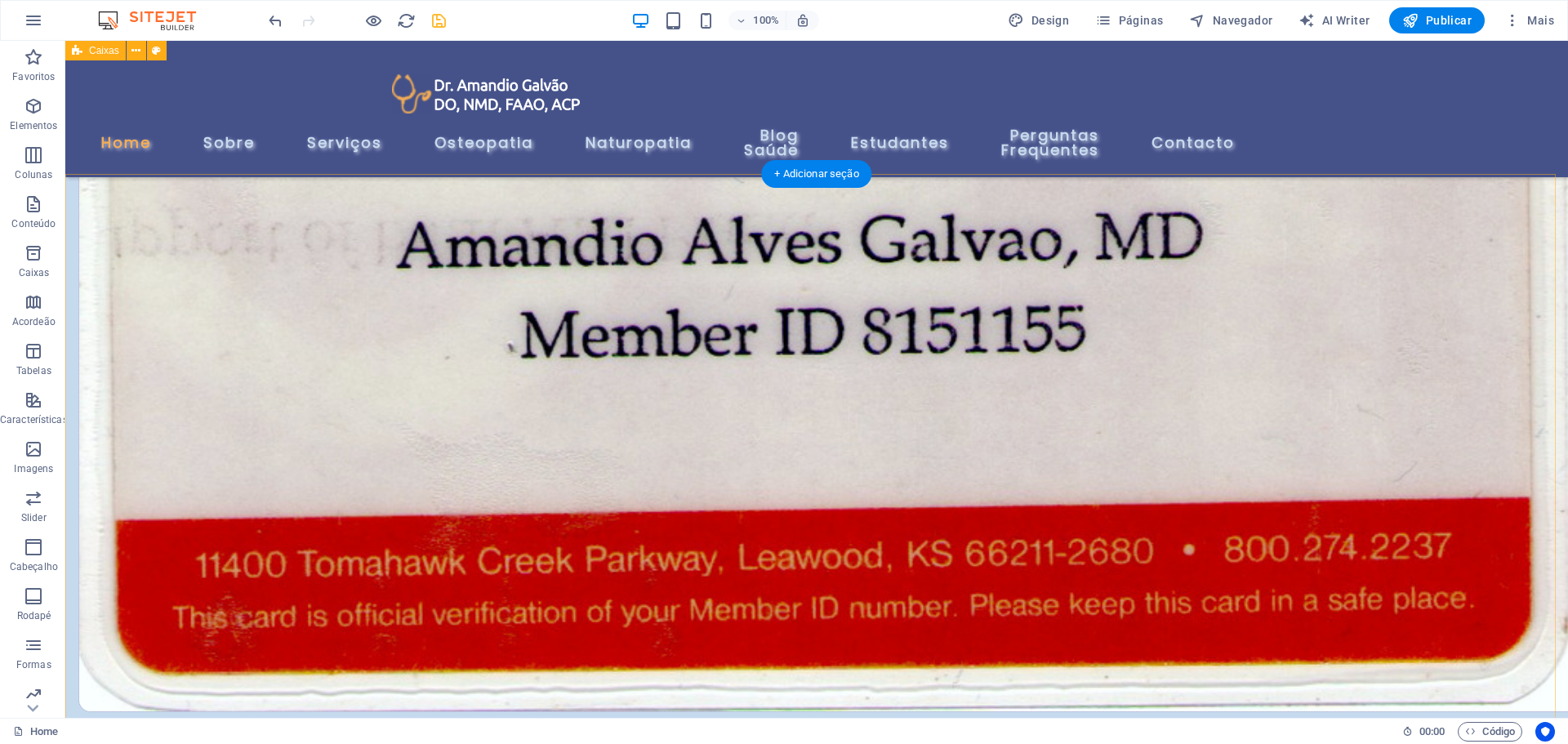
scroll to position [3255, 0]
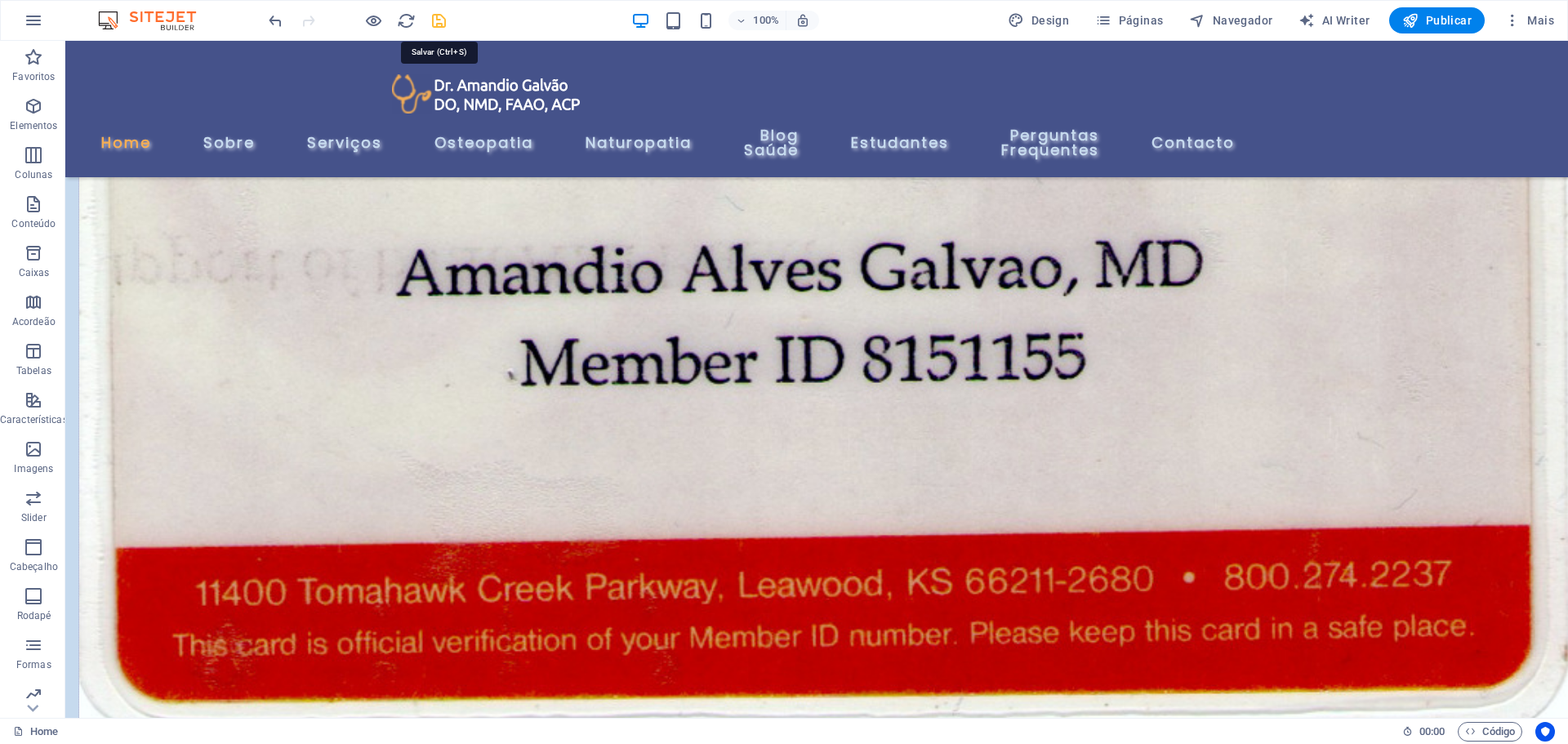
click at [435, 16] on icon "save" at bounding box center [439, 21] width 19 height 19
click at [1453, 18] on span "Publicar" at bounding box center [1437, 20] width 70 height 17
